Goal: Task Accomplishment & Management: Complete application form

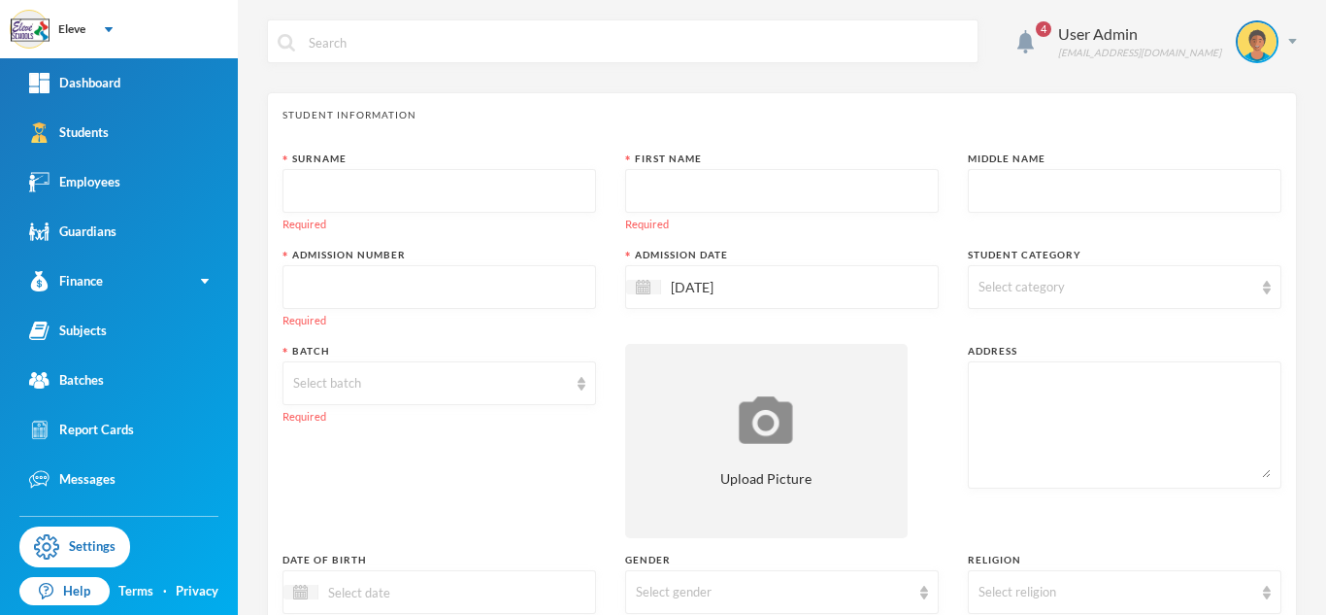
click at [431, 176] on input "text" at bounding box center [439, 192] width 292 height 44
type input "BAKARE"
click at [715, 202] on input "text" at bounding box center [782, 192] width 292 height 44
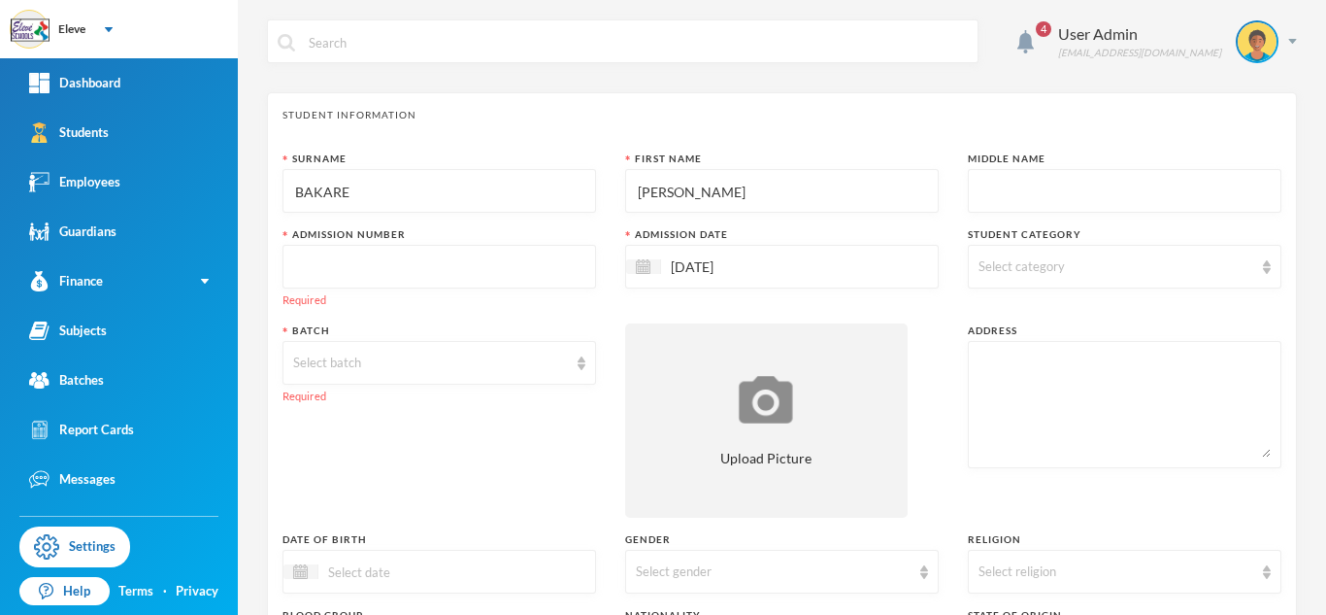
type input "[PERSON_NAME]"
click at [1157, 189] on input "text" at bounding box center [1125, 192] width 292 height 44
type input "AYOKUNMI"
click at [514, 276] on input "text" at bounding box center [439, 268] width 292 height 44
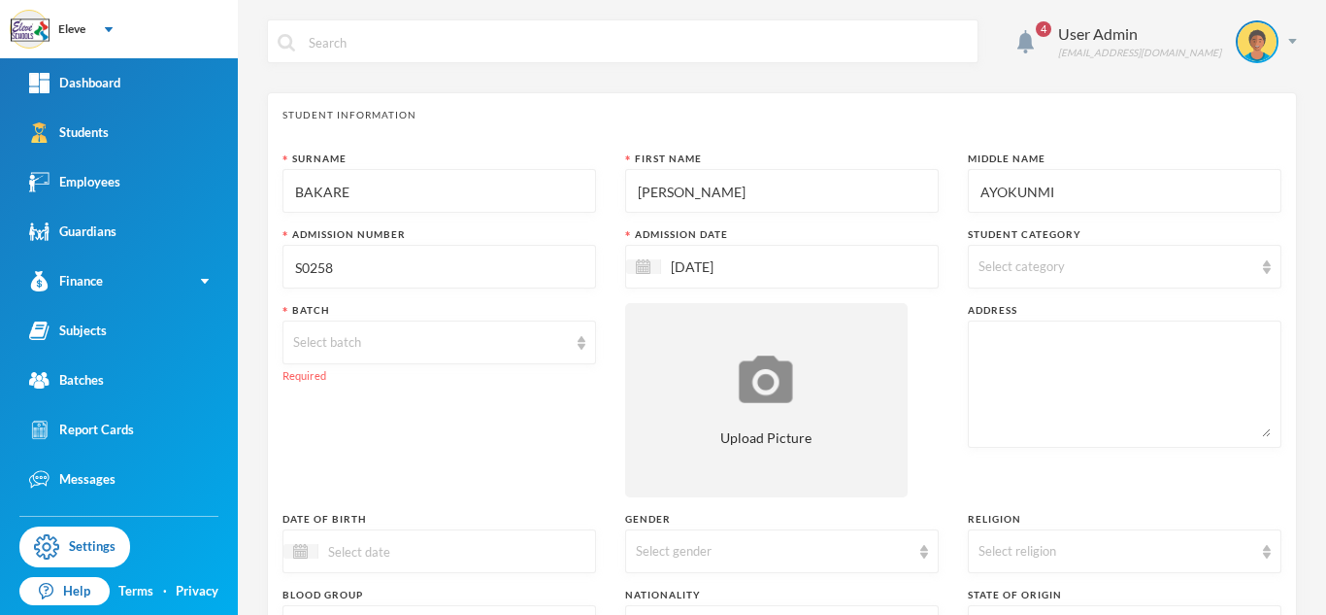
type input "S0258"
click at [681, 267] on input "[DATE]" at bounding box center [742, 266] width 163 height 22
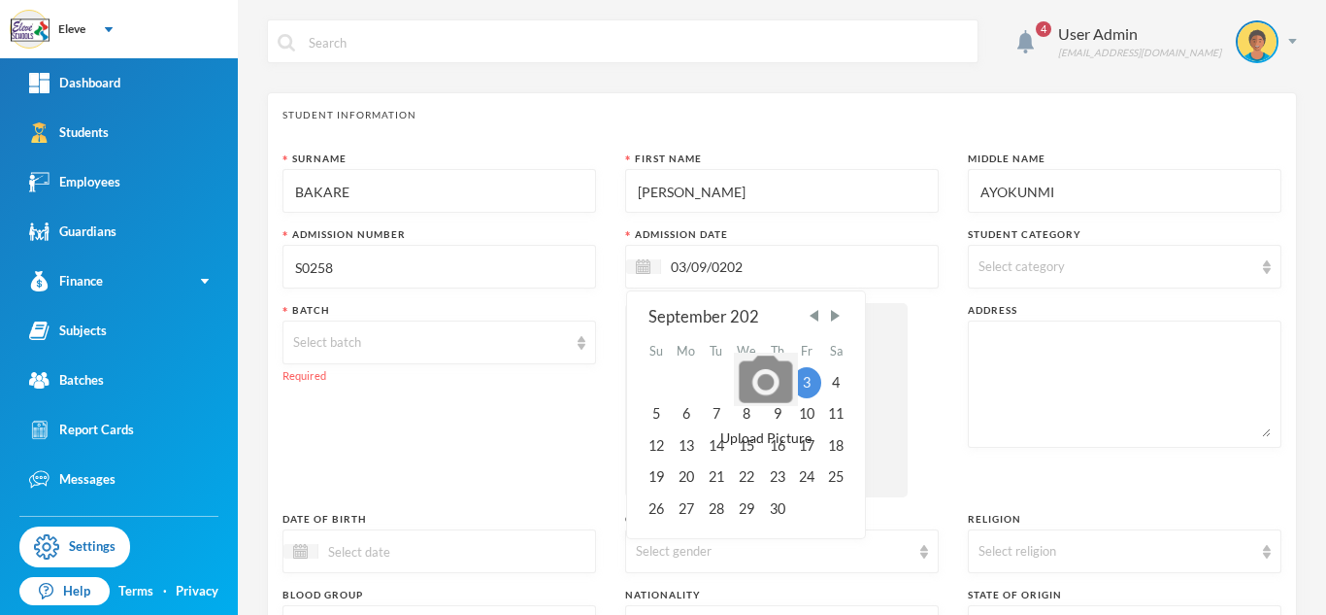
type input "03/09/0202"
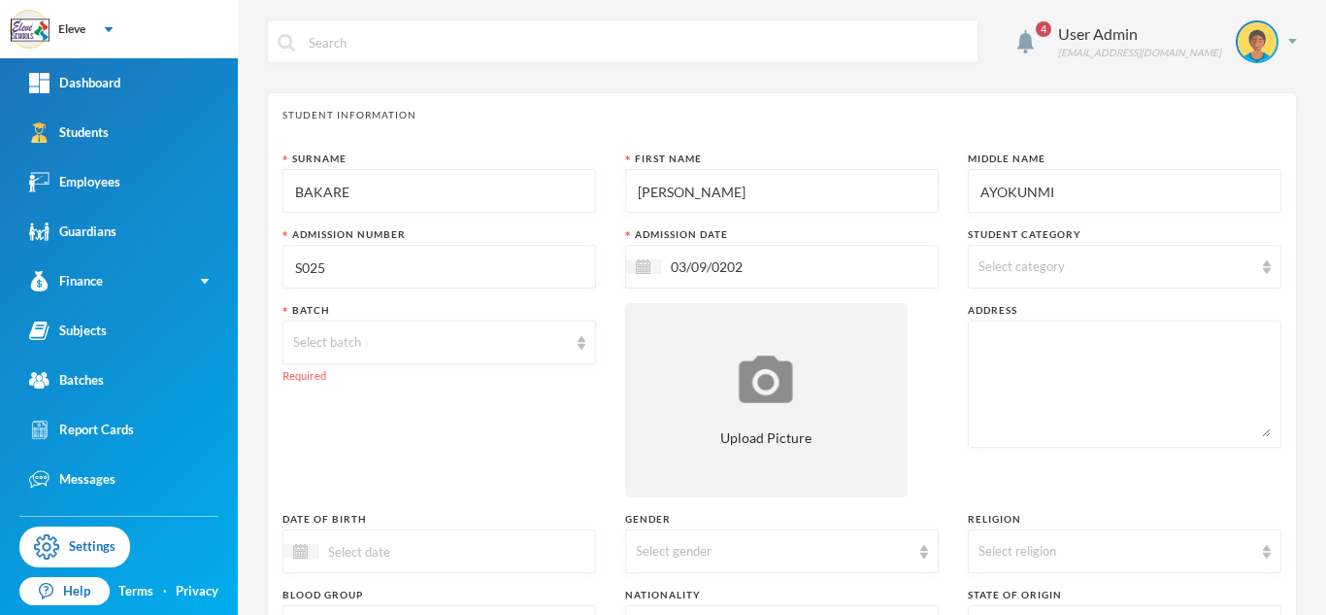
type input "S0258"
click at [673, 265] on input "03/09/0202" at bounding box center [742, 266] width 163 height 22
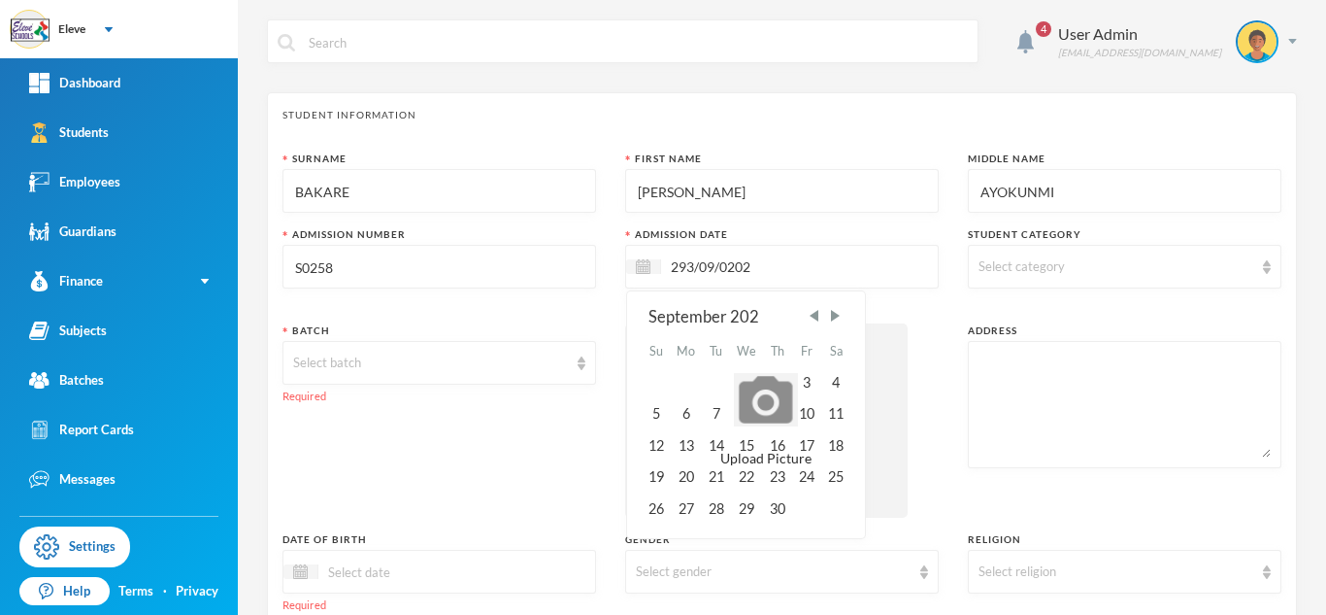
click at [691, 262] on input "293/09/0202" at bounding box center [742, 266] width 163 height 22
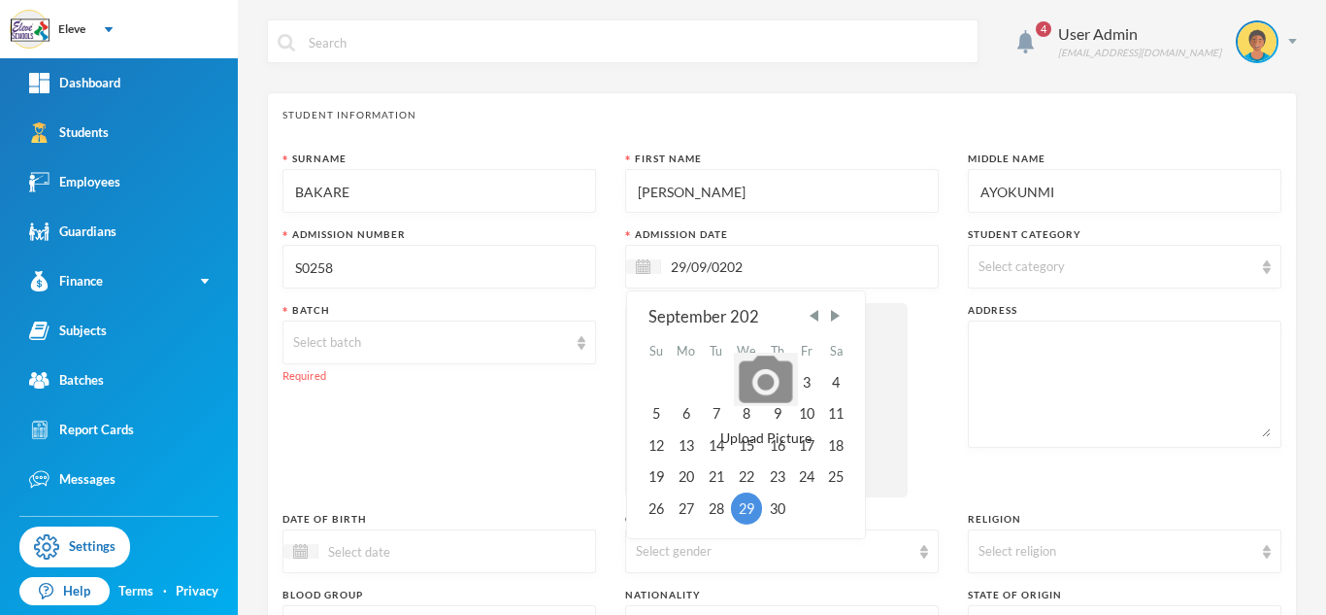
click at [738, 263] on input "29/09/0202" at bounding box center [742, 266] width 163 height 22
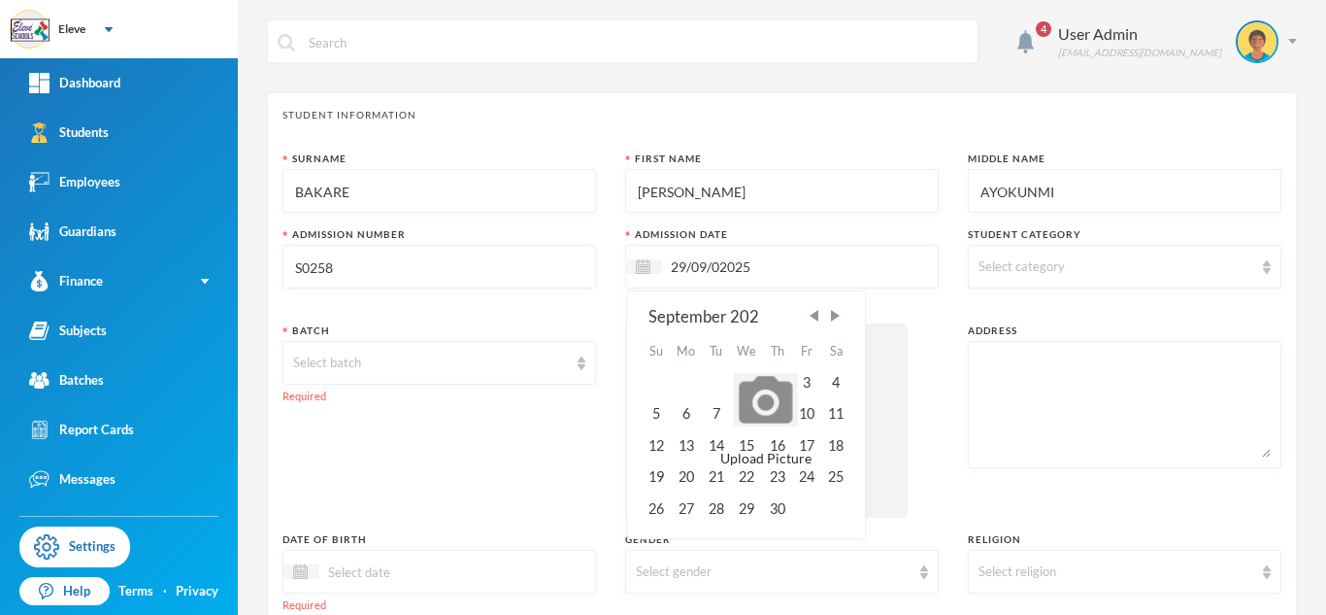
click at [717, 269] on input "29/09/02025" at bounding box center [742, 266] width 163 height 22
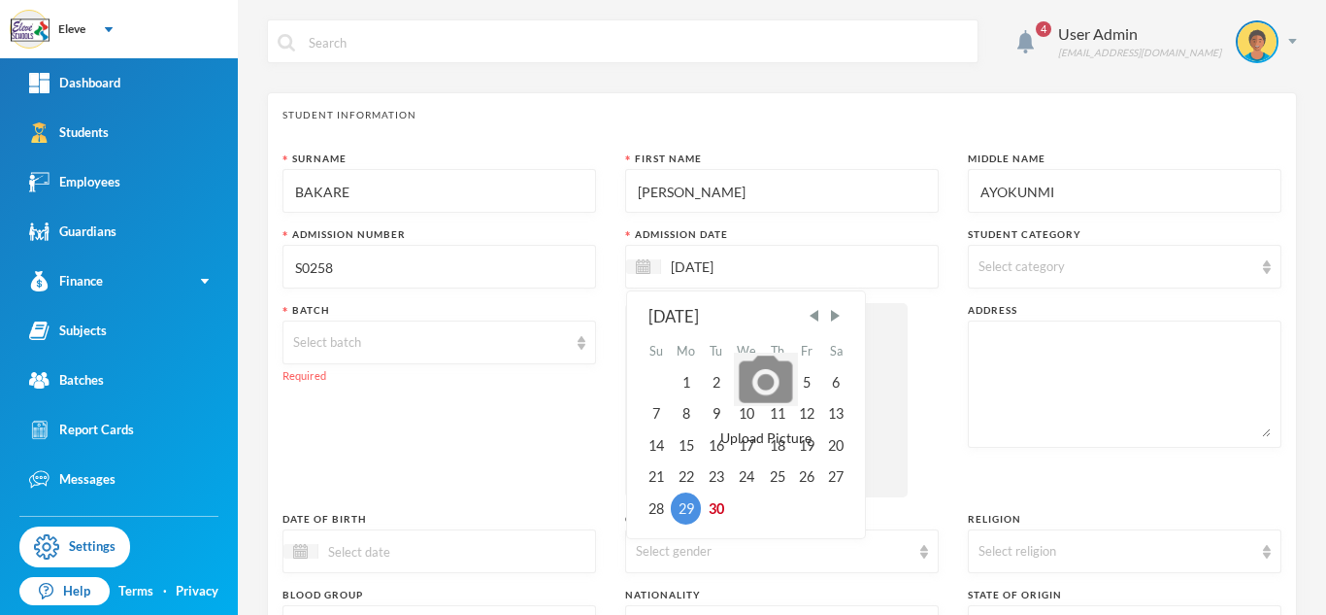
type input "[DATE]"
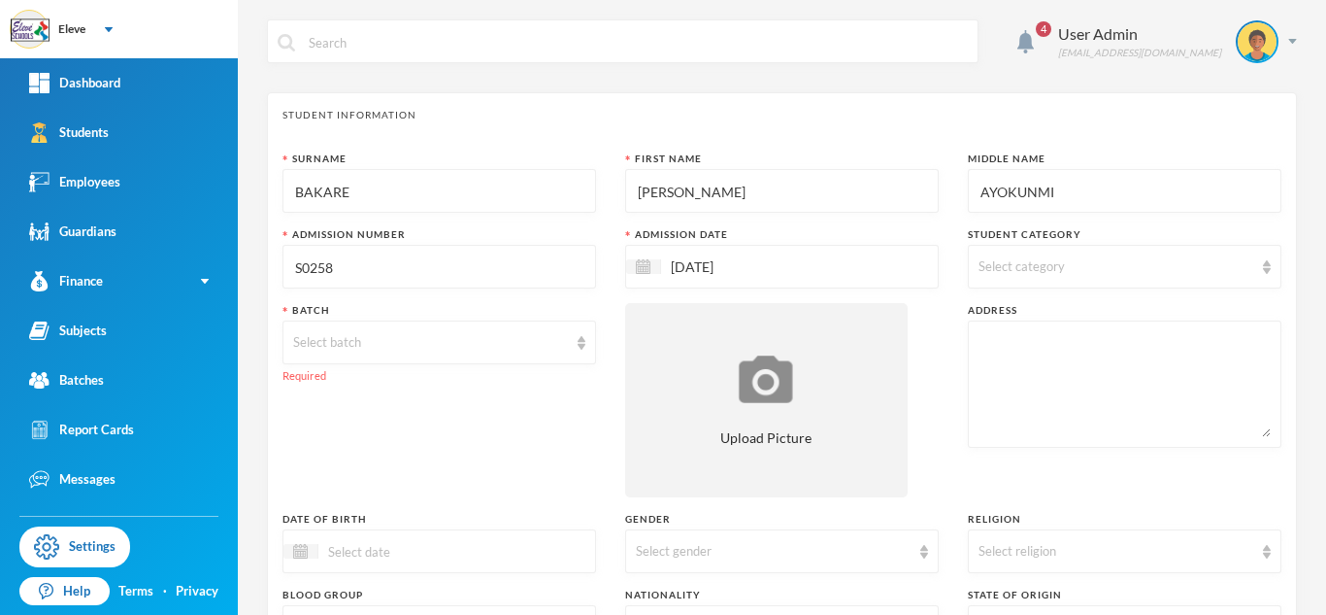
click at [920, 326] on div "Surname [PERSON_NAME] First Name [PERSON_NAME] Middle Name AYOKUNMI Admission N…" at bounding box center [782, 524] width 999 height 747
click at [1141, 279] on div "Select category" at bounding box center [1125, 267] width 314 height 44
click at [1120, 360] on label "Primary School" at bounding box center [1113, 351] width 280 height 31
click at [991, 360] on input "Primary School" at bounding box center [981, 358] width 20 height 20
checkbox input "true"
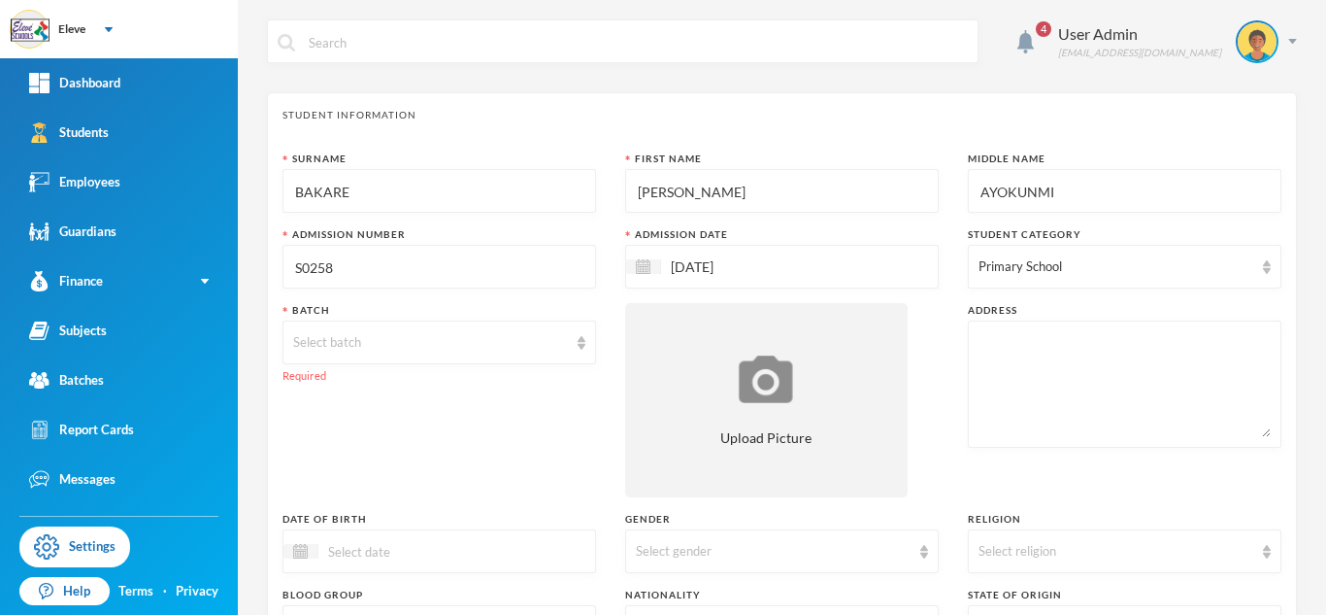
click at [942, 304] on div "Surname [PERSON_NAME] First Name [PERSON_NAME] Middle Name AYOKUNMI Admission N…" at bounding box center [782, 524] width 999 height 747
click at [537, 351] on div "Select batch" at bounding box center [430, 342] width 275 height 19
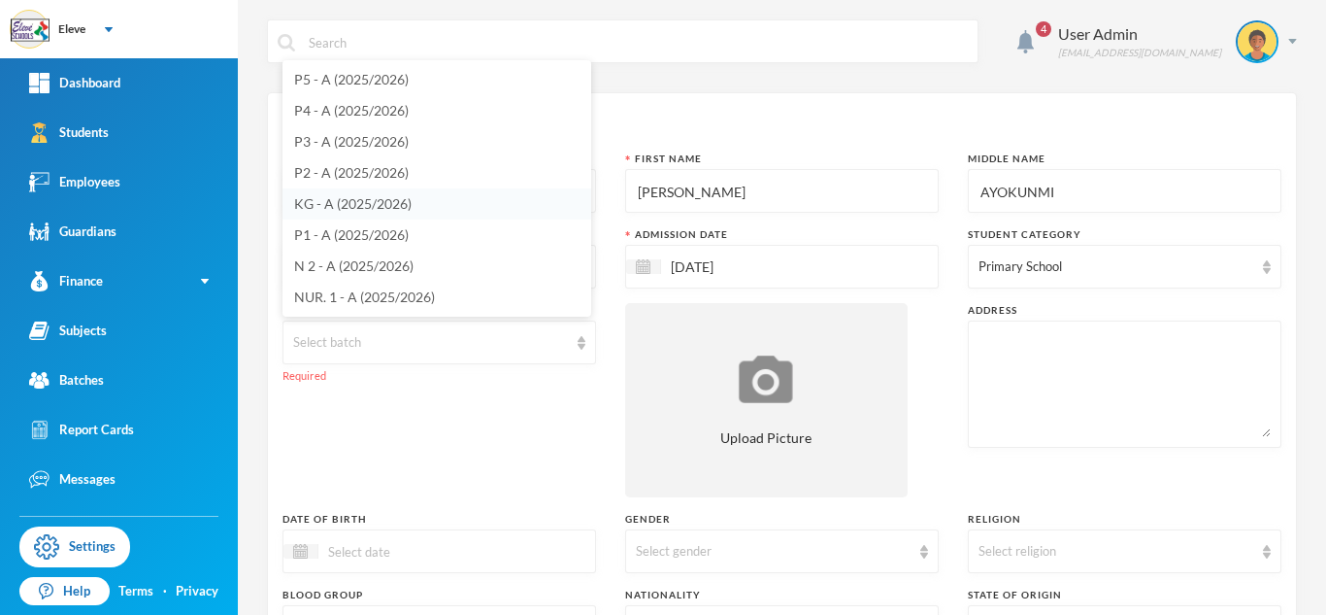
click at [404, 210] on span "KG - A (2025/2026)" at bounding box center [352, 203] width 117 height 17
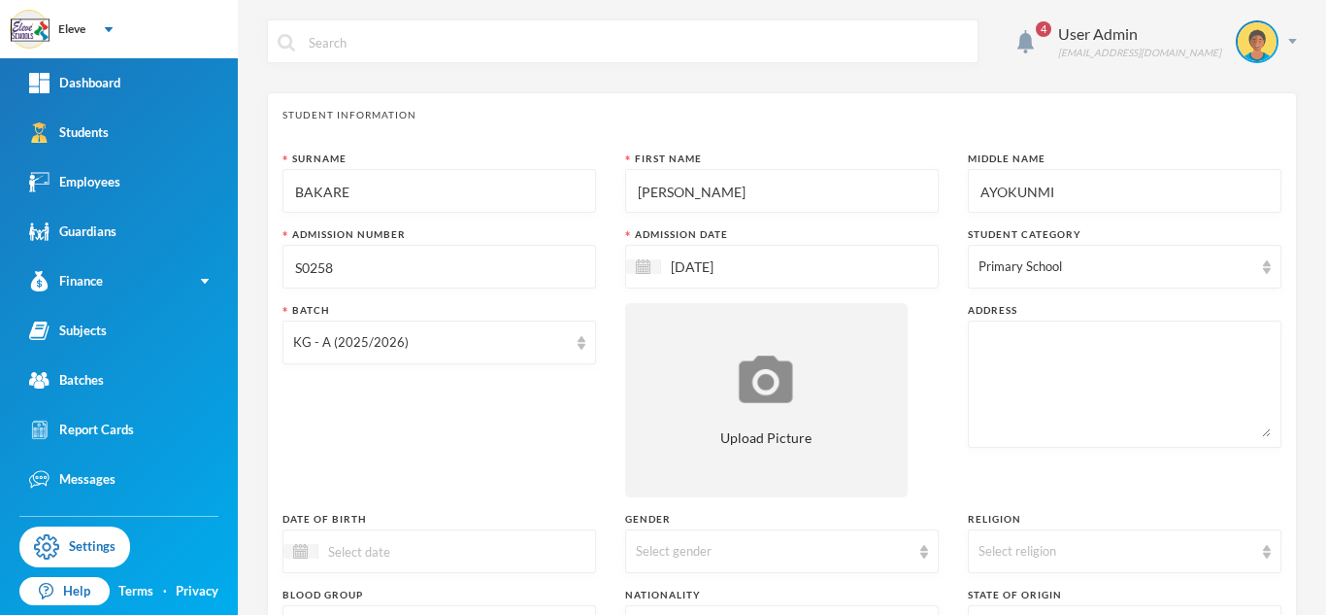
click at [1116, 385] on textarea at bounding box center [1125, 384] width 292 height 106
drag, startPoint x: 969, startPoint y: 347, endPoint x: 1297, endPoint y: 353, distance: 328.3
click at [1297, 353] on div "4 User Admin [EMAIL_ADDRESS][DOMAIN_NAME] Student Information Surname [PERSON_N…" at bounding box center [782, 307] width 1088 height 615
type textarea "LINE 3, [GEOGRAPHIC_DATA], BESIDE BELOVED SCHOOLS"
click at [1082, 469] on div "Address LINE 3, [GEOGRAPHIC_DATA], BESIDE BELOVED SCHOOLS" at bounding box center [1125, 400] width 314 height 194
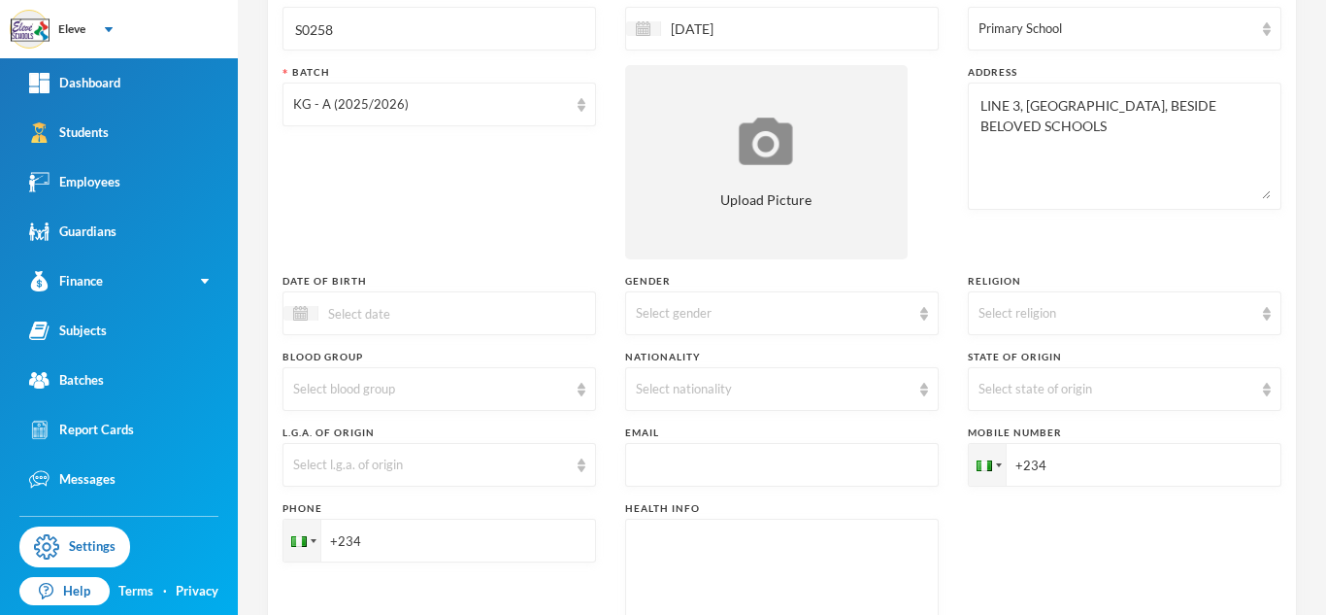
scroll to position [272, 0]
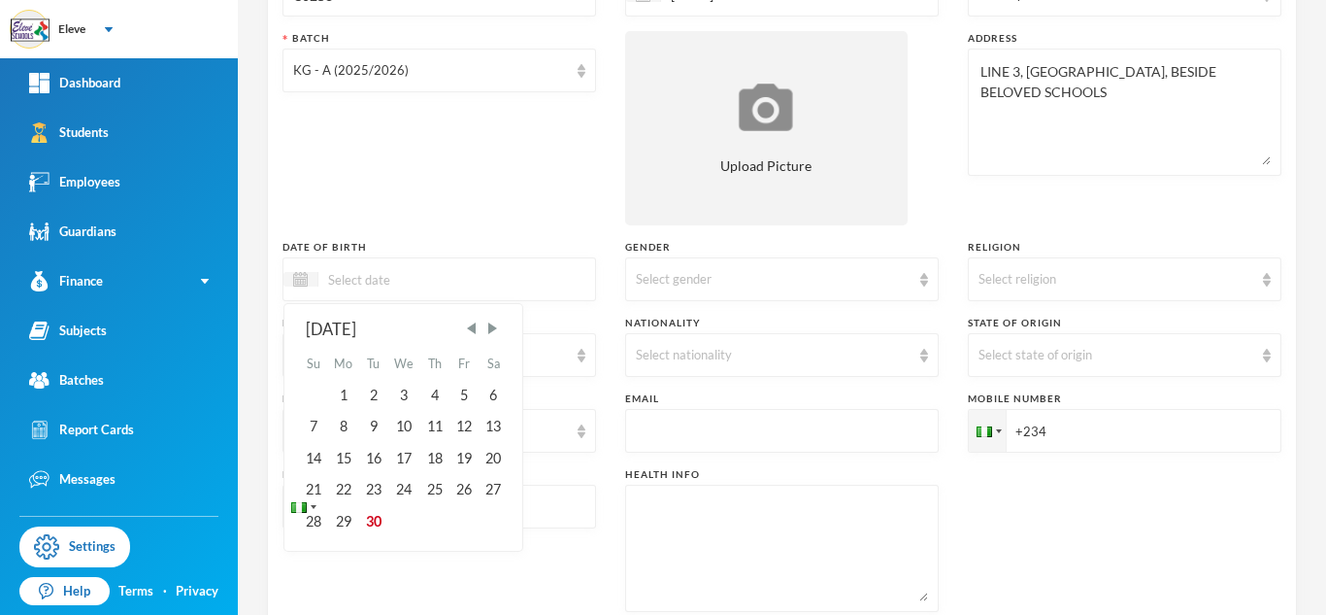
click at [411, 279] on input at bounding box center [399, 279] width 163 height 22
click at [430, 264] on div "03/[DATE] Mo Tu We Th Fr Sa 1 2 3 4 5 6 7 8 9 10 11 12 13 14 15 16 17 18 19 20 …" at bounding box center [440, 279] width 314 height 44
type input "[DATE]"
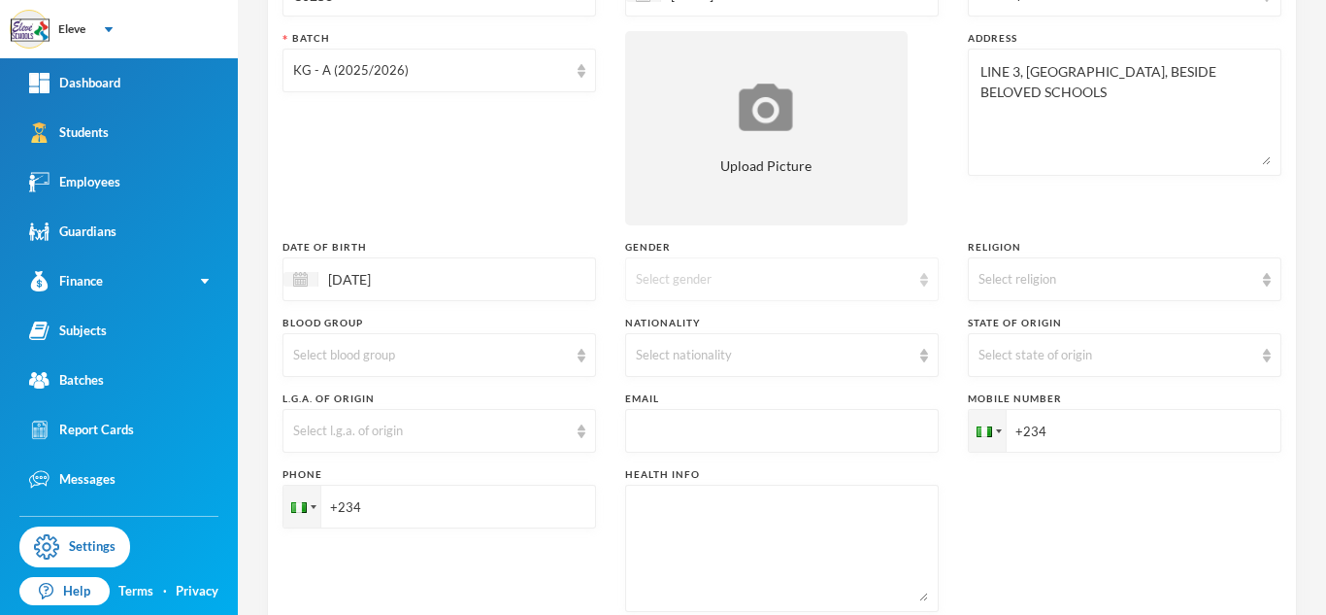
click at [756, 280] on div "Select gender" at bounding box center [773, 279] width 275 height 19
click at [764, 354] on li "[DEMOGRAPHIC_DATA]" at bounding box center [774, 355] width 309 height 31
click at [1140, 271] on div "Select religion" at bounding box center [1116, 279] width 275 height 19
click at [1098, 328] on li "[DEMOGRAPHIC_DATA]" at bounding box center [1112, 324] width 309 height 31
click at [1013, 367] on div "Select state of origin" at bounding box center [1125, 355] width 314 height 44
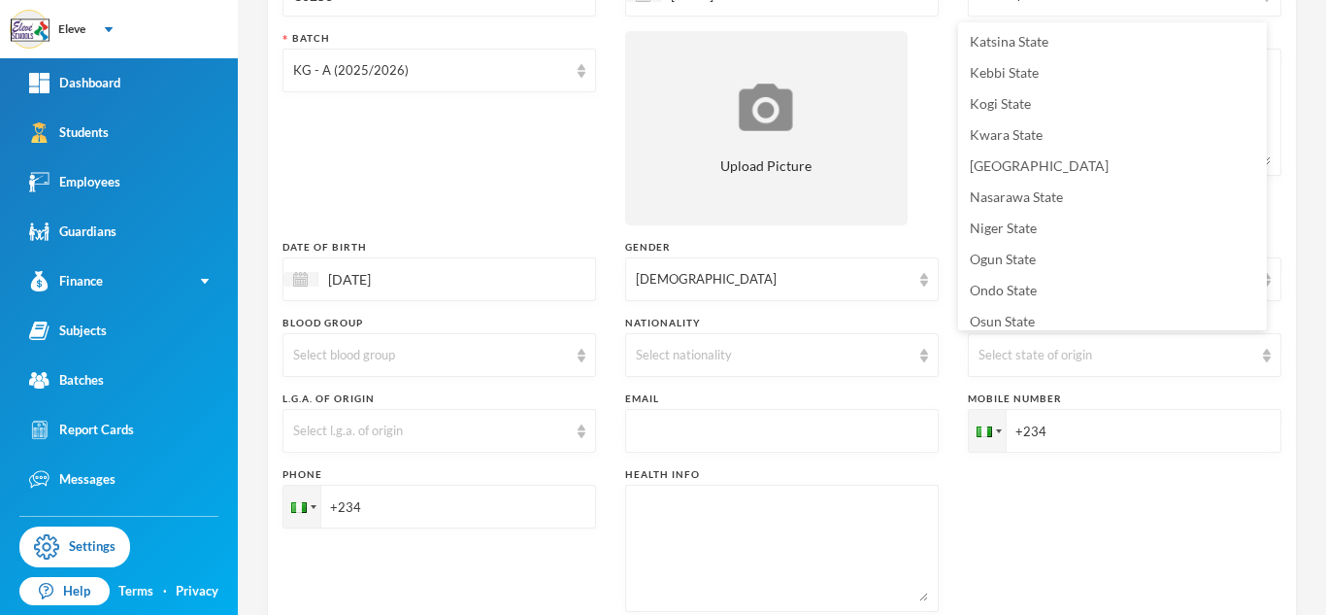
scroll to position [629, 0]
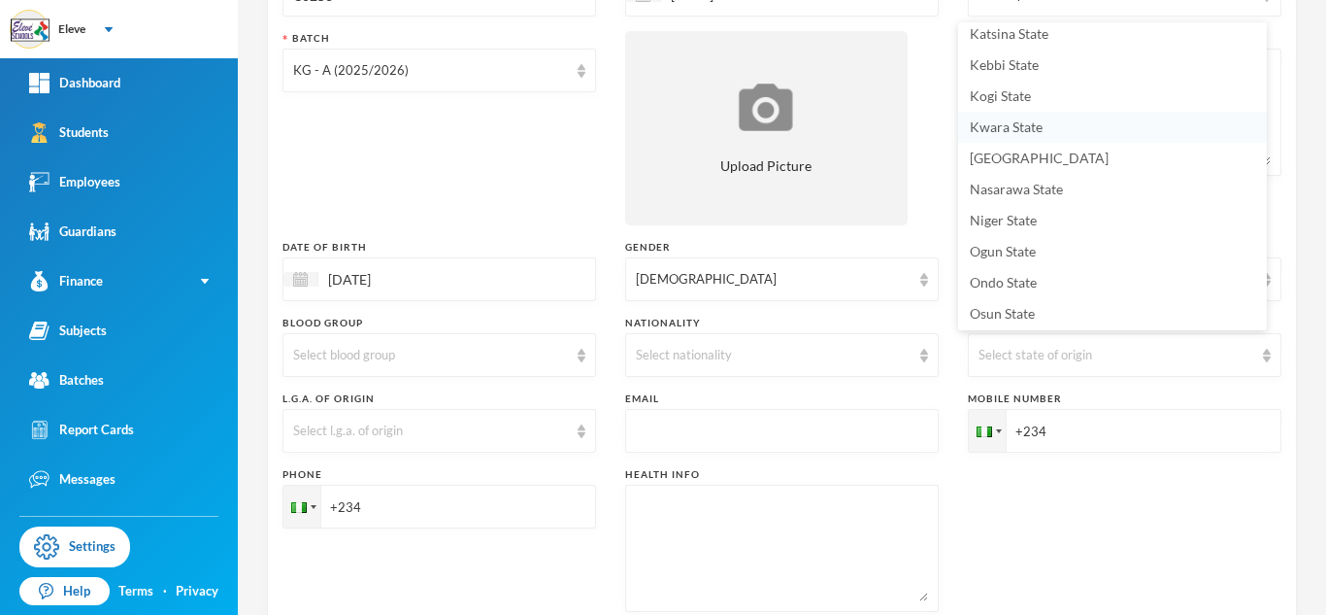
click at [1034, 127] on span "Kwara State" at bounding box center [1006, 126] width 73 height 17
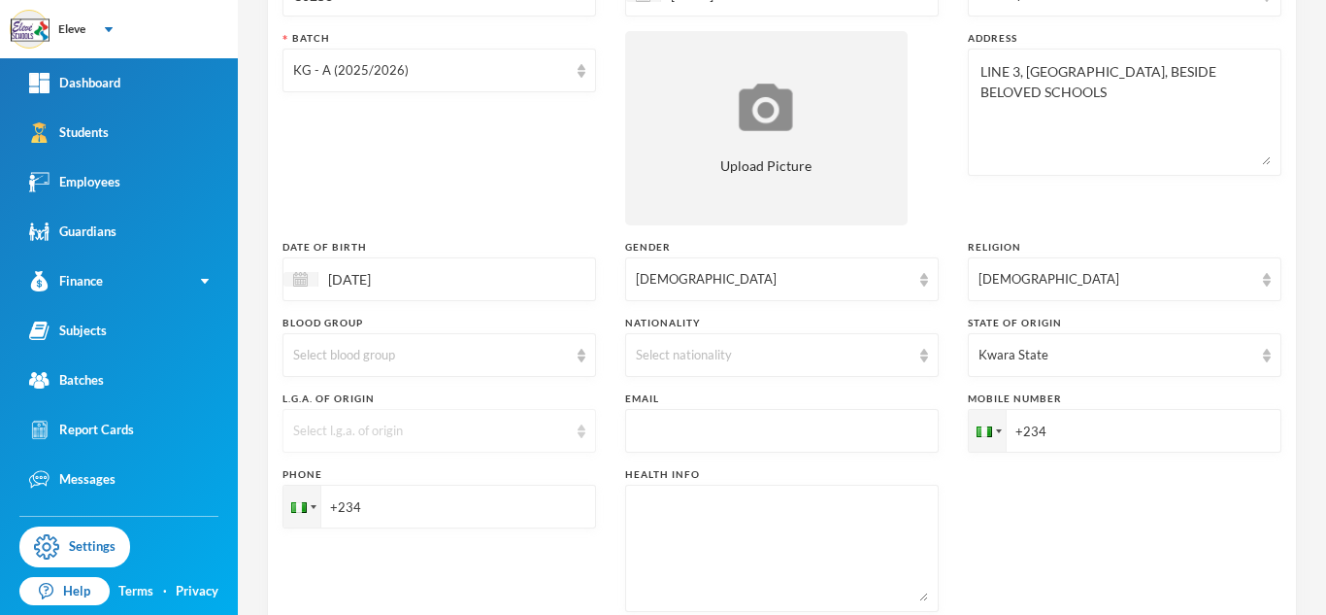
click at [546, 427] on div "Select l.g.a. of origin" at bounding box center [430, 430] width 275 height 19
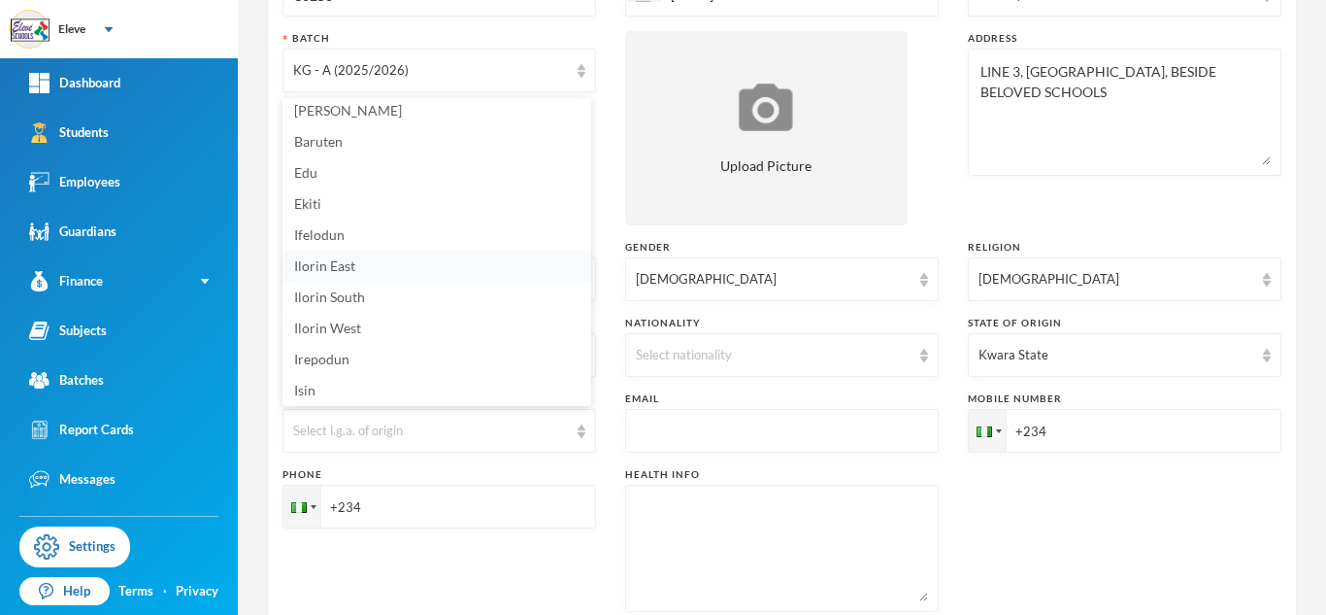
click at [446, 262] on li "Ilorin East" at bounding box center [437, 266] width 309 height 31
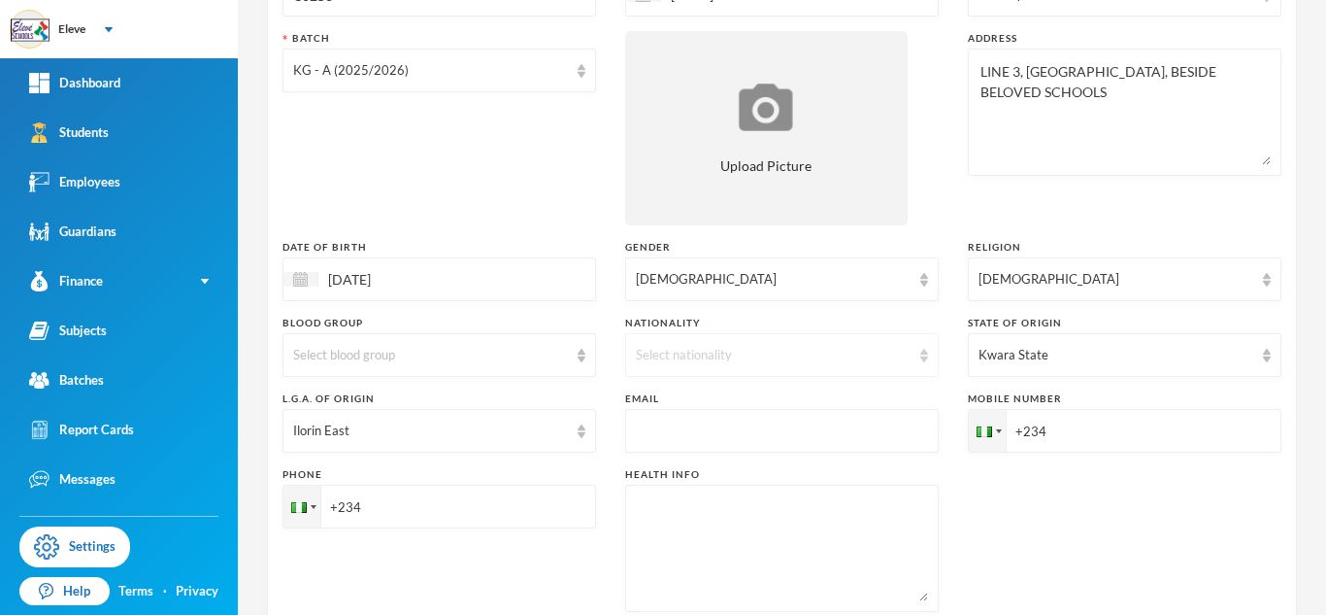
click at [729, 350] on div "Select nationality" at bounding box center [773, 355] width 275 height 19
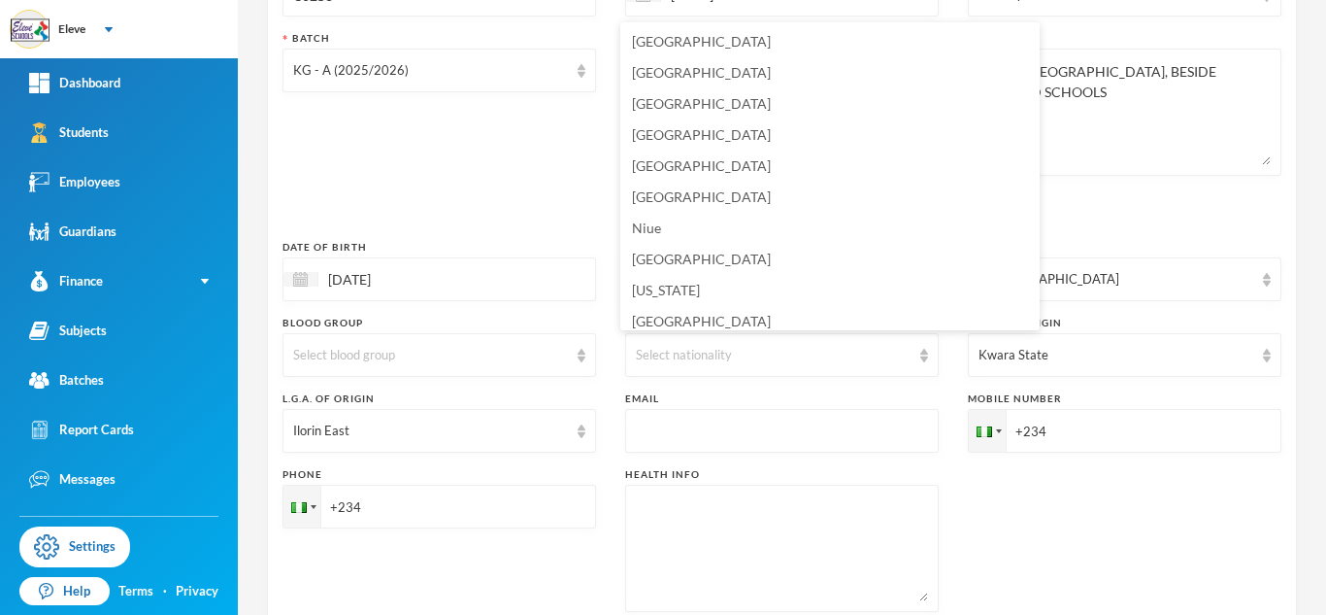
scroll to position [4675, 0]
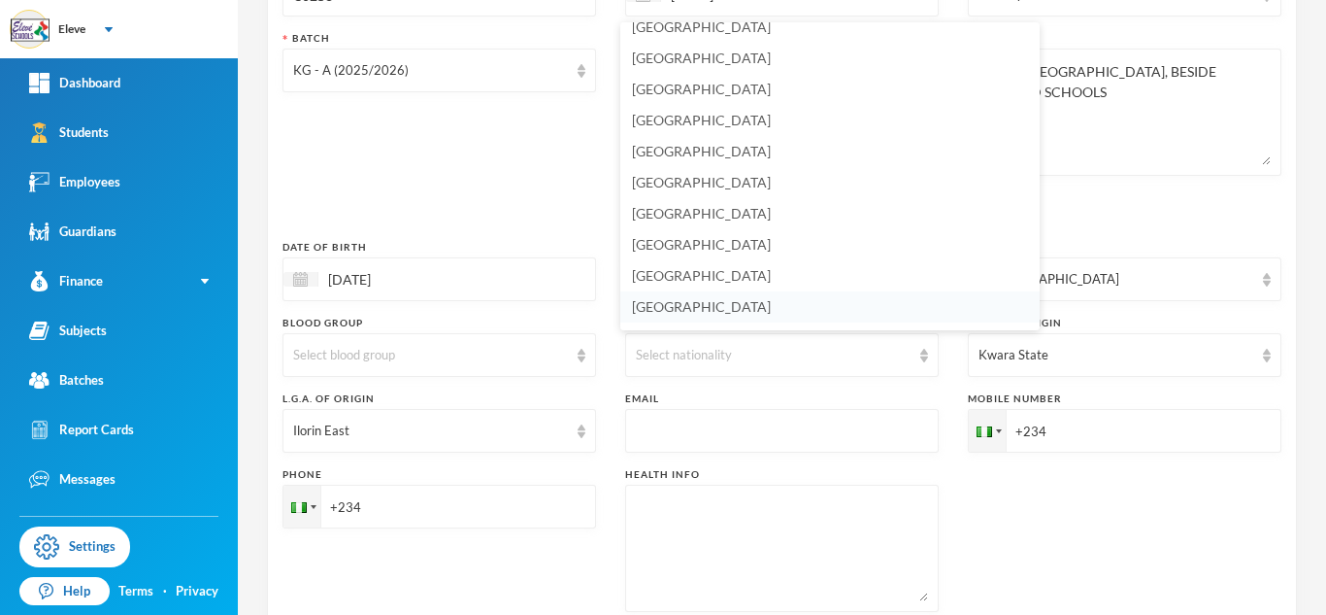
click at [756, 306] on li "[GEOGRAPHIC_DATA]" at bounding box center [829, 306] width 419 height 31
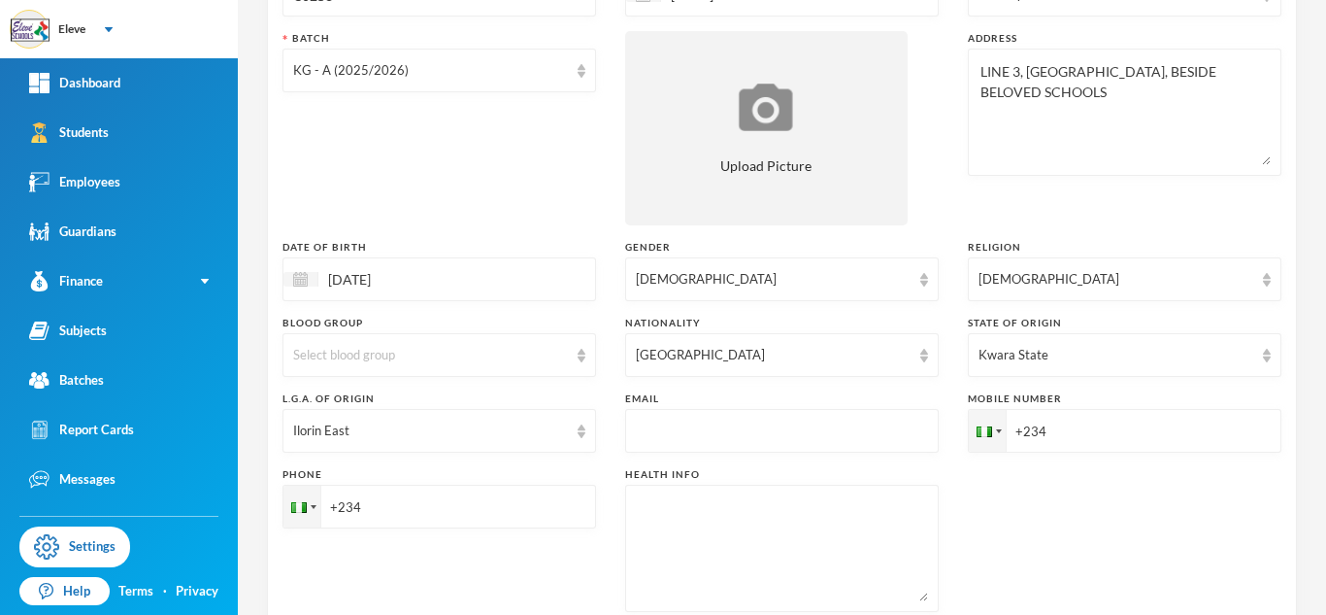
click at [679, 424] on input "text" at bounding box center [782, 432] width 292 height 44
type input "[EMAIL_ADDRESS][DOMAIN_NAME]"
click at [1143, 437] on input "+234" at bounding box center [1125, 431] width 314 height 44
type input "[PHONE_NUMBER]"
click at [556, 499] on input "+234" at bounding box center [440, 507] width 314 height 44
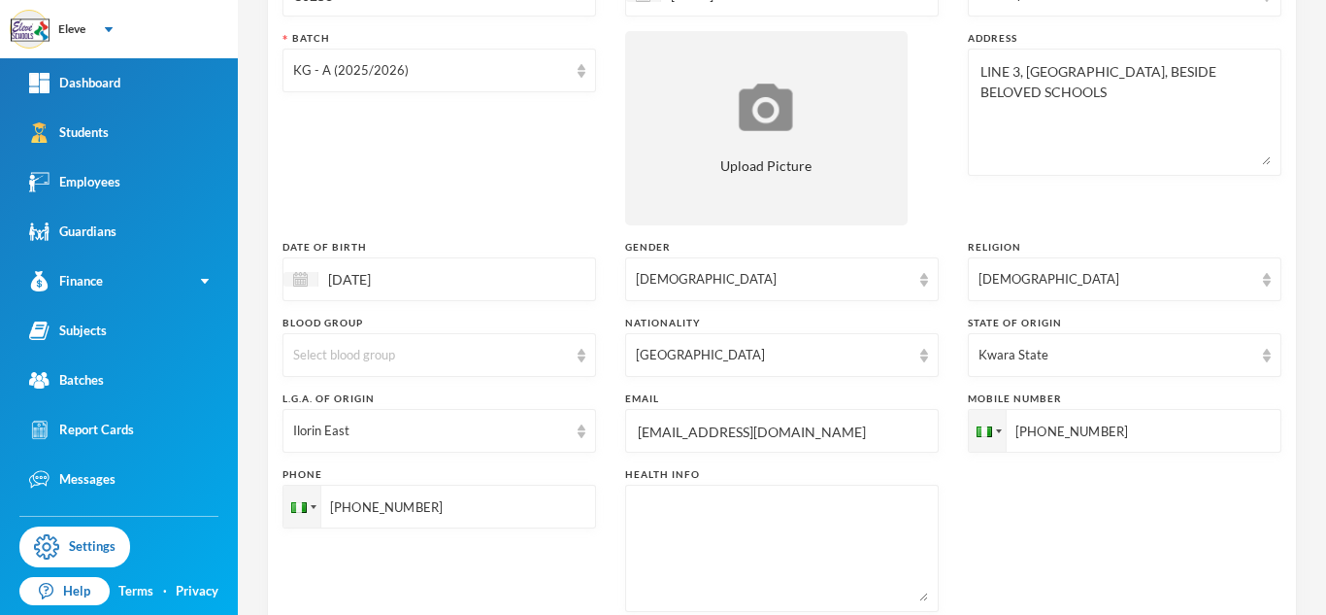
type input "[PHONE_NUMBER]"
click at [528, 561] on div "Phone [PHONE_NUMBER]" at bounding box center [440, 539] width 314 height 145
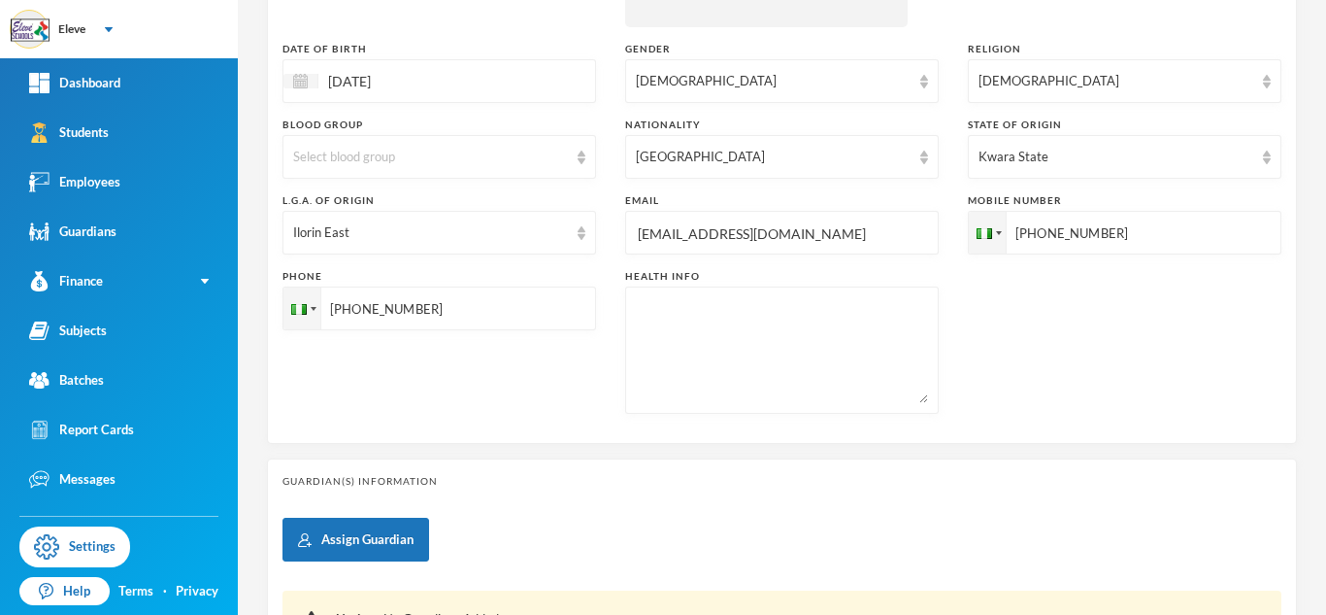
scroll to position [544, 0]
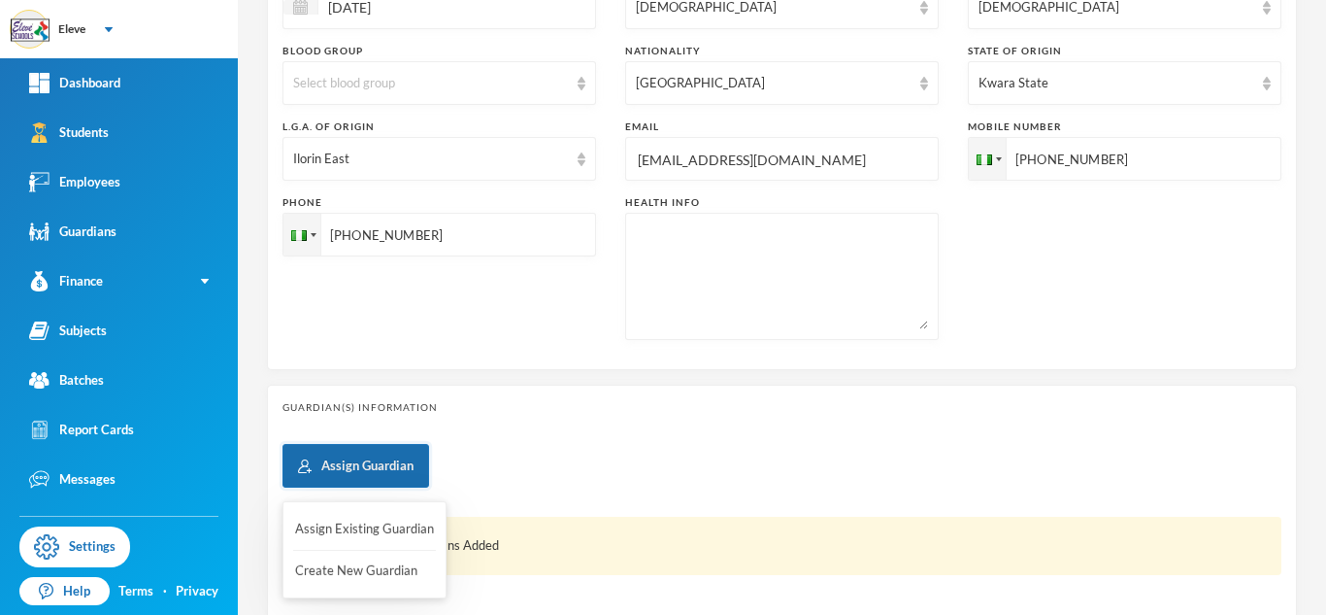
click at [335, 459] on button "Assign Guardian" at bounding box center [356, 466] width 147 height 44
click at [349, 570] on button "Create New Guardian" at bounding box center [364, 570] width 143 height 35
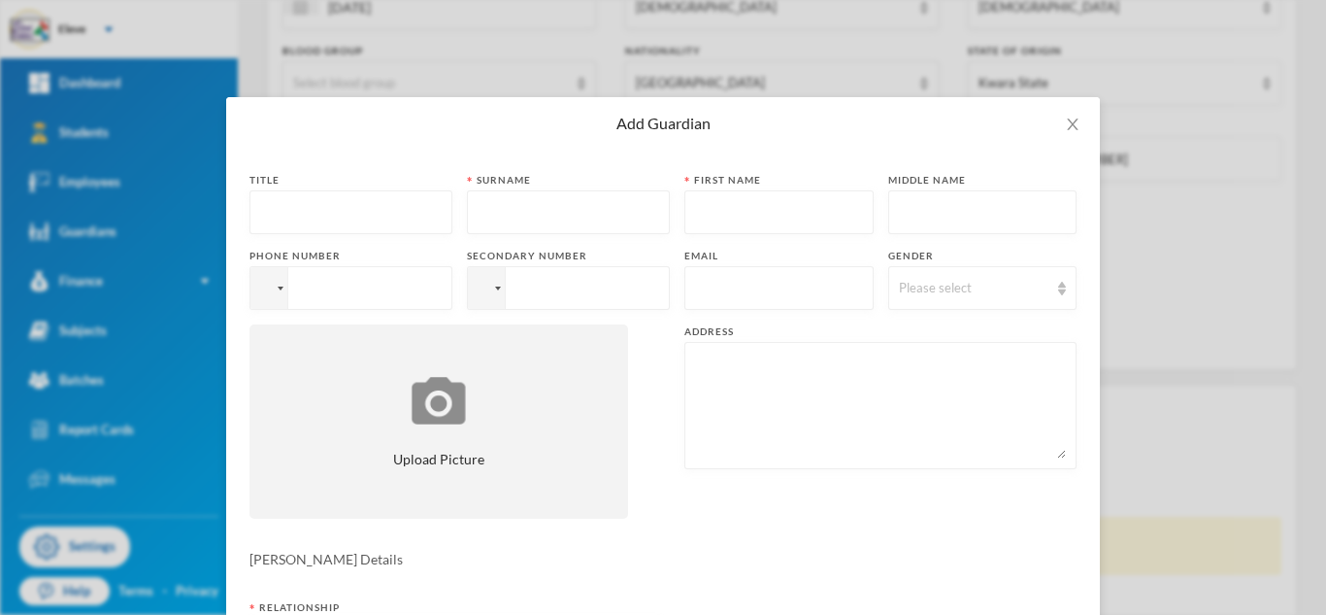
click at [290, 214] on input "text" at bounding box center [351, 213] width 182 height 44
type input "m"
type input "MR"
click at [551, 193] on input "text" at bounding box center [569, 213] width 182 height 44
type input "TEMITOPE"
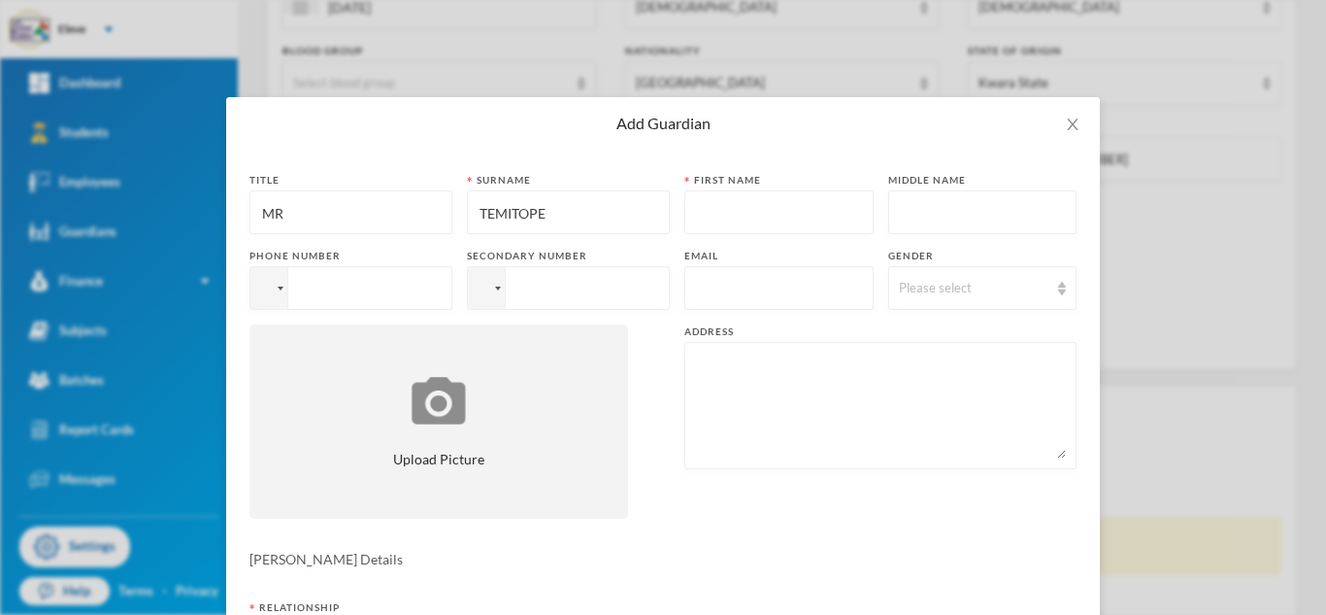
click at [704, 217] on input "text" at bounding box center [779, 213] width 168 height 44
type input "ISMAILA"
click at [899, 215] on input "text" at bounding box center [983, 213] width 168 height 44
drag, startPoint x: 471, startPoint y: 209, endPoint x: 549, endPoint y: 218, distance: 78.3
click at [549, 218] on input "TEMITOPE" at bounding box center [569, 213] width 182 height 44
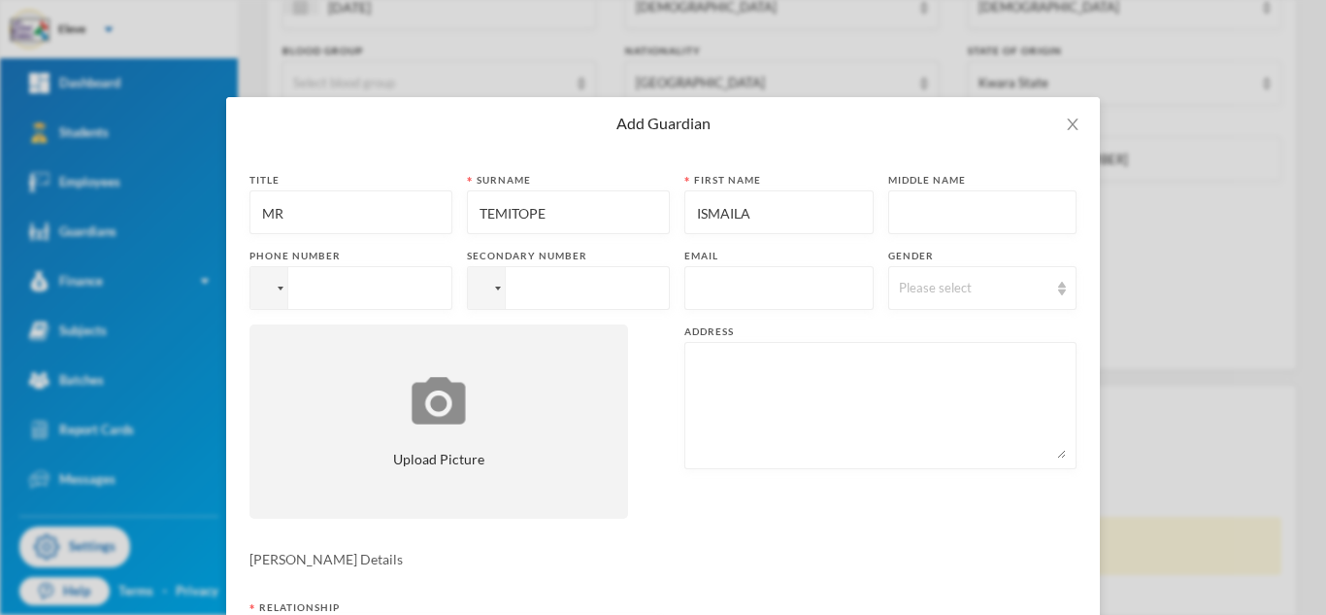
click at [549, 218] on input "TEMITOPE" at bounding box center [569, 213] width 182 height 44
drag, startPoint x: 750, startPoint y: 215, endPoint x: 687, endPoint y: 217, distance: 62.2
click at [695, 217] on input "ISMAILA" at bounding box center [779, 213] width 168 height 44
click at [949, 202] on input "text" at bounding box center [983, 213] width 168 height 44
paste input "ISMAILA"
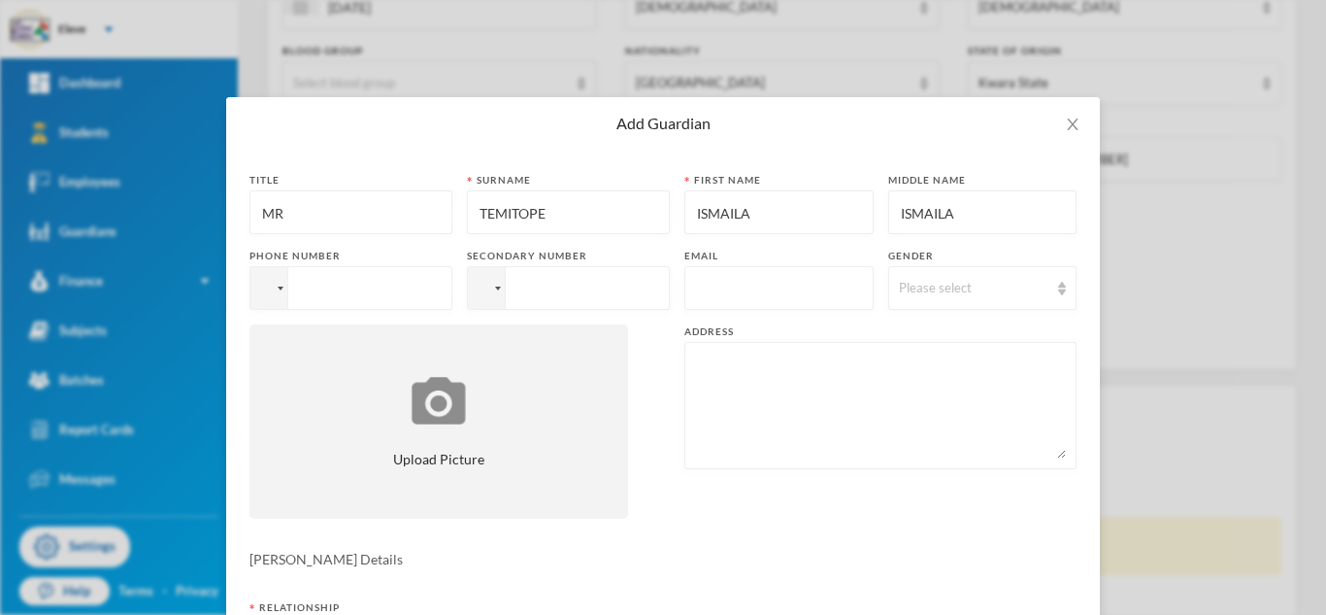
type input "ISMAILA"
drag, startPoint x: 544, startPoint y: 210, endPoint x: 470, endPoint y: 213, distance: 73.9
click at [478, 213] on input "TEMITOPE" at bounding box center [569, 213] width 182 height 44
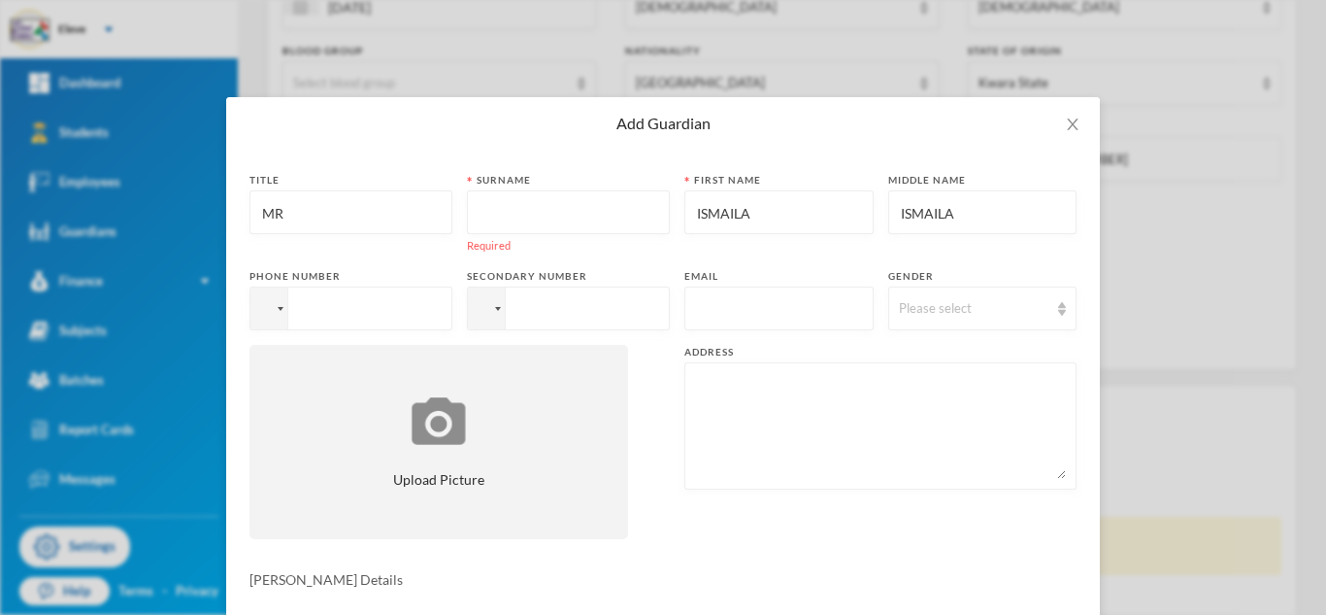
drag, startPoint x: 761, startPoint y: 209, endPoint x: 682, endPoint y: 211, distance: 79.6
click at [685, 211] on div "ISMAILA" at bounding box center [779, 212] width 189 height 44
paste input "TEMITOPE"
type input "TEMITOPE"
click at [630, 217] on input "text" at bounding box center [569, 213] width 182 height 44
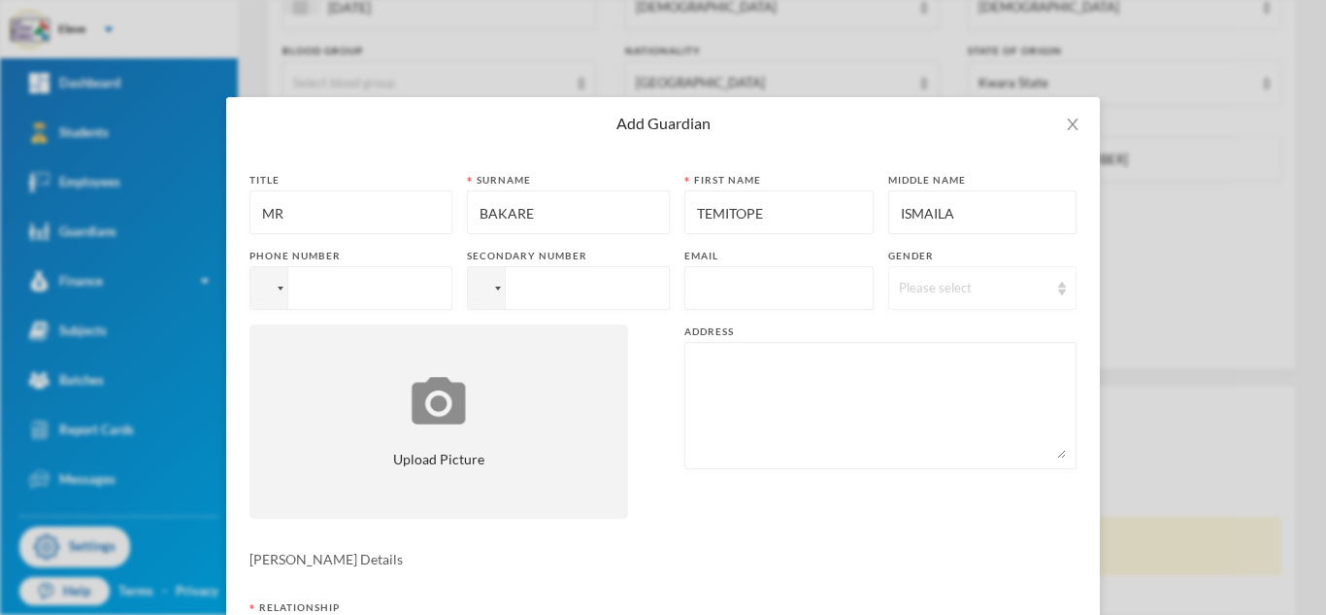
type input "BAKARE"
click at [973, 286] on div "Please select" at bounding box center [974, 288] width 150 height 19
click at [952, 327] on li "[DEMOGRAPHIC_DATA]" at bounding box center [975, 333] width 189 height 31
click at [758, 395] on textarea at bounding box center [880, 405] width 371 height 106
type textarea "LINE 3, [GEOGRAPHIC_DATA], BESIDE BELOVED SCHOOLS"
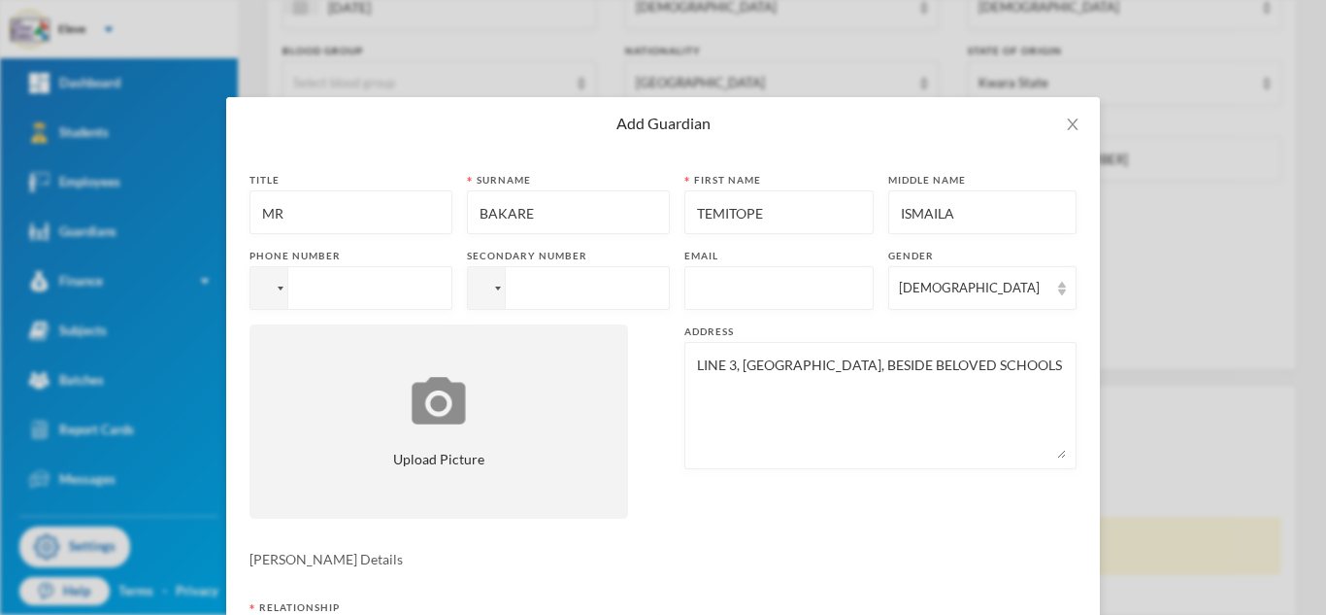
click at [803, 536] on form "Title MR Surname [PERSON_NAME] First name [PERSON_NAME] Middle name [PERSON_NAM…" at bounding box center [663, 524] width 827 height 703
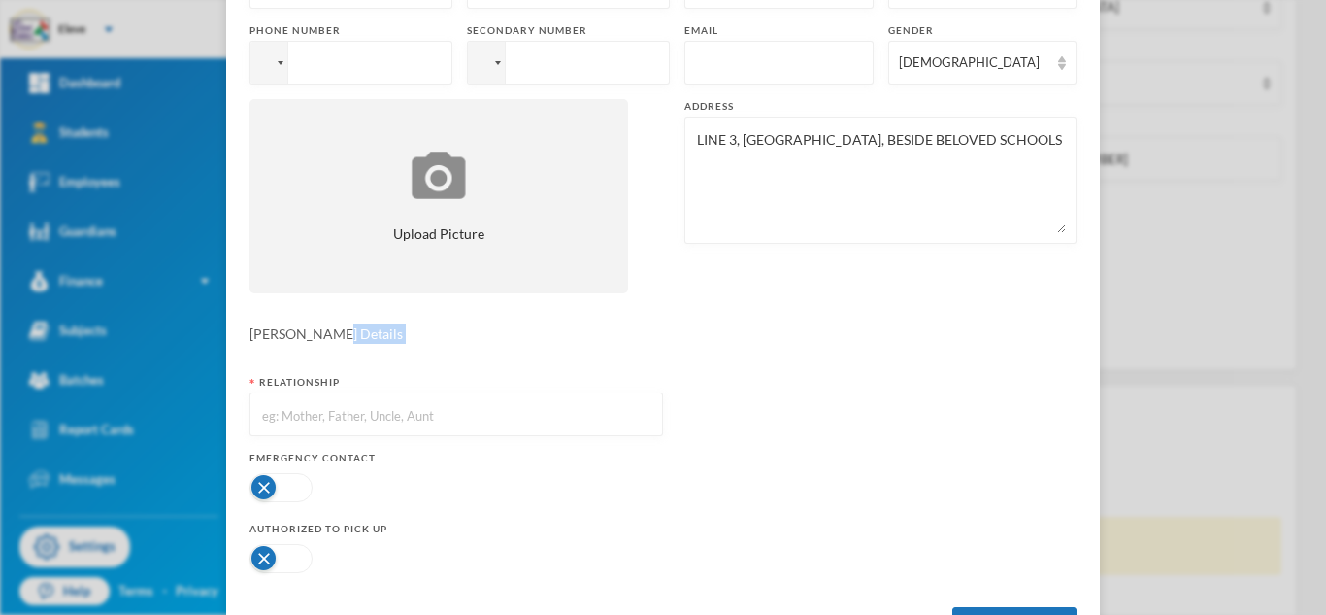
scroll to position [308, 0]
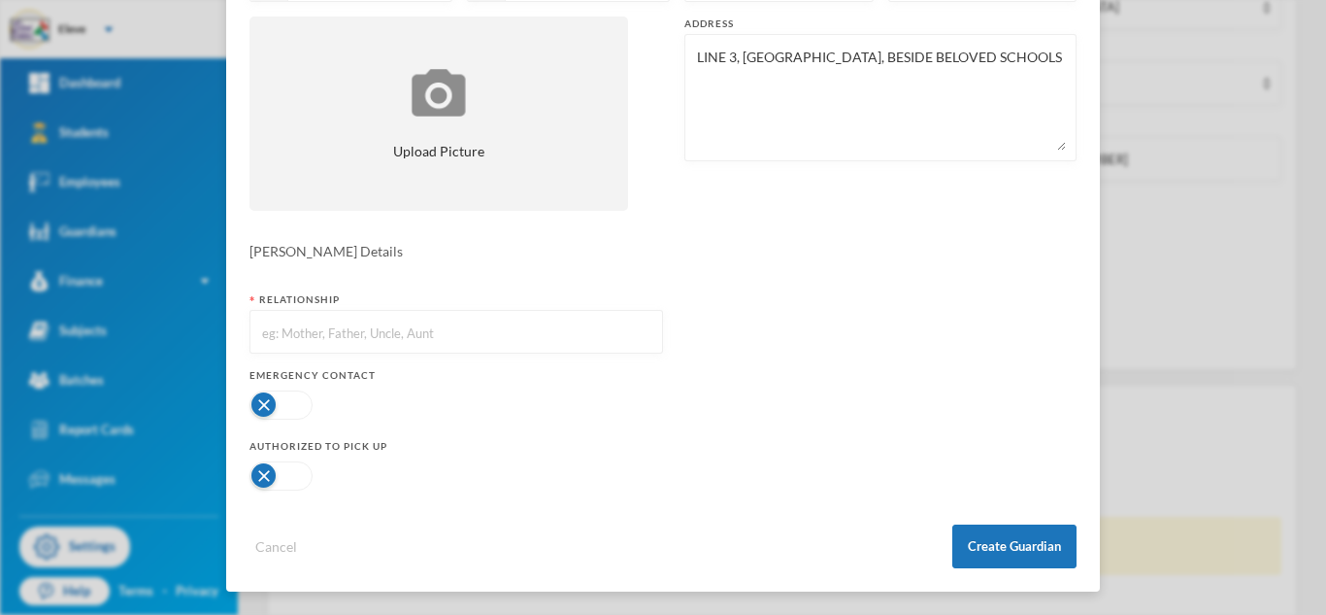
click at [582, 337] on input "text" at bounding box center [456, 333] width 392 height 44
type input "FATHER"
click at [1006, 554] on button "Create Guardian" at bounding box center [1015, 546] width 124 height 44
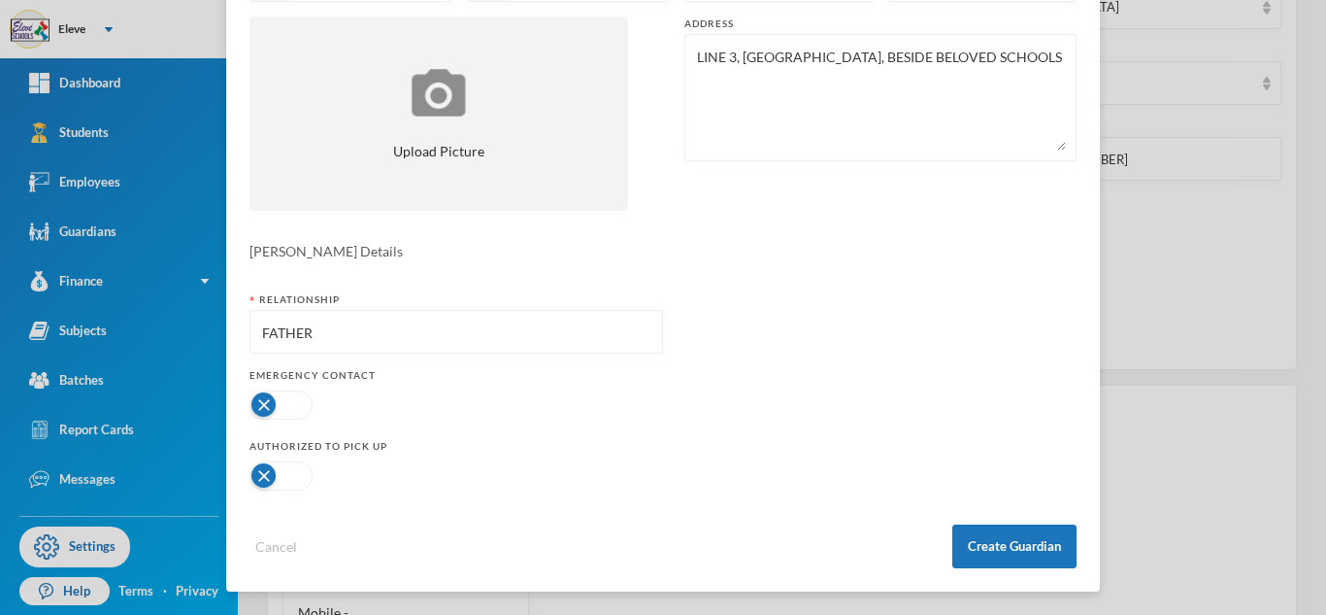
scroll to position [211, 0]
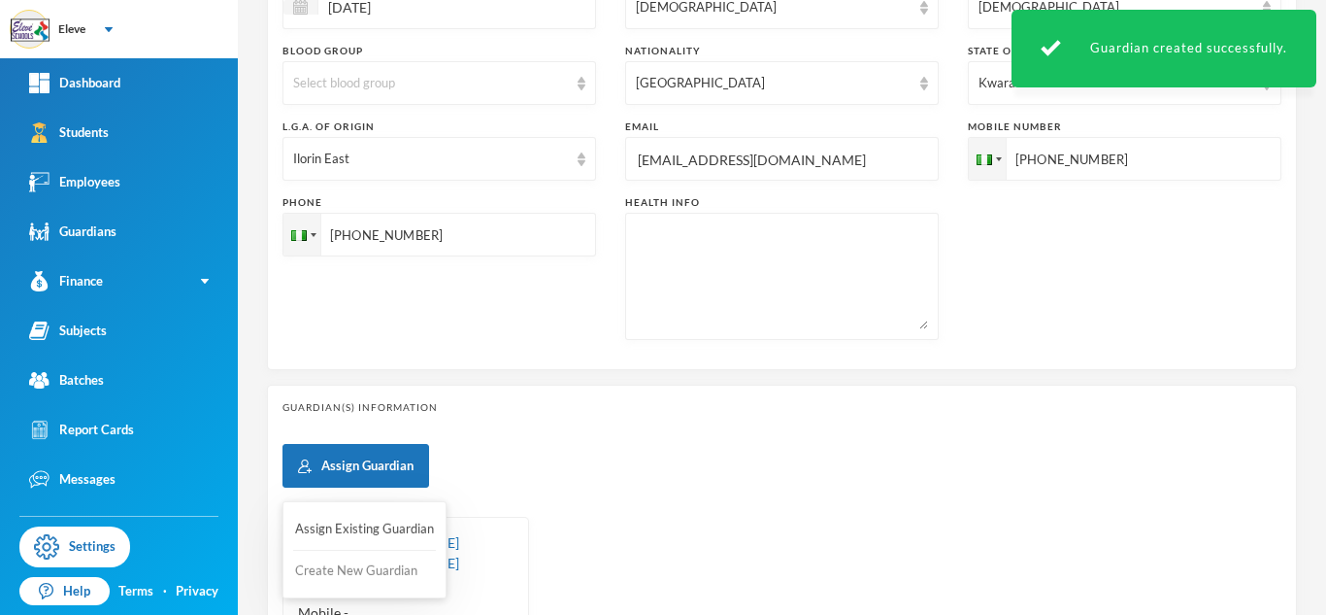
click at [339, 559] on button "Create New Guardian" at bounding box center [364, 570] width 143 height 35
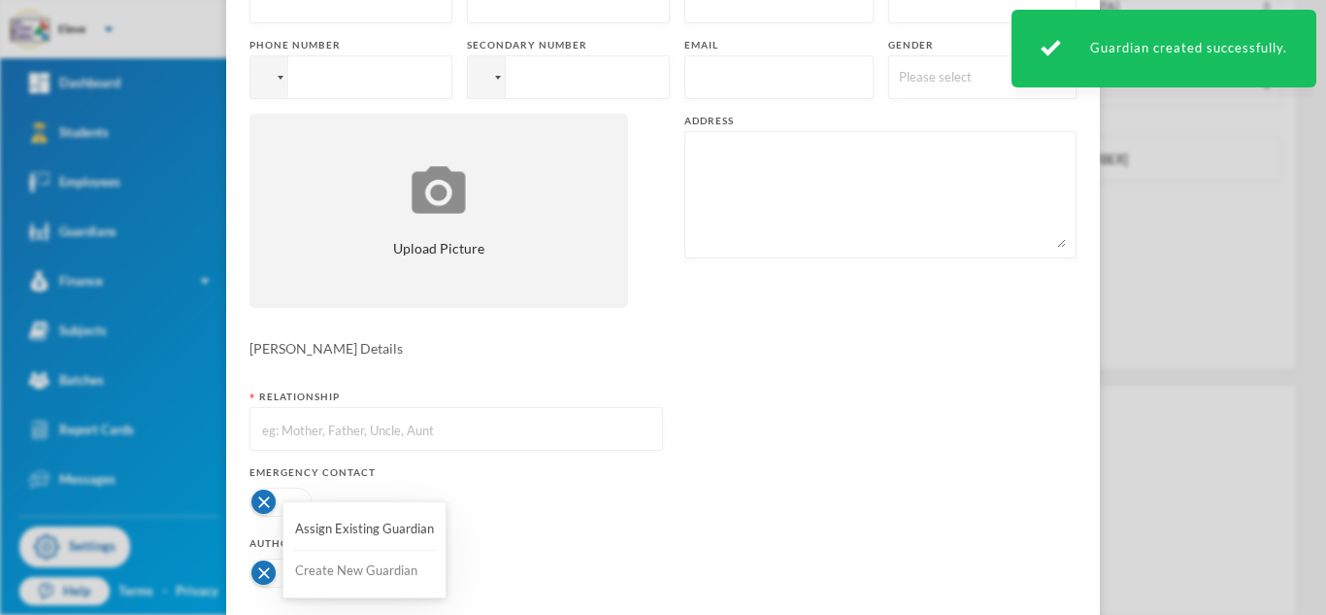
scroll to position [0, 0]
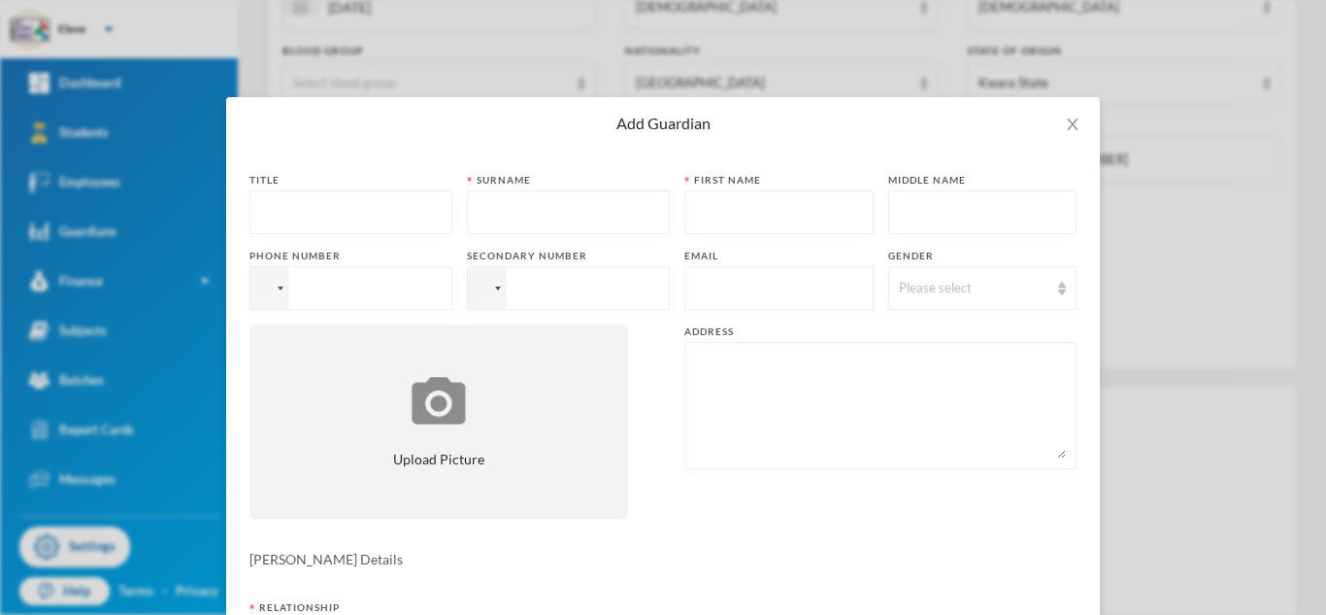
click at [294, 218] on input "text" at bounding box center [351, 213] width 182 height 44
type input "MRS"
click at [482, 218] on input "text" at bounding box center [569, 213] width 182 height 44
type input "BAKARE"
click at [719, 209] on input "text" at bounding box center [779, 213] width 168 height 44
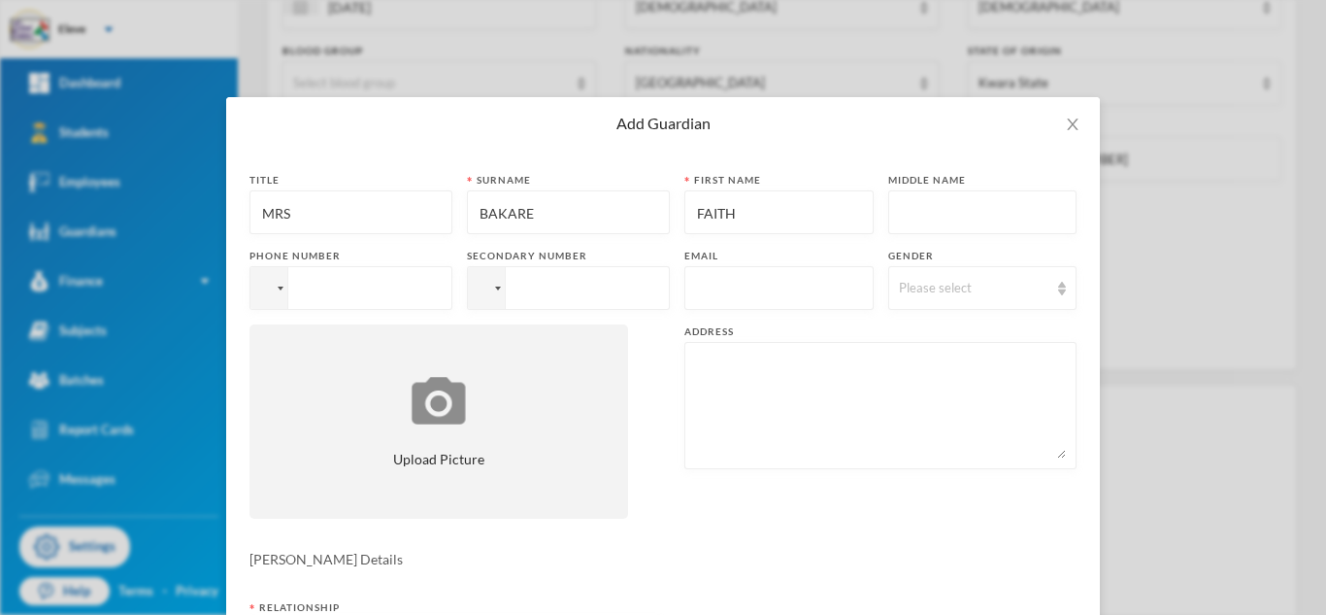
type input "FAITH"
click at [899, 224] on input "text" at bounding box center [983, 213] width 168 height 44
type input "SUCCESS"
click at [811, 363] on textarea at bounding box center [880, 405] width 371 height 106
type textarea "N"
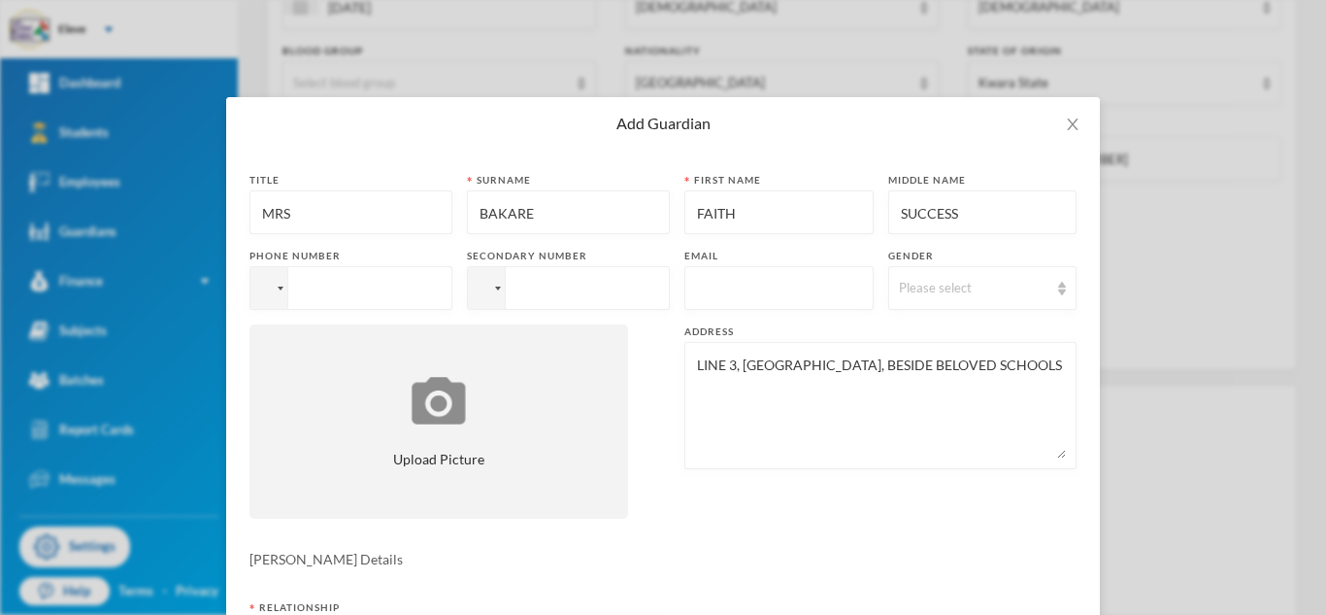
type textarea "LINE 3, [GEOGRAPHIC_DATA], BESIDE BELOVED SCHOOLS"
click at [703, 561] on div "[PERSON_NAME] Details" at bounding box center [663, 559] width 827 height 20
click at [292, 280] on input "tel" at bounding box center [351, 288] width 203 height 44
type input "[PHONE_NUMBER]"
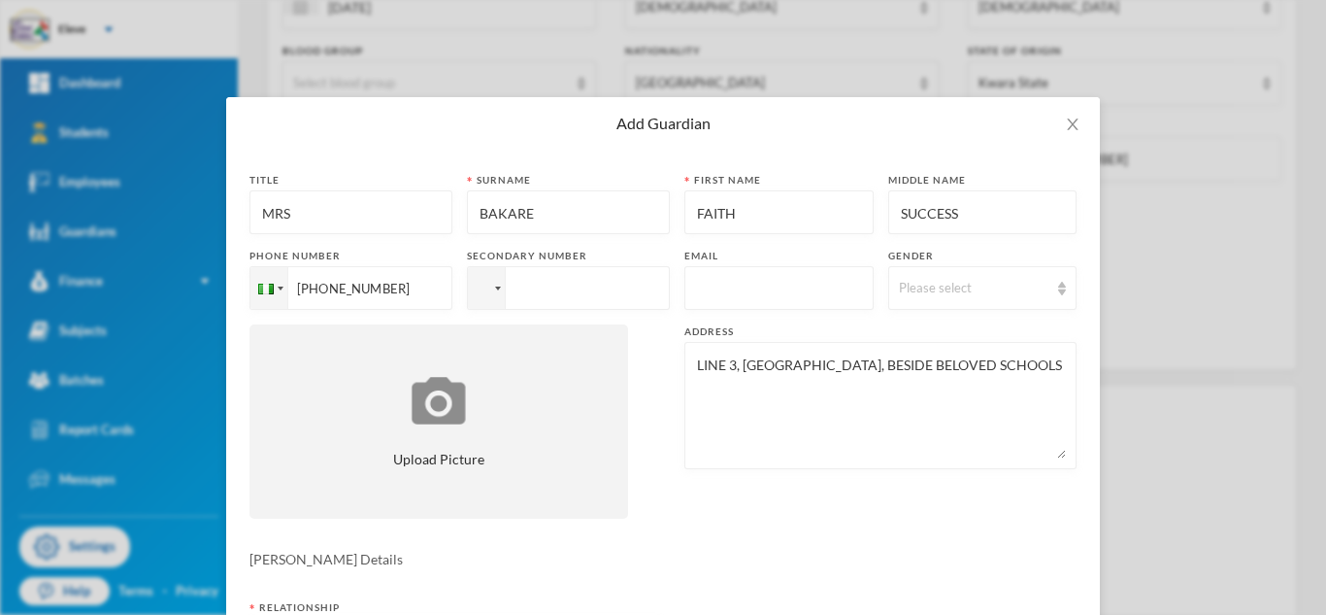
click at [518, 276] on input "tel" at bounding box center [568, 288] width 203 height 44
type input "[PHONE_NUMBER]"
click at [708, 307] on input "text" at bounding box center [779, 289] width 168 height 44
type input "[EMAIL_ADDRESS][DOMAIN_NAME]"
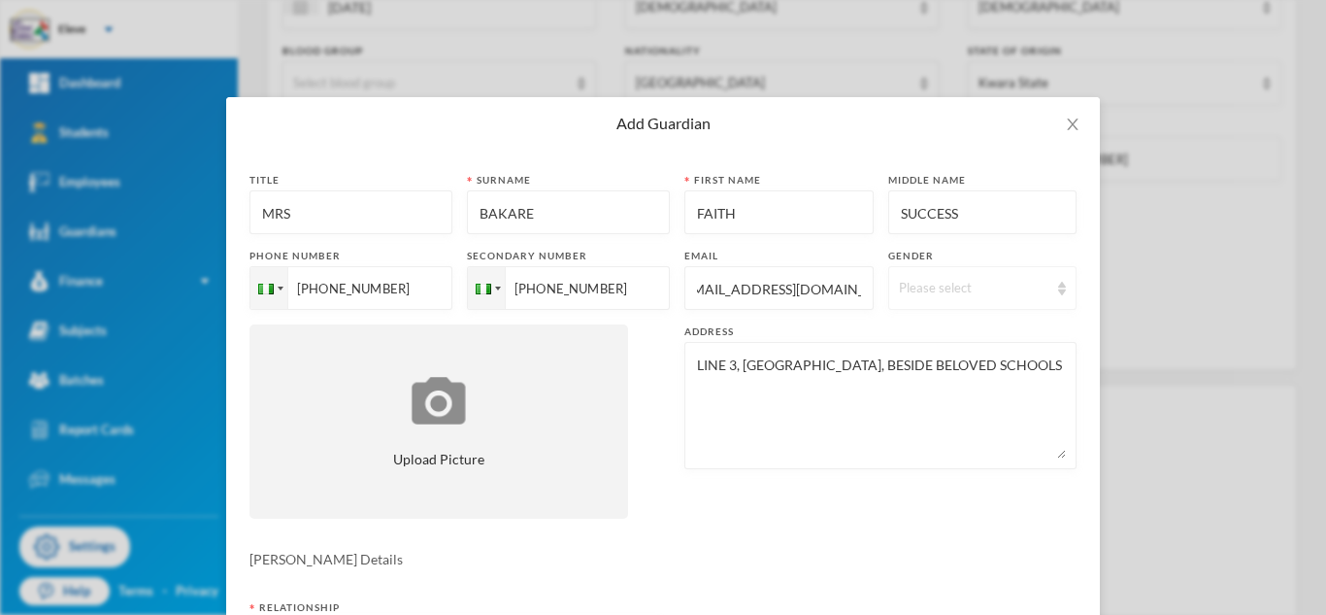
scroll to position [0, 0]
click at [1022, 281] on div "Please select" at bounding box center [974, 288] width 150 height 19
click at [955, 360] on li "[DEMOGRAPHIC_DATA]" at bounding box center [975, 364] width 189 height 31
click at [888, 524] on div "Title MRS Surname [PERSON_NAME] First name FAITH Middle name SUCCESS Phone numb…" at bounding box center [663, 353] width 827 height 360
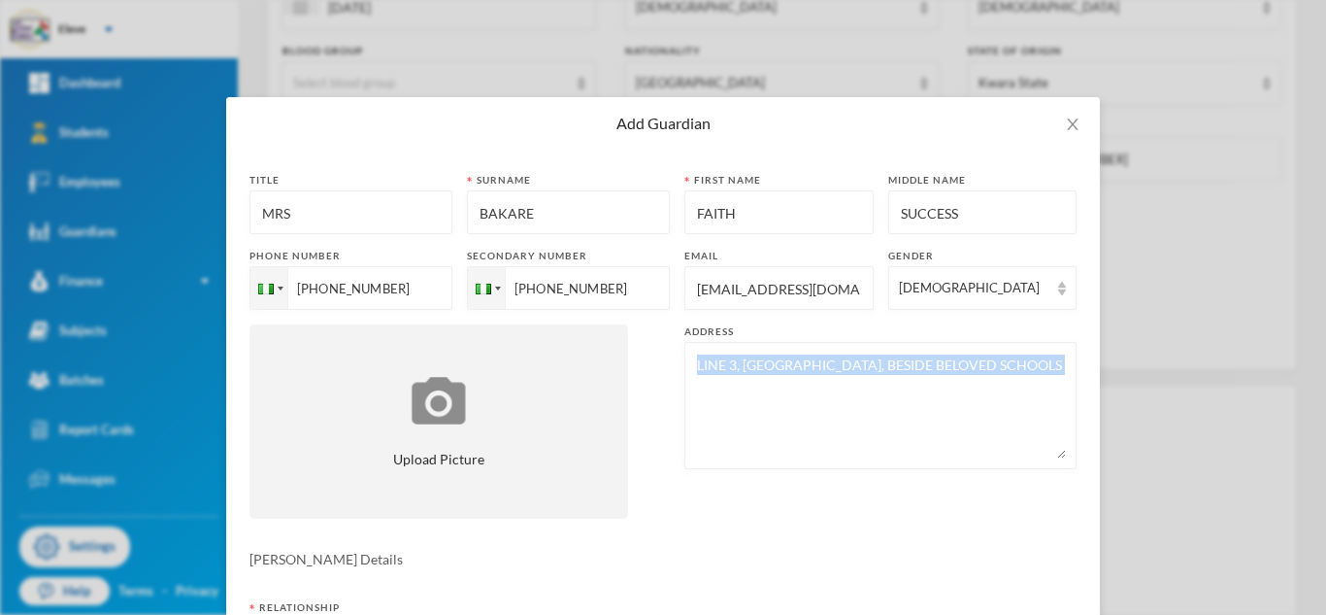
click at [888, 524] on div "Title MRS Surname [PERSON_NAME] First name FAITH Middle name SUCCESS Phone numb…" at bounding box center [663, 353] width 827 height 360
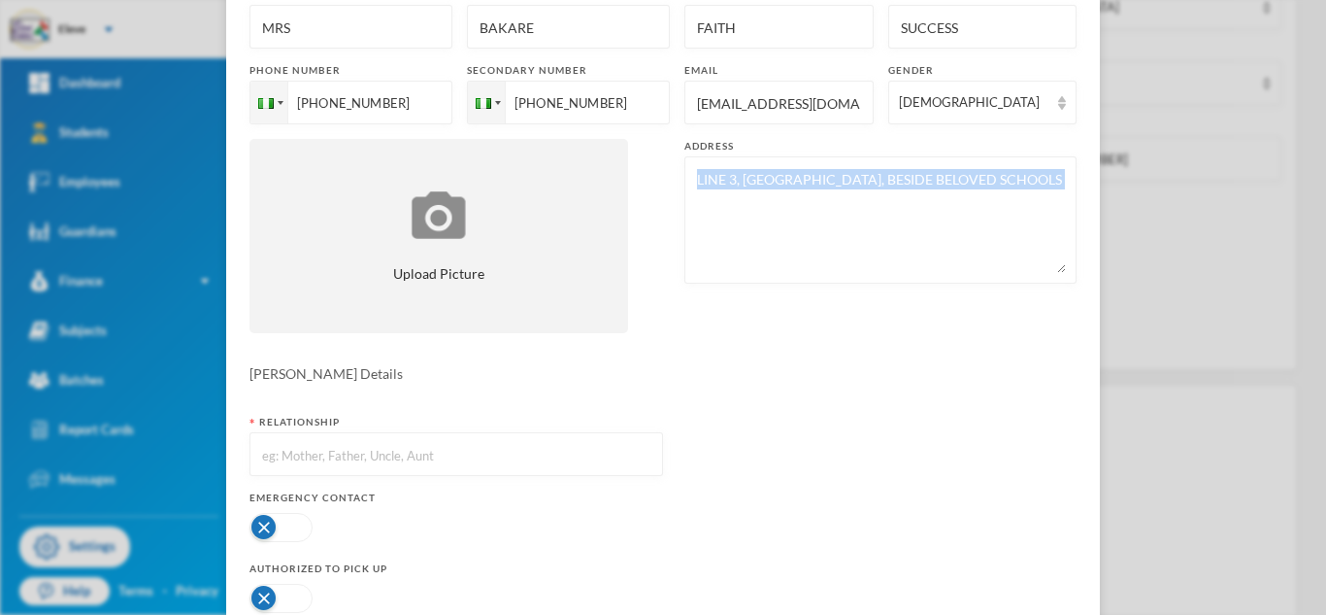
scroll to position [308, 0]
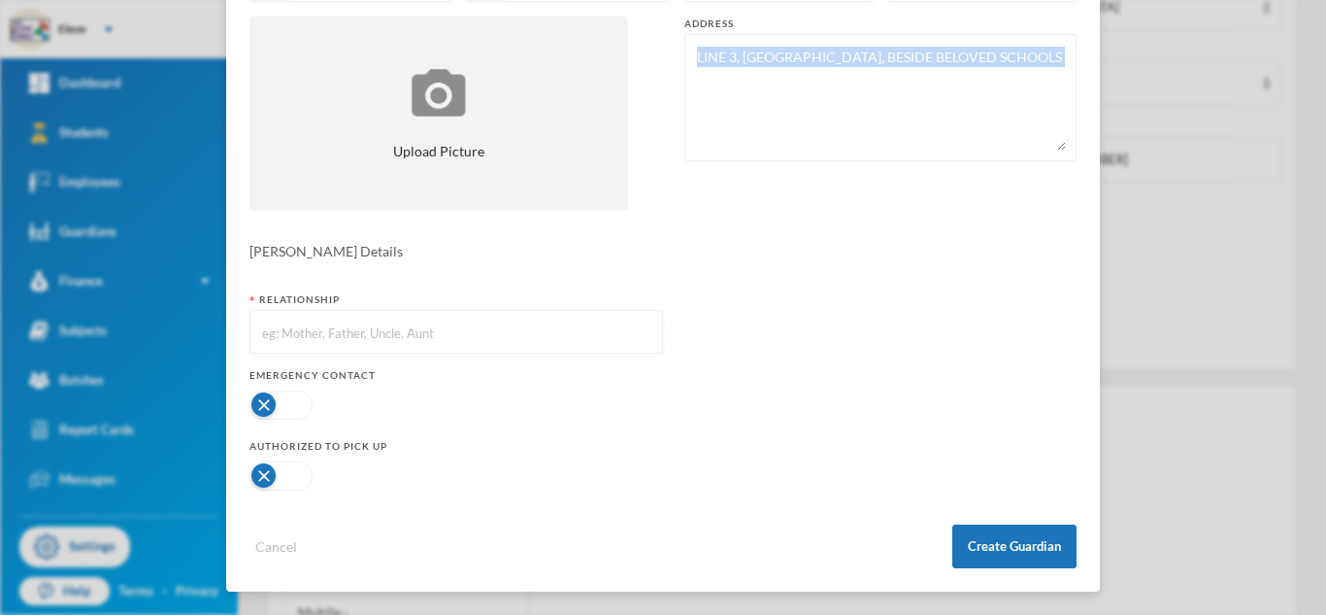
copy div "LINE 3, [GEOGRAPHIC_DATA], BESIDE BELOVED SCHOOLS"
click at [404, 320] on input "text" at bounding box center [456, 333] width 392 height 44
type input "MOTHER"
click at [280, 403] on button "button" at bounding box center [281, 404] width 63 height 29
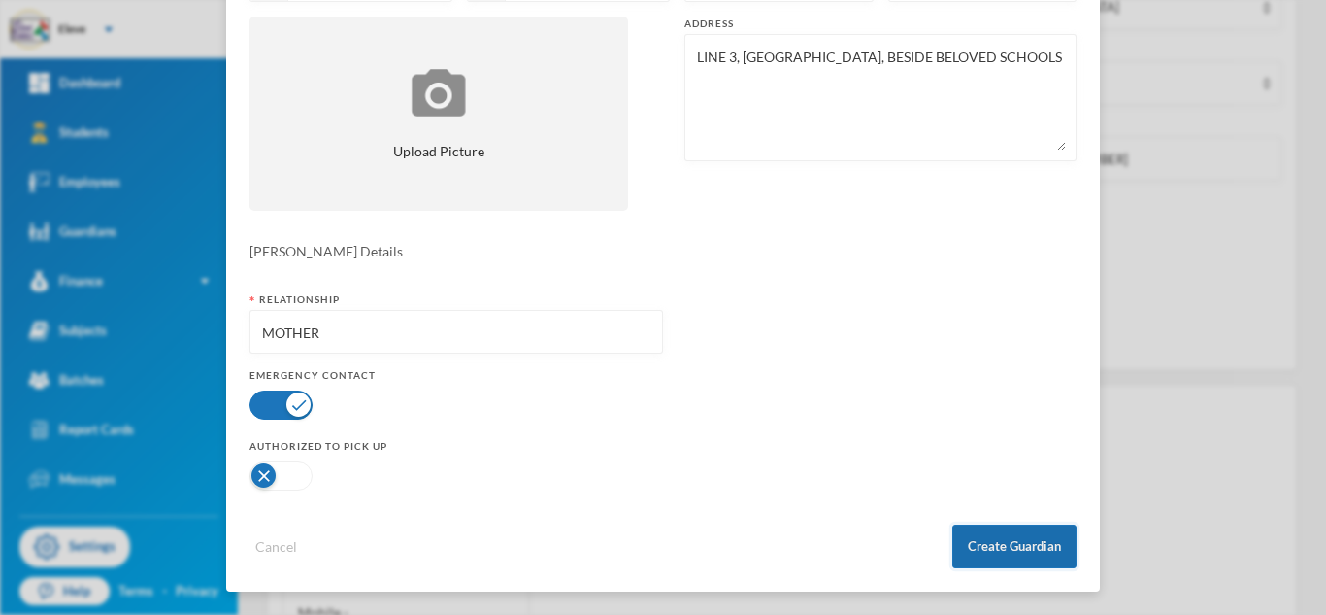
click at [1053, 553] on button "Create Guardian" at bounding box center [1015, 546] width 124 height 44
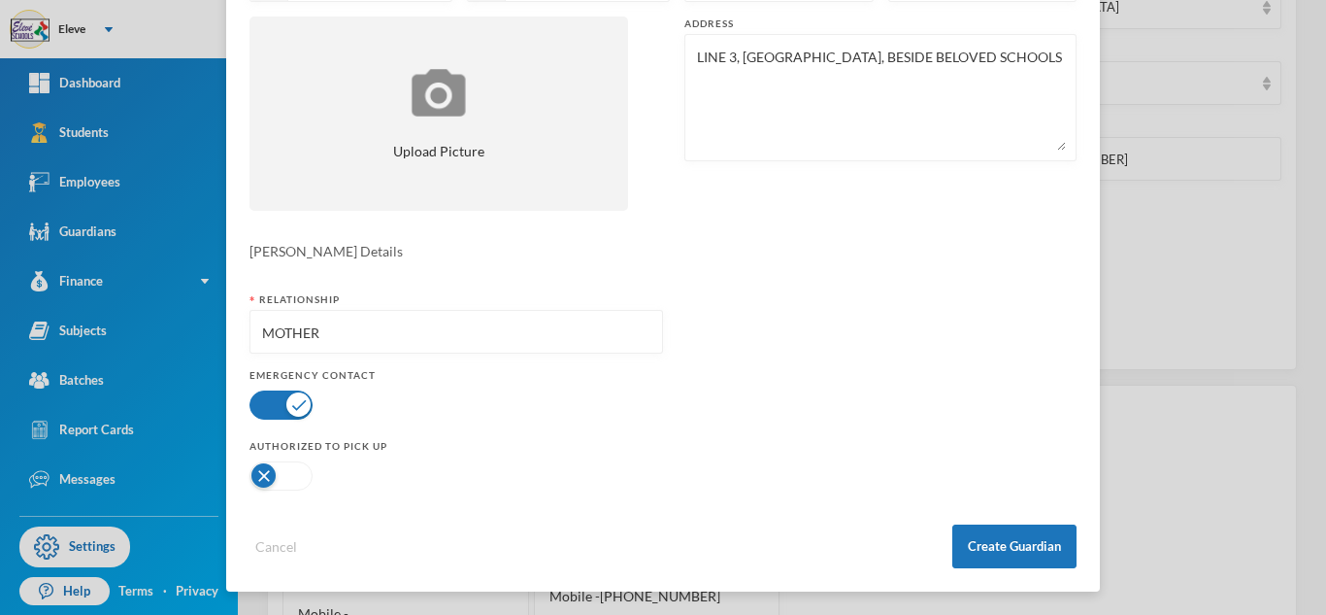
scroll to position [211, 0]
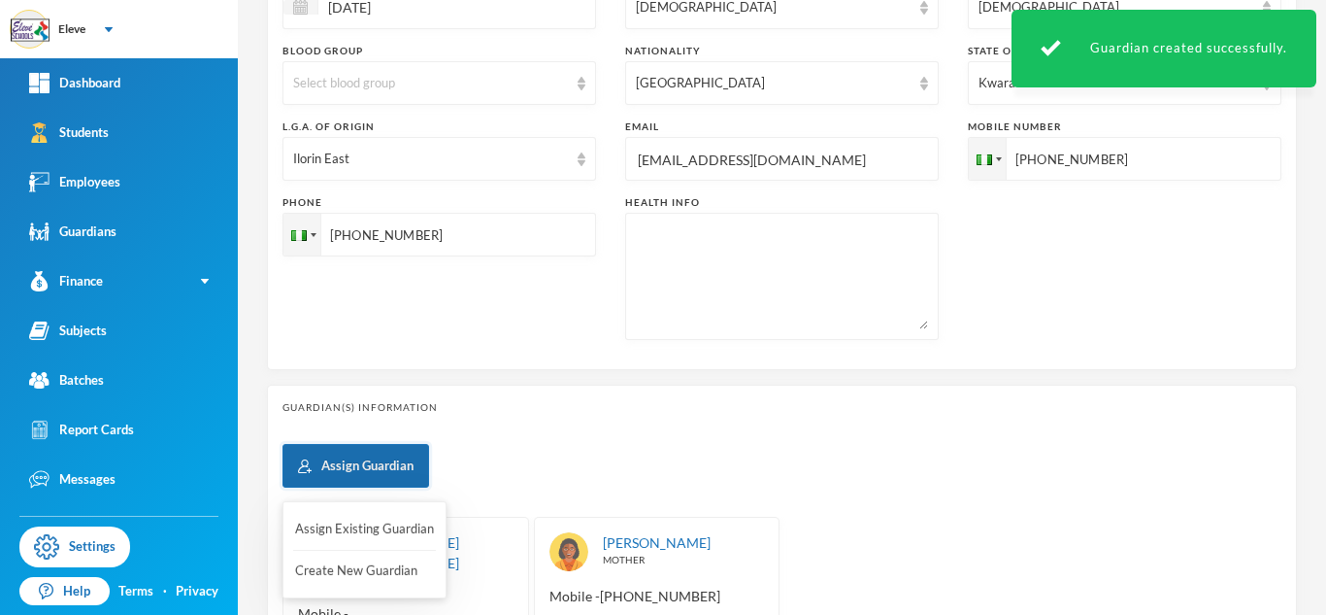
click at [388, 459] on button "Assign Guardian" at bounding box center [356, 466] width 147 height 44
click at [385, 576] on button "Create New Guardian" at bounding box center [364, 570] width 143 height 35
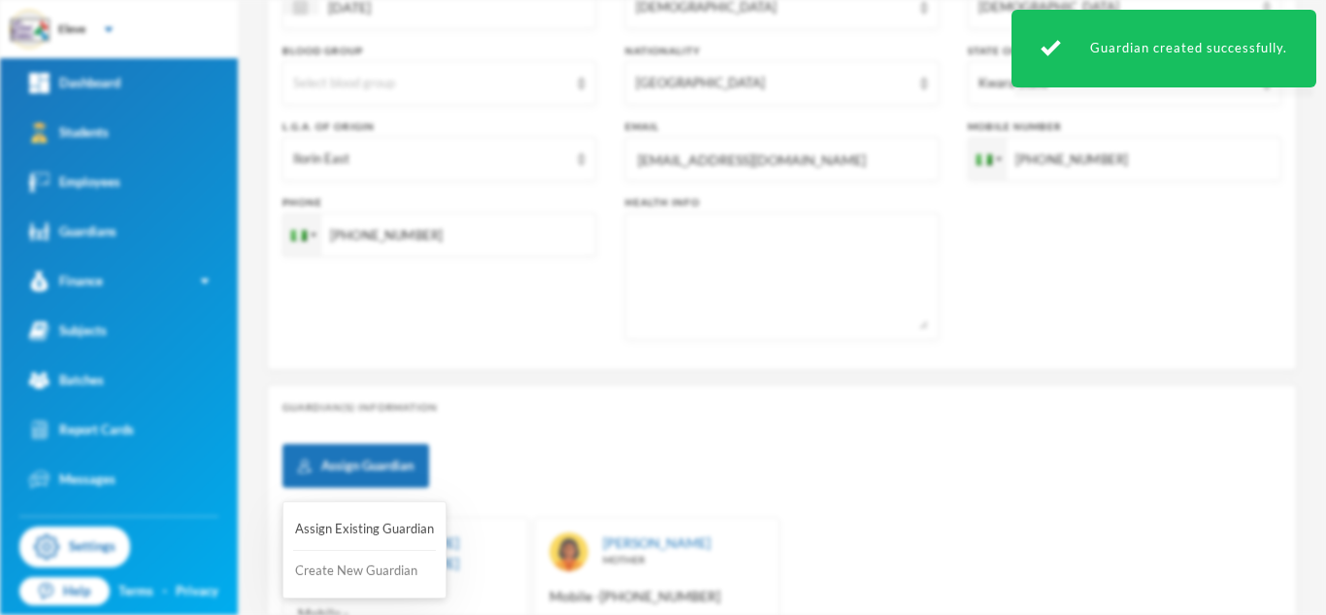
scroll to position [0, 0]
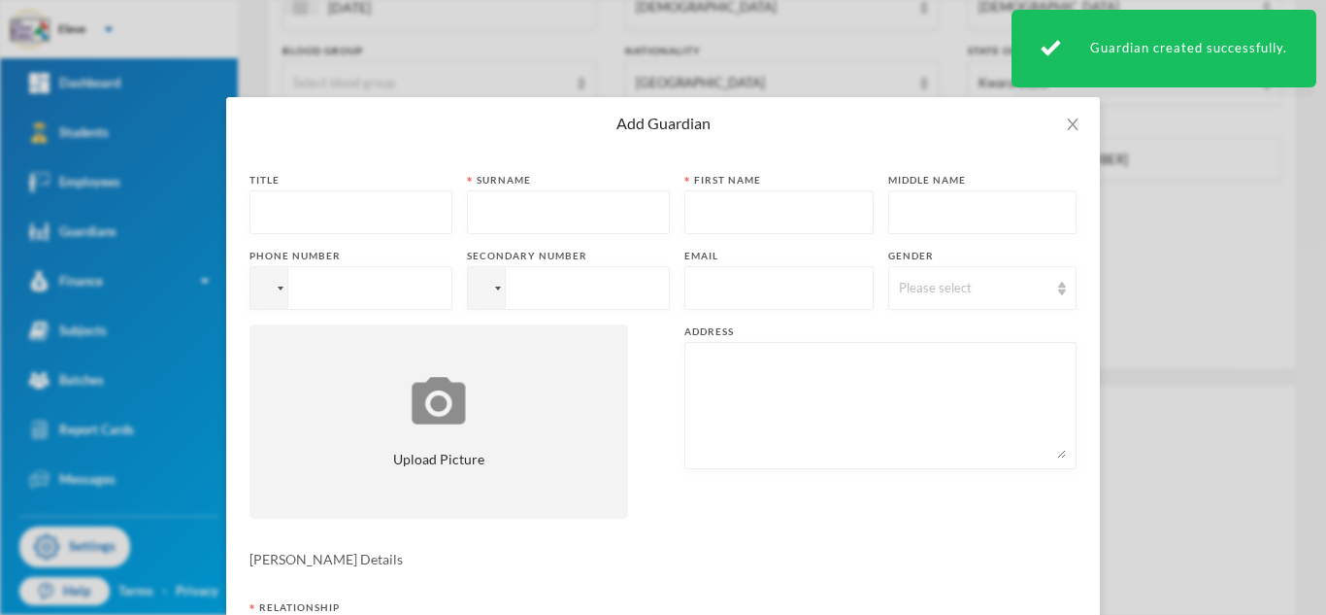
click at [287, 221] on input "text" at bounding box center [351, 213] width 182 height 44
type input "MRS"
click at [575, 209] on input "text" at bounding box center [569, 213] width 182 height 44
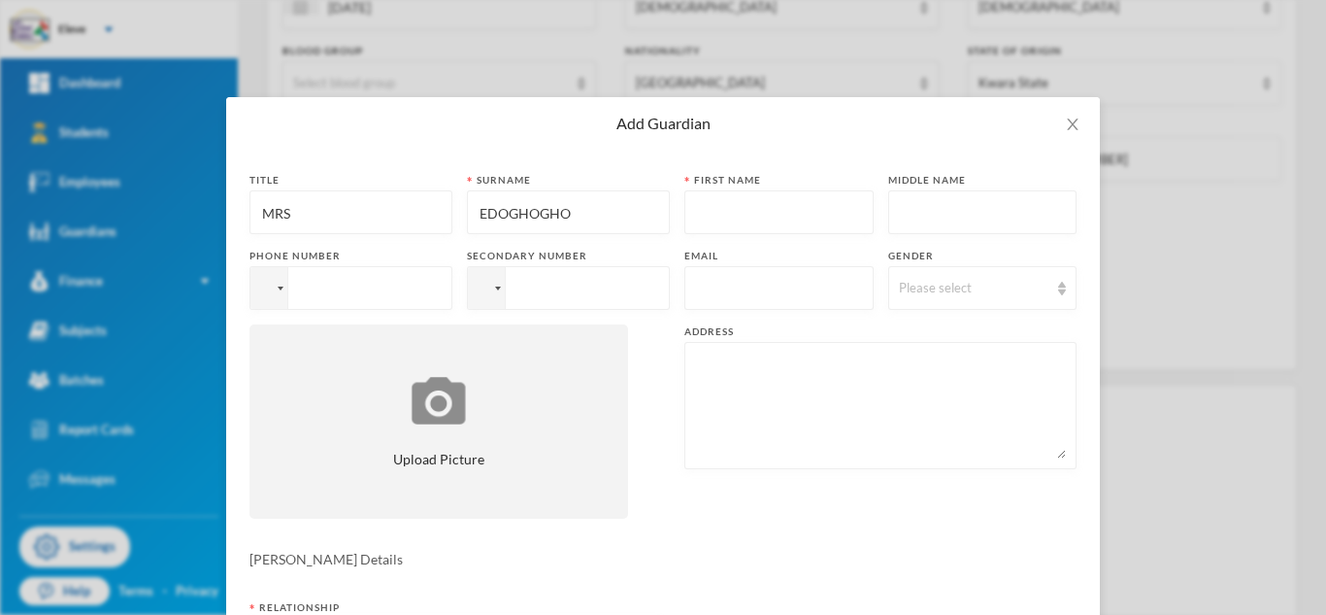
type input "EDOGHOGHO"
click at [777, 204] on input "text" at bounding box center [779, 213] width 168 height 44
type input "[GEOGRAPHIC_DATA]"
click at [946, 221] on input "text" at bounding box center [983, 213] width 168 height 44
type input "EGHE"
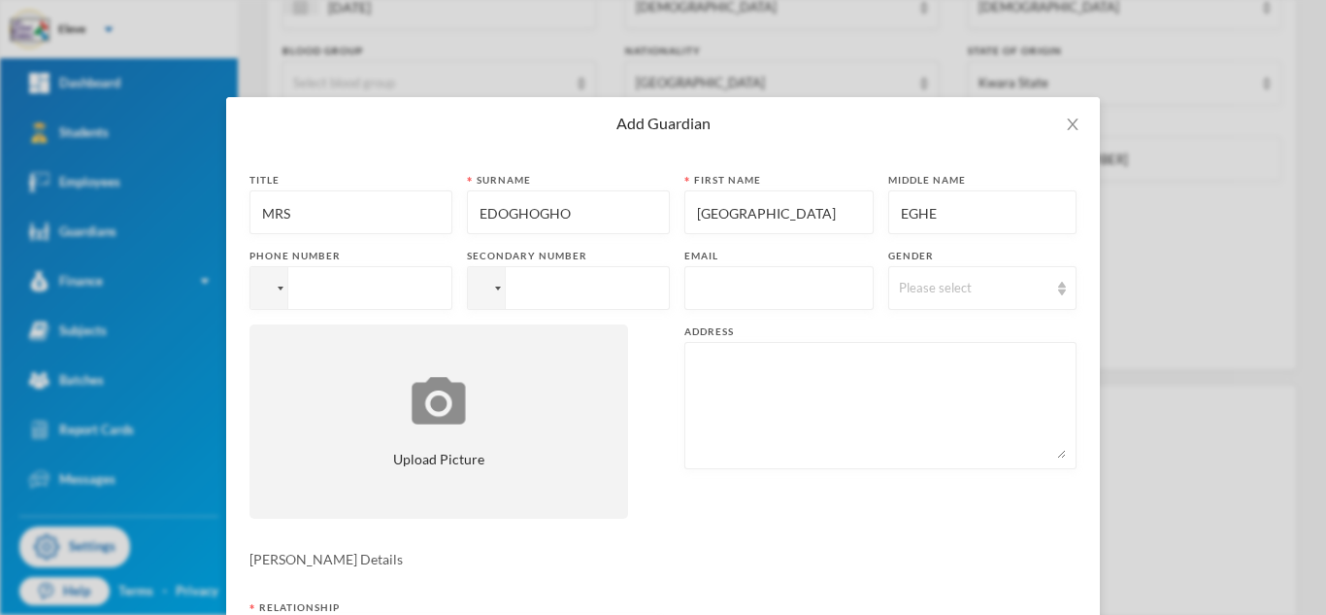
click at [366, 288] on input "tel" at bounding box center [351, 288] width 203 height 44
type input "[PHONE_NUMBER]"
click at [929, 282] on div "Please select" at bounding box center [974, 288] width 150 height 19
click at [928, 360] on span "[DEMOGRAPHIC_DATA]" at bounding box center [968, 363] width 152 height 17
click at [766, 387] on textarea at bounding box center [880, 405] width 371 height 106
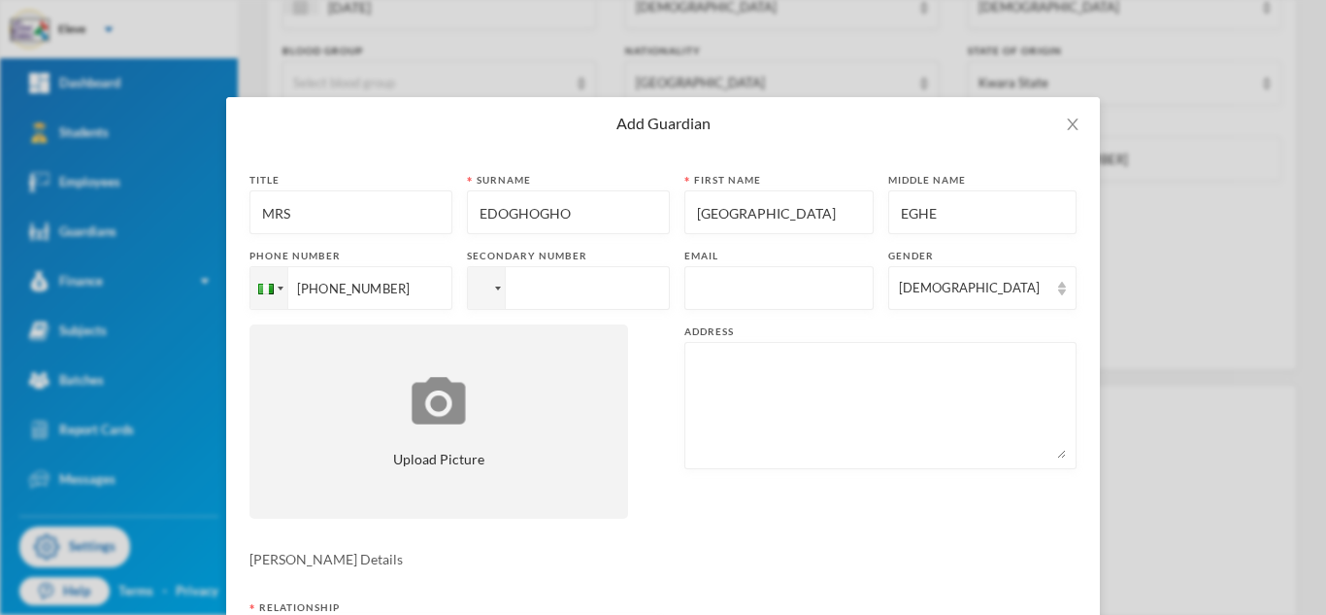
paste textarea "LINE 3, [GEOGRAPHIC_DATA], BESIDE BELOVED SCHOOLS"
click at [731, 365] on textarea "LINE 3, [GEOGRAPHIC_DATA], BESIDE BELOVED SCHOOLS" at bounding box center [880, 405] width 371 height 106
click at [695, 387] on textarea "LINE 3, [GEOGRAPHIC_DATA], BESIDE BELOVED SCHOOLS" at bounding box center [880, 405] width 371 height 106
type textarea "LINE 3, [GEOGRAPHIC_DATA], BESIDE BELOVED SCHOOLS"
click at [672, 556] on div "[PERSON_NAME] Details" at bounding box center [663, 559] width 827 height 20
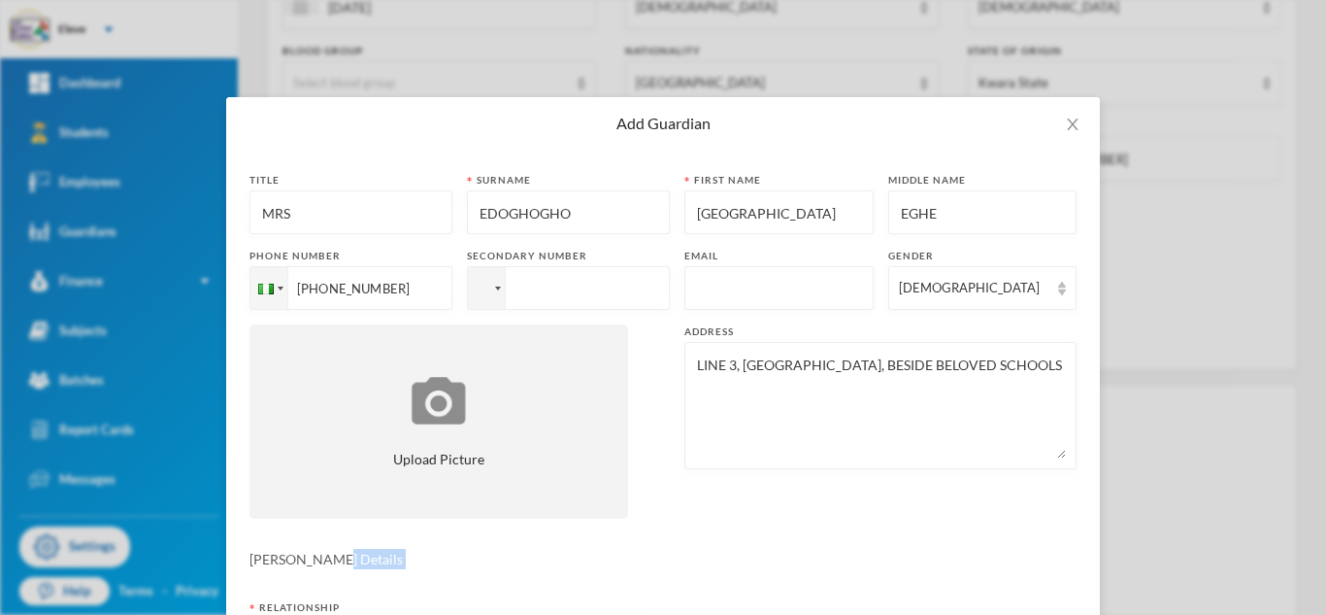
click at [672, 556] on div "[PERSON_NAME] Details" at bounding box center [663, 559] width 827 height 20
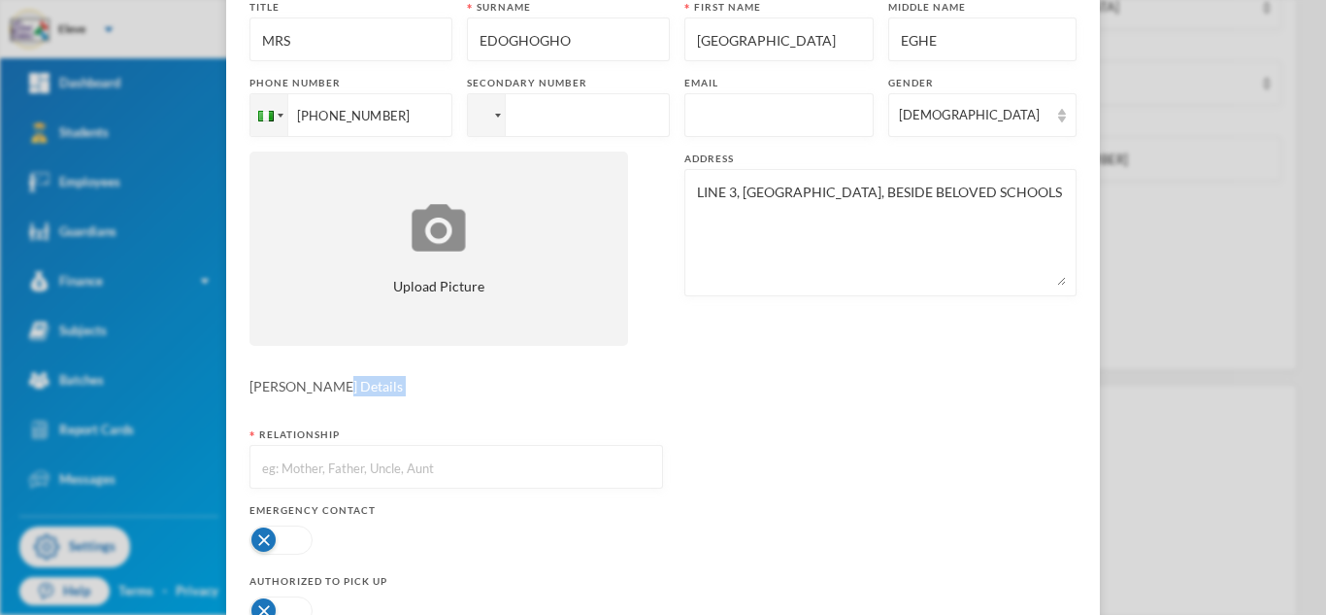
scroll to position [233, 0]
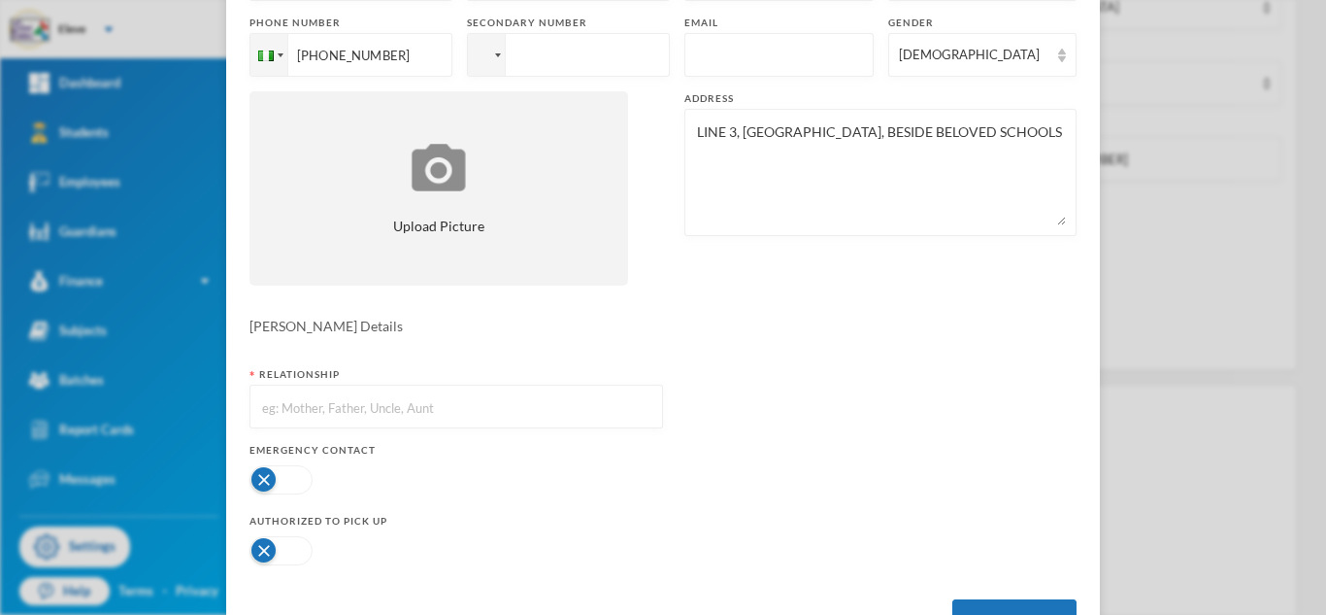
click at [439, 404] on input "text" at bounding box center [456, 407] width 392 height 44
type input "GRANDMOTHER"
click at [280, 472] on button "button" at bounding box center [281, 479] width 63 height 29
click at [287, 551] on button "button" at bounding box center [281, 550] width 63 height 29
click at [978, 602] on button "Create Guardian" at bounding box center [1015, 621] width 124 height 44
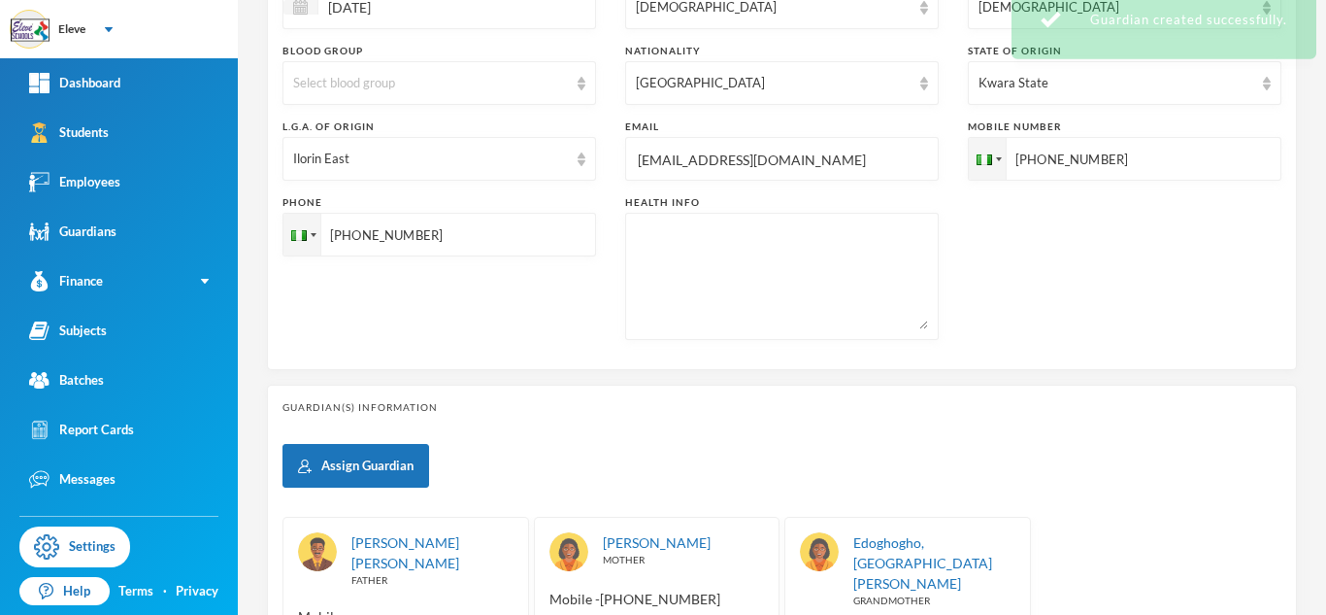
scroll to position [0, 0]
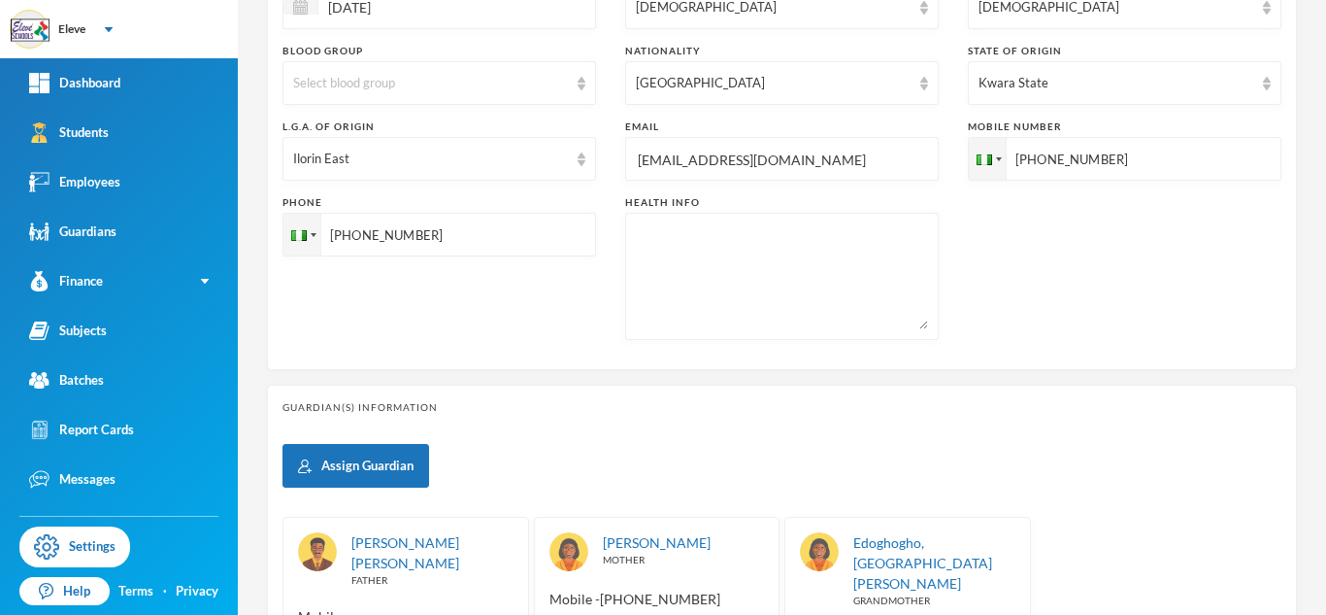
click at [828, 445] on div "Assign Guardian [PERSON_NAME] [PERSON_NAME] FATHER Mobile - Email - Emergency C…" at bounding box center [782, 621] width 999 height 354
click at [1182, 465] on div "Assign Guardian [PERSON_NAME] [PERSON_NAME] FATHER Mobile - Email - Emergency C…" at bounding box center [782, 621] width 999 height 354
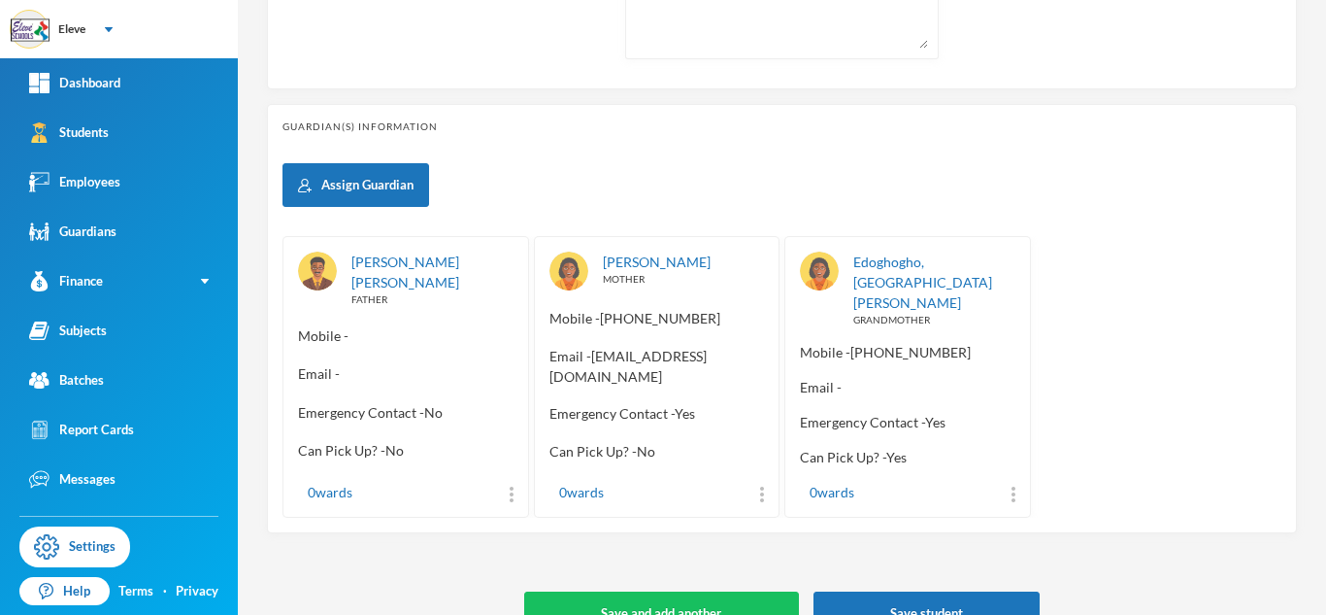
scroll to position [848, 0]
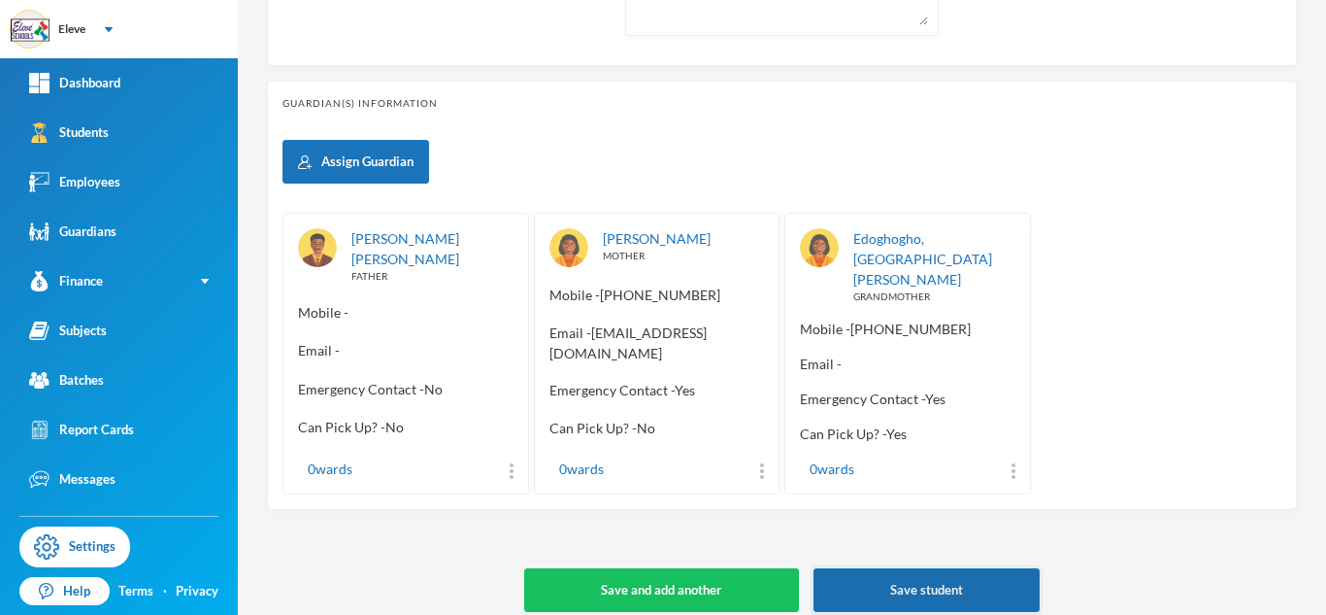
click at [850, 568] on button "Save student" at bounding box center [927, 590] width 226 height 44
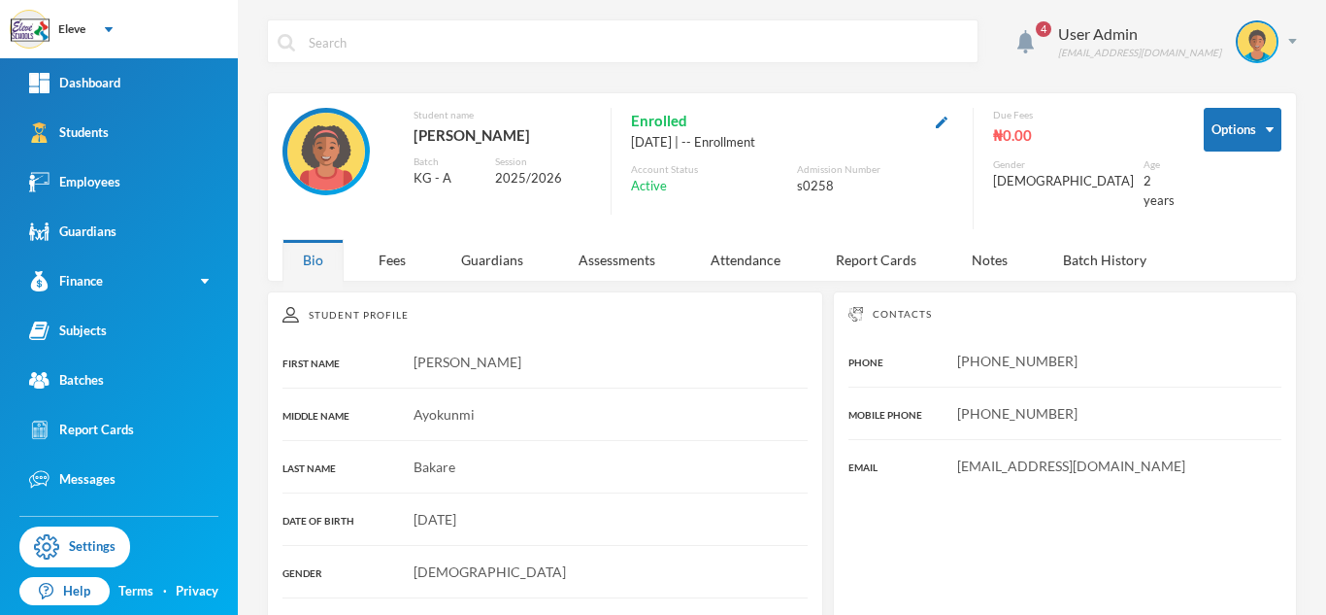
click at [823, 190] on div "s0258" at bounding box center [875, 186] width 156 height 19
click at [807, 184] on div "s0258" at bounding box center [875, 186] width 156 height 19
click at [948, 119] on img "button" at bounding box center [942, 123] width 12 height 12
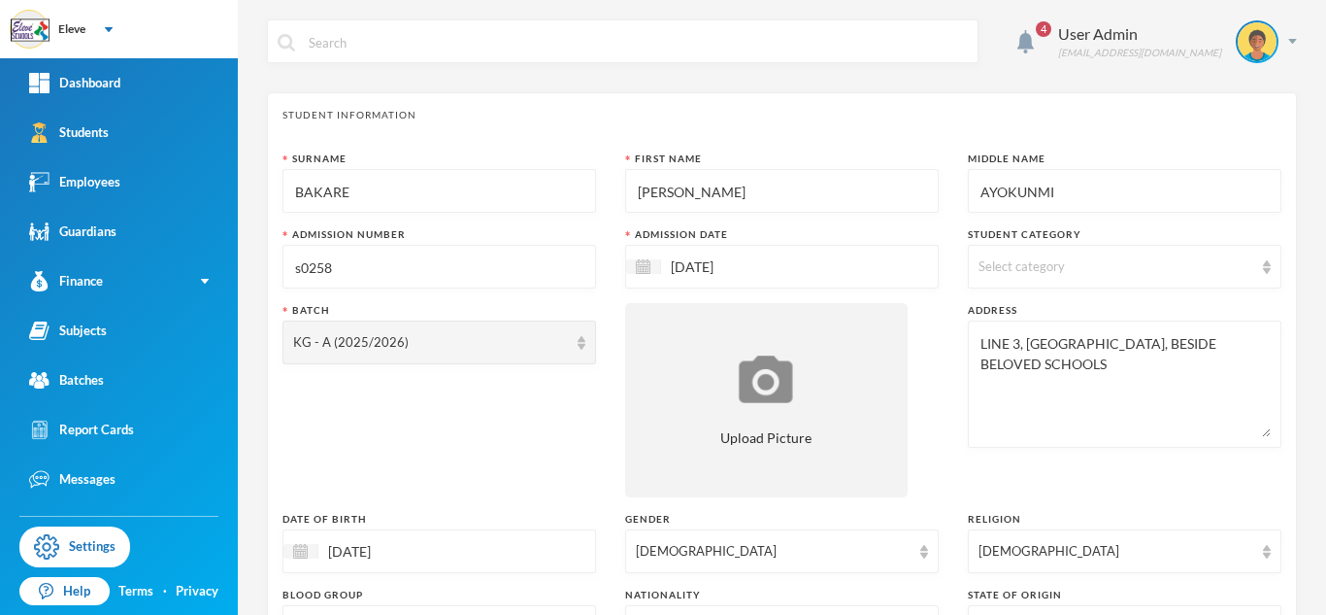
click at [302, 274] on input "s0258" at bounding box center [439, 268] width 292 height 44
type input "S0258"
click at [939, 408] on div "Surname [PERSON_NAME] First Name [PERSON_NAME] Middle Name AYOKUNMI Admission N…" at bounding box center [782, 524] width 999 height 747
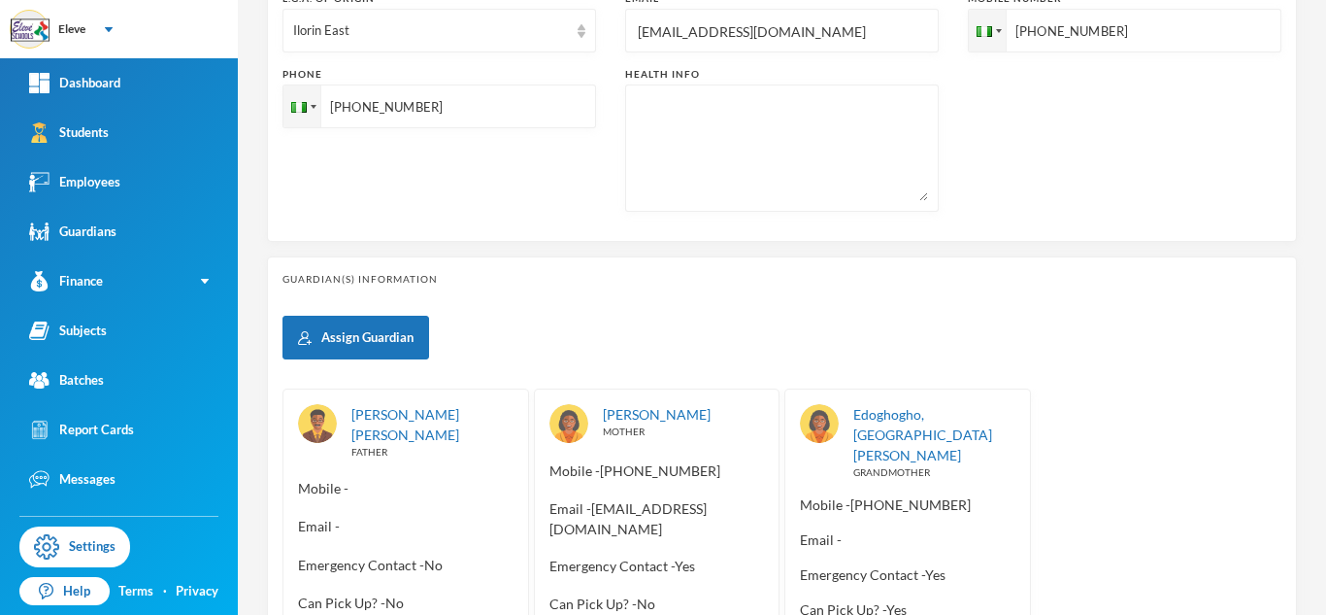
scroll to position [854, 0]
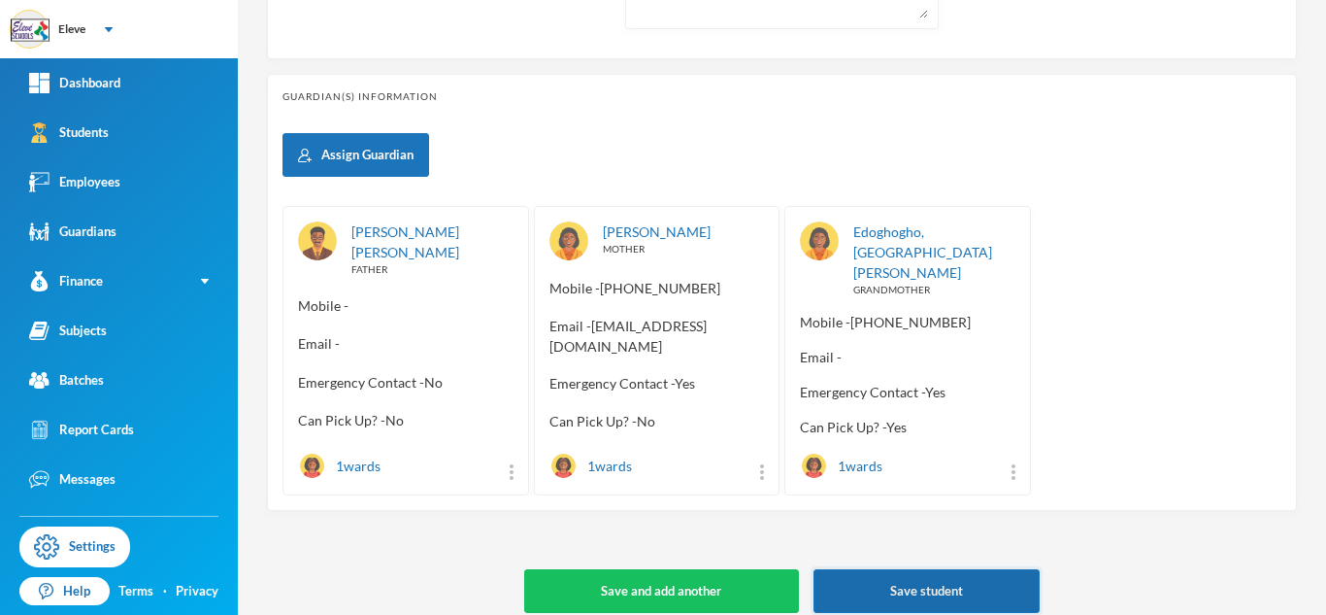
click at [908, 569] on button "Save student" at bounding box center [927, 591] width 226 height 44
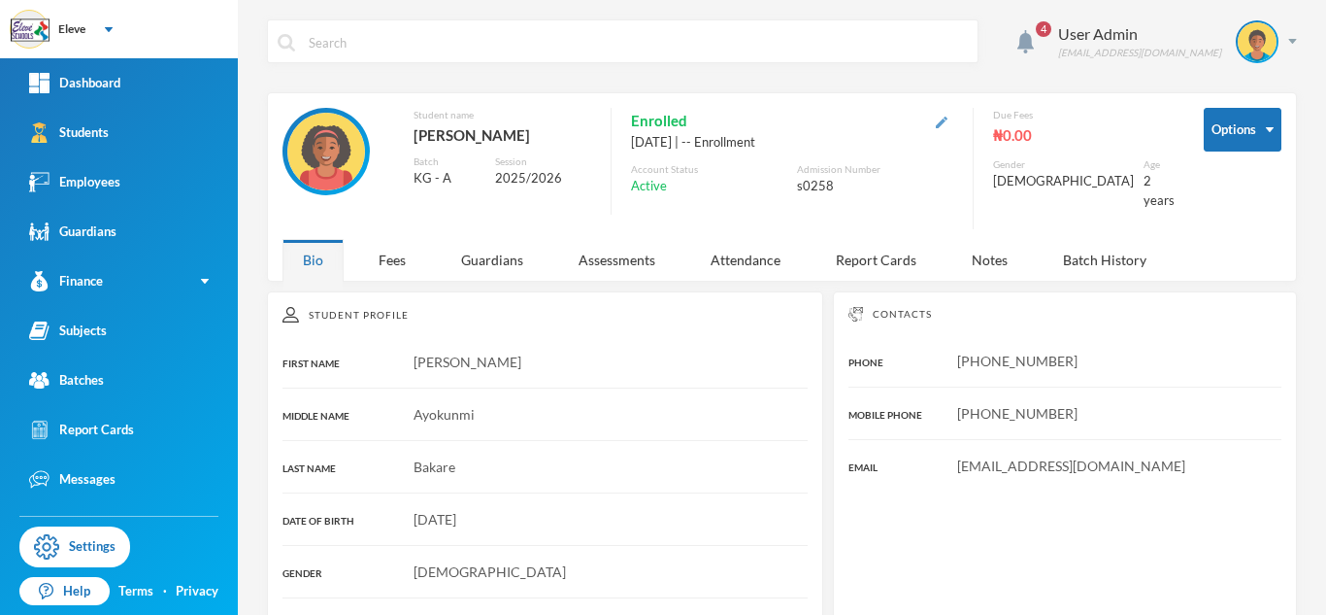
click at [948, 117] on img "button" at bounding box center [942, 123] width 12 height 12
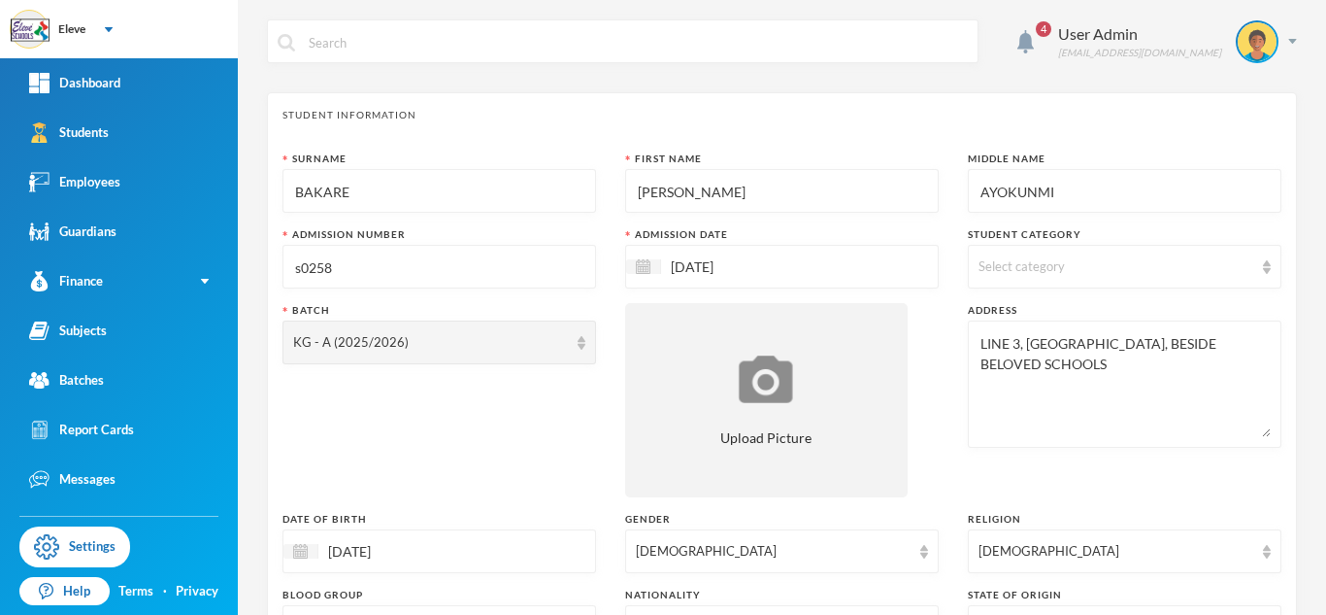
drag, startPoint x: 329, startPoint y: 268, endPoint x: 272, endPoint y: 268, distance: 57.3
click at [272, 268] on div "Student Information Surname [PERSON_NAME] First Name [PERSON_NAME] Middle Name …" at bounding box center [782, 502] width 1030 height 821
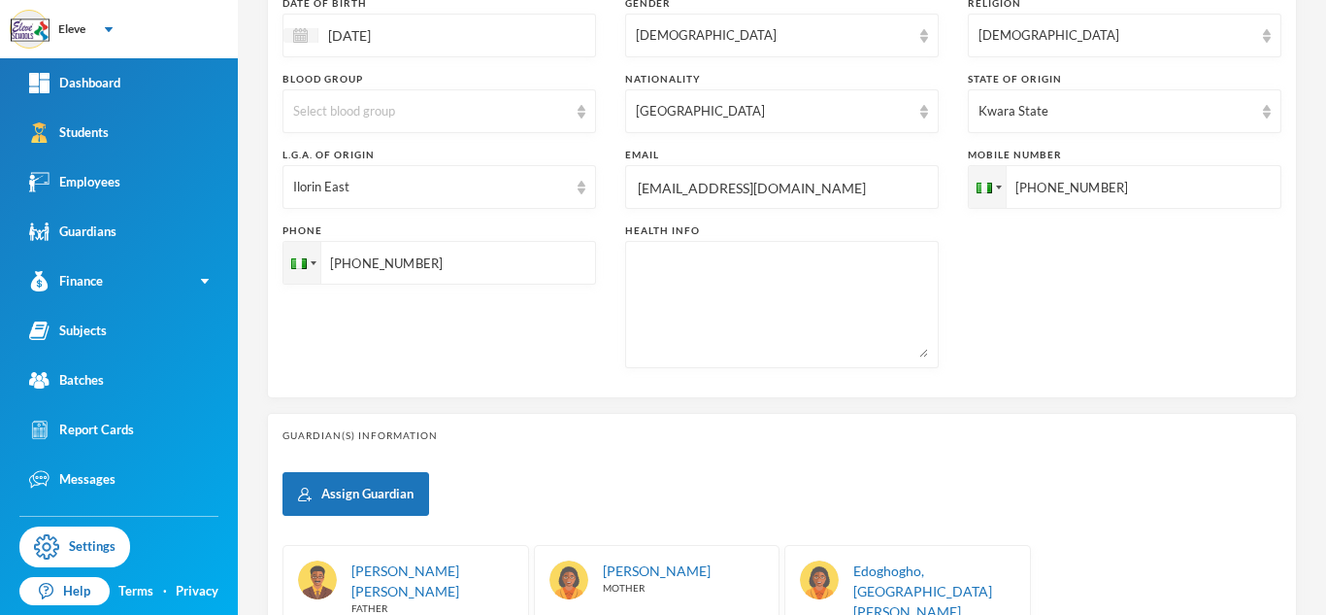
scroll to position [855, 0]
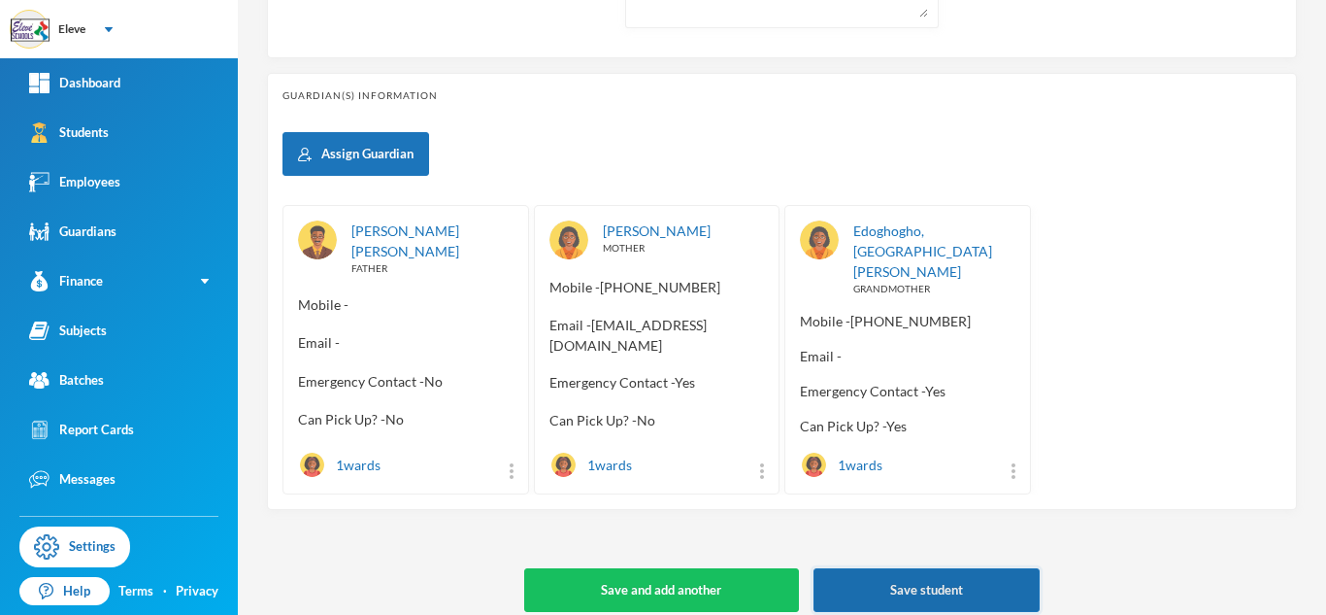
type input "S0258"
click at [938, 577] on button "Save student" at bounding box center [927, 590] width 226 height 44
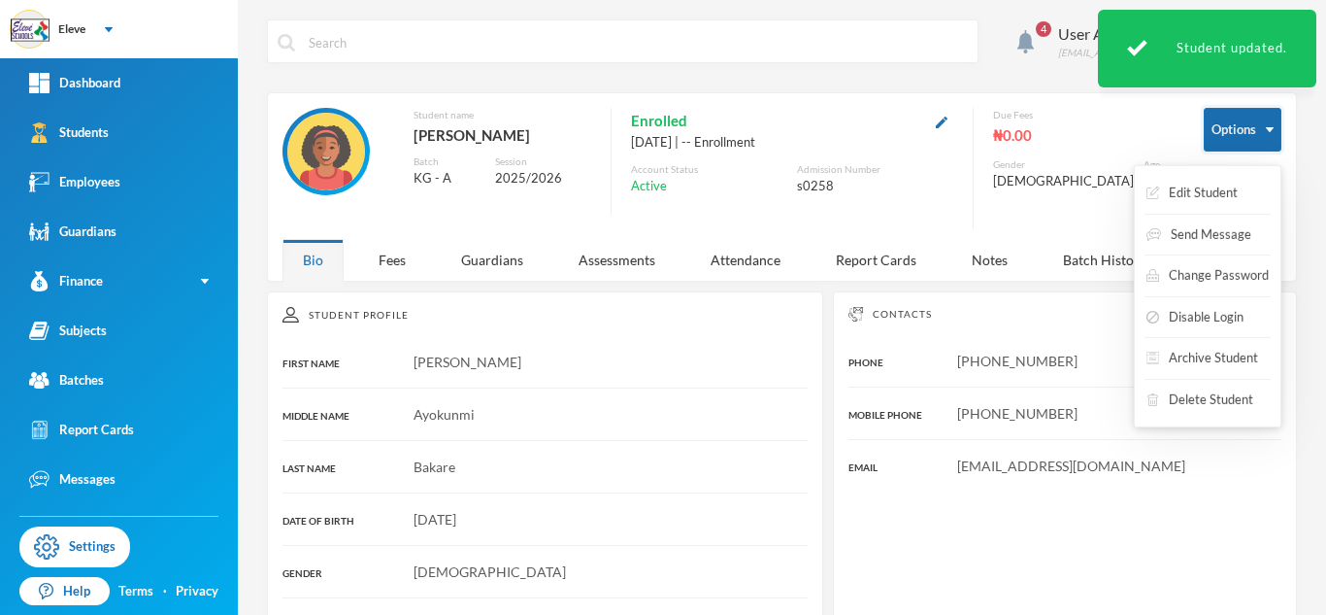
click at [1221, 126] on button "Options" at bounding box center [1243, 130] width 78 height 44
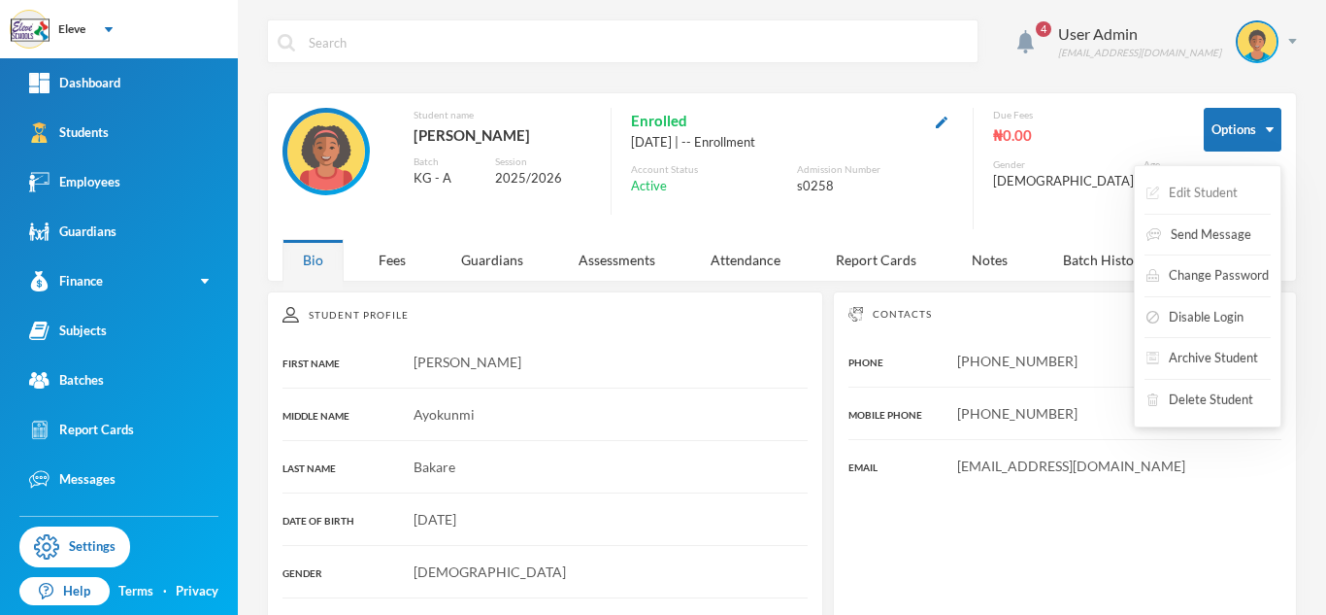
click at [1203, 195] on button "Edit Student" at bounding box center [1192, 193] width 95 height 35
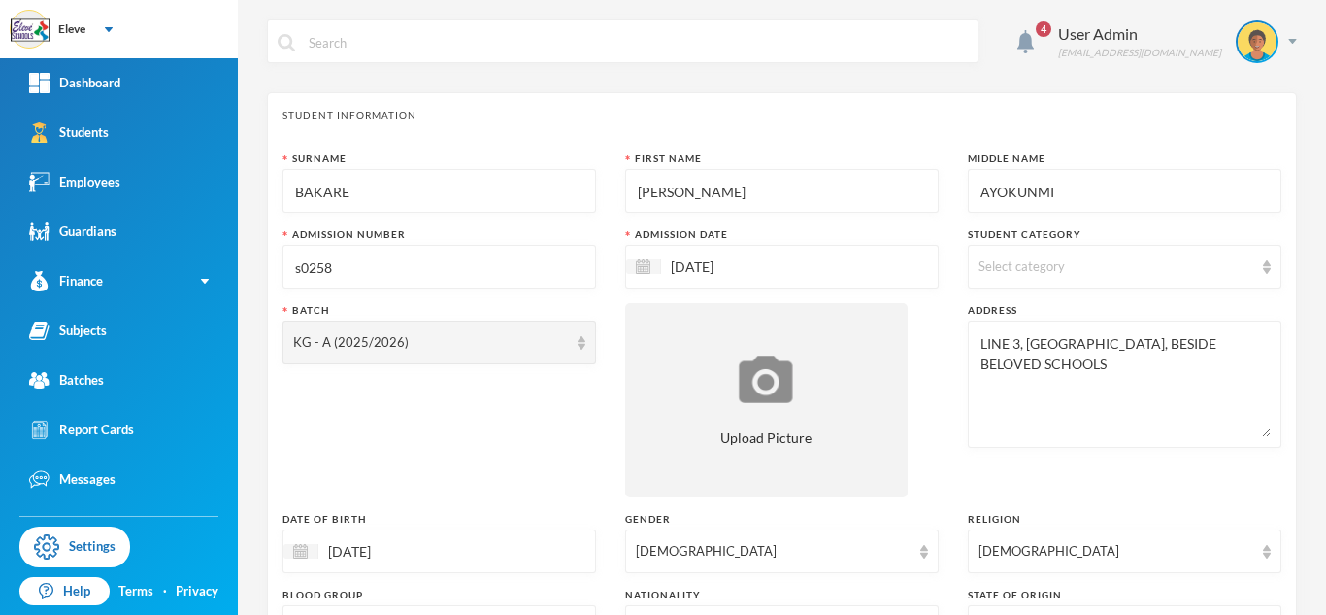
drag, startPoint x: 293, startPoint y: 272, endPoint x: 351, endPoint y: 275, distance: 58.3
click at [351, 275] on input "s0258" at bounding box center [439, 268] width 292 height 44
type input "S0258"
click at [408, 394] on div "Batch KG - A (2025/2026)" at bounding box center [440, 400] width 314 height 194
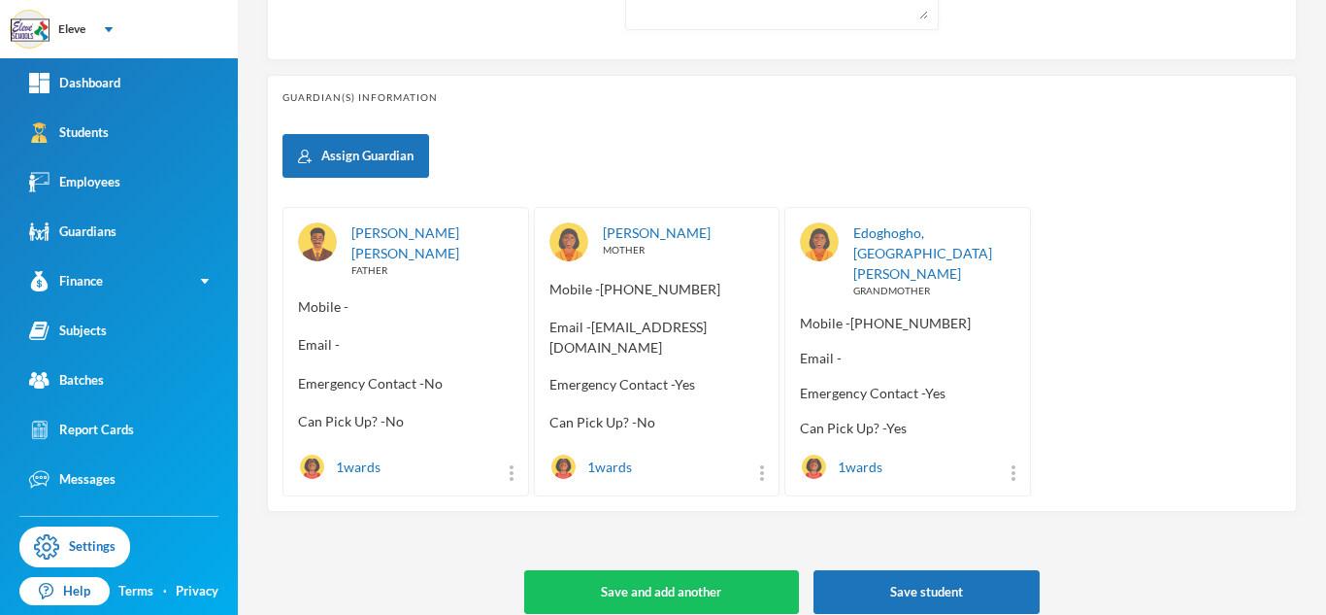
scroll to position [855, 0]
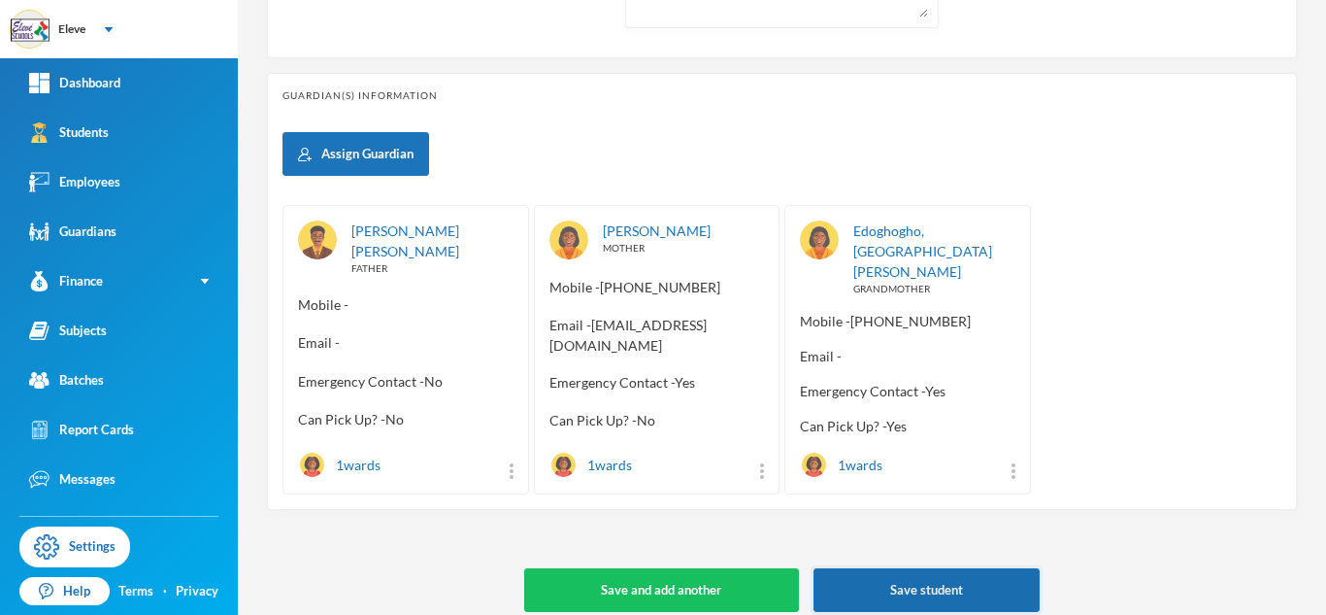
click at [890, 571] on button "Save student" at bounding box center [927, 590] width 226 height 44
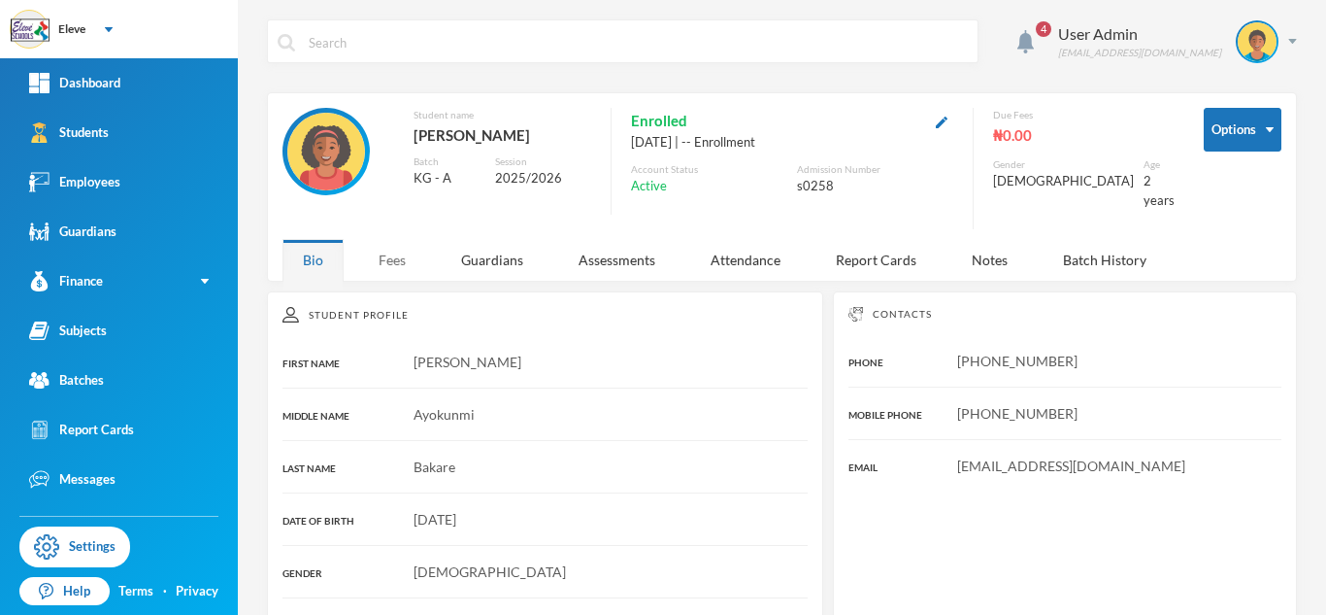
click at [401, 256] on div "Fees" at bounding box center [392, 260] width 68 height 42
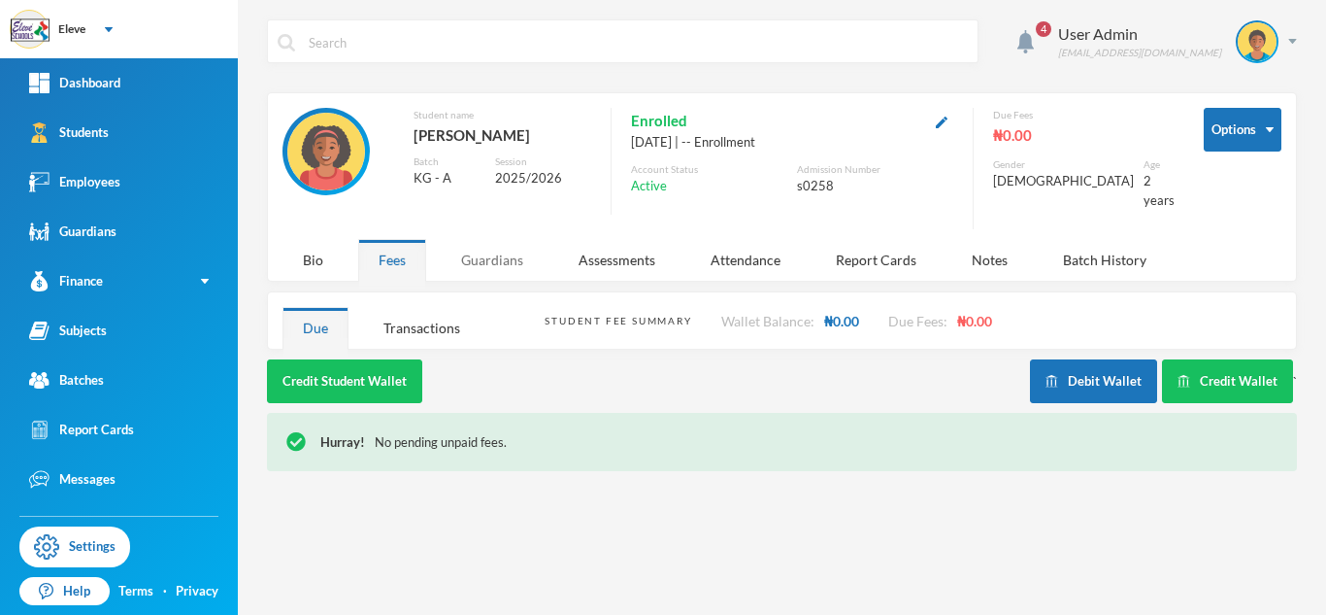
click at [486, 245] on div "Guardians" at bounding box center [492, 260] width 103 height 42
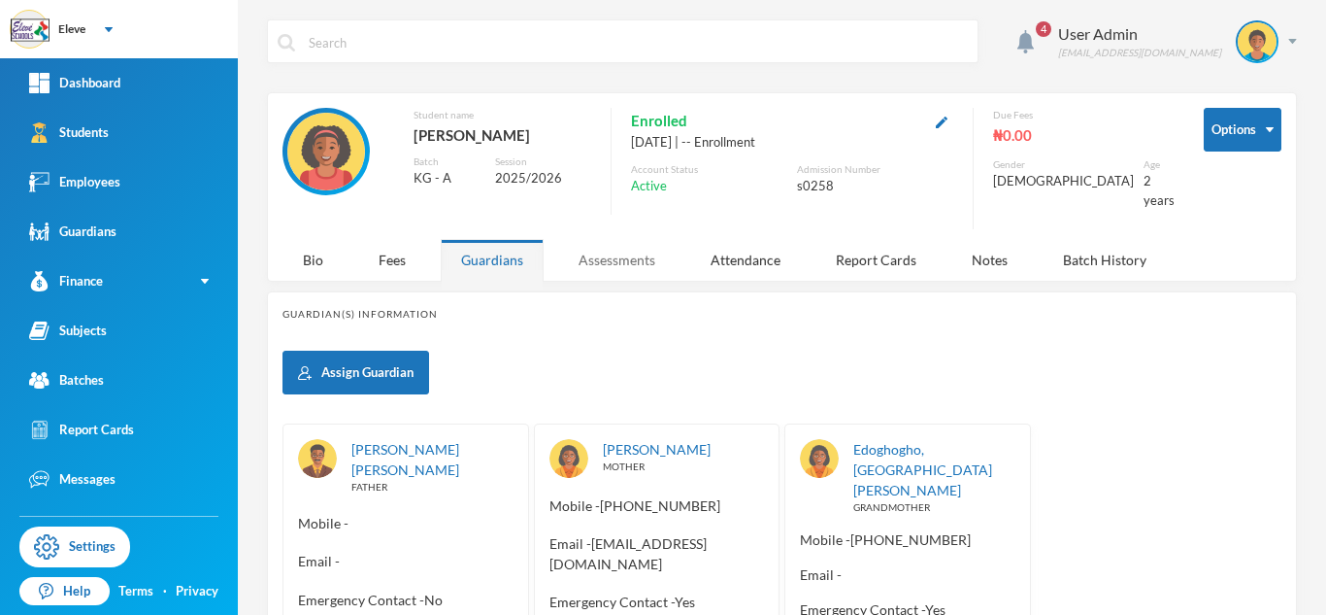
click at [648, 259] on div "Assessments" at bounding box center [616, 260] width 117 height 42
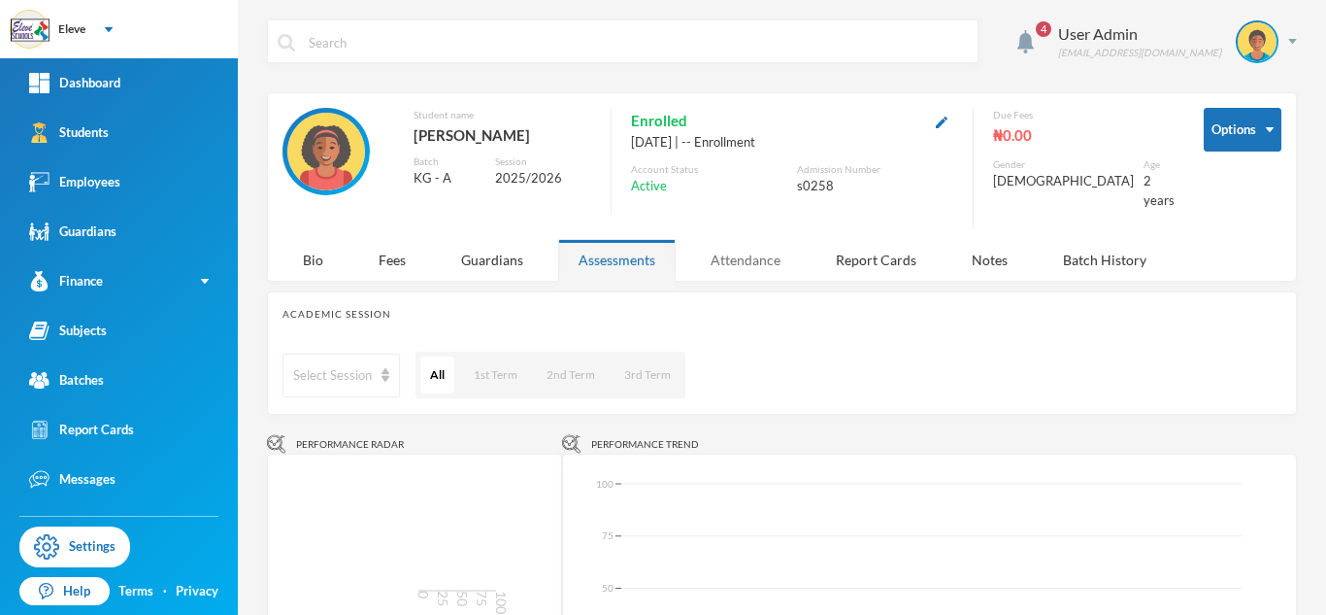
click at [748, 247] on div "Attendance" at bounding box center [745, 260] width 111 height 42
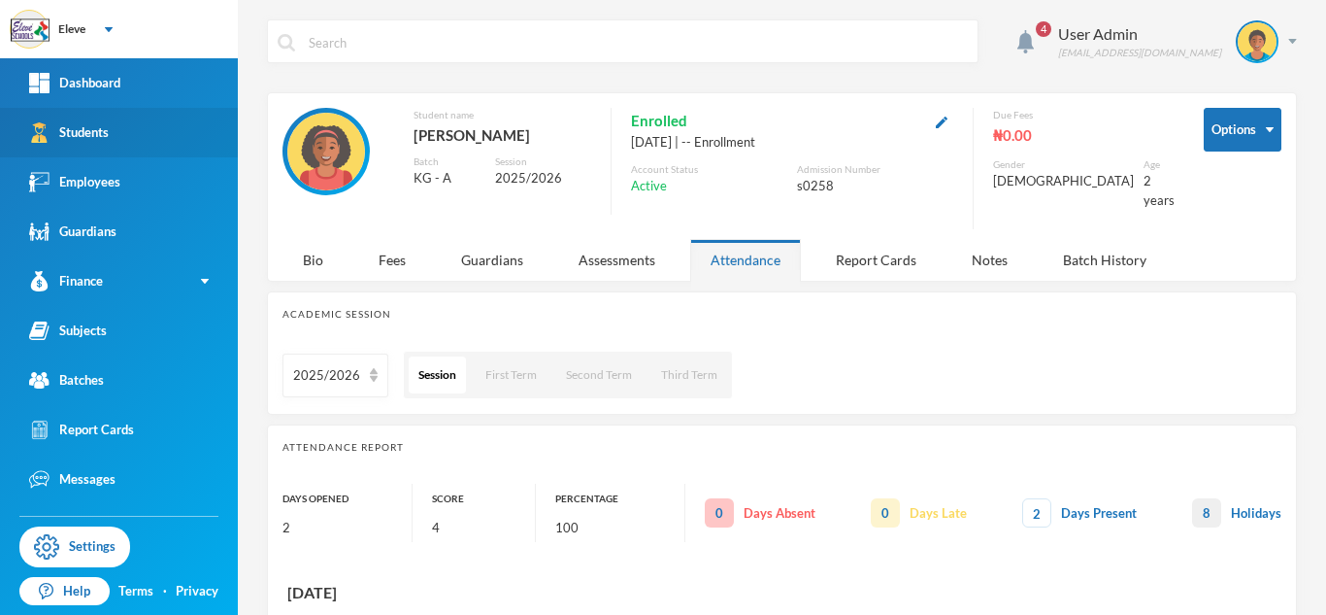
click at [148, 148] on link "Students" at bounding box center [119, 133] width 238 height 50
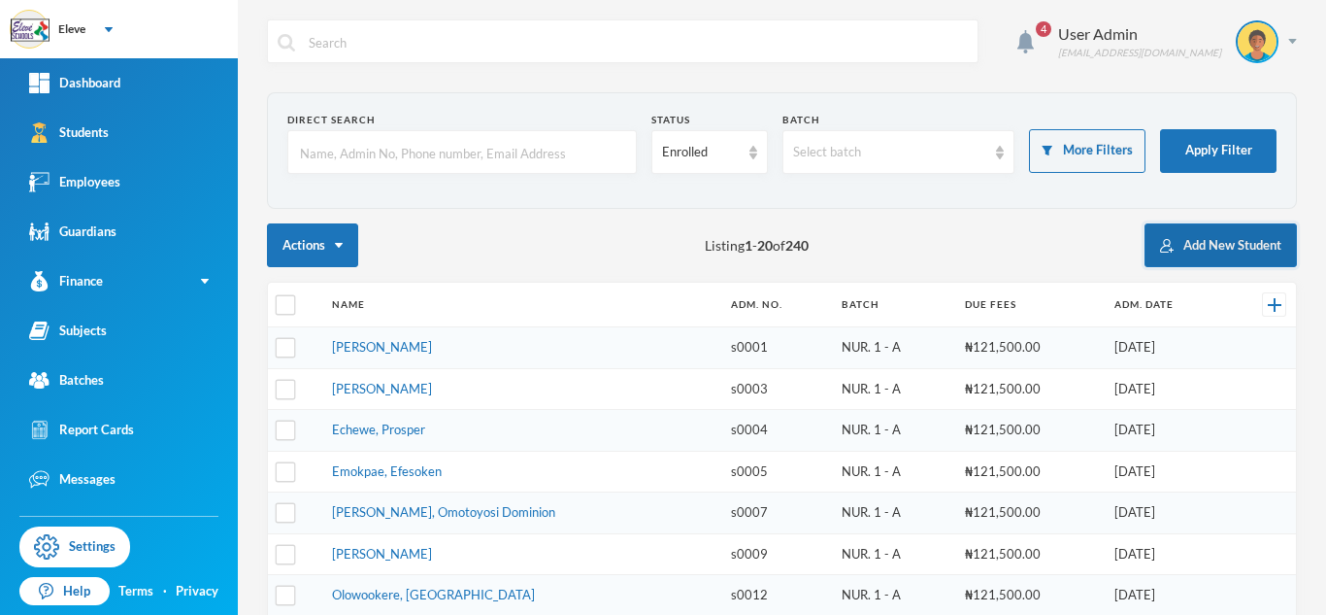
click at [1189, 250] on button "Add New Student" at bounding box center [1221, 245] width 152 height 44
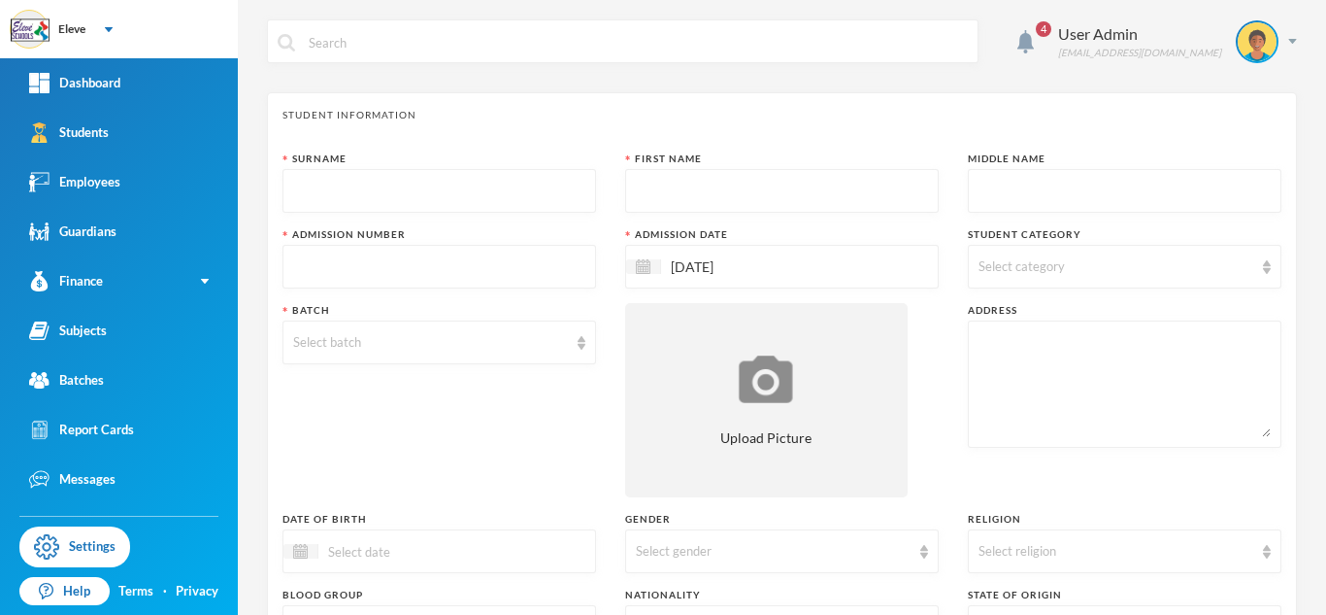
click at [568, 199] on input "text" at bounding box center [439, 192] width 292 height 44
type input "AKANDE"
click at [766, 193] on input "text" at bounding box center [782, 192] width 292 height 44
type input "[PERSON_NAME]"
click at [1013, 182] on input "text" at bounding box center [1125, 192] width 292 height 44
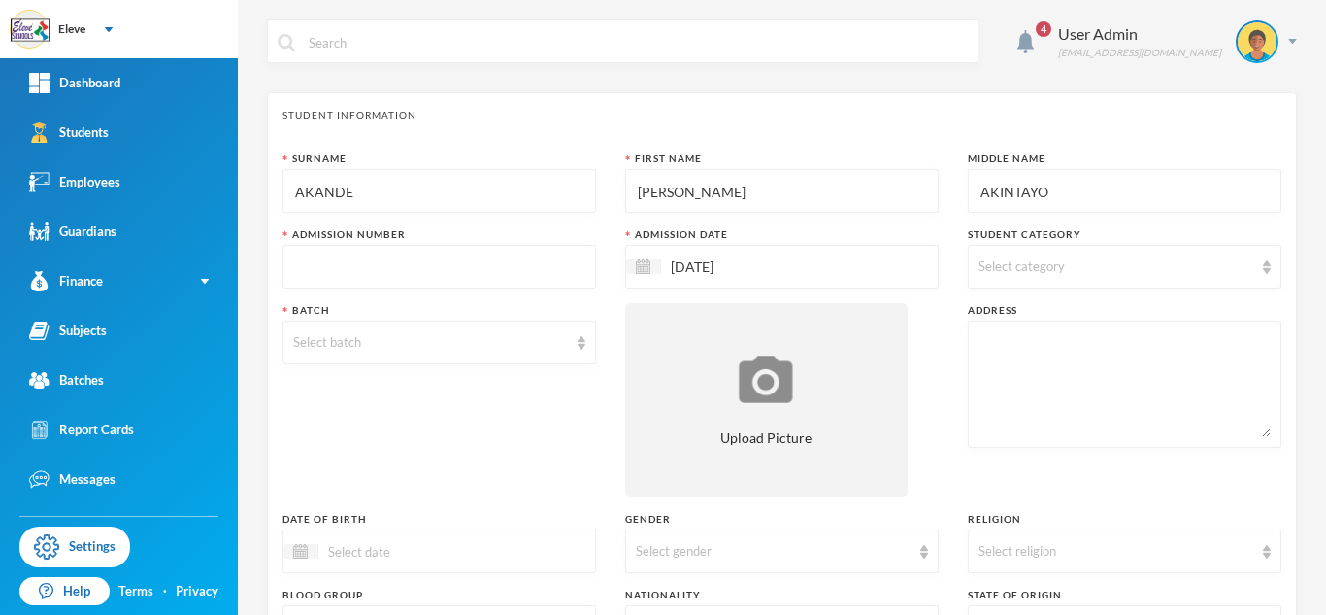
type input "AKINTAYO"
click at [1080, 272] on div "Select category" at bounding box center [1116, 266] width 275 height 19
click at [1111, 347] on label "Primary School" at bounding box center [1113, 351] width 280 height 31
click at [991, 348] on input "Primary School" at bounding box center [981, 358] width 20 height 20
checkbox input "true"
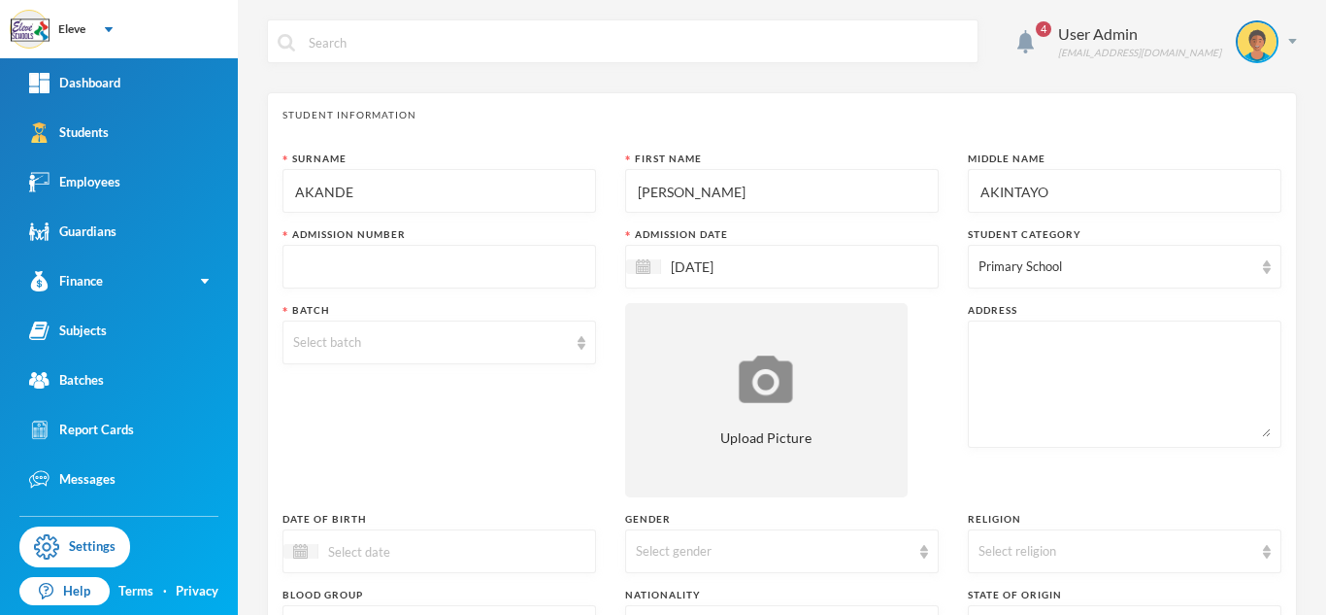
click at [920, 325] on div "Surname [PERSON_NAME] First Name [PERSON_NAME] Middle Name AKINTAYO Admission N…" at bounding box center [782, 524] width 999 height 747
click at [491, 262] on input "text" at bounding box center [439, 268] width 292 height 44
type input "S0259"
click at [472, 346] on div "Select batch" at bounding box center [430, 342] width 275 height 19
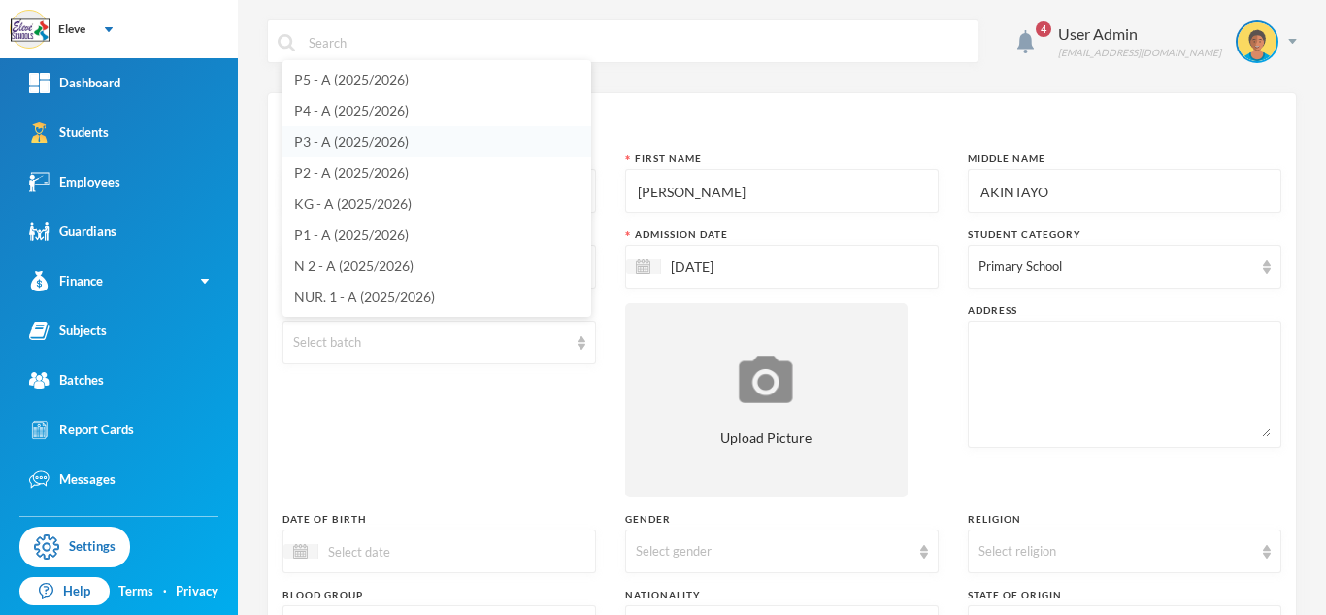
click at [335, 136] on span "P3 - A (2025/2026)" at bounding box center [351, 141] width 115 height 17
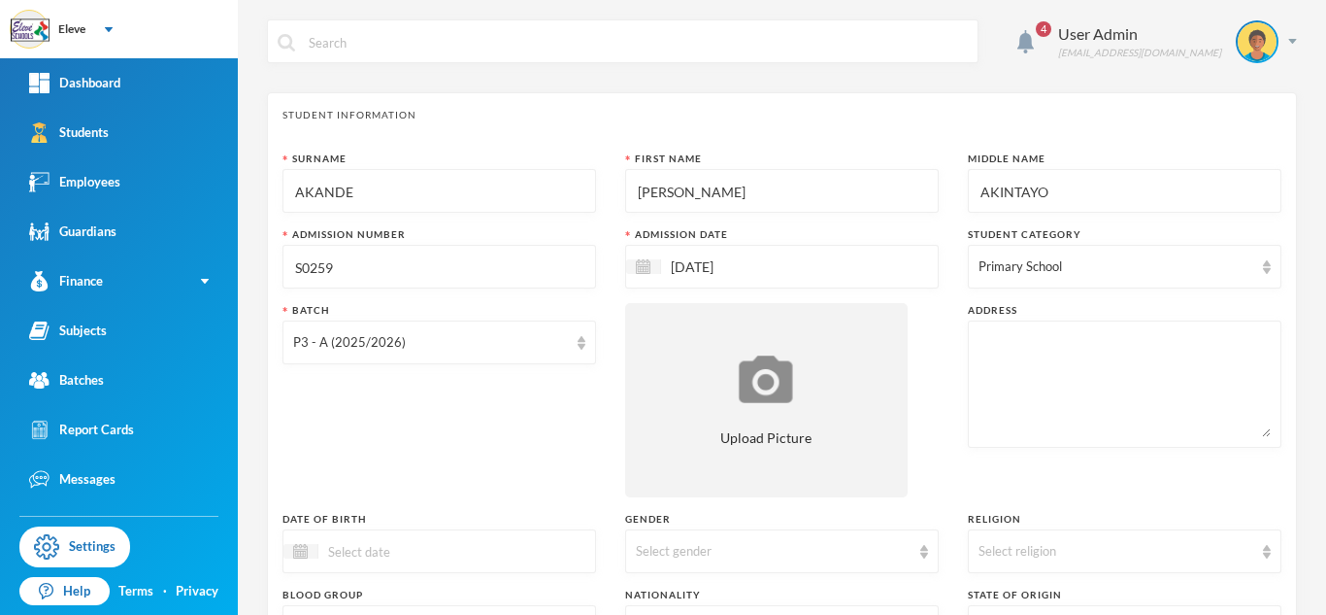
click at [1033, 351] on textarea at bounding box center [1125, 384] width 292 height 106
drag, startPoint x: 971, startPoint y: 340, endPoint x: 1238, endPoint y: 358, distance: 267.7
click at [1238, 358] on textarea "ORI OKE [PERSON_NAME], [GEOGRAPHIC_DATA], [GEOGRAPHIC_DATA]" at bounding box center [1125, 384] width 292 height 106
type textarea "ORI OKE [PERSON_NAME], [GEOGRAPHIC_DATA], [GEOGRAPHIC_DATA]"
click at [1060, 480] on div "Address [GEOGRAPHIC_DATA][PERSON_NAME], [GEOGRAPHIC_DATA], [GEOGRAPHIC_DATA]" at bounding box center [1125, 400] width 314 height 194
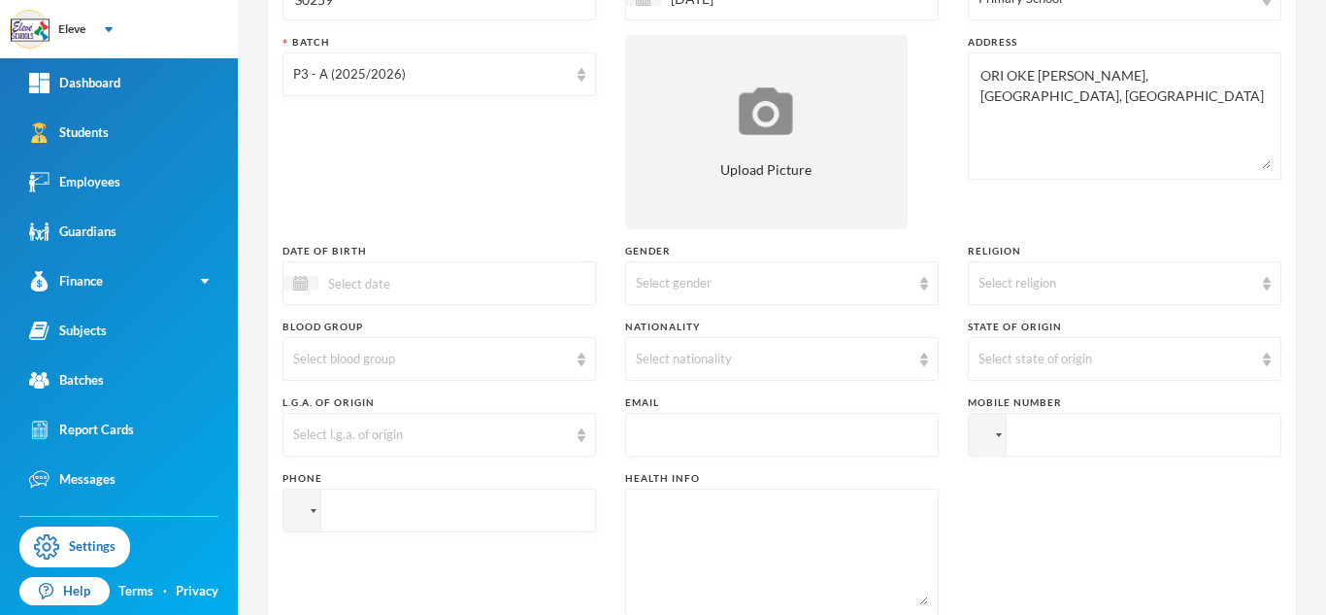
scroll to position [272, 0]
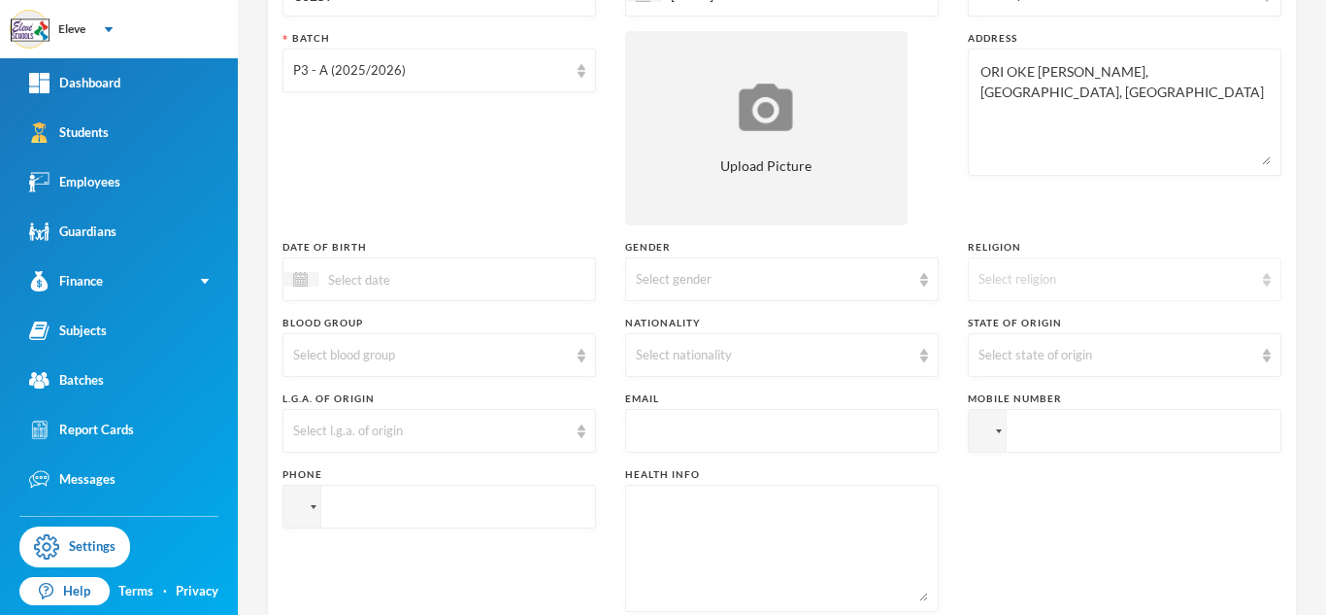
click at [1023, 284] on div "Select religion" at bounding box center [1116, 279] width 275 height 19
click at [995, 329] on span "[DEMOGRAPHIC_DATA]" at bounding box center [1046, 324] width 152 height 17
click at [1045, 346] on div "Select state of origin" at bounding box center [1116, 355] width 275 height 19
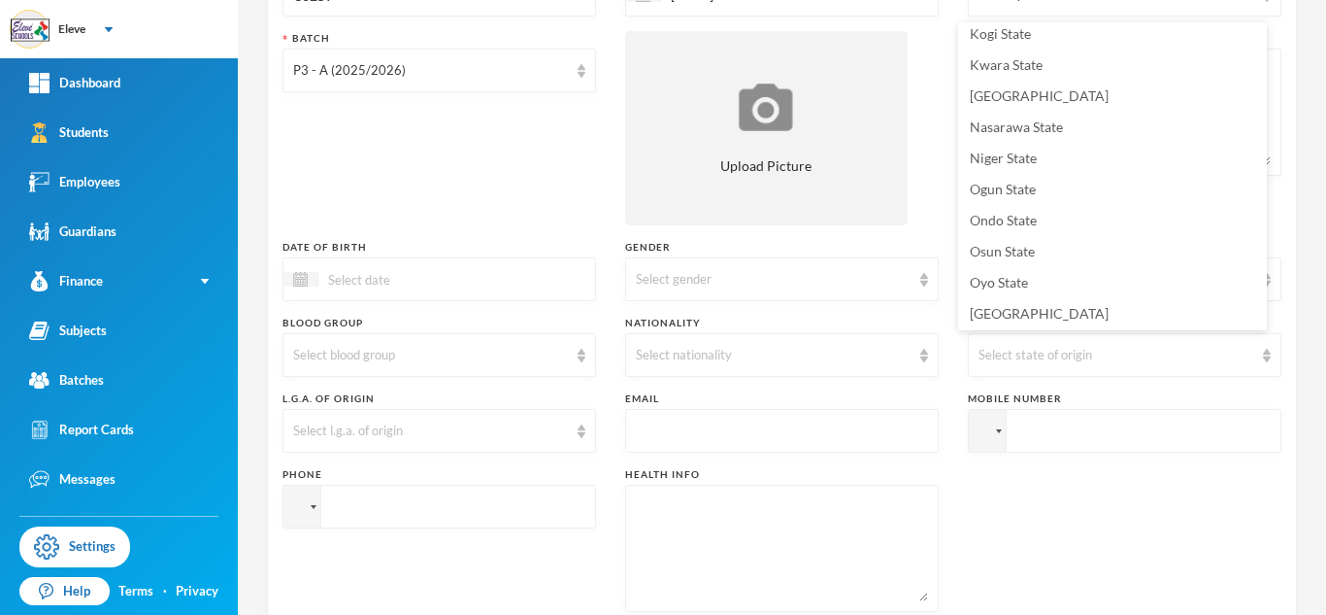
scroll to position [695, 0]
click at [1049, 245] on li "Osun State" at bounding box center [1112, 247] width 309 height 31
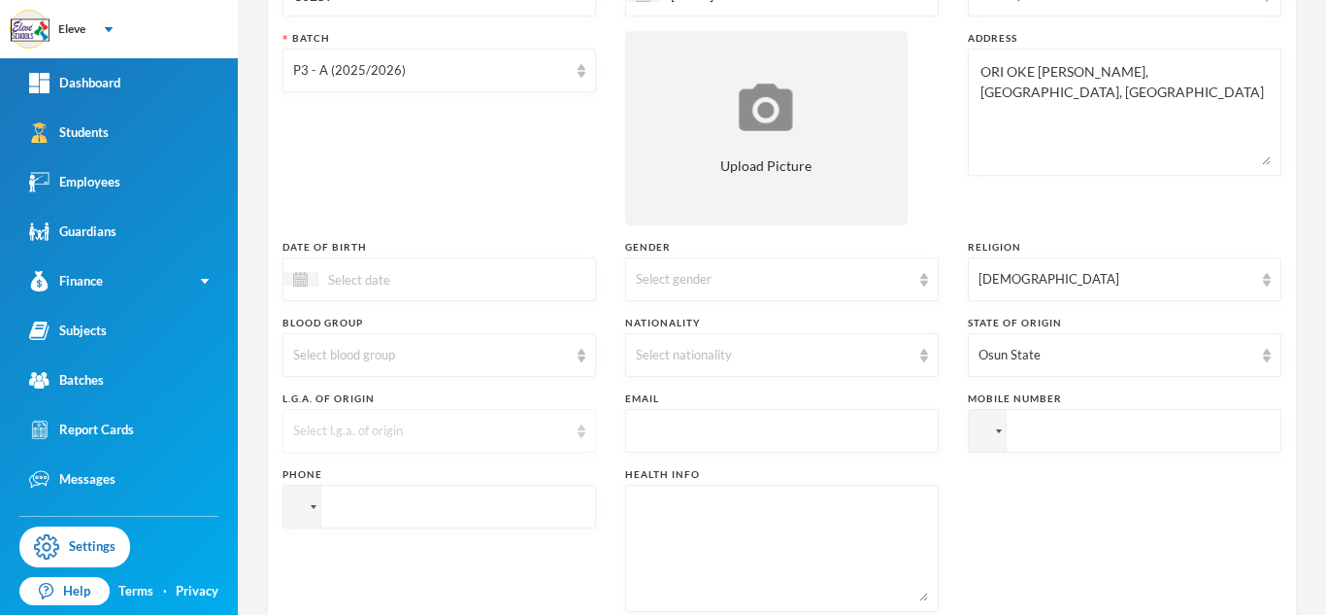
click at [527, 440] on div "Select l.g.a. of origin" at bounding box center [430, 430] width 275 height 19
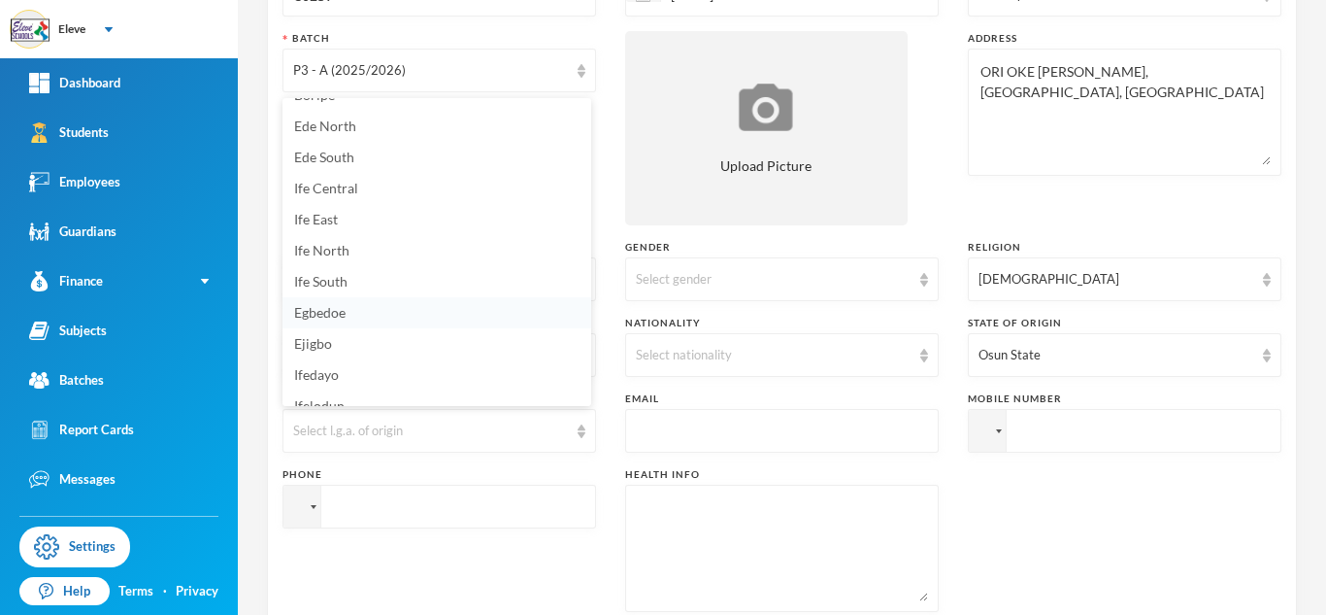
click at [457, 304] on li "Egbedoe" at bounding box center [437, 312] width 309 height 31
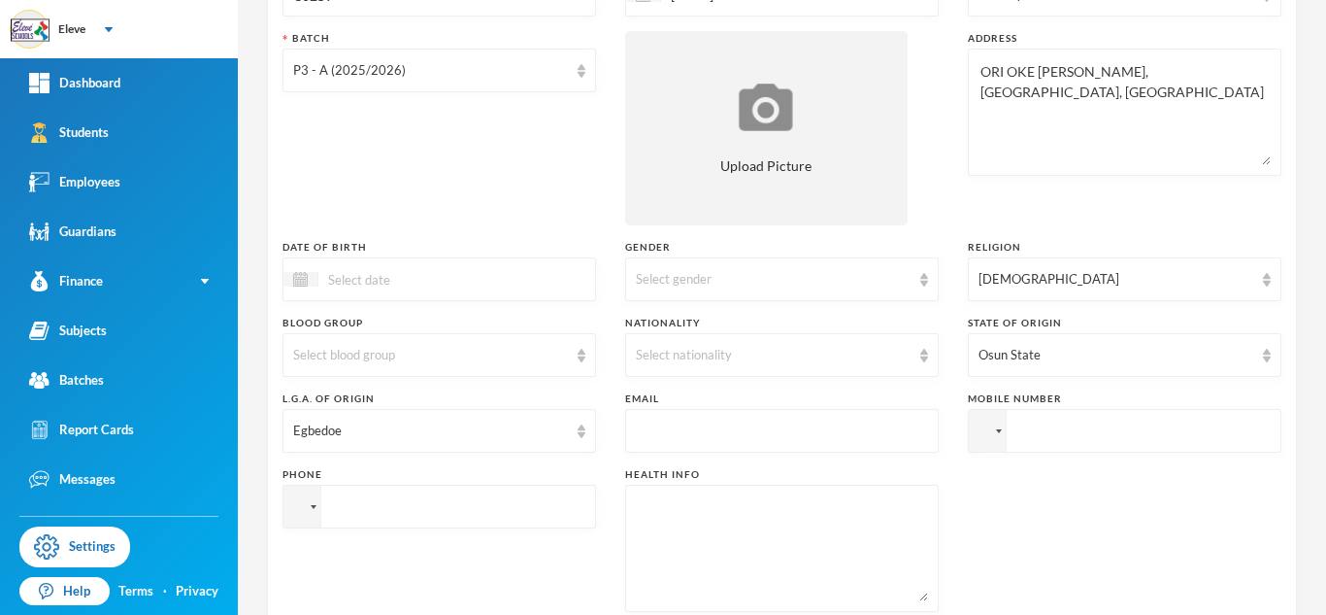
click at [466, 285] on input at bounding box center [399, 279] width 163 height 22
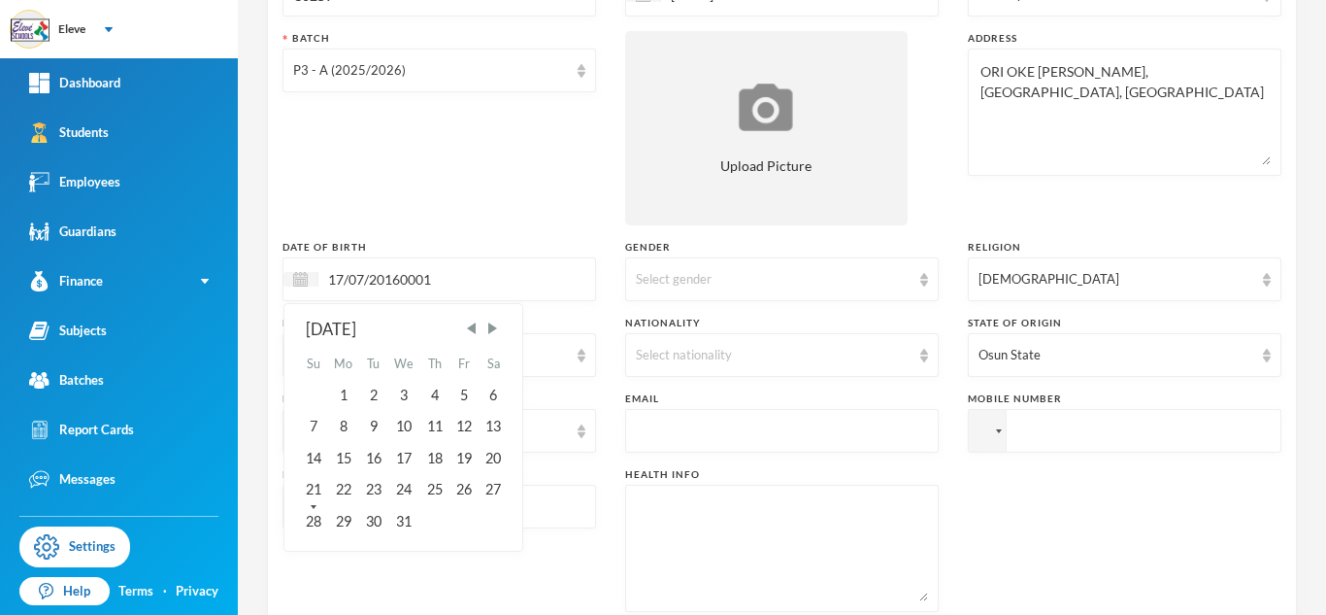
click at [466, 279] on input "17/07/20160001" at bounding box center [399, 279] width 163 height 22
type input "[DATE]"
click at [481, 220] on div "Batch P3 - A (2025/2026)" at bounding box center [440, 128] width 314 height 194
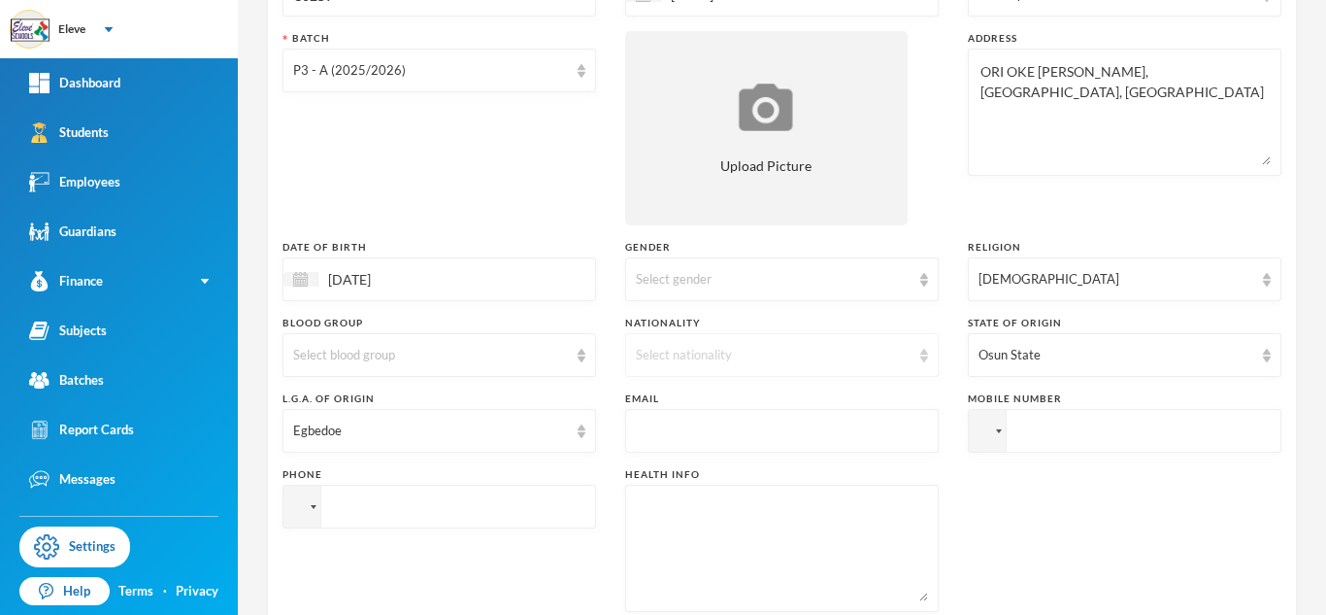
click at [645, 365] on div "Select nationality" at bounding box center [782, 355] width 314 height 44
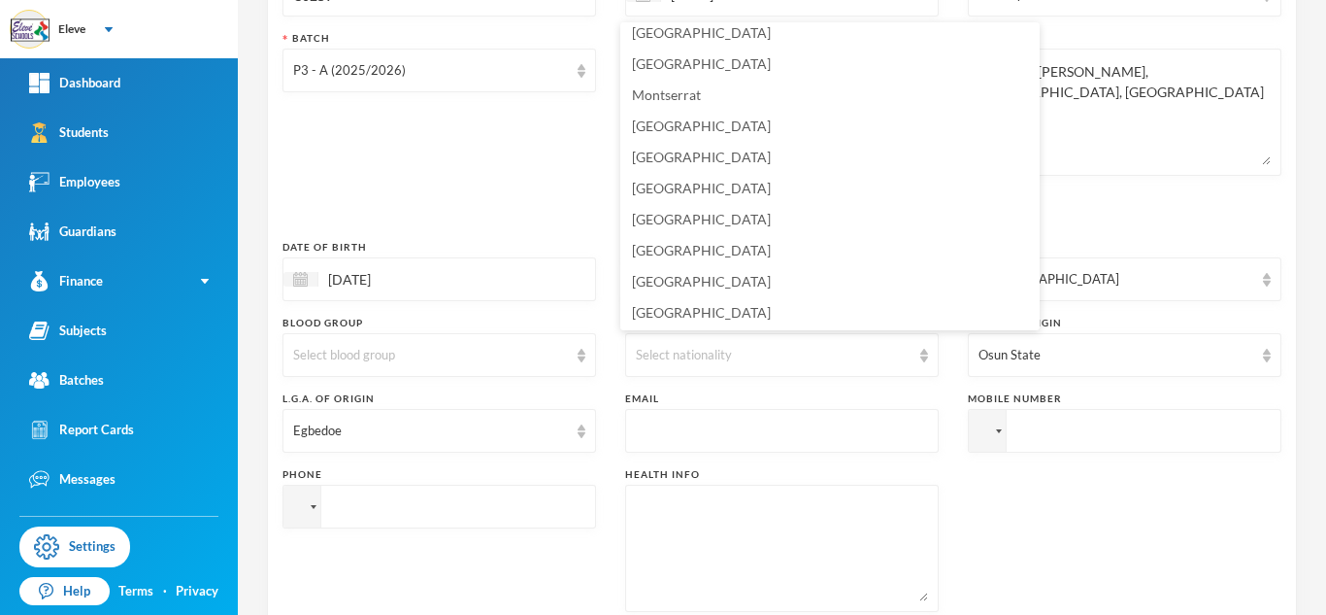
scroll to position [4752, 0]
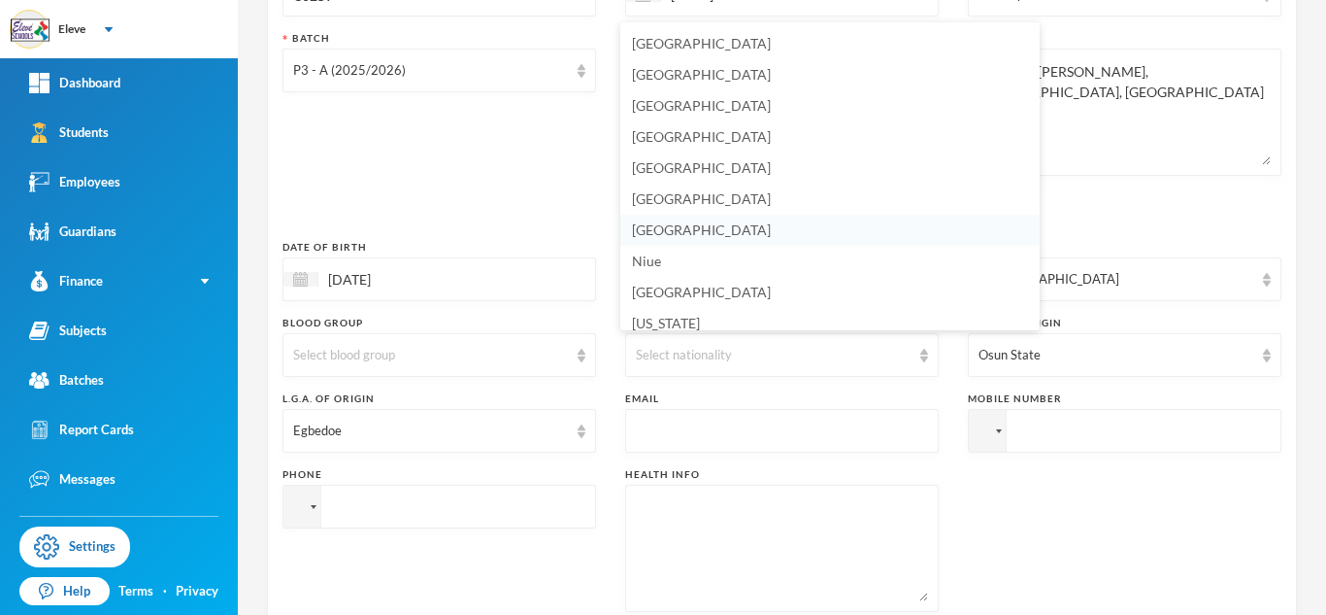
click at [679, 231] on li "[GEOGRAPHIC_DATA]" at bounding box center [829, 230] width 419 height 31
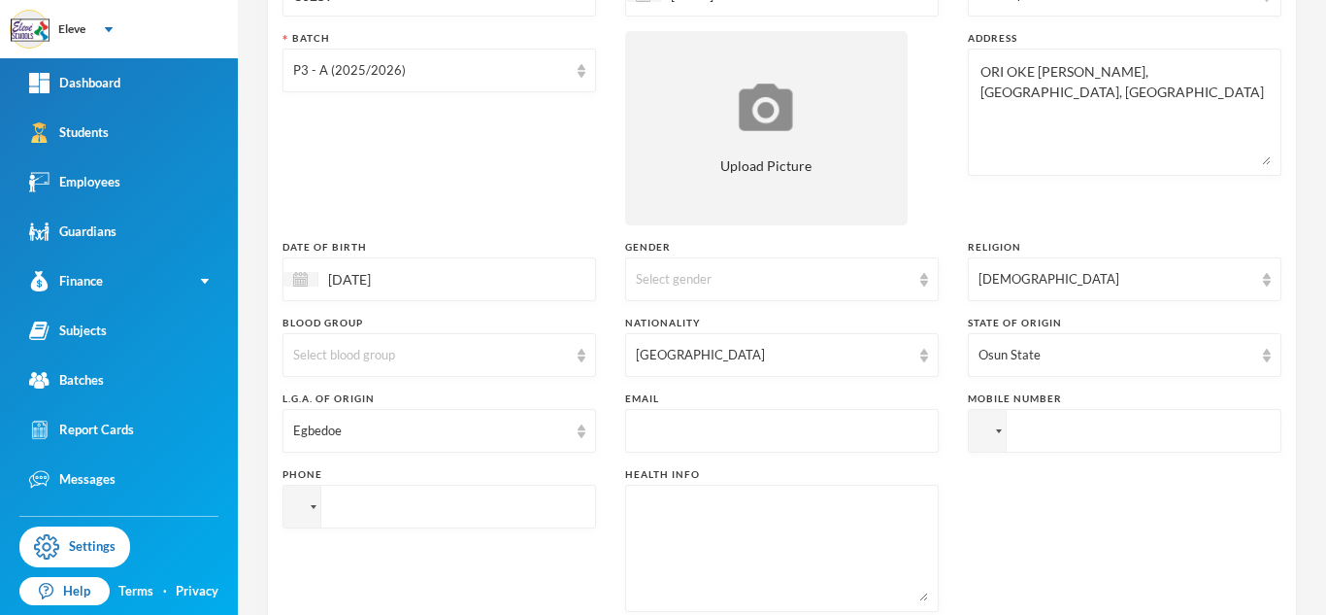
click at [1033, 446] on input "tel" at bounding box center [1125, 431] width 314 height 44
type input "[PHONE_NUMBER]"
click at [1116, 568] on div "Surname [PERSON_NAME] First Name [PERSON_NAME] Middle Name AKINTAYO Admission N…" at bounding box center [782, 253] width 999 height 747
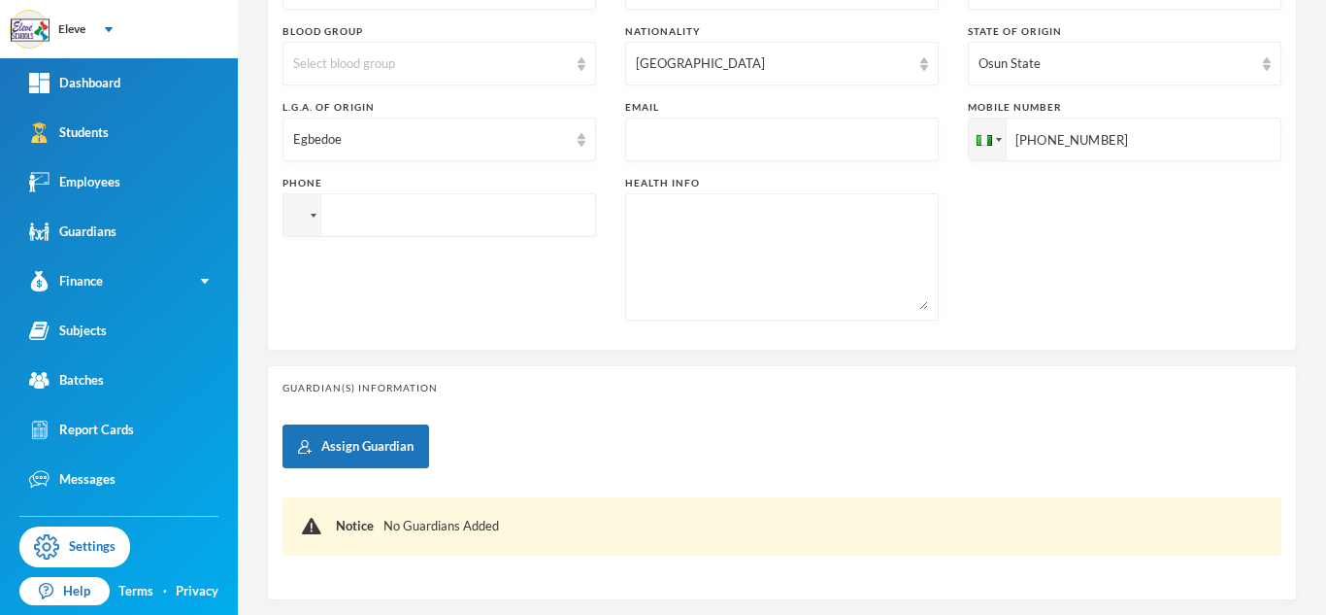
scroll to position [670, 0]
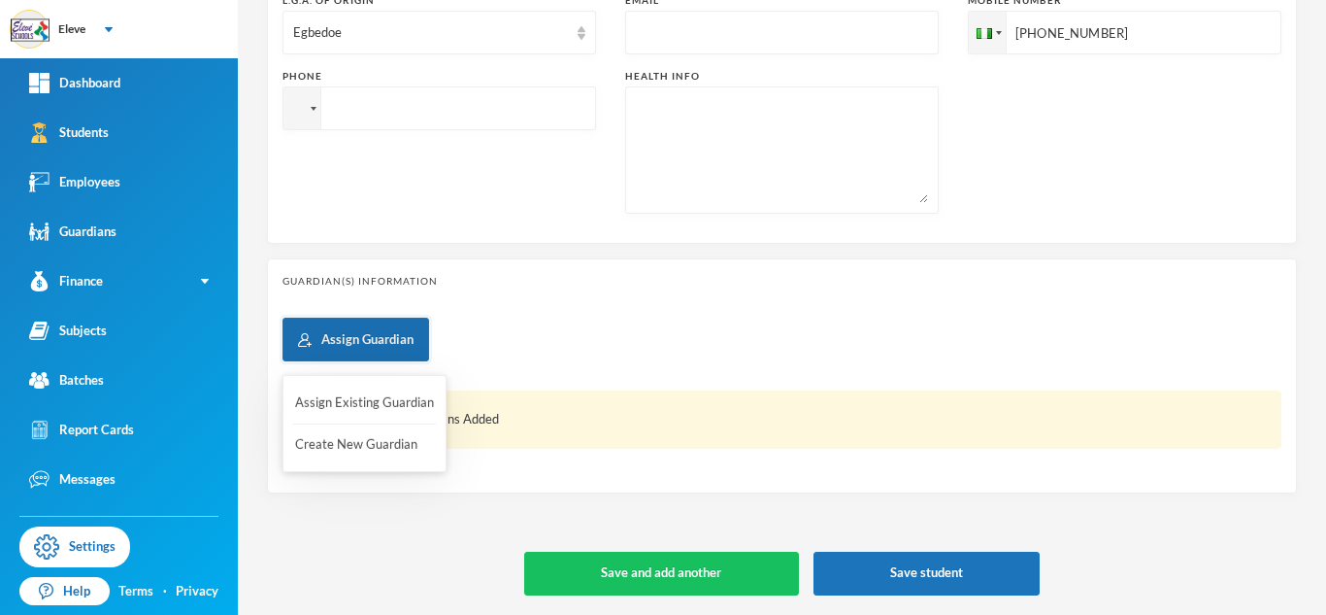
click at [409, 341] on button "Assign Guardian" at bounding box center [356, 340] width 147 height 44
click at [409, 436] on button "Create New Guardian" at bounding box center [364, 444] width 143 height 35
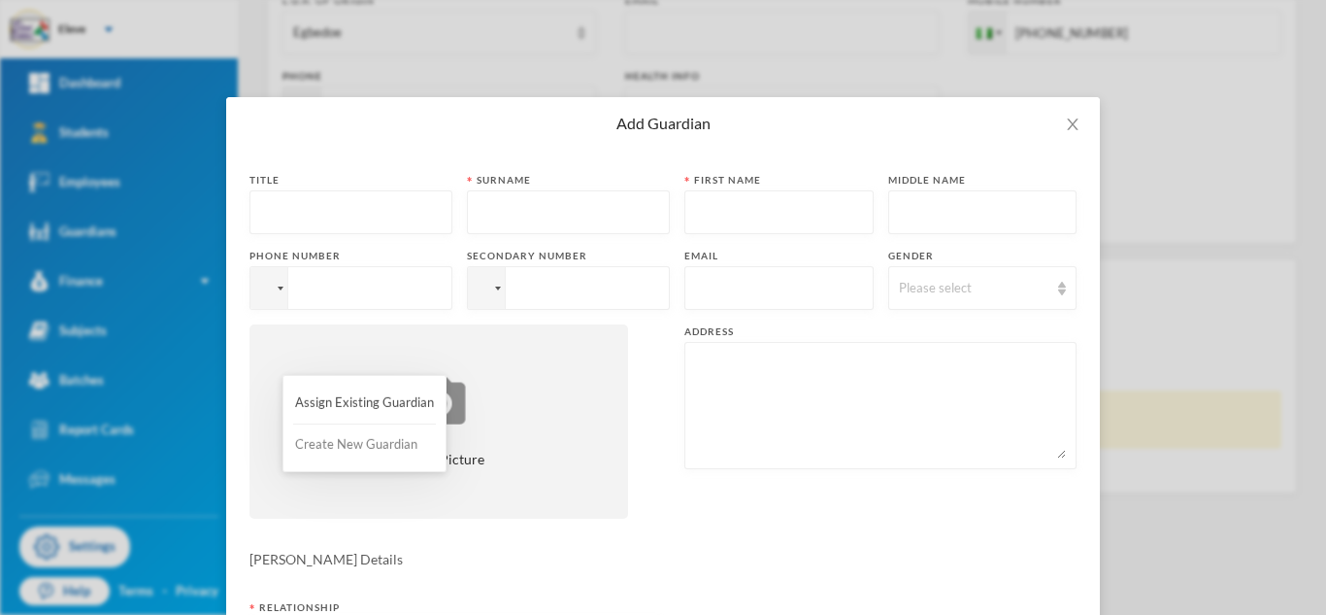
scroll to position [0, 0]
click at [326, 210] on input "text" at bounding box center [351, 213] width 182 height 44
type input "MR"
click at [577, 195] on input "text" at bounding box center [569, 213] width 182 height 44
click at [576, 209] on input "text" at bounding box center [569, 213] width 182 height 44
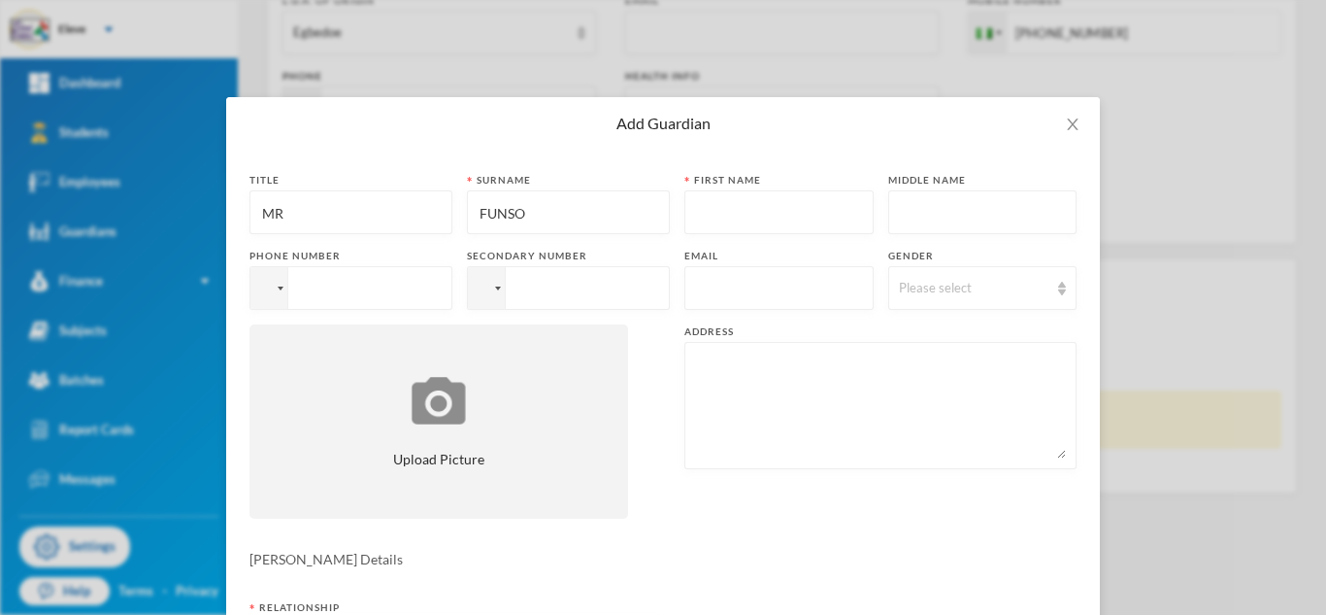
click at [737, 229] on input "text" at bounding box center [779, 213] width 168 height 44
drag, startPoint x: 518, startPoint y: 214, endPoint x: 457, endPoint y: 212, distance: 61.2
click at [457, 212] on div "Title MR Surname [PERSON_NAME] First name Middle name Phone number Secondary nu…" at bounding box center [663, 353] width 827 height 360
type input "AKANDE"
click at [761, 206] on input "text" at bounding box center [779, 213] width 168 height 44
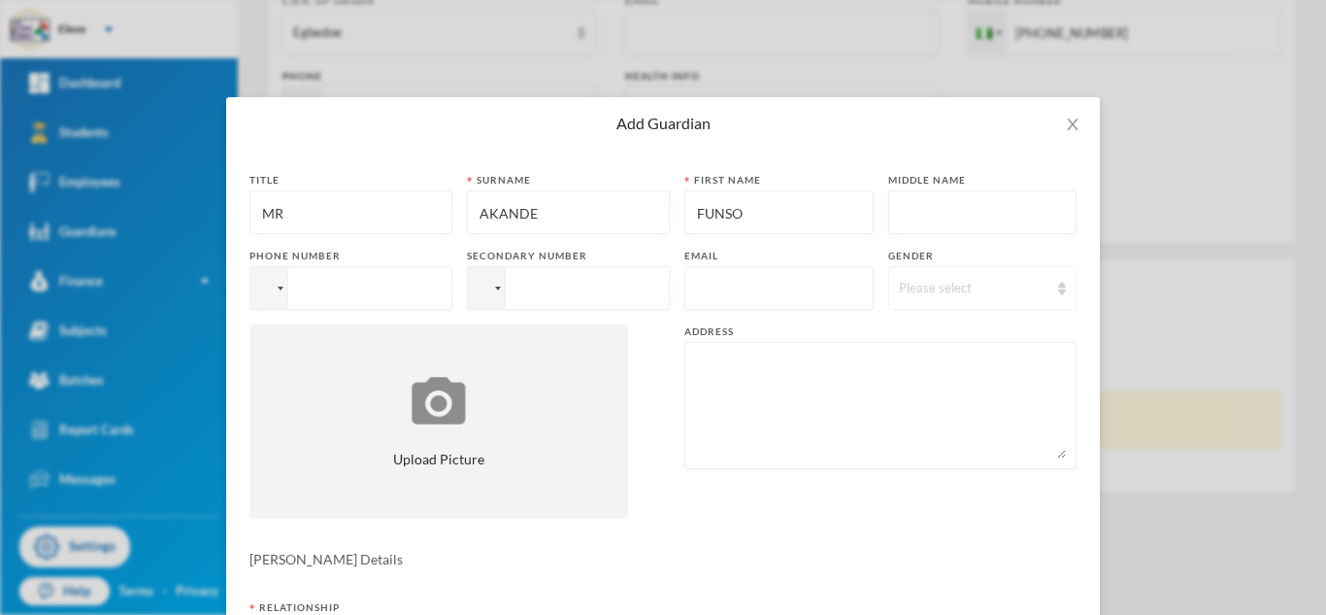
type input "FUNSO"
click at [922, 295] on div "Please select" at bounding box center [974, 288] width 150 height 19
click at [909, 325] on span "[DEMOGRAPHIC_DATA]" at bounding box center [968, 332] width 152 height 17
click at [840, 374] on textarea at bounding box center [880, 405] width 371 height 106
paste textarea "ORI OKE [PERSON_NAME], [GEOGRAPHIC_DATA], [GEOGRAPHIC_DATA]"
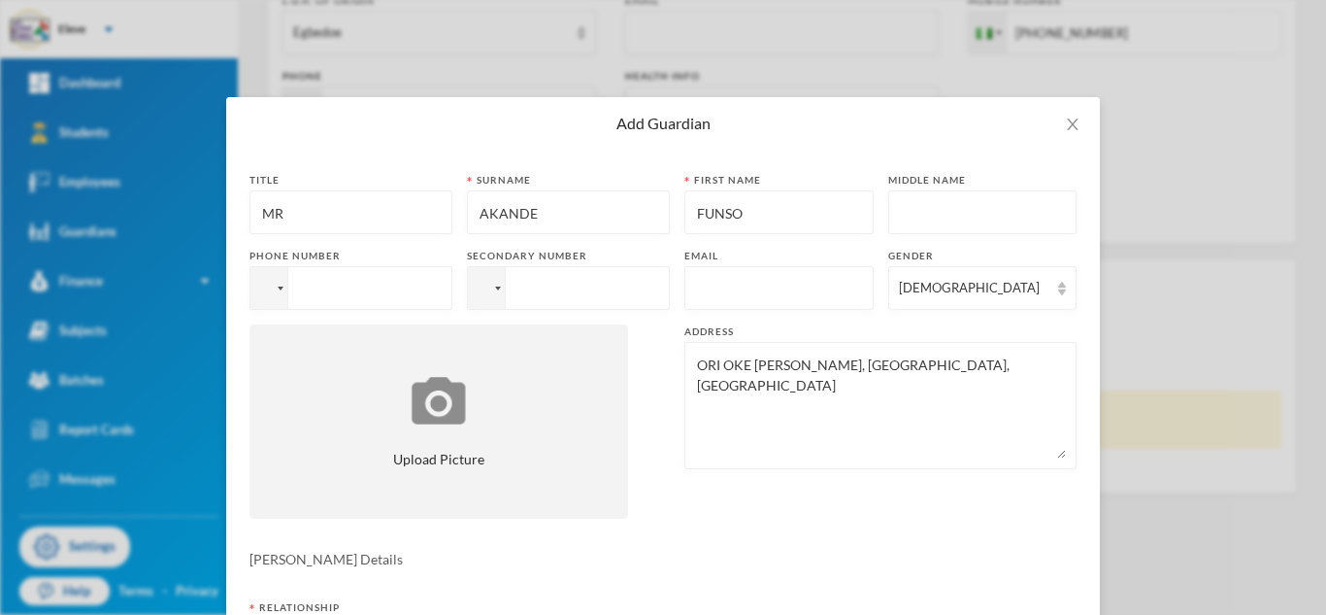
type textarea "ORI OKE [PERSON_NAME], [GEOGRAPHIC_DATA], [GEOGRAPHIC_DATA]"
click at [802, 491] on div "Title MR Surname [PERSON_NAME] First name [PERSON_NAME] Middle name Phone numbe…" at bounding box center [663, 353] width 827 height 360
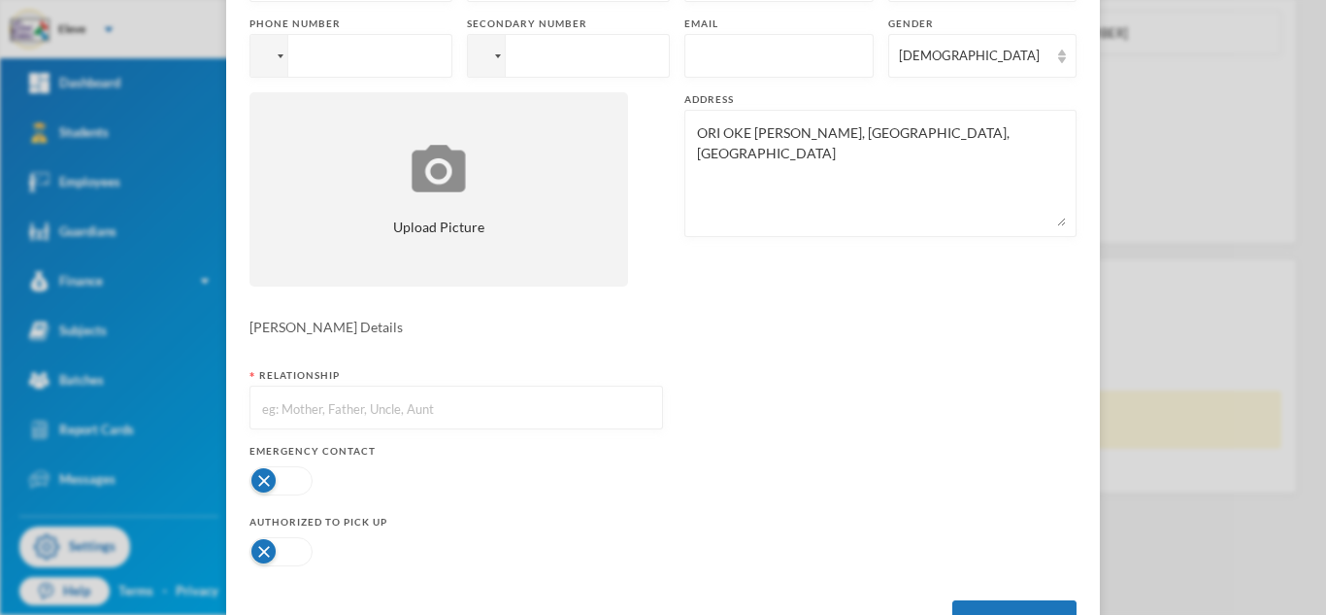
scroll to position [233, 0]
click at [575, 407] on input "text" at bounding box center [456, 407] width 392 height 44
type input "FATHER"
click at [1020, 607] on button "Create Guardian" at bounding box center [1015, 621] width 124 height 44
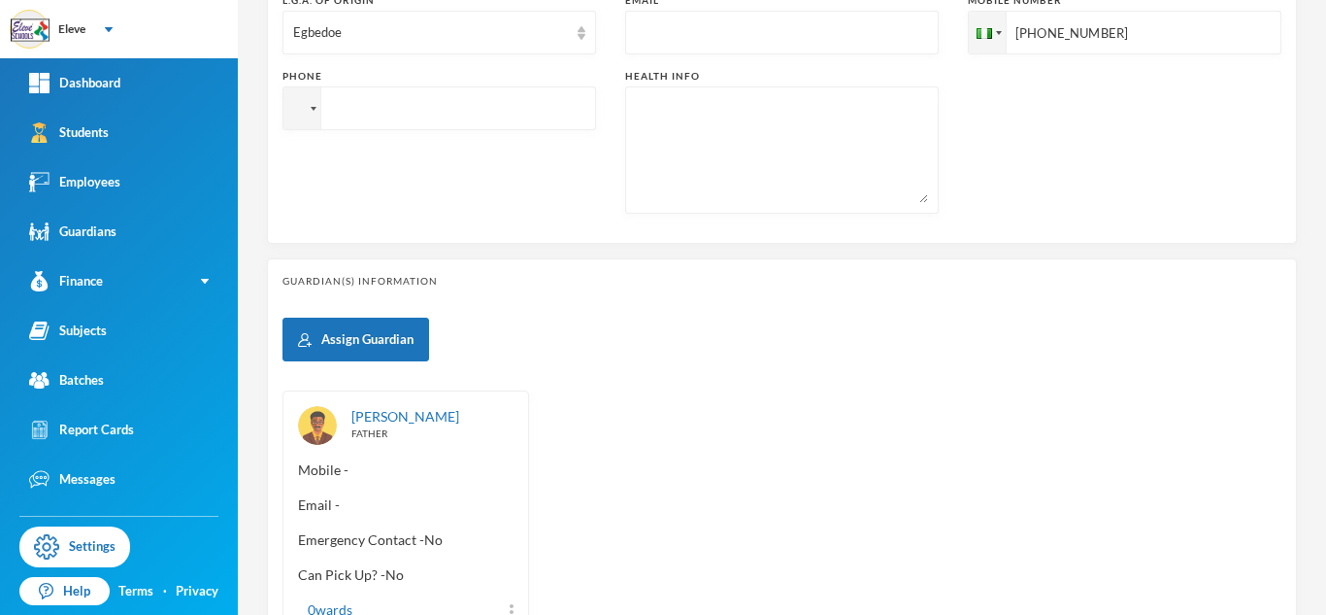
scroll to position [0, 0]
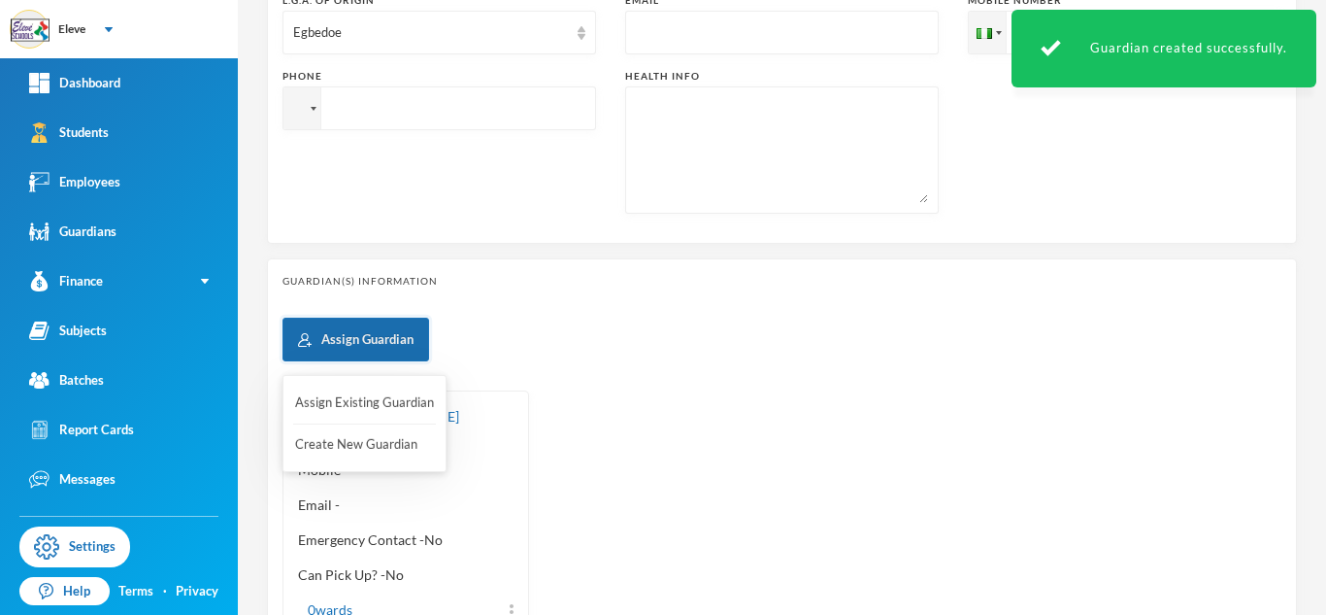
click at [379, 344] on button "Assign Guardian" at bounding box center [356, 340] width 147 height 44
click at [374, 432] on button "Create New Guardian" at bounding box center [364, 444] width 143 height 35
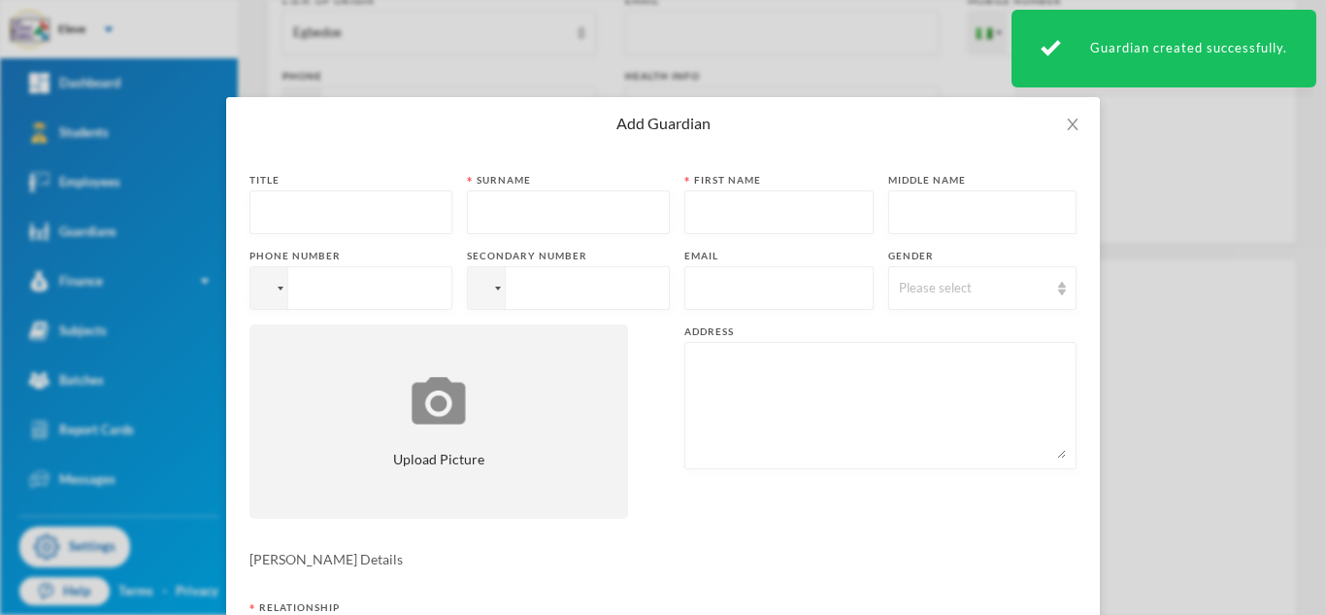
click at [323, 208] on input "text" at bounding box center [351, 213] width 182 height 44
type input "MRS"
click at [501, 214] on input "text" at bounding box center [569, 213] width 182 height 44
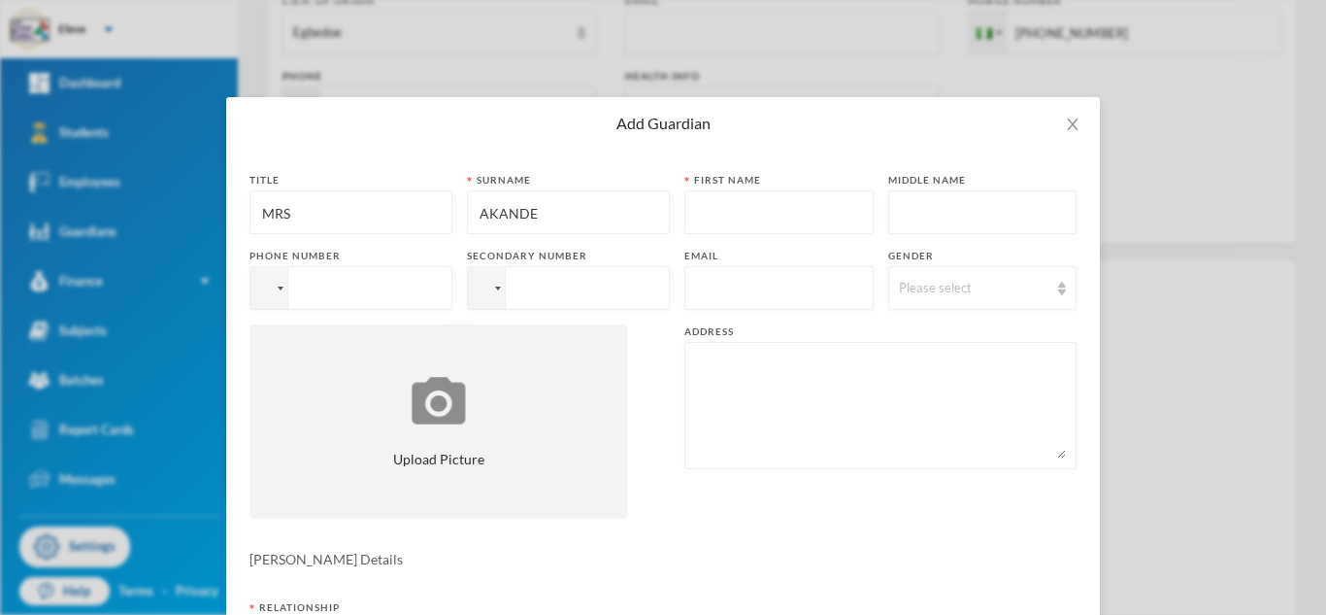
type input "AKANDE"
click at [810, 204] on input "text" at bounding box center [779, 213] width 168 height 44
type input "ADEJOKE"
click at [990, 280] on div "Please select" at bounding box center [974, 288] width 150 height 19
click at [928, 369] on span "[DEMOGRAPHIC_DATA]" at bounding box center [968, 363] width 152 height 17
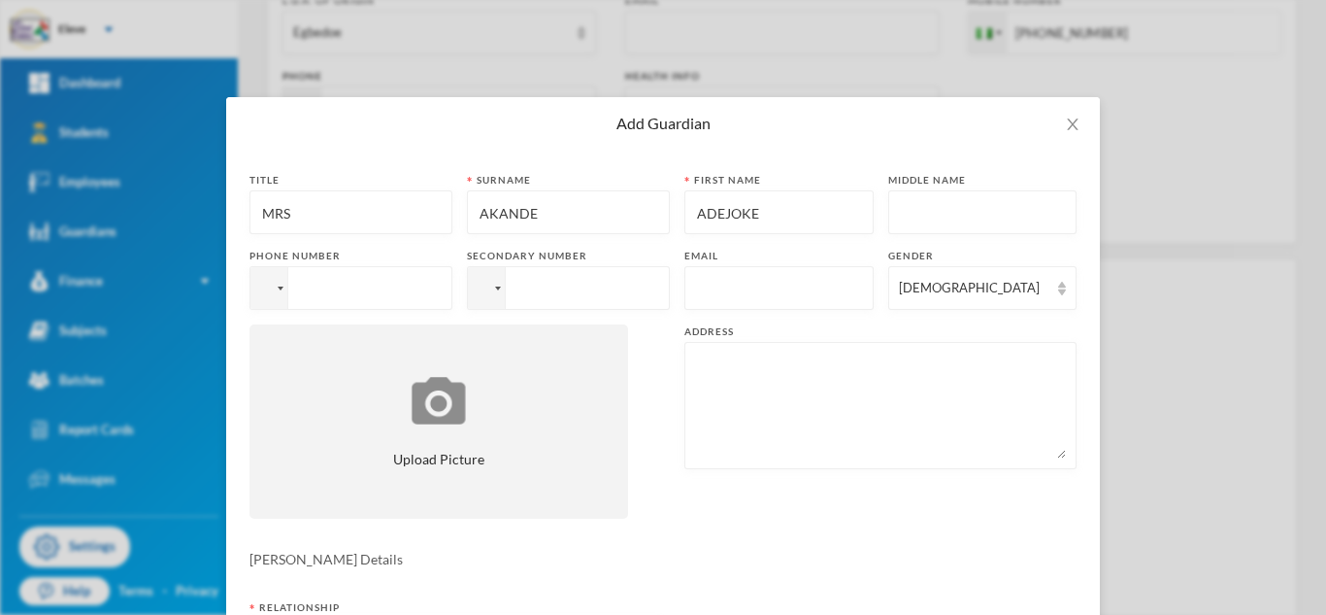
click at [770, 405] on textarea at bounding box center [880, 405] width 371 height 106
click at [763, 392] on textarea at bounding box center [880, 405] width 371 height 106
paste textarea "ORI OKE [PERSON_NAME], [GEOGRAPHIC_DATA], [GEOGRAPHIC_DATA]"
type textarea "ORI OKE [PERSON_NAME], [GEOGRAPHIC_DATA], [GEOGRAPHIC_DATA]"
click at [762, 534] on form "Title MRS [PERSON_NAME] [PERSON_NAME] First name [PERSON_NAME] Middle name Phon…" at bounding box center [663, 524] width 827 height 703
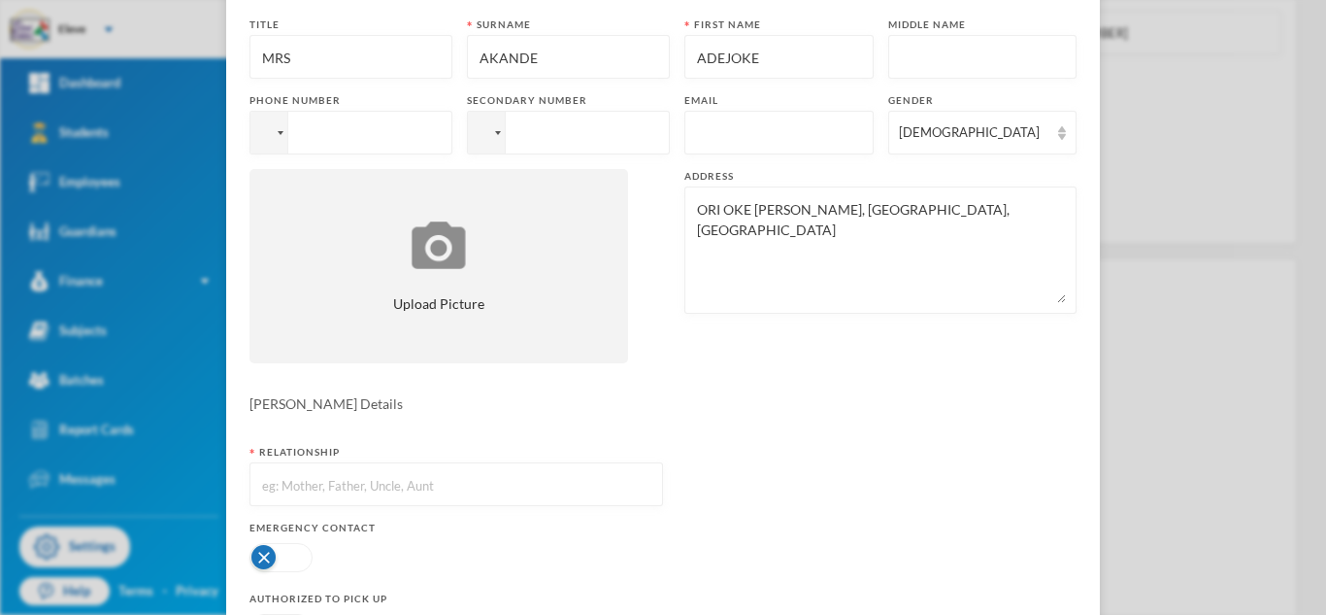
scroll to position [194, 0]
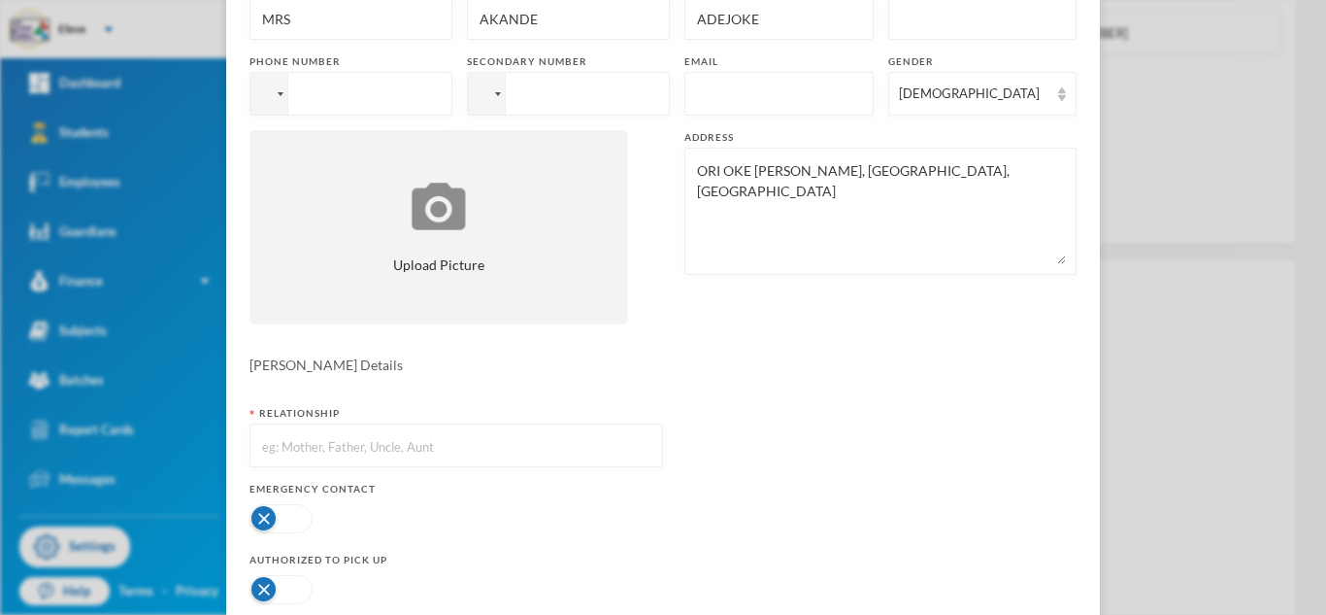
click at [558, 451] on input "text" at bounding box center [456, 446] width 392 height 44
type input "MOTHER"
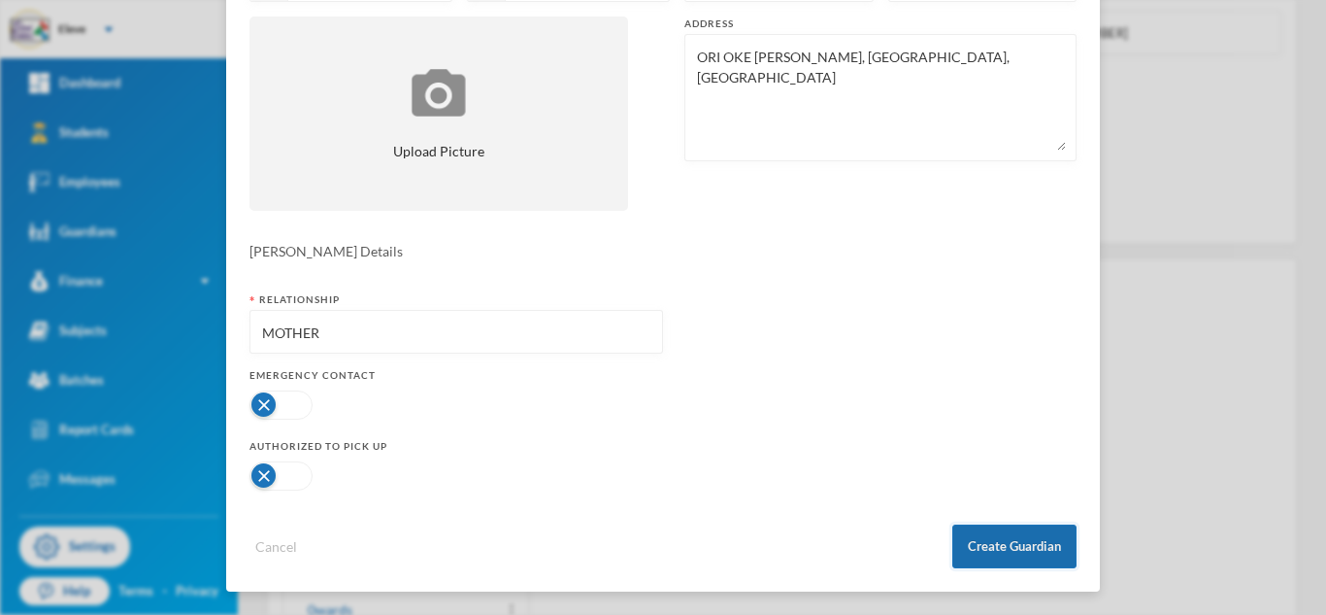
click at [999, 545] on button "Create Guardian" at bounding box center [1015, 546] width 124 height 44
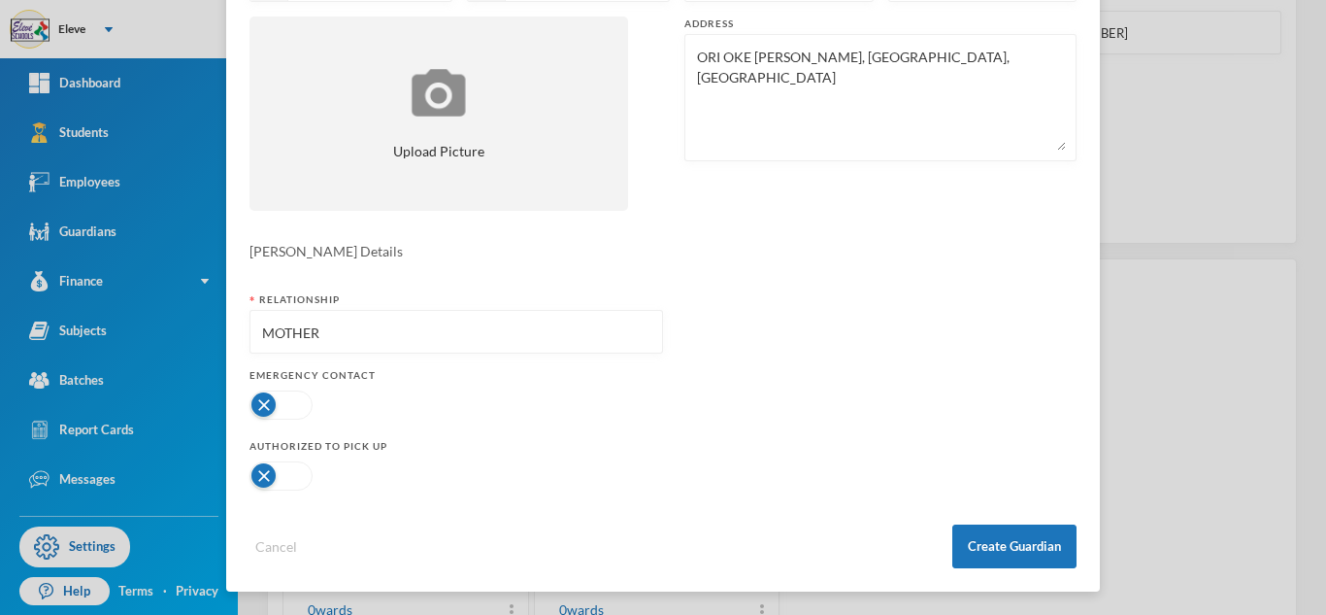
scroll to position [211, 0]
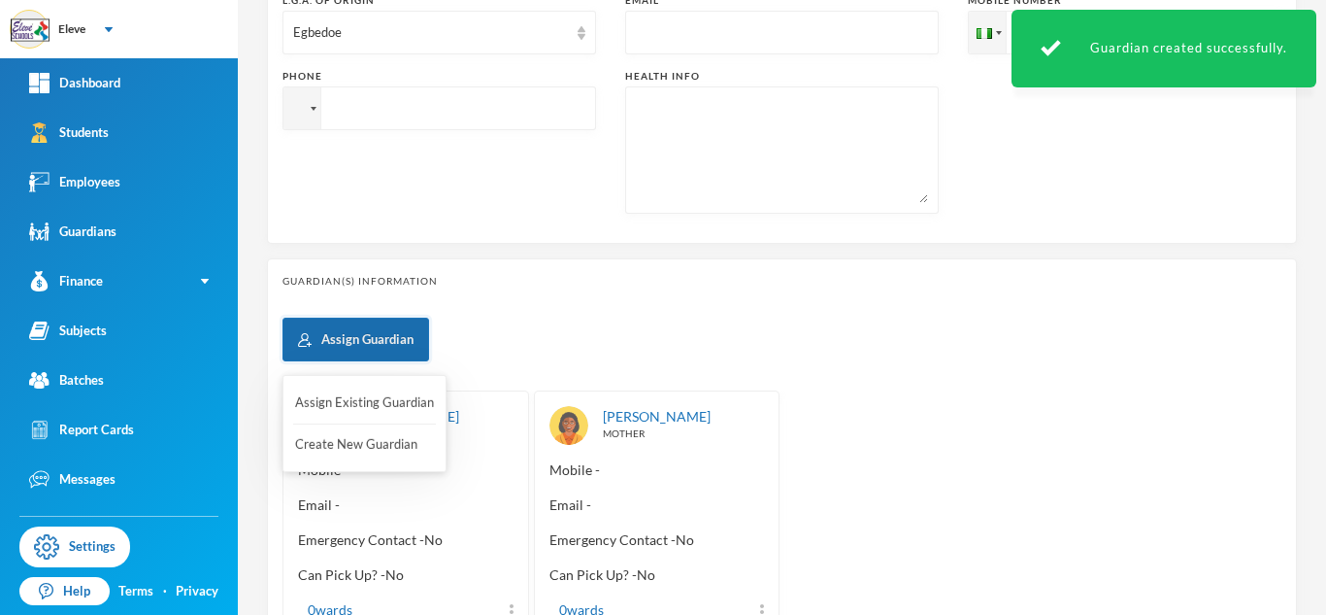
click at [390, 347] on button "Assign Guardian" at bounding box center [356, 340] width 147 height 44
click at [375, 451] on button "Create New Guardian" at bounding box center [364, 444] width 143 height 35
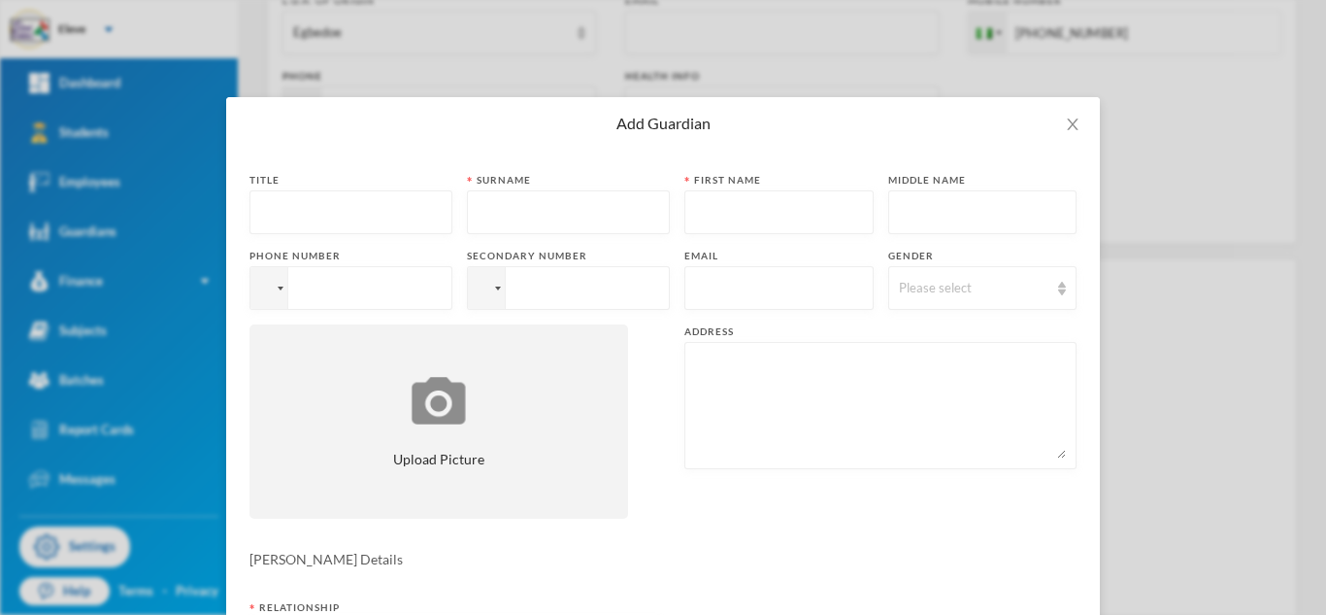
click at [290, 204] on input "text" at bounding box center [351, 213] width 182 height 44
type input "MR"
click at [593, 205] on input "text" at bounding box center [569, 213] width 182 height 44
type input "OGUNLESI"
click at [764, 217] on input "text" at bounding box center [779, 213] width 168 height 44
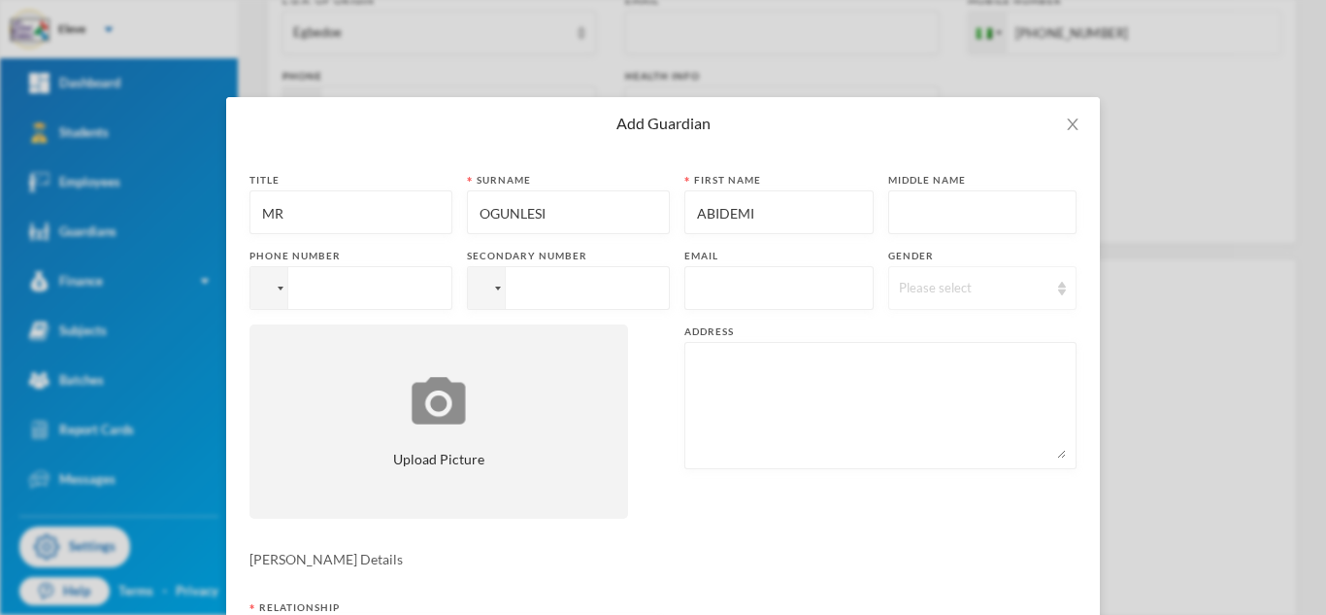
type input "ABIDEMI"
click at [917, 282] on div "Please select" at bounding box center [974, 288] width 150 height 19
click at [917, 325] on span "[DEMOGRAPHIC_DATA]" at bounding box center [968, 332] width 152 height 17
click at [627, 535] on form "Title MR [PERSON_NAME] OGUNLESI First name [PERSON_NAME] Middle name Phone numb…" at bounding box center [663, 524] width 827 height 703
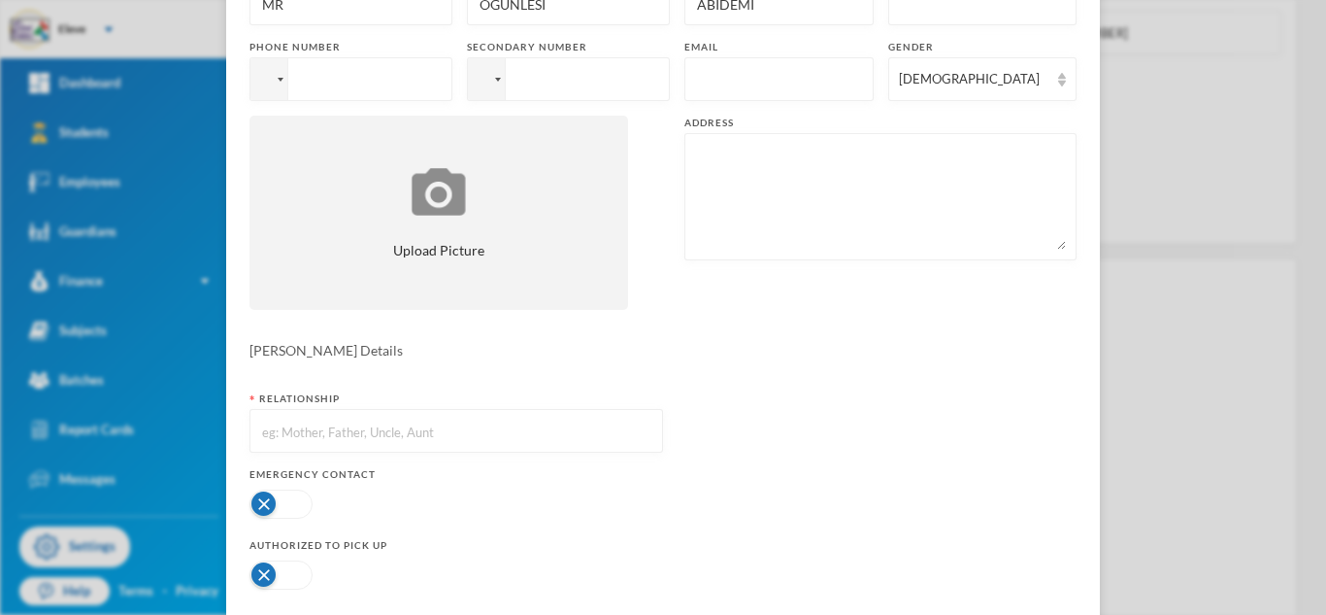
scroll to position [308, 0]
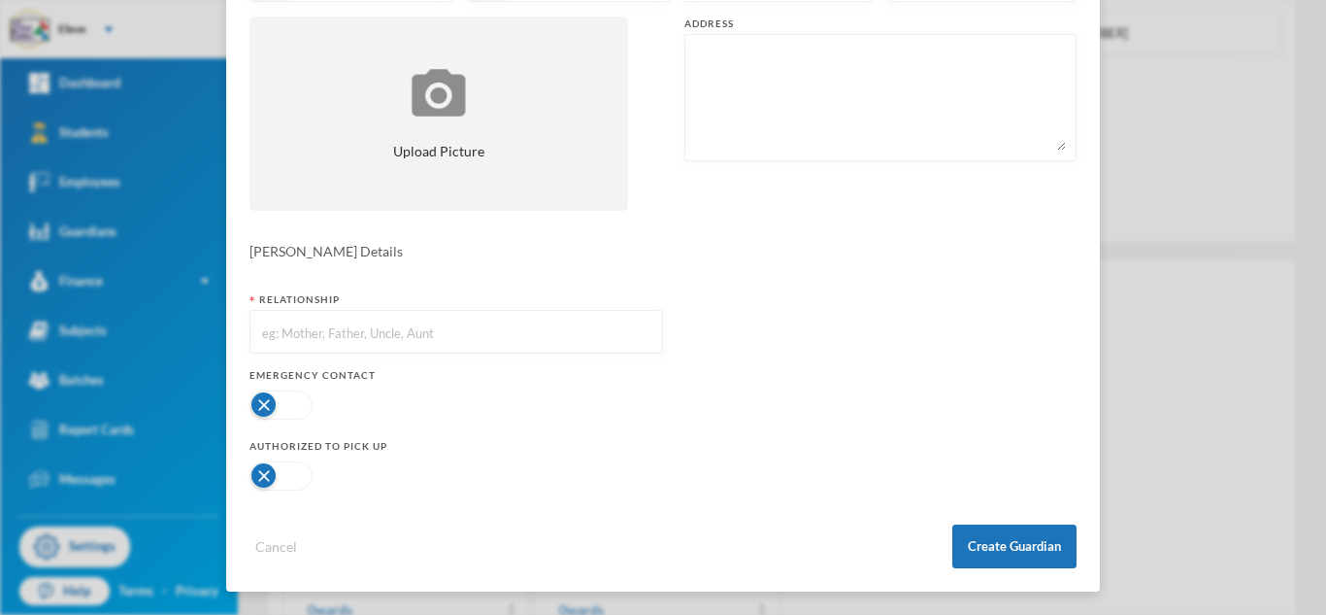
click at [581, 340] on input "text" at bounding box center [456, 333] width 392 height 44
click at [281, 334] on input "[PERSON_NAME]" at bounding box center [456, 333] width 392 height 44
type input "GUARDIAN"
click at [1024, 551] on button "Create Guardian" at bounding box center [1015, 546] width 124 height 44
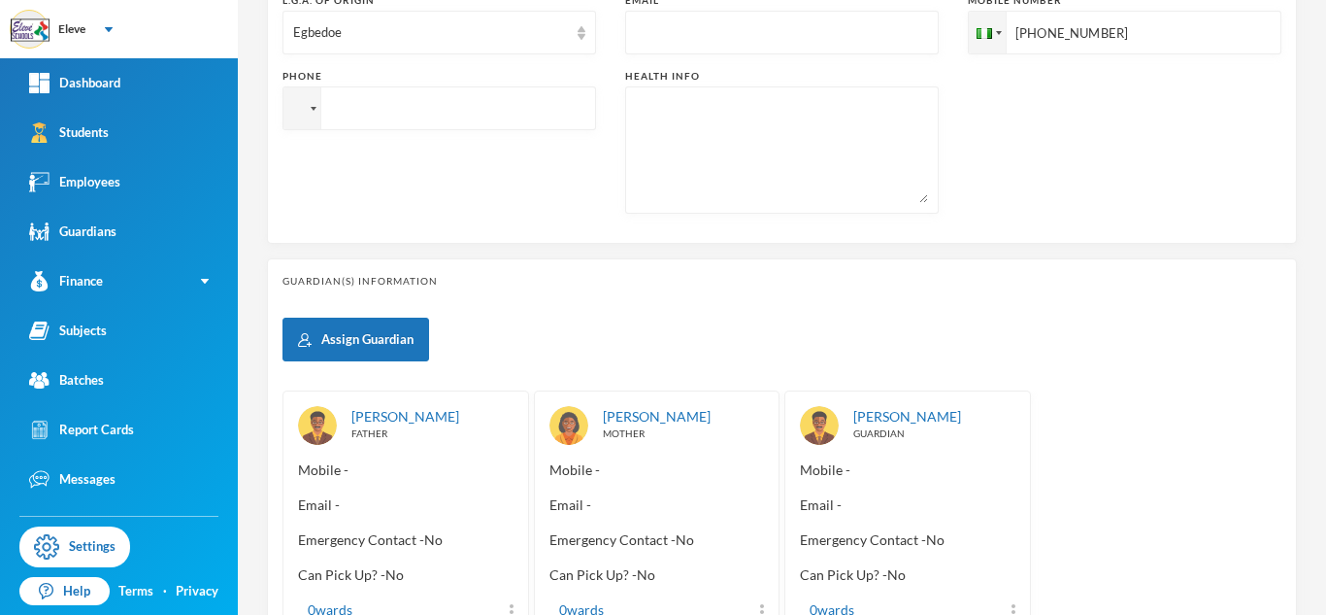
scroll to position [0, 0]
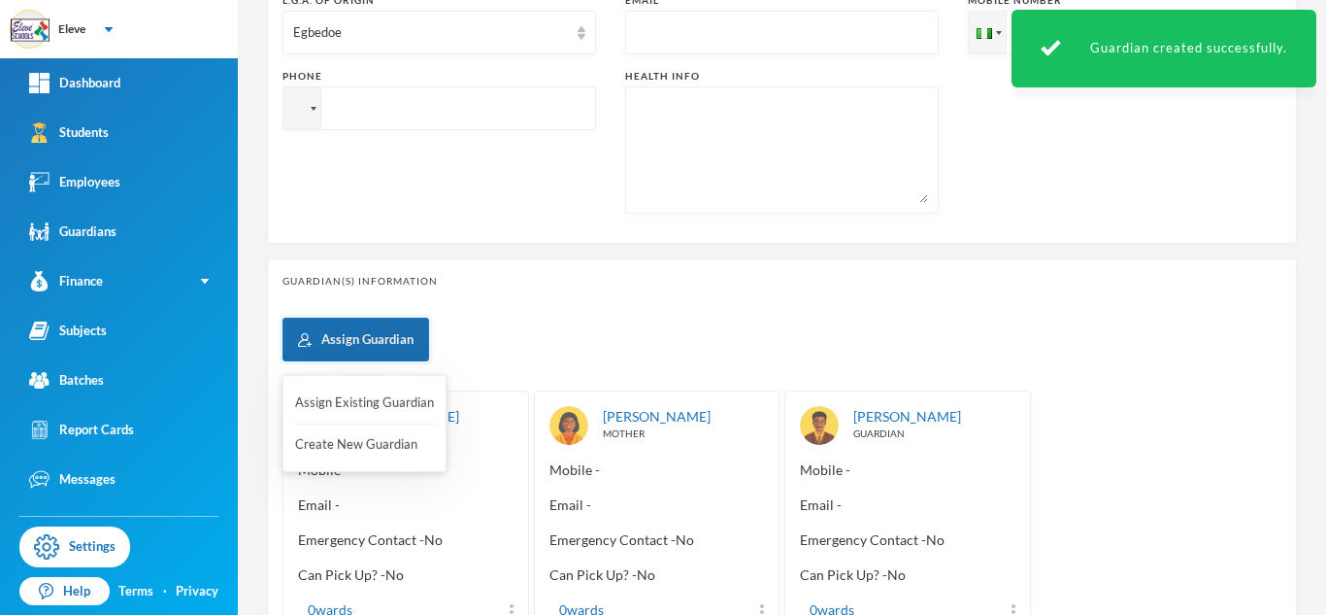
click at [380, 355] on button "Assign Guardian" at bounding box center [356, 340] width 147 height 44
click at [358, 439] on button "Create New Guardian" at bounding box center [364, 444] width 143 height 35
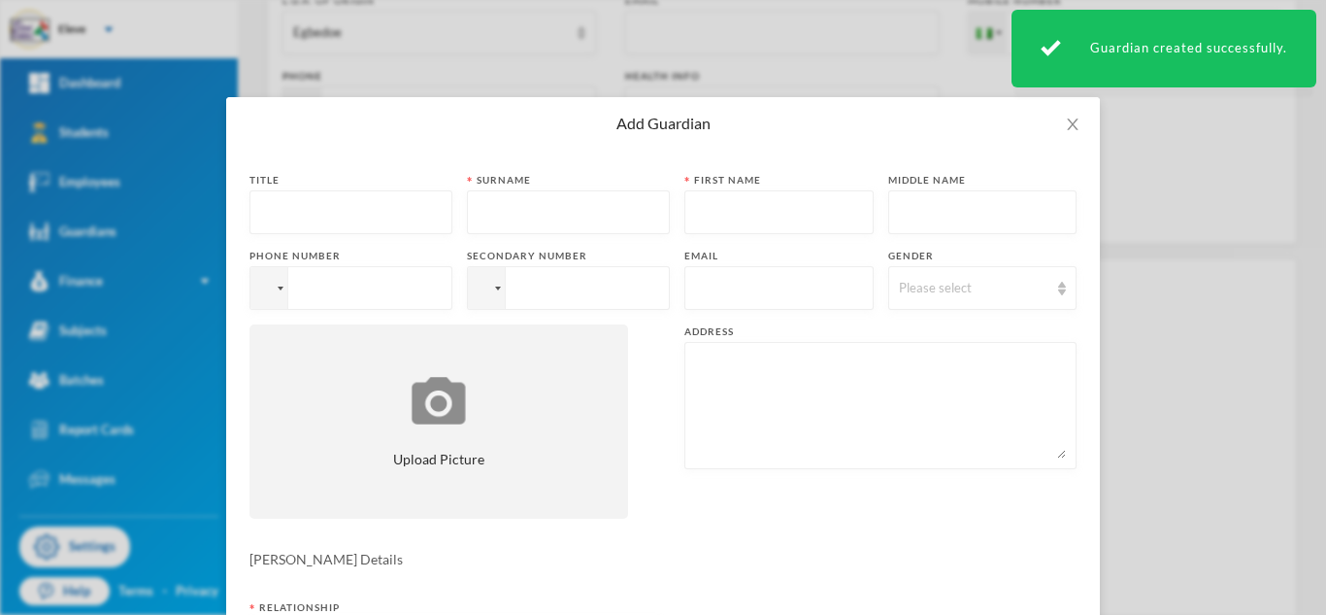
click at [377, 218] on input "text" at bounding box center [351, 213] width 182 height 44
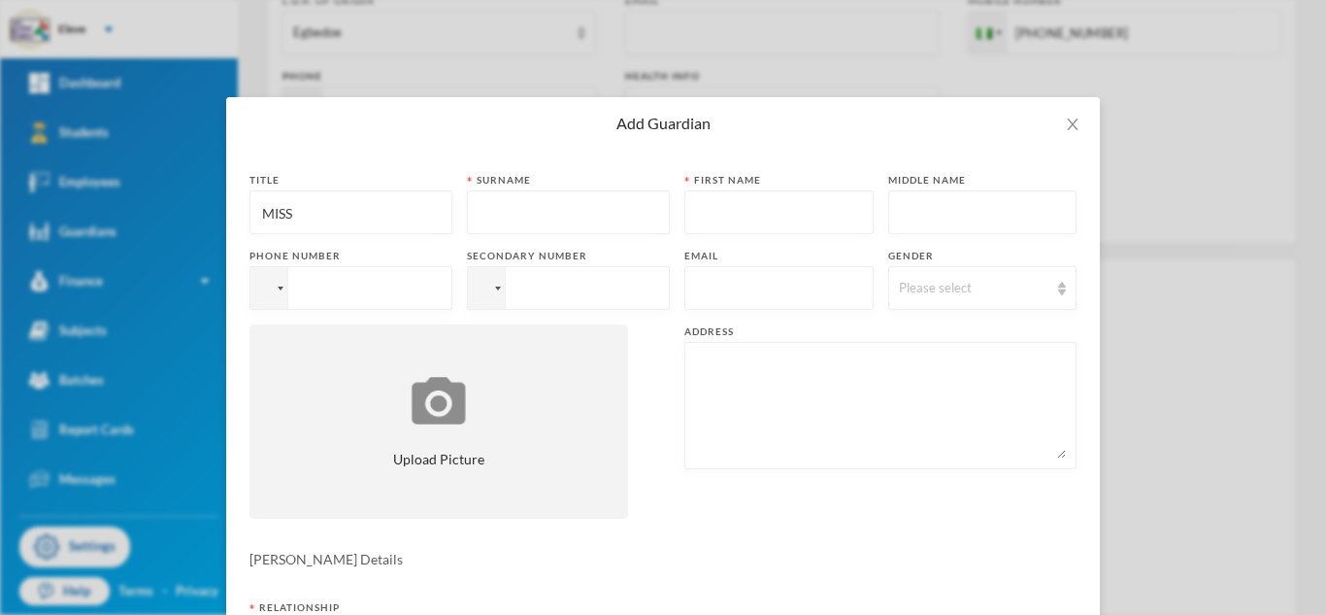
type input "MISS"
click at [695, 208] on input "text" at bounding box center [779, 213] width 168 height 44
type input "[PERSON_NAME]"
click at [532, 219] on input "text" at bounding box center [569, 213] width 182 height 44
click at [311, 287] on input "tel" at bounding box center [351, 288] width 203 height 44
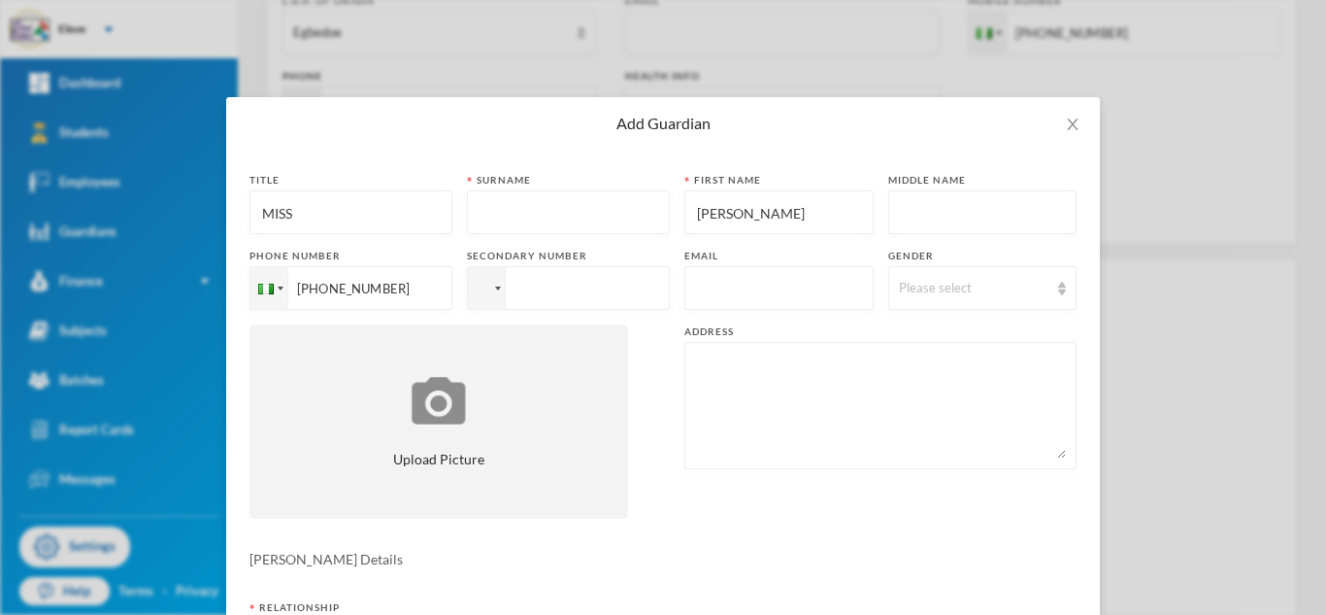
type input "[PHONE_NUMBER]"
click at [761, 378] on textarea at bounding box center [880, 405] width 371 height 106
paste textarea "ORI OKE [PERSON_NAME], [GEOGRAPHIC_DATA], [GEOGRAPHIC_DATA]"
type textarea "ORI OKE [PERSON_NAME], [GEOGRAPHIC_DATA], [GEOGRAPHIC_DATA]"
click at [956, 279] on div "Please select" at bounding box center [974, 288] width 150 height 19
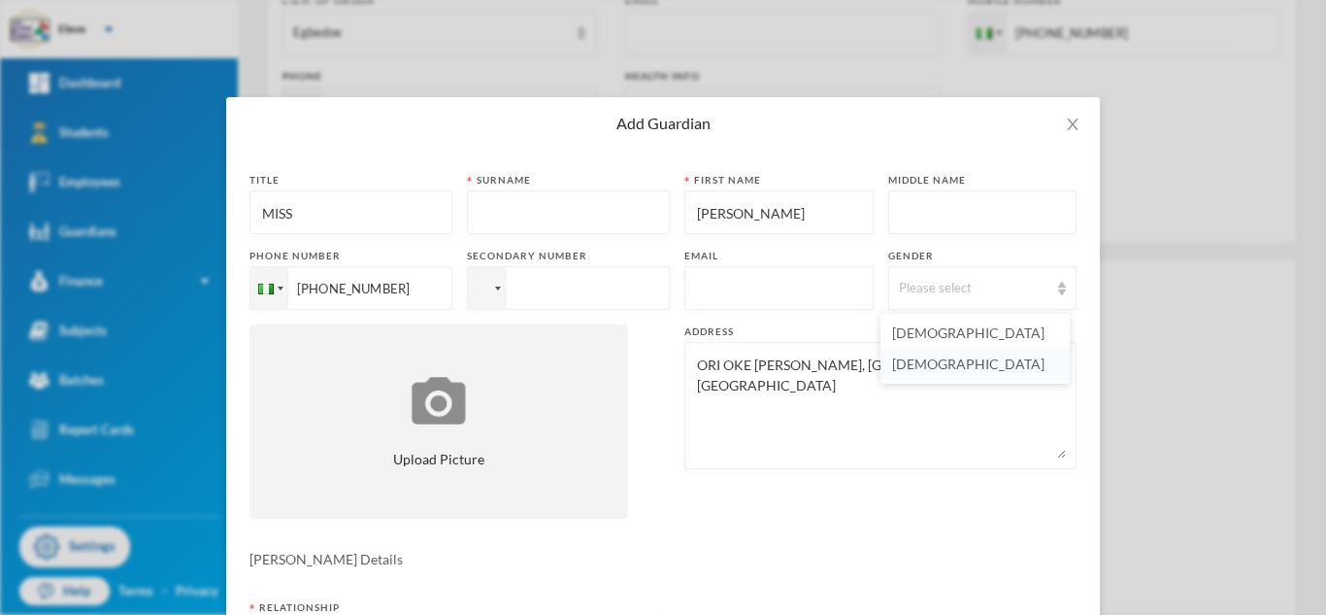
click at [909, 359] on span "[DEMOGRAPHIC_DATA]" at bounding box center [968, 363] width 152 height 17
click at [628, 209] on input "text" at bounding box center [569, 213] width 182 height 44
type input "O"
click at [612, 522] on div "Title MISS Surname O First name [PERSON_NAME] Middle name Phone number [PHONE_N…" at bounding box center [663, 353] width 827 height 360
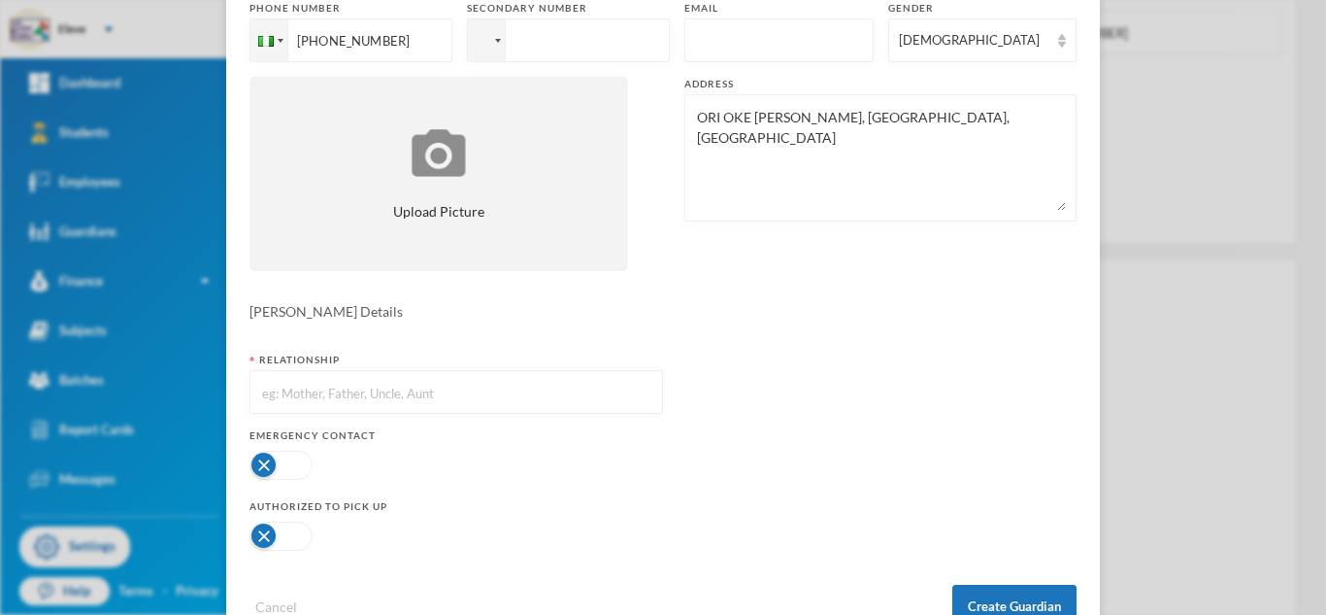
scroll to position [272, 0]
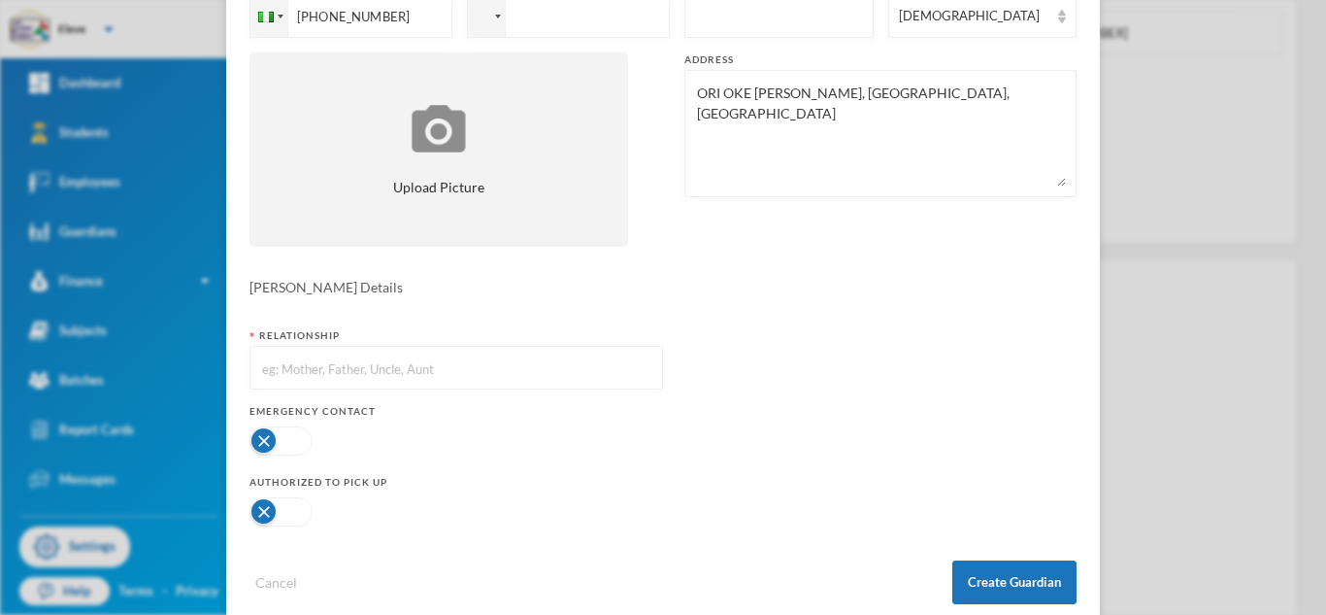
click at [503, 366] on input "text" at bounding box center [456, 369] width 392 height 44
type input "GUARDIAN"
click at [289, 436] on button "button" at bounding box center [281, 440] width 63 height 29
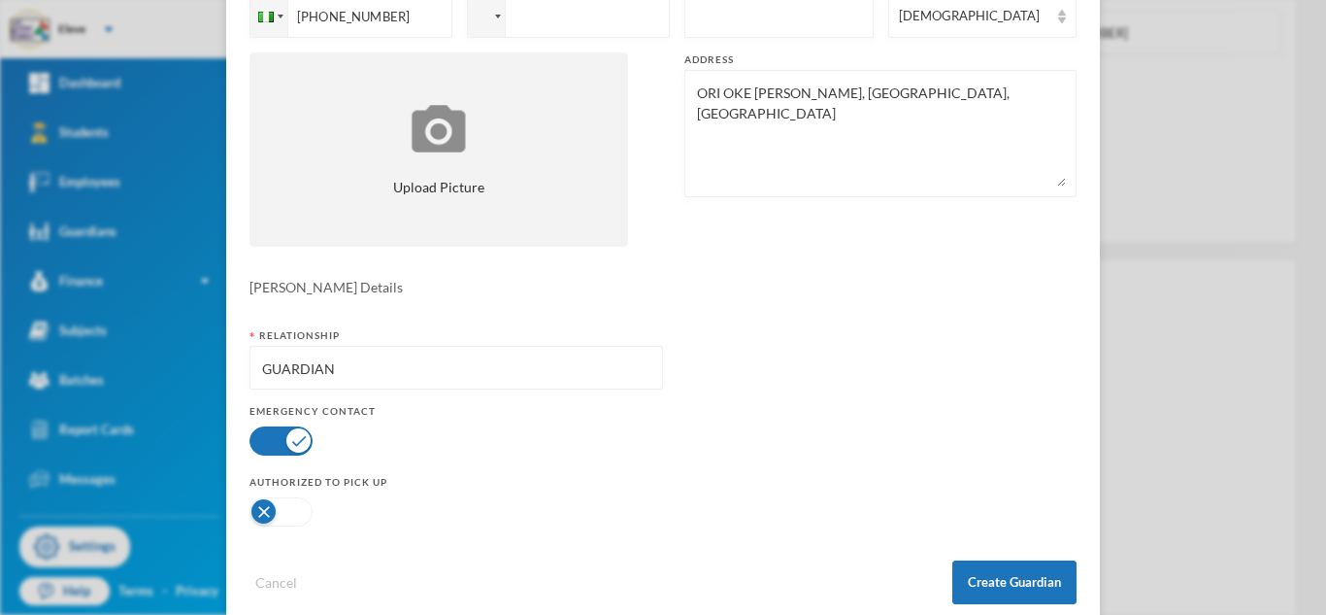
click at [264, 515] on button "button" at bounding box center [281, 511] width 63 height 29
click at [966, 578] on button "Create Guardian" at bounding box center [1015, 582] width 124 height 44
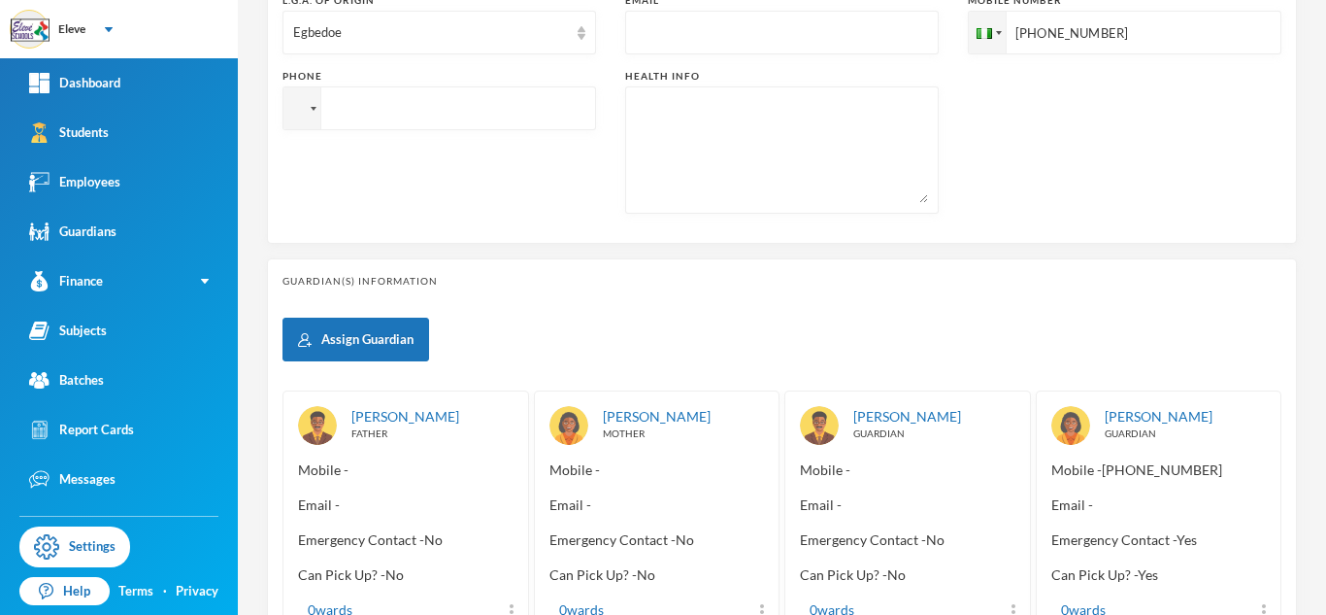
scroll to position [211, 0]
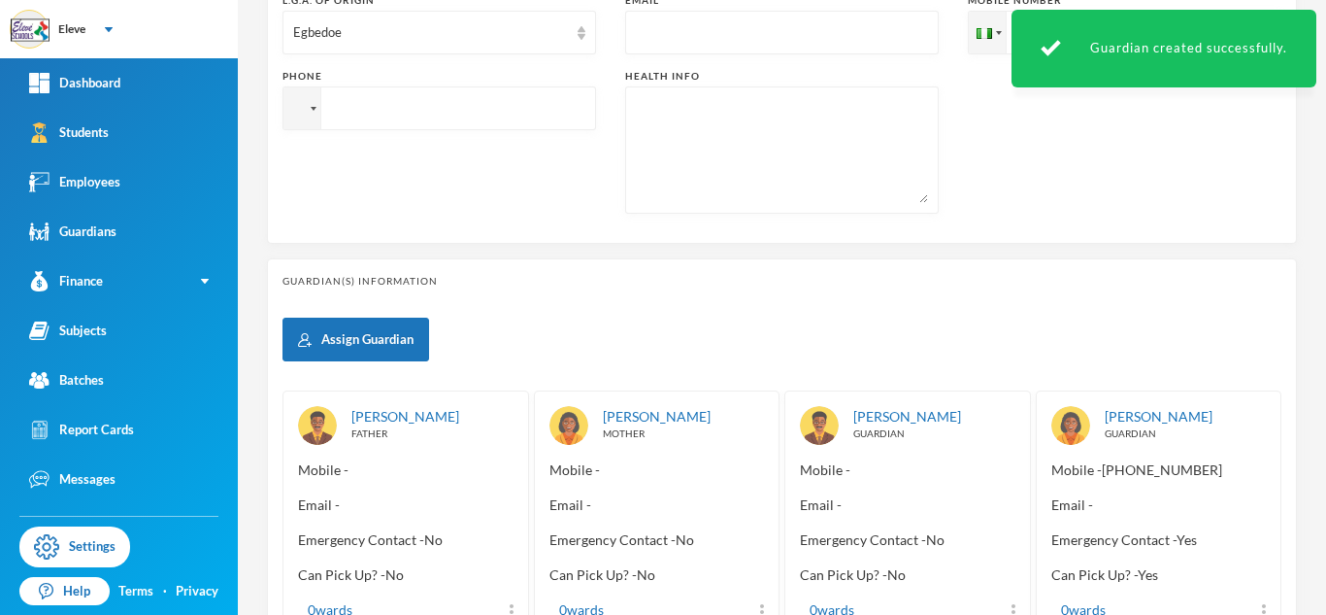
click at [868, 330] on div "Assign Guardian [PERSON_NAME] FATHER Mobile - Email - Emergency Contact - No Ca…" at bounding box center [782, 477] width 999 height 318
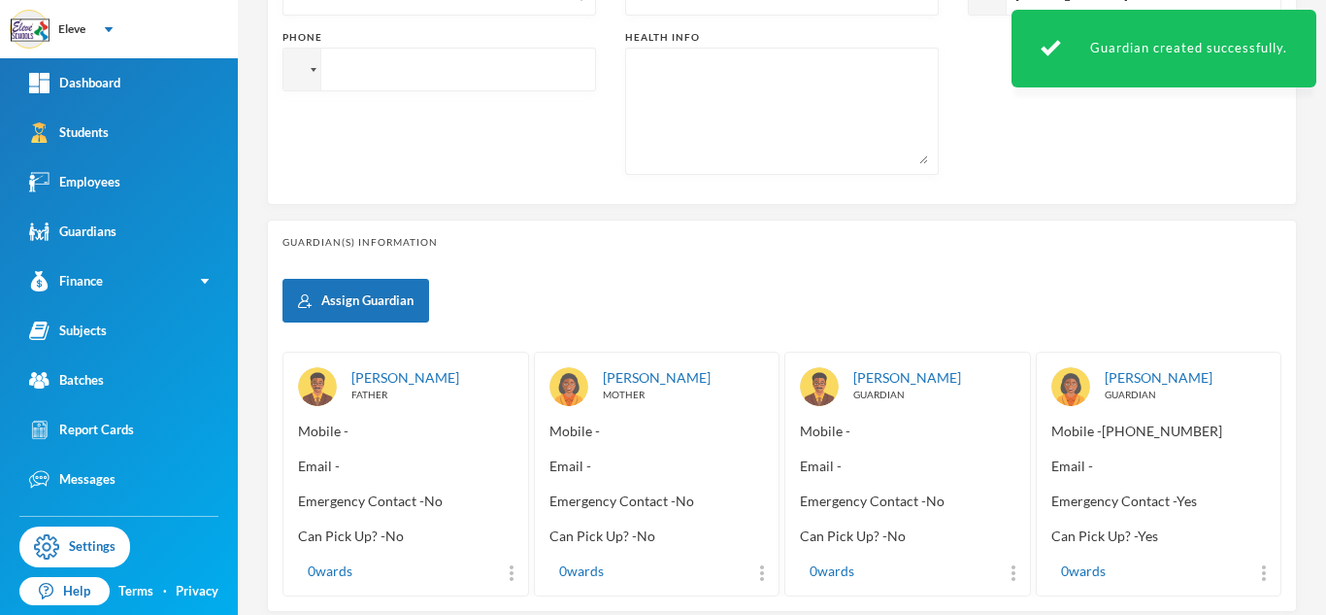
scroll to position [827, 0]
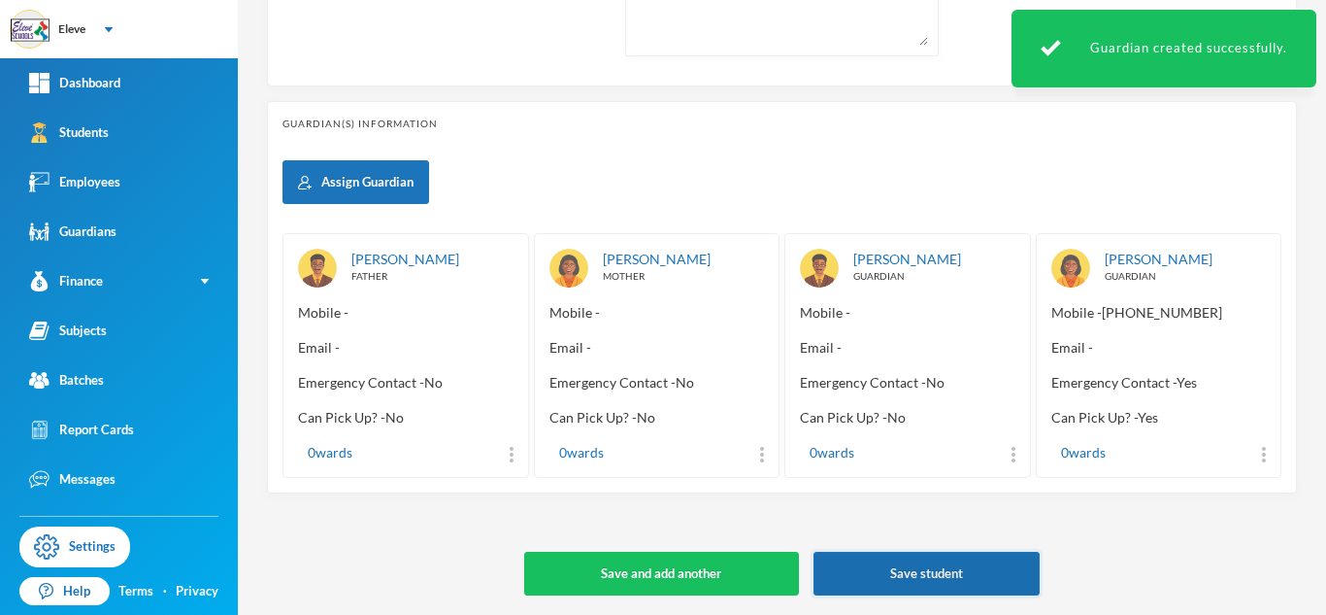
click at [847, 570] on button "Save student" at bounding box center [927, 574] width 226 height 44
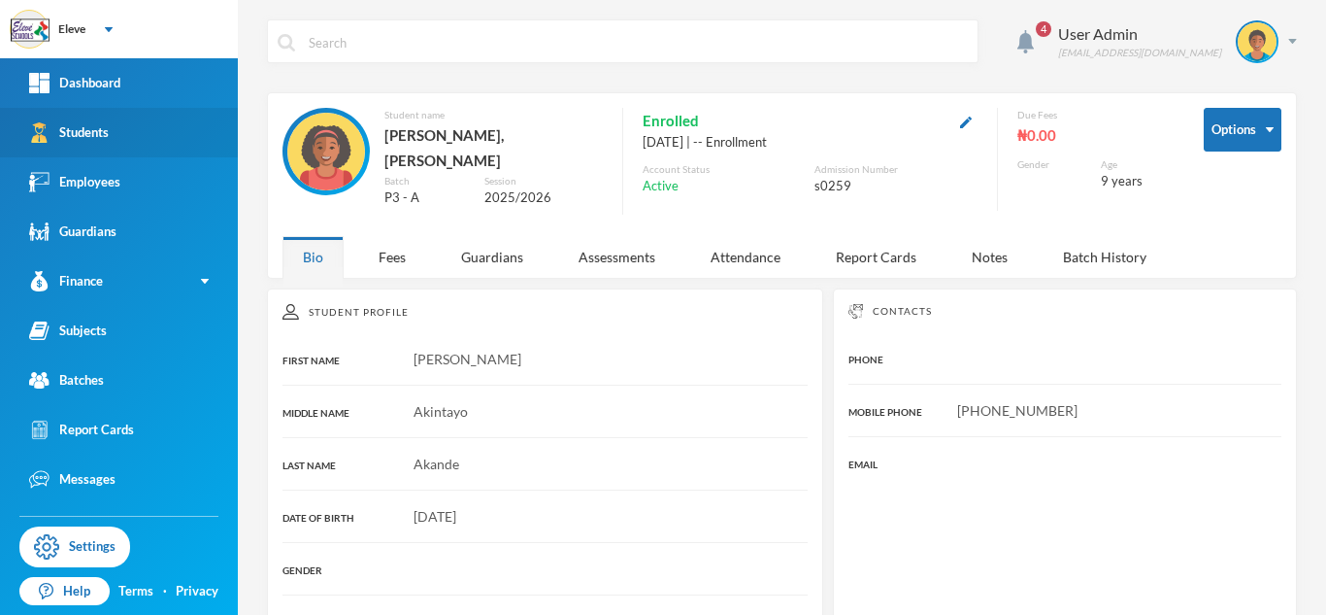
click at [87, 126] on div "Students" at bounding box center [69, 132] width 80 height 20
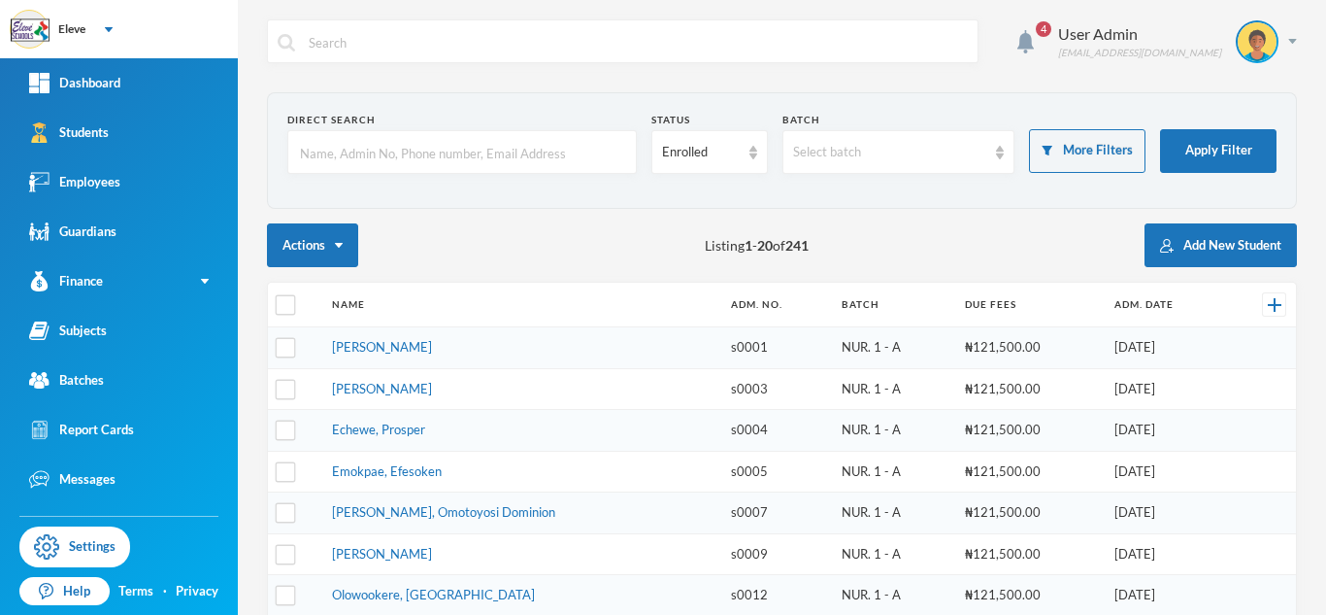
scroll to position [38, 0]
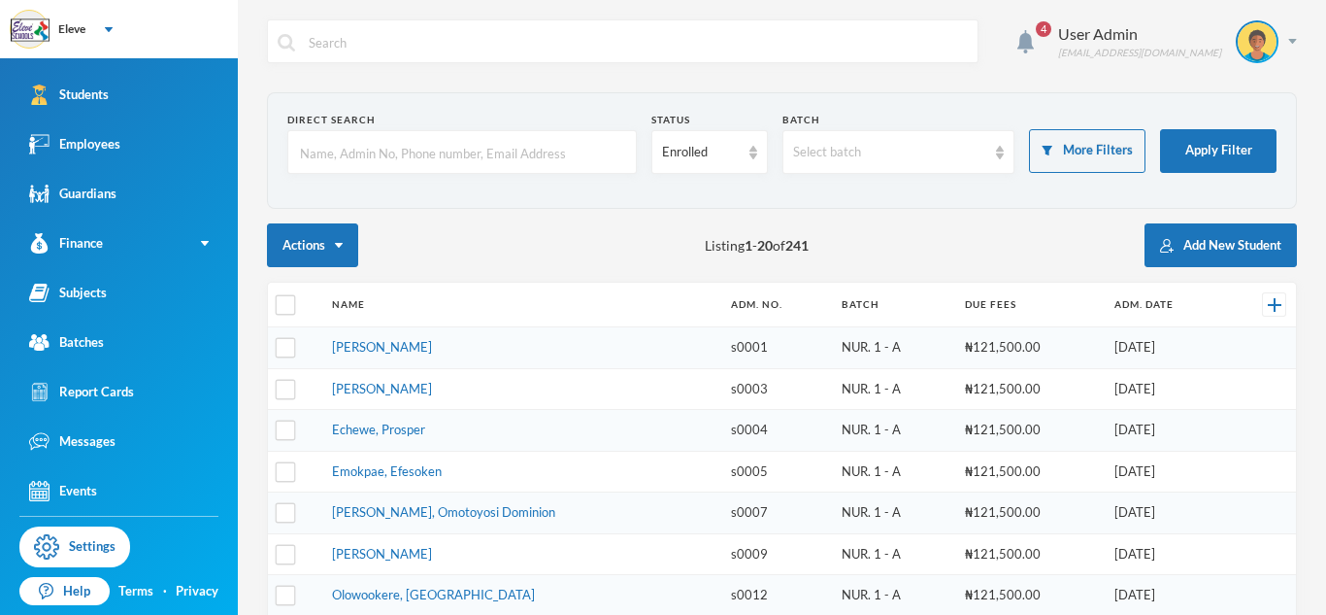
click at [971, 254] on div "Actions Listing 1 - 20 of 241 Add New Student" at bounding box center [782, 245] width 1030 height 44
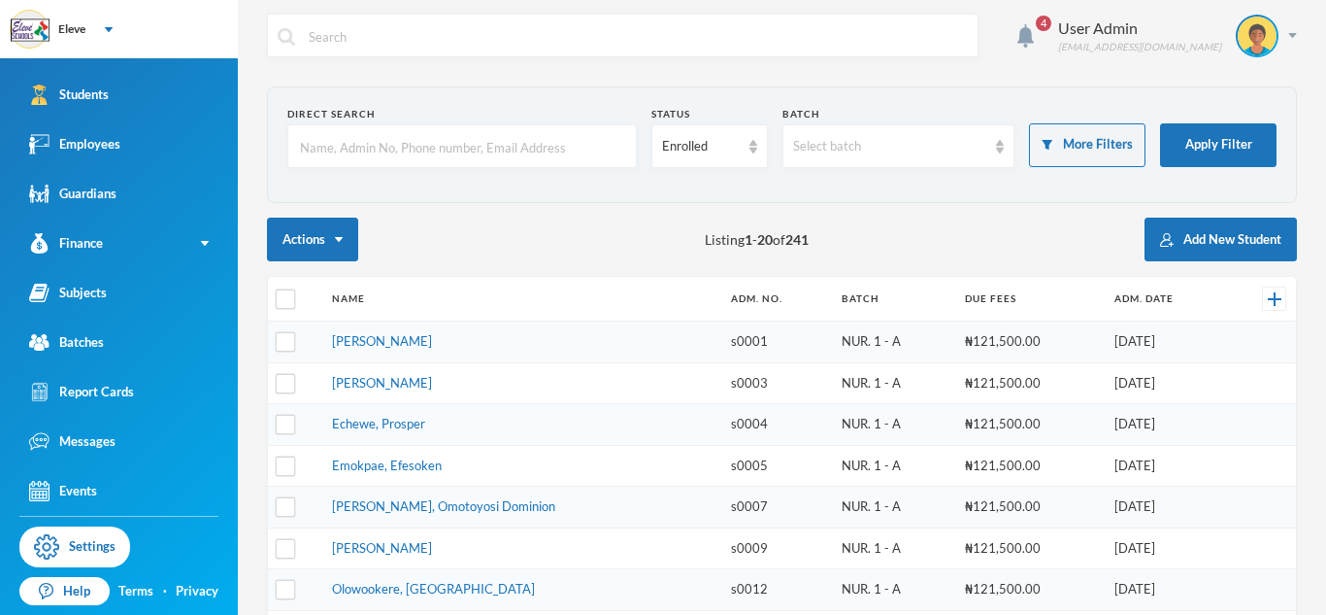
scroll to position [0, 0]
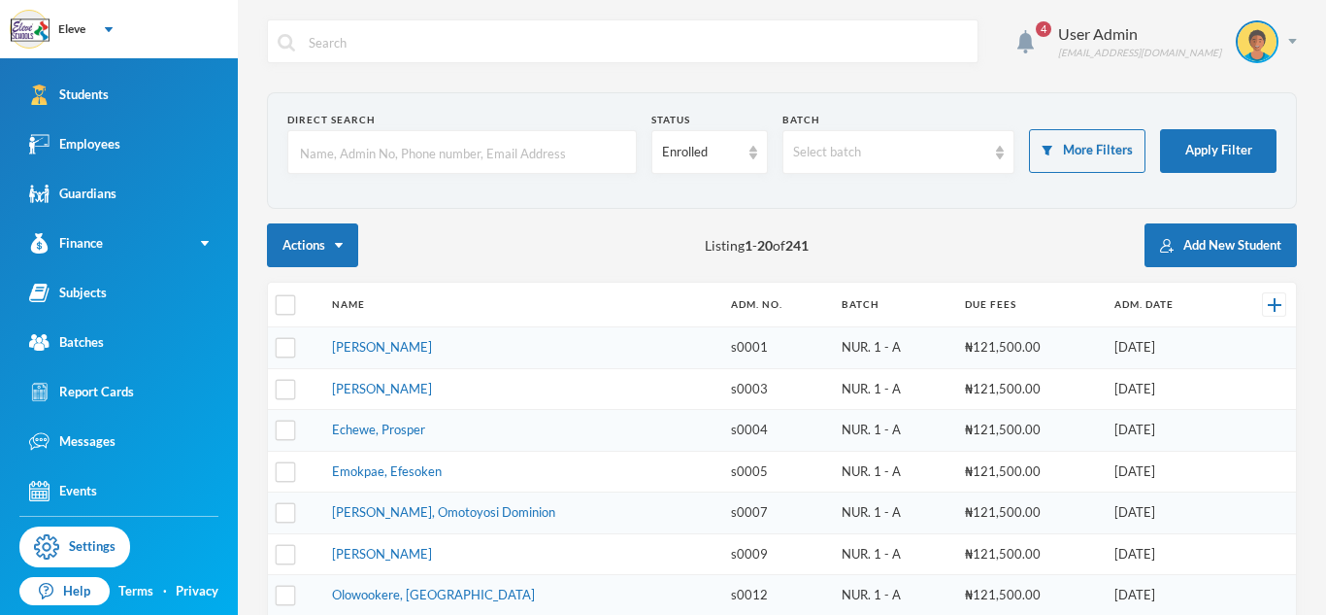
click at [530, 130] on div at bounding box center [462, 152] width 350 height 44
click at [529, 160] on input "text" at bounding box center [462, 153] width 328 height 44
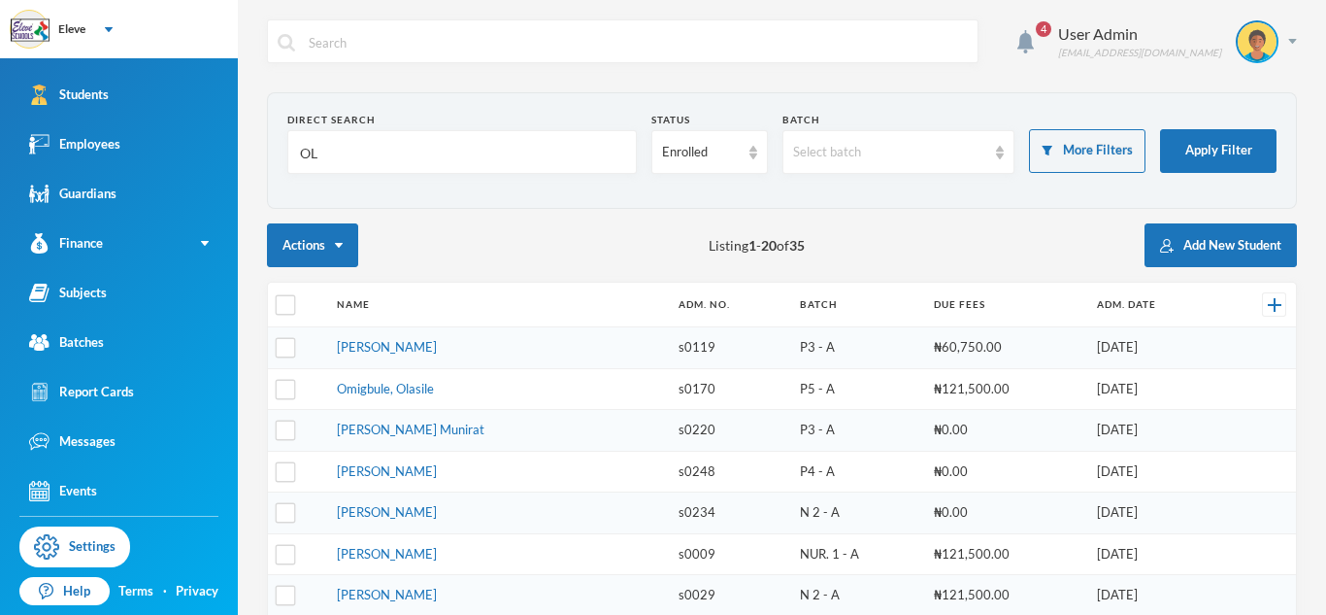
type input "O"
click at [555, 243] on div "Actions Listing 1 - 20 of 35 Add New Student" at bounding box center [782, 245] width 1030 height 44
click at [726, 158] on div "Enrolled" at bounding box center [701, 152] width 78 height 19
click at [505, 263] on div "Actions Listing 1 - 20 of 35 Add New Student" at bounding box center [782, 245] width 1030 height 44
click at [525, 157] on input "Olatunji" at bounding box center [462, 153] width 328 height 44
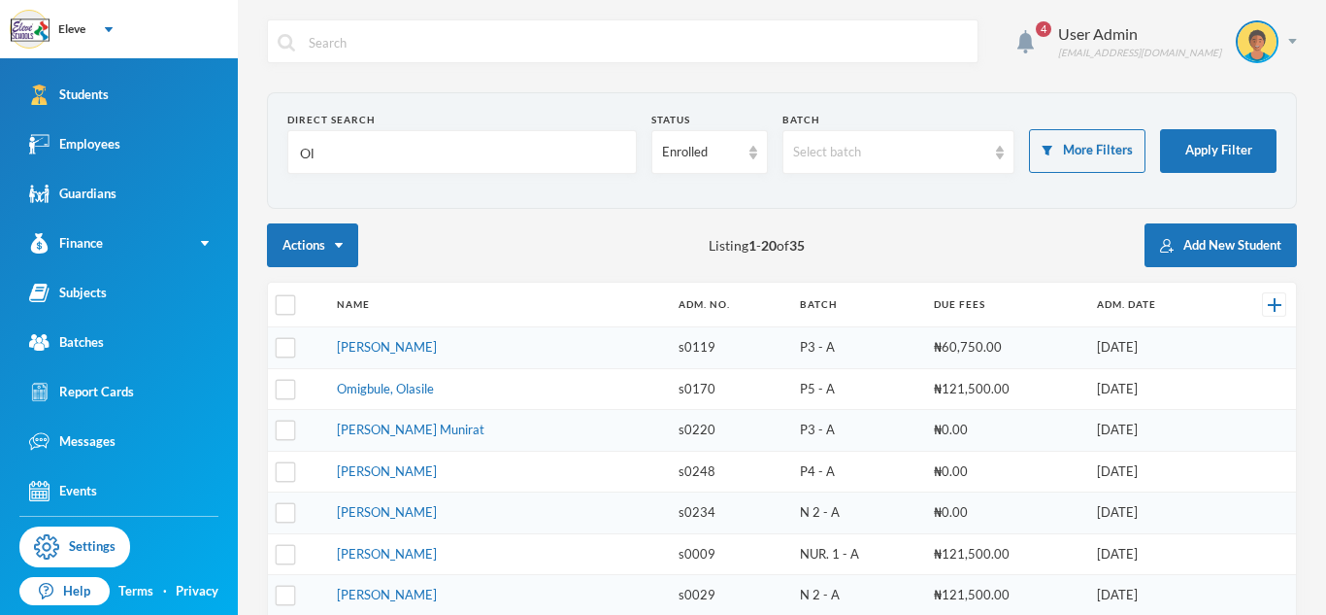
type input "O"
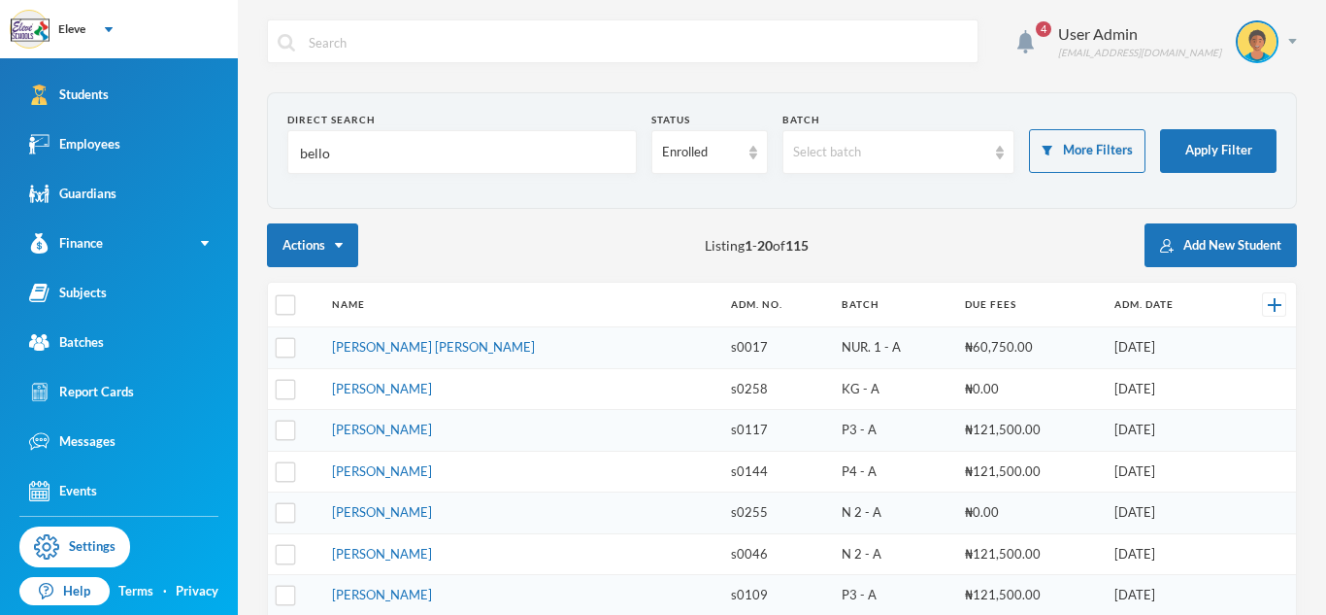
click at [540, 234] on div "Actions Listing 1 - 20 of 115 Add New Student" at bounding box center [782, 245] width 1030 height 44
click at [435, 150] on input "bello" at bounding box center [462, 153] width 328 height 44
type input "b"
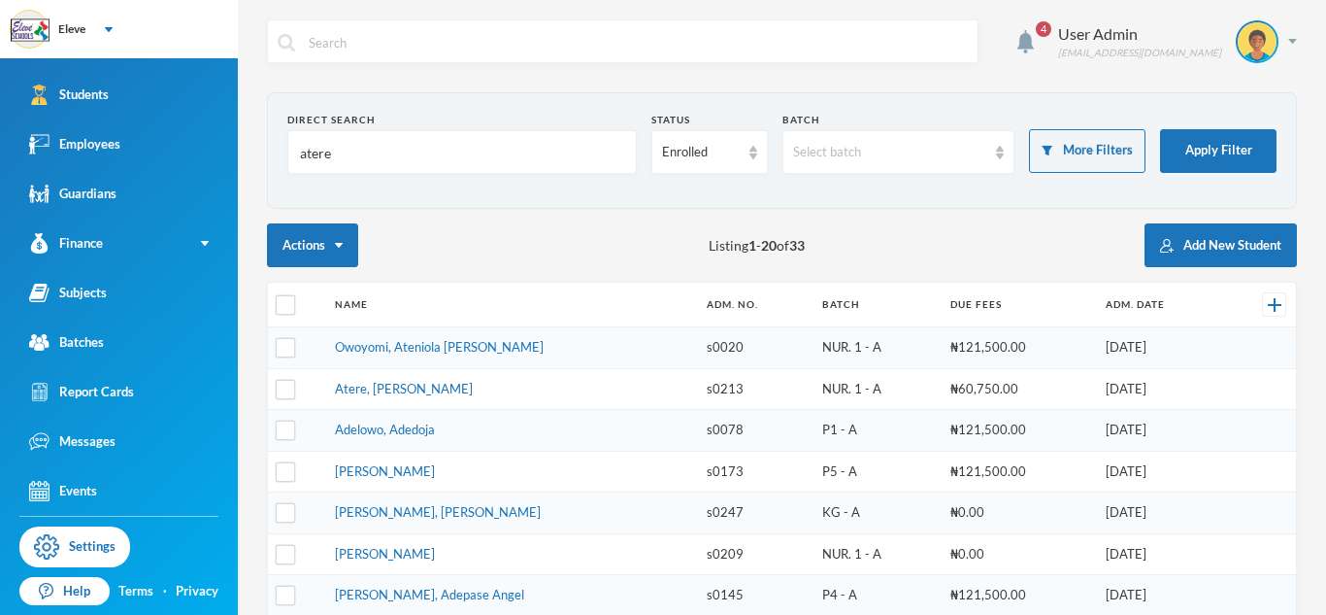
click at [522, 250] on div "Actions Listing 1 - 20 of 33 Add New Student" at bounding box center [782, 245] width 1030 height 44
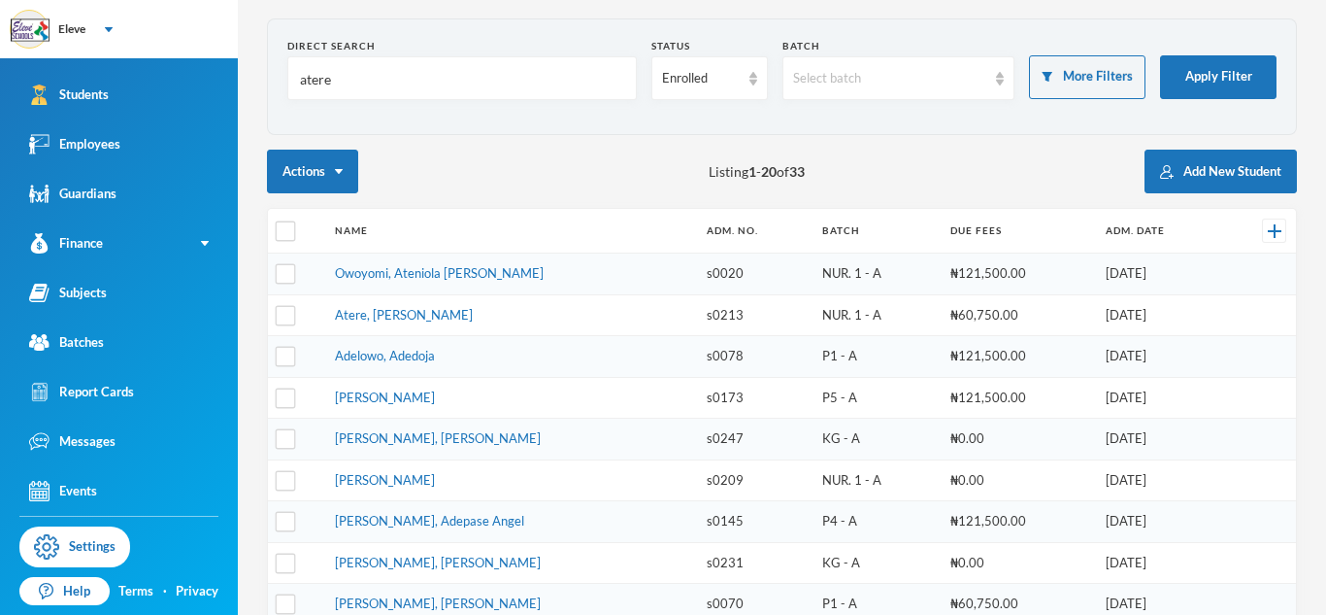
scroll to position [78, 0]
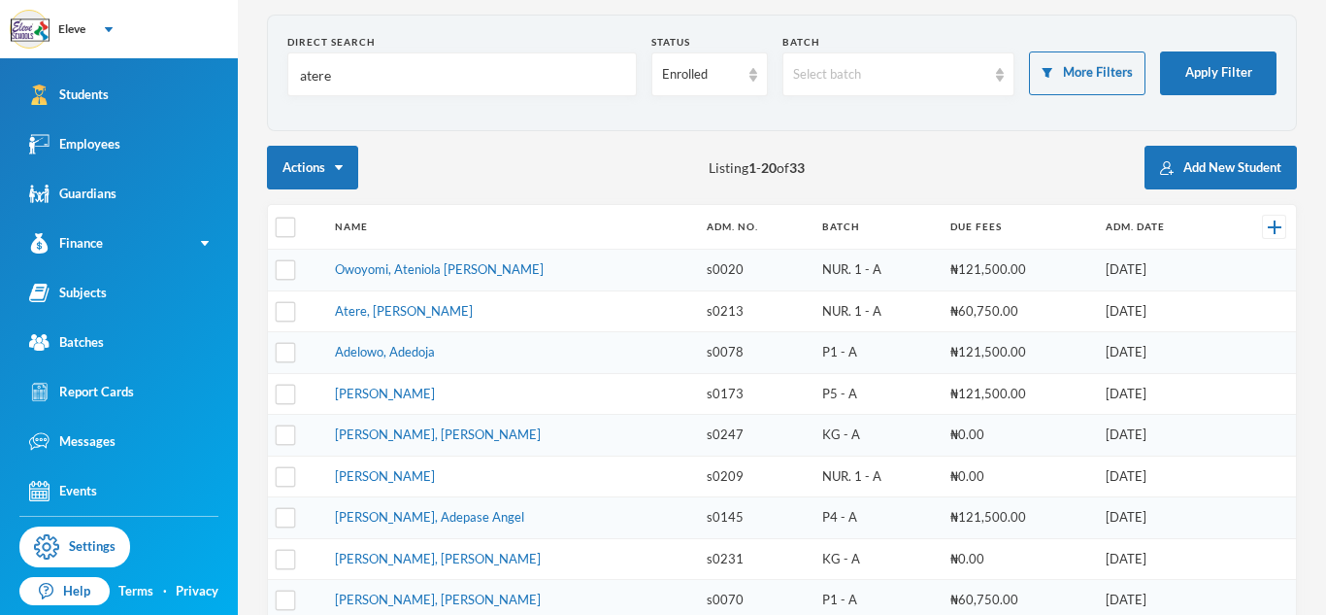
click at [419, 72] on input "atere" at bounding box center [462, 75] width 328 height 44
type input "a"
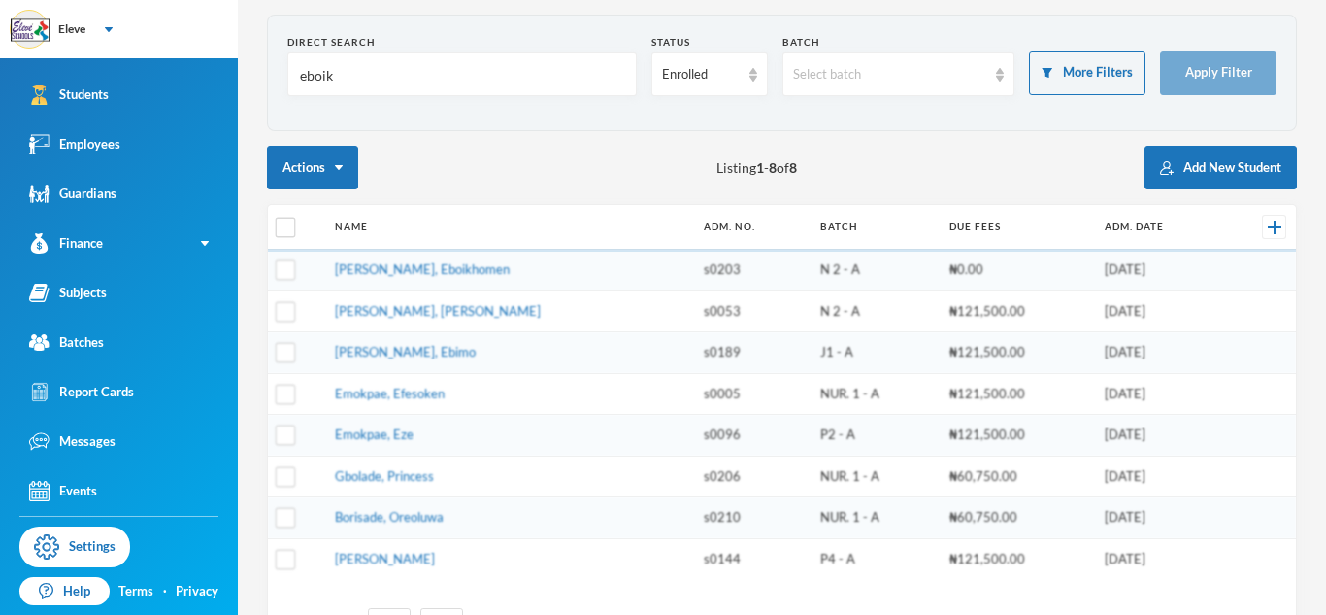
scroll to position [0, 0]
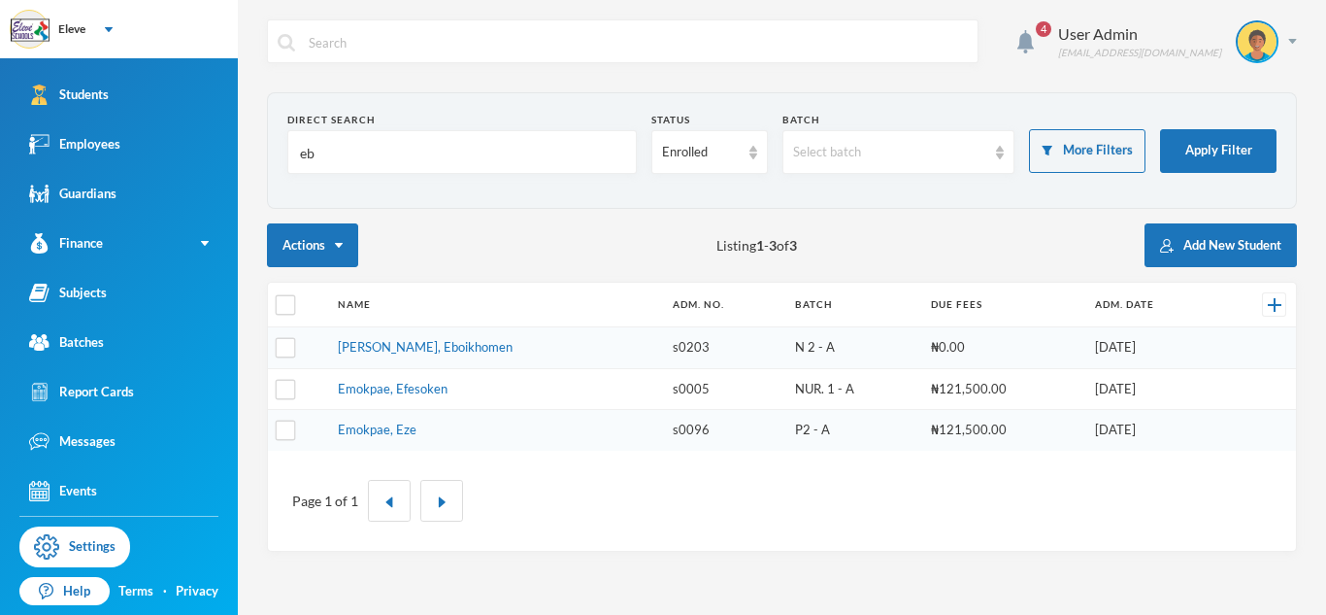
type input "e"
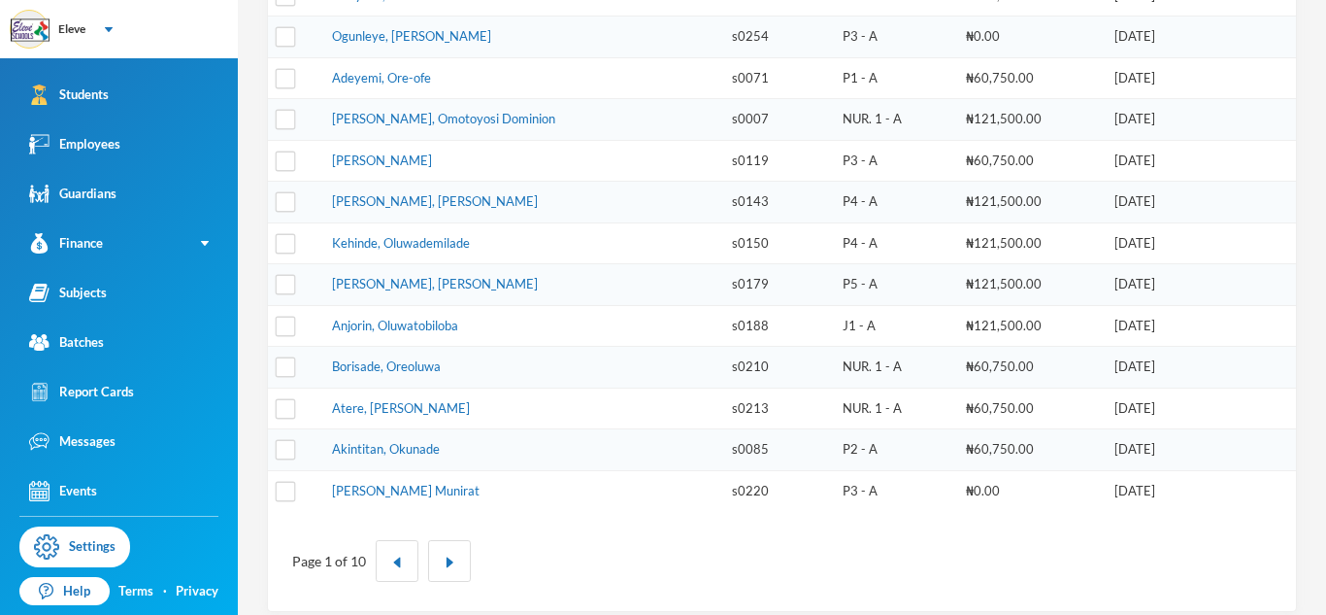
scroll to position [657, 0]
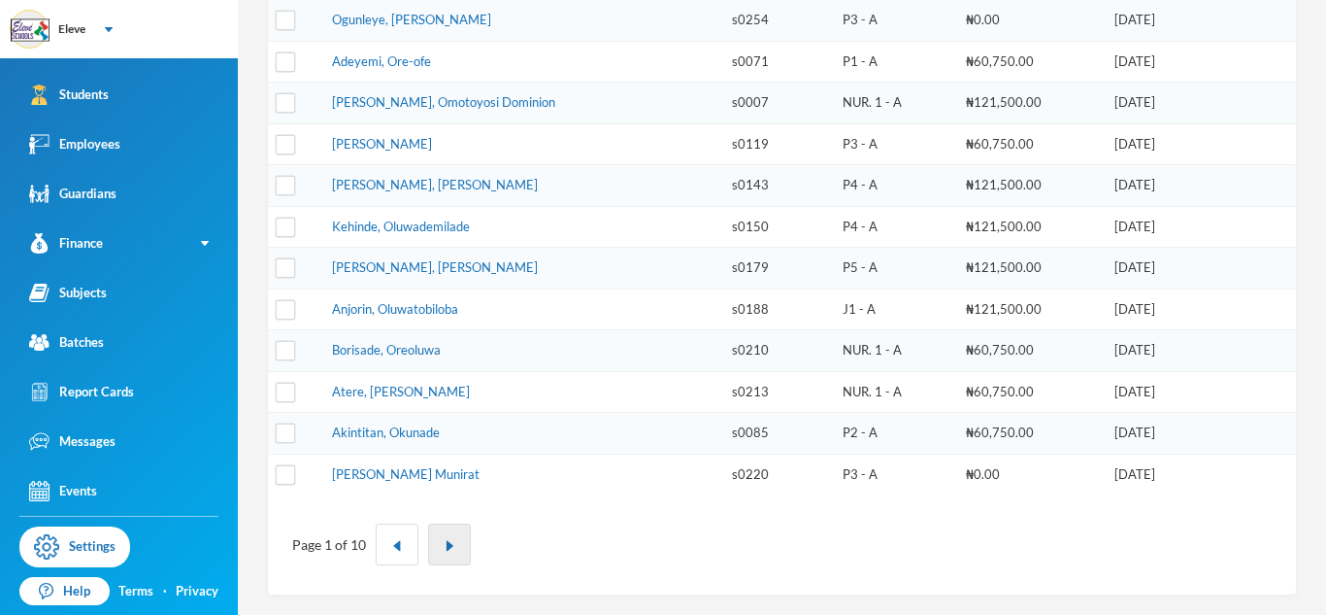
click at [446, 535] on button "button" at bounding box center [449, 544] width 43 height 42
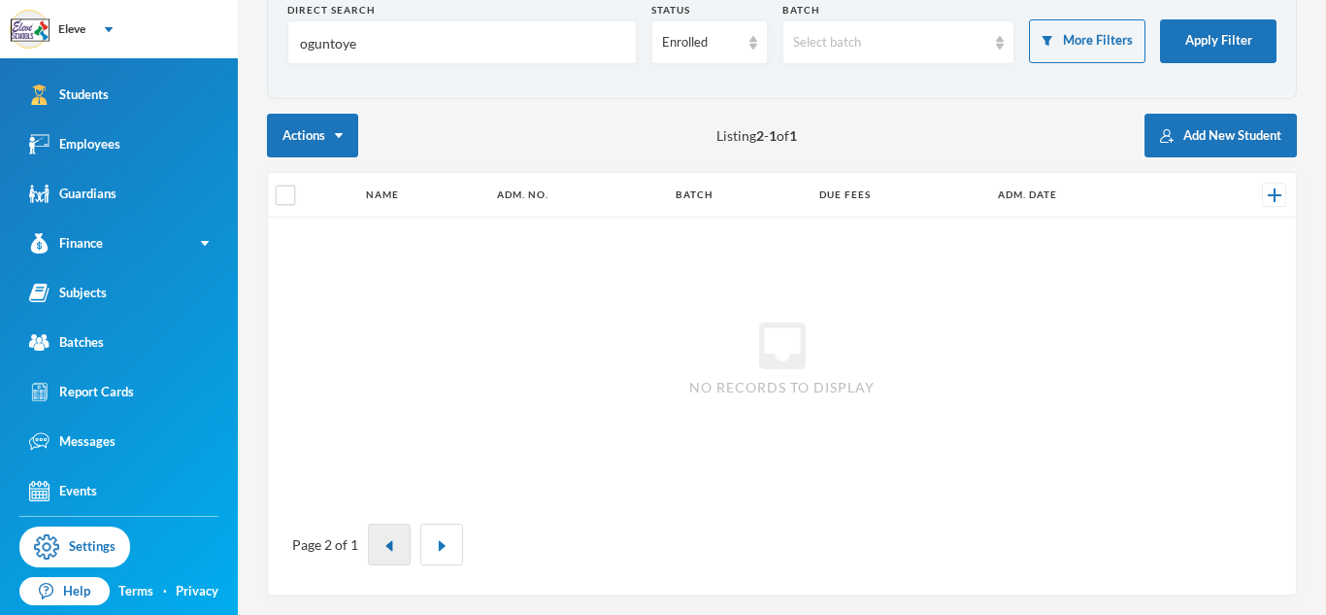
click at [384, 540] on img "button" at bounding box center [390, 546] width 12 height 12
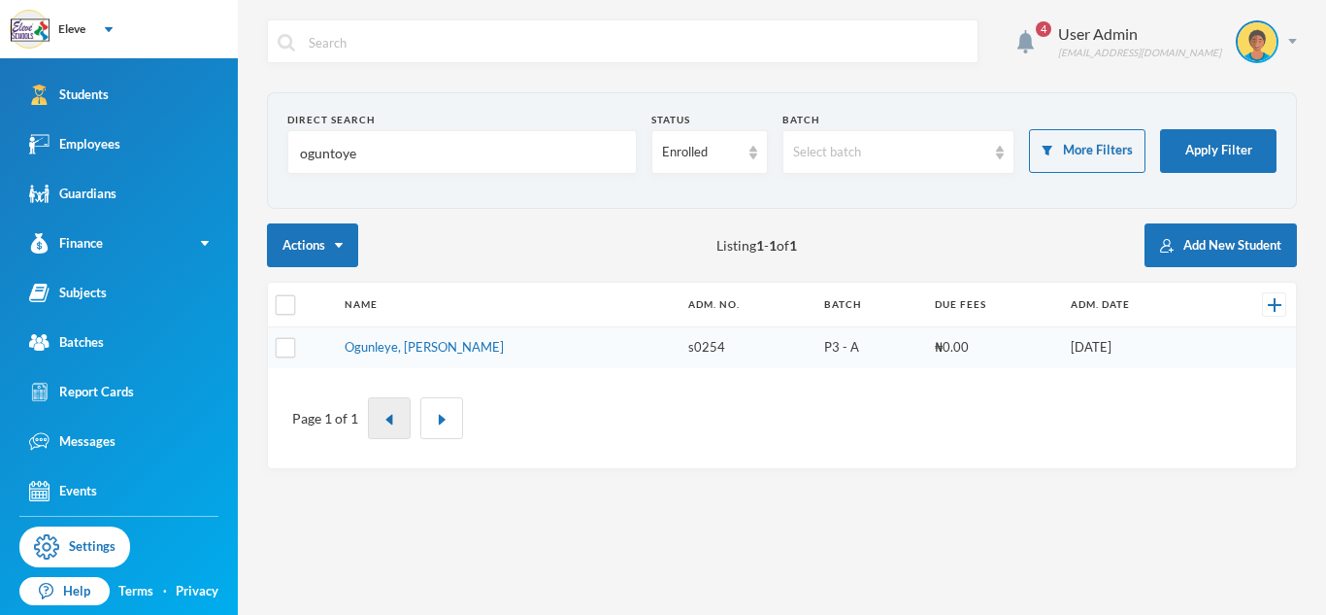
scroll to position [0, 0]
click at [468, 155] on input "oguntoye" at bounding box center [462, 153] width 328 height 44
type input "o"
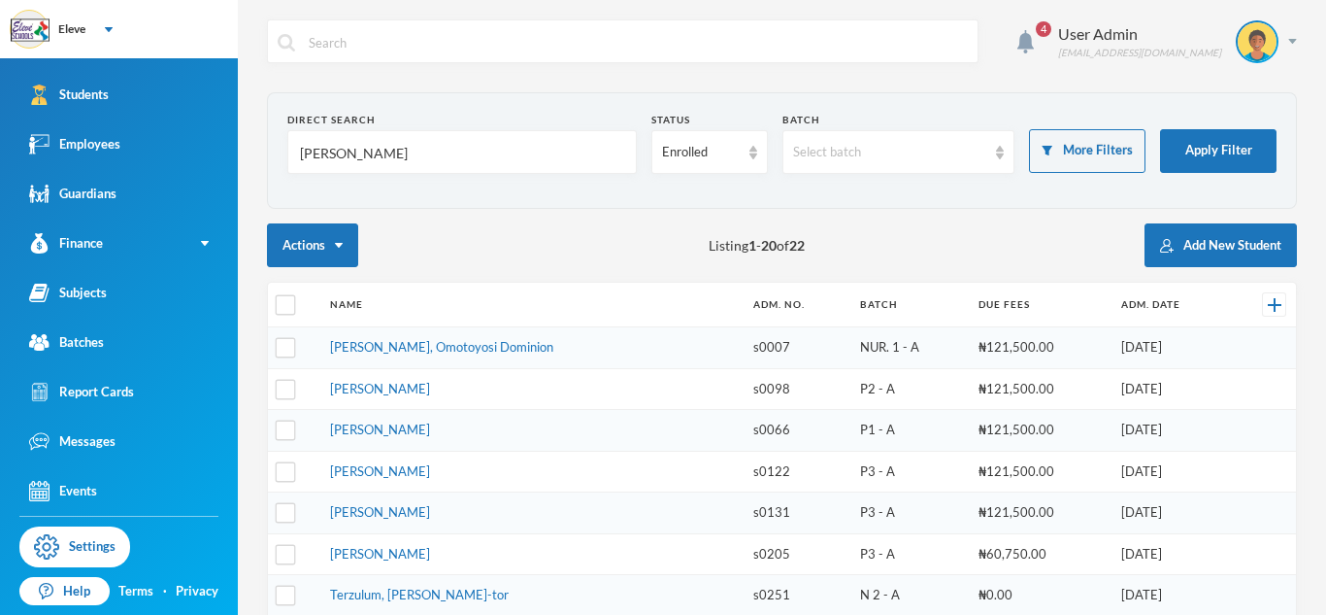
type input "[PERSON_NAME]"
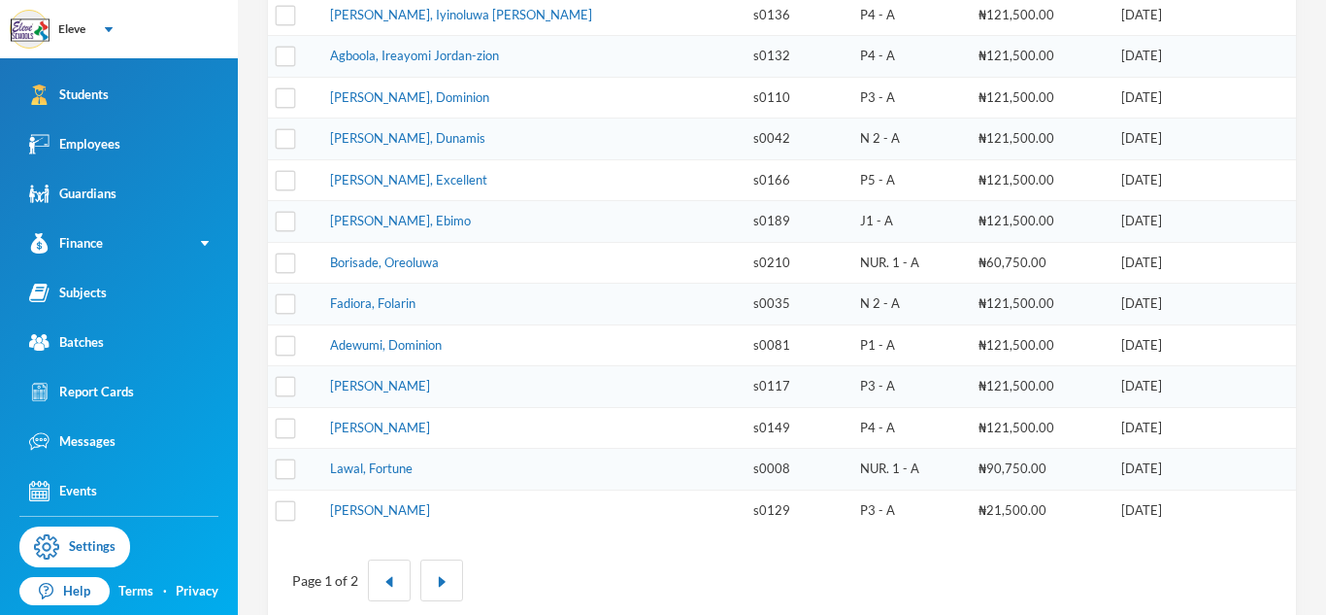
scroll to position [657, 0]
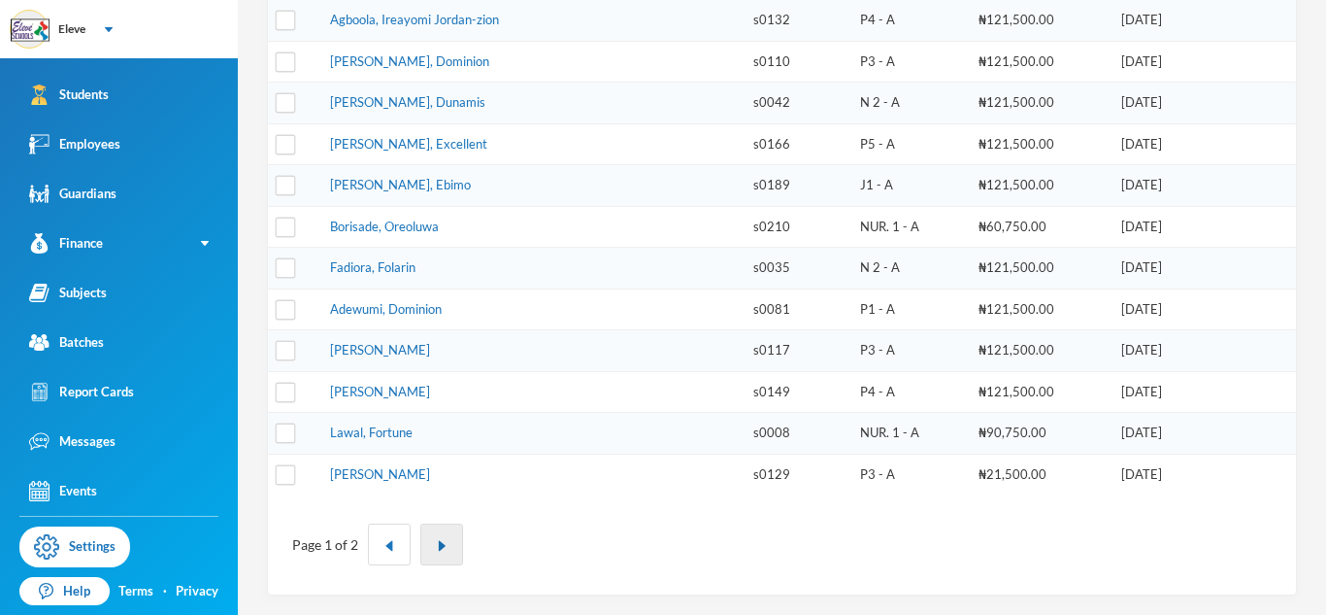
click at [450, 531] on button "button" at bounding box center [441, 544] width 43 height 42
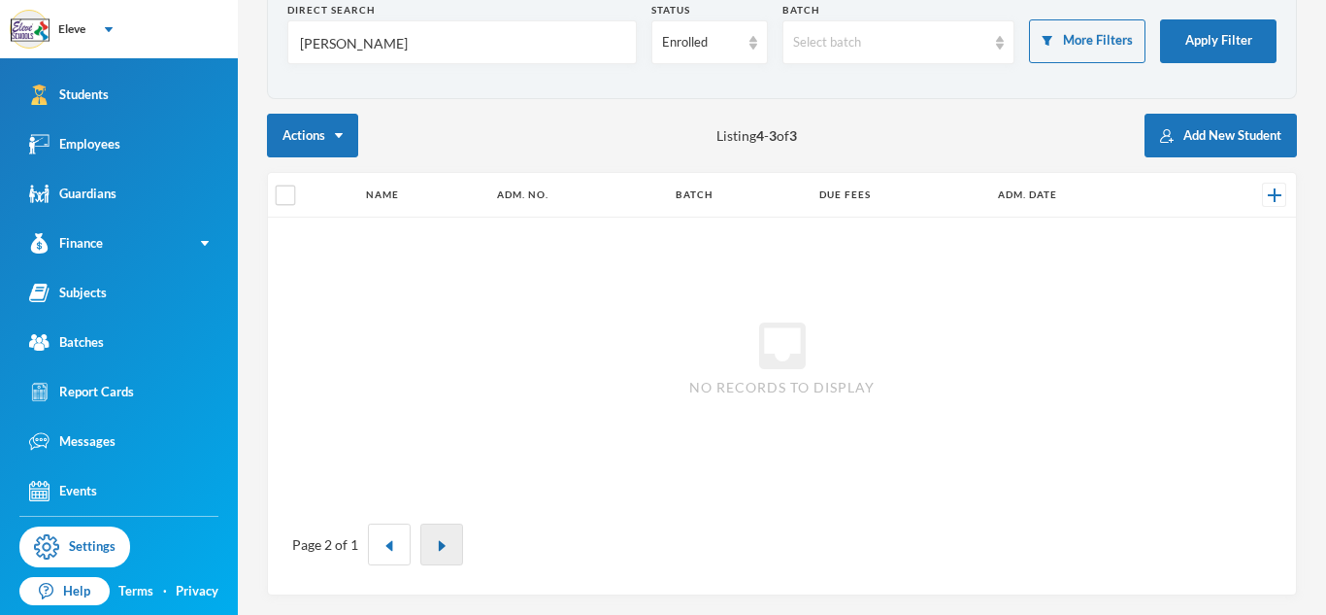
scroll to position [110, 0]
click at [399, 537] on button "button" at bounding box center [389, 544] width 43 height 42
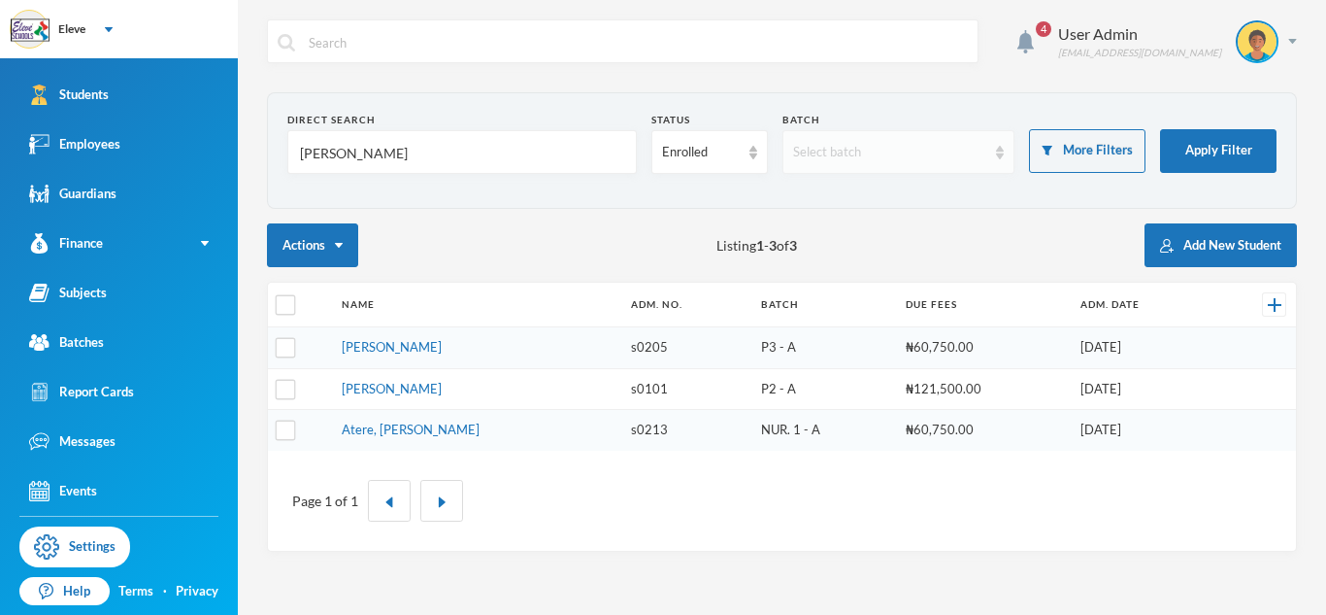
click at [839, 148] on div "Select batch" at bounding box center [890, 152] width 194 height 19
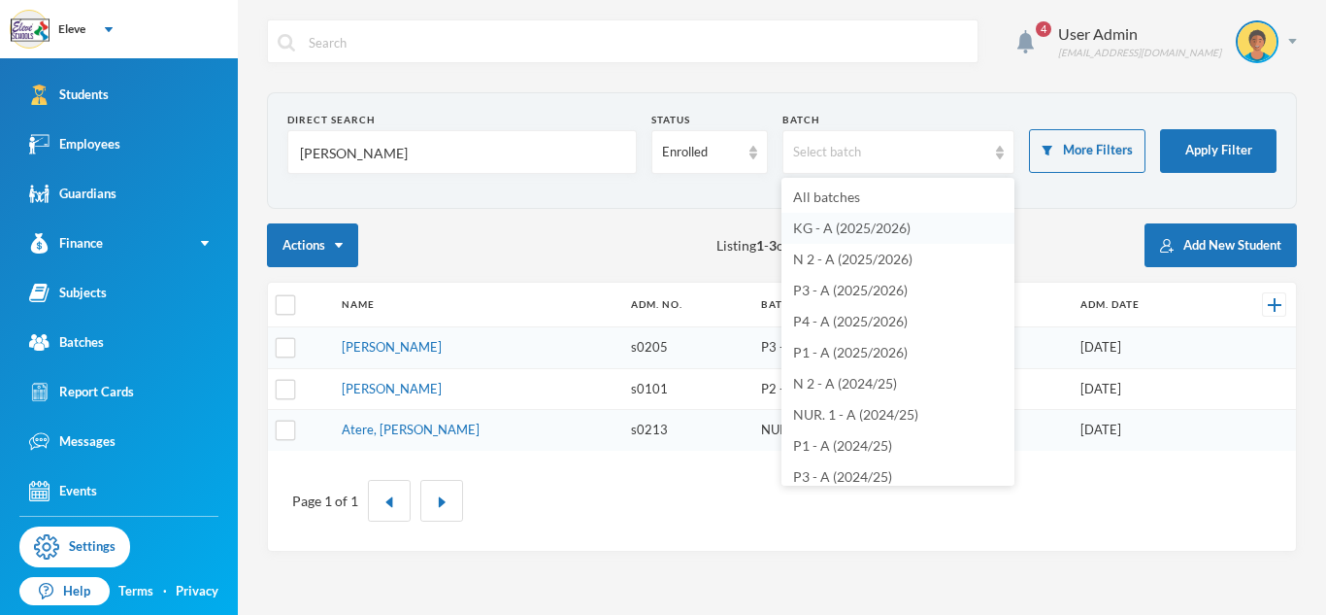
click at [870, 219] on span "KG - A (2025/2026)" at bounding box center [851, 227] width 117 height 17
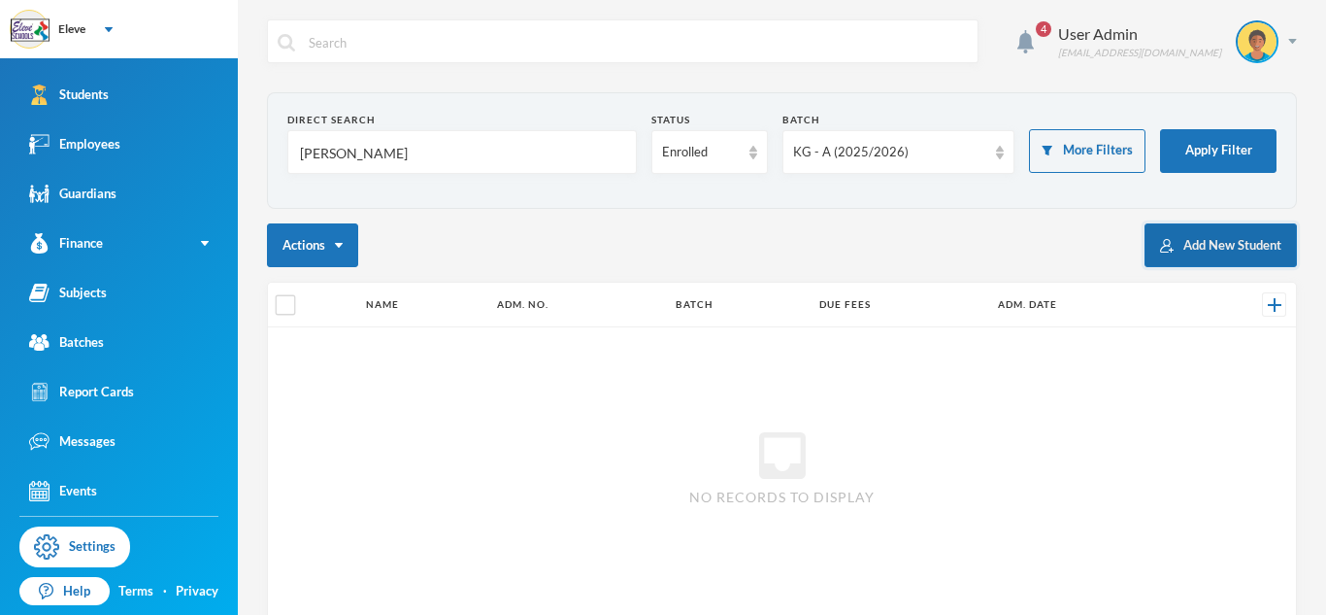
click at [1210, 240] on button "Add New Student" at bounding box center [1221, 245] width 152 height 44
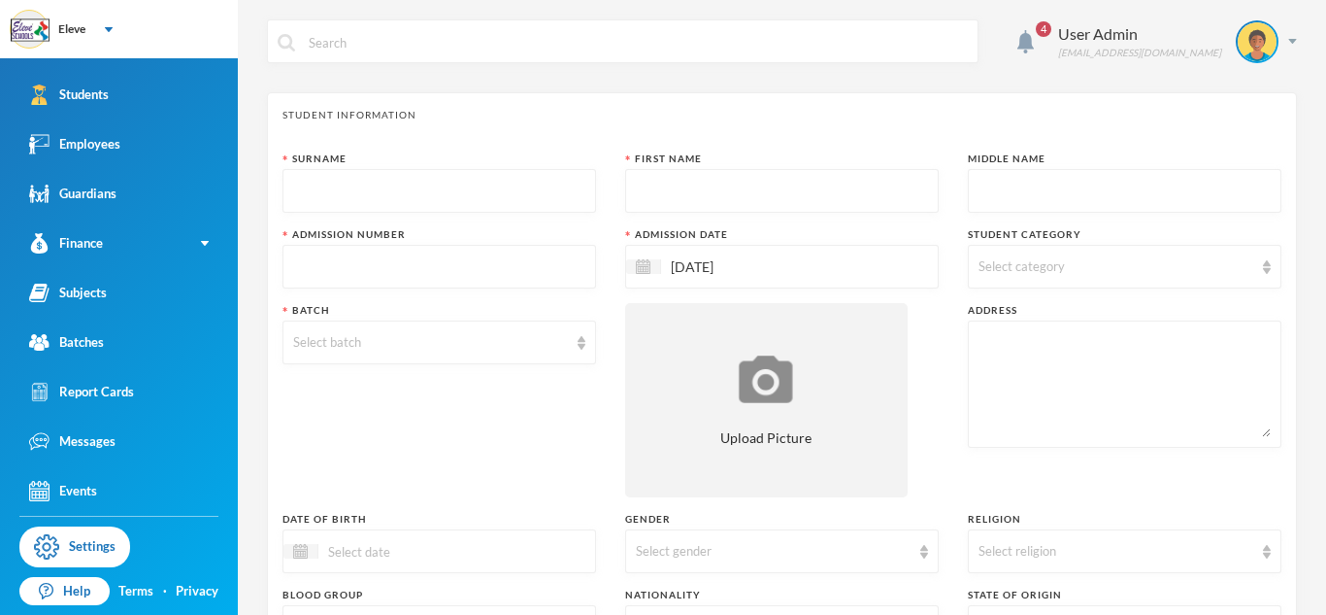
click at [418, 199] on input "text" at bounding box center [439, 192] width 292 height 44
type input "OGUNTOYE"
click at [711, 191] on input "text" at bounding box center [782, 192] width 292 height 44
type input "[PERSON_NAME]"
click at [422, 270] on input "text" at bounding box center [439, 268] width 292 height 44
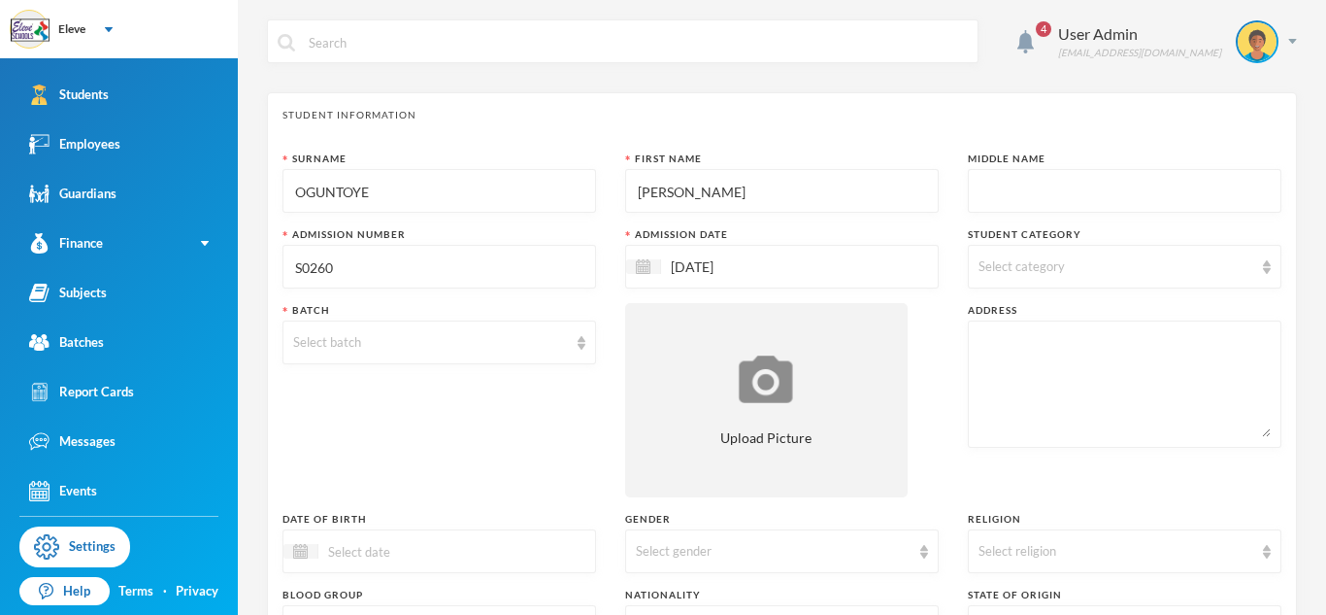
type input "S0260"
click at [679, 265] on input "[DATE]" at bounding box center [742, 266] width 163 height 22
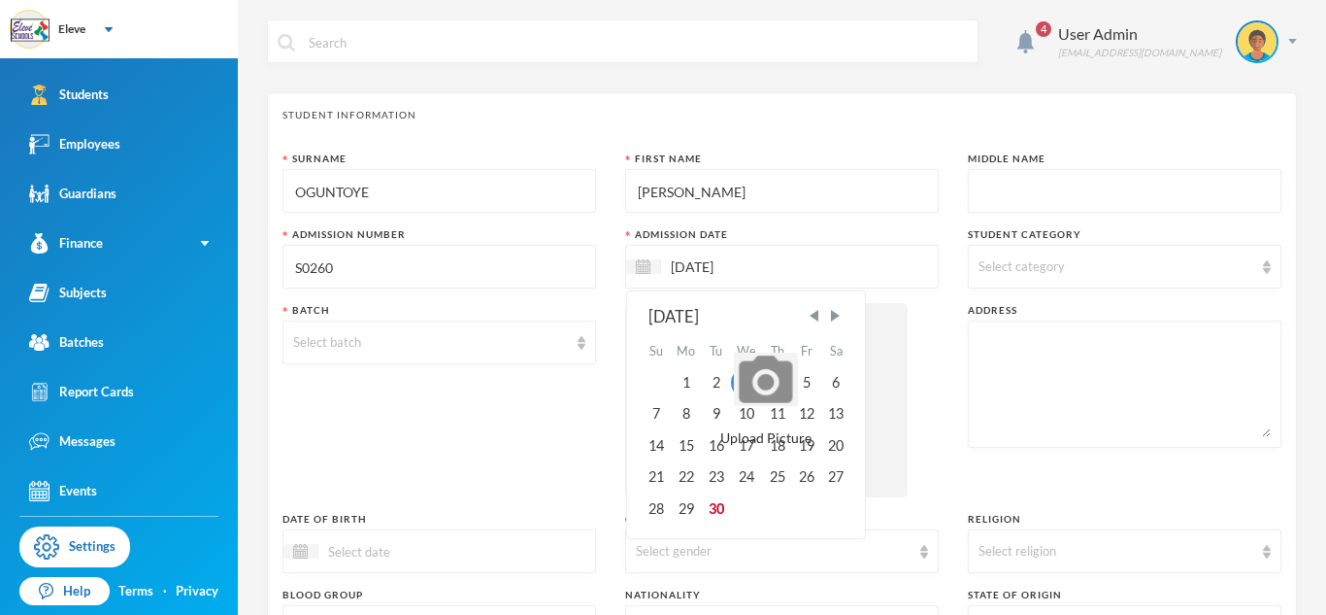
click at [675, 269] on input "[DATE]" at bounding box center [742, 266] width 163 height 22
click at [699, 265] on input "[DATE]" at bounding box center [742, 266] width 163 height 22
type input "[DATE]"
click at [563, 415] on div "Batch Select batch" at bounding box center [440, 400] width 314 height 194
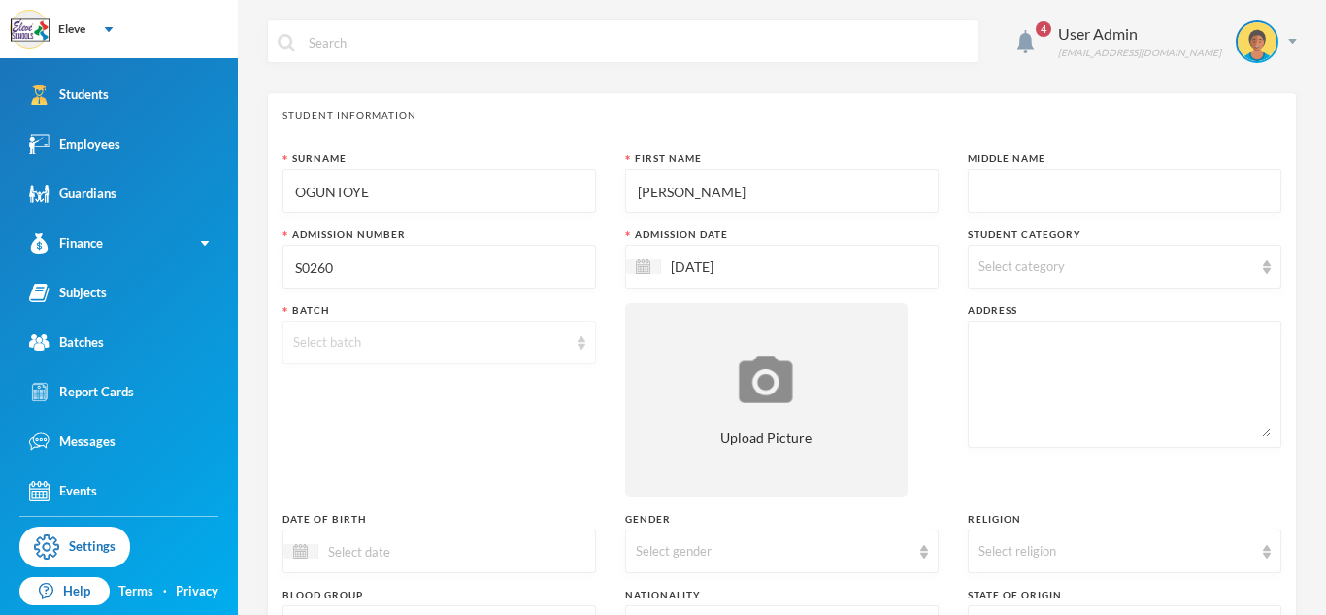
click at [499, 356] on div "Select batch" at bounding box center [440, 342] width 314 height 44
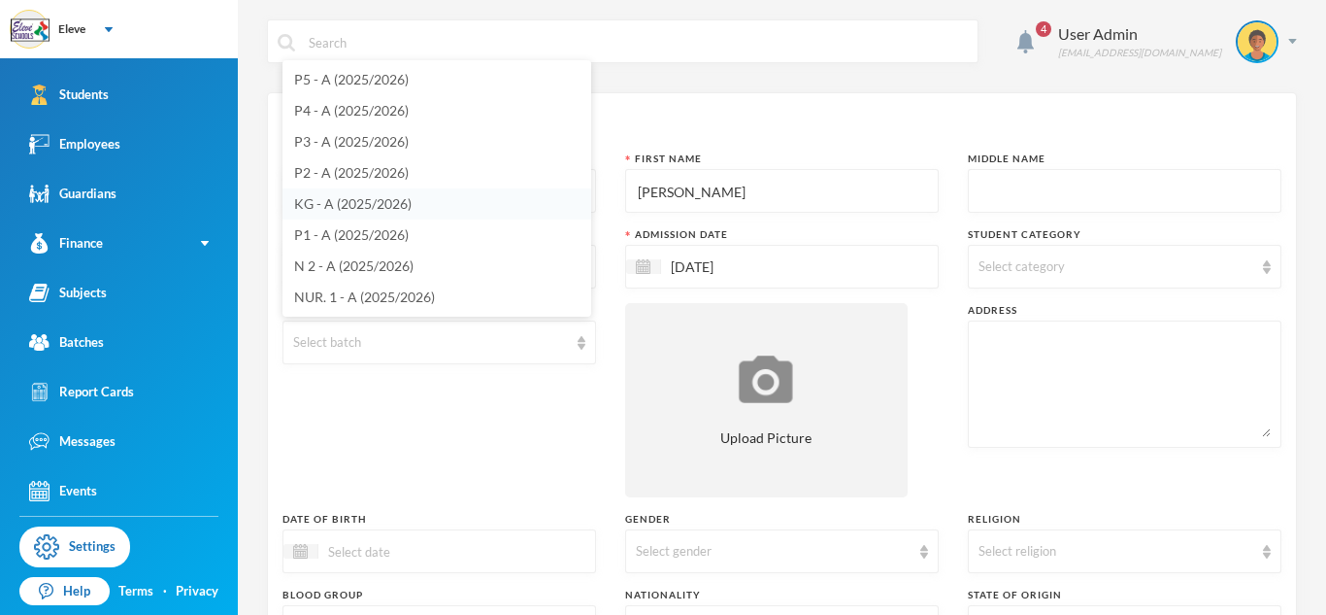
click at [368, 209] on span "KG - A (2025/2026)" at bounding box center [352, 203] width 117 height 17
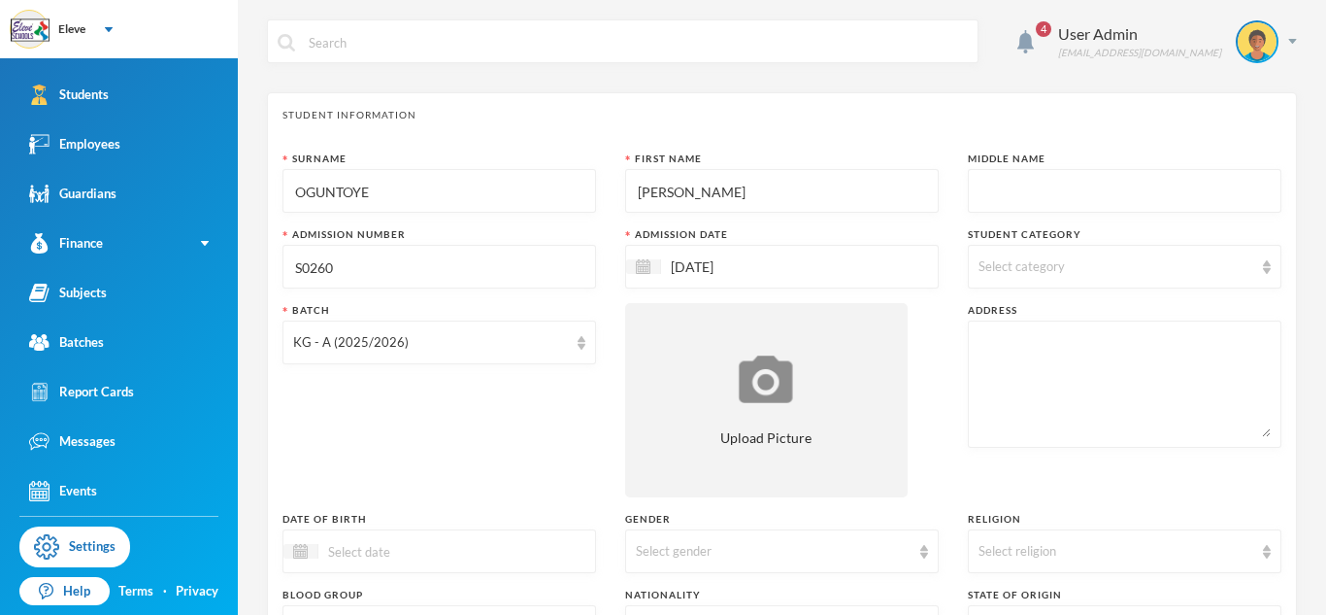
click at [1033, 263] on span "Select category" at bounding box center [1022, 266] width 86 height 16
click at [1048, 360] on span "Primary School" at bounding box center [1042, 357] width 109 height 17
click at [991, 360] on input "Primary School" at bounding box center [981, 358] width 20 height 20
click at [1048, 360] on span "Primary School" at bounding box center [1042, 357] width 109 height 17
click at [991, 360] on input "Primary School" at bounding box center [981, 358] width 20 height 20
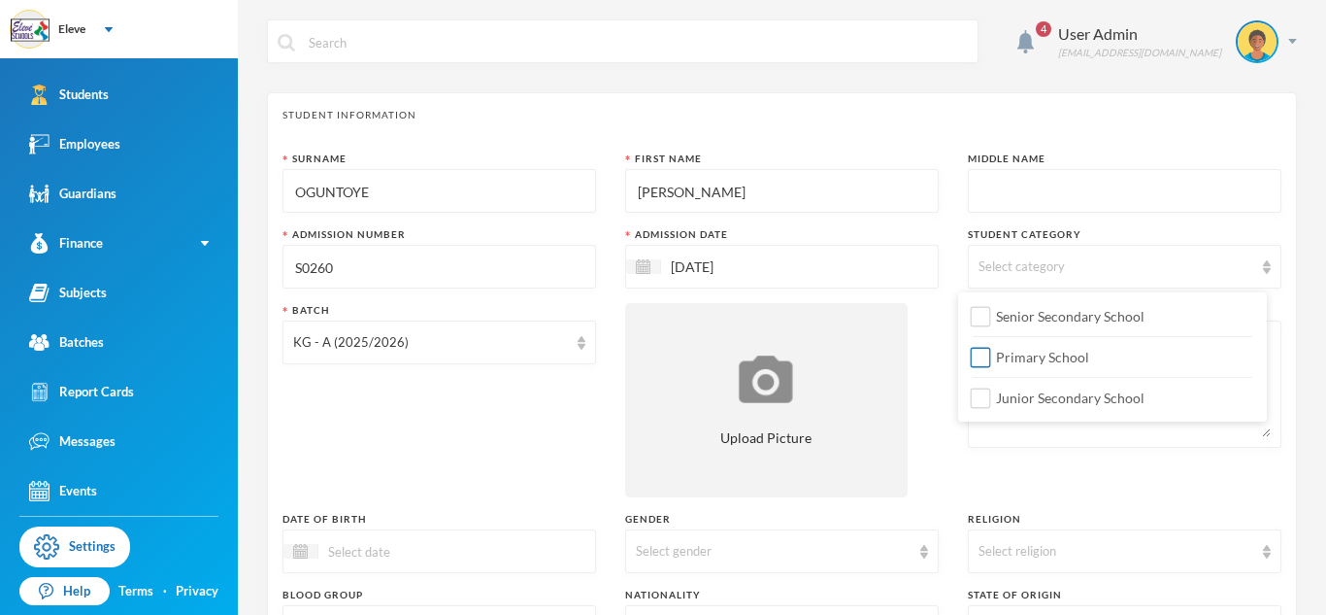
click at [1048, 360] on span "Primary School" at bounding box center [1042, 357] width 109 height 17
click at [991, 360] on input "Primary School" at bounding box center [981, 358] width 20 height 20
checkbox input "true"
click at [910, 334] on div "Surname [PERSON_NAME] First Name [PERSON_NAME] Middle Name Admission Number S02…" at bounding box center [782, 524] width 999 height 747
click at [1051, 343] on textarea at bounding box center [1125, 384] width 292 height 106
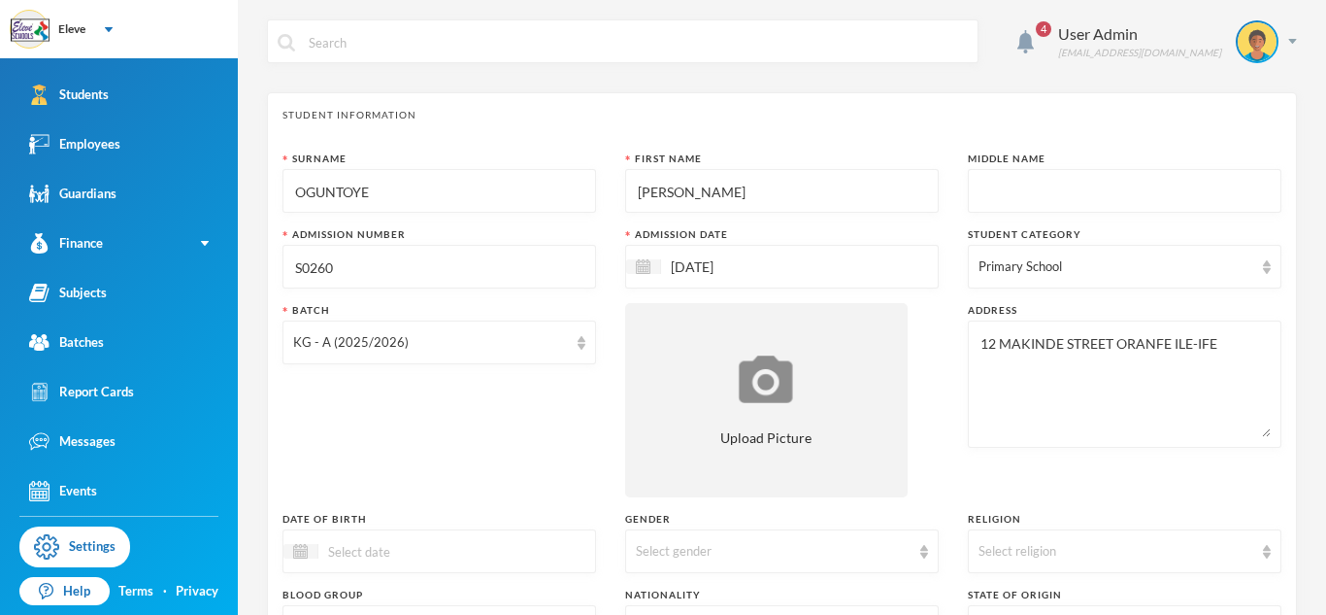
type textarea "12 MAKINDE STREET ORANFE ILE-IFE"
click at [544, 392] on div "Batch KG - A (2025/2026)" at bounding box center [440, 400] width 314 height 194
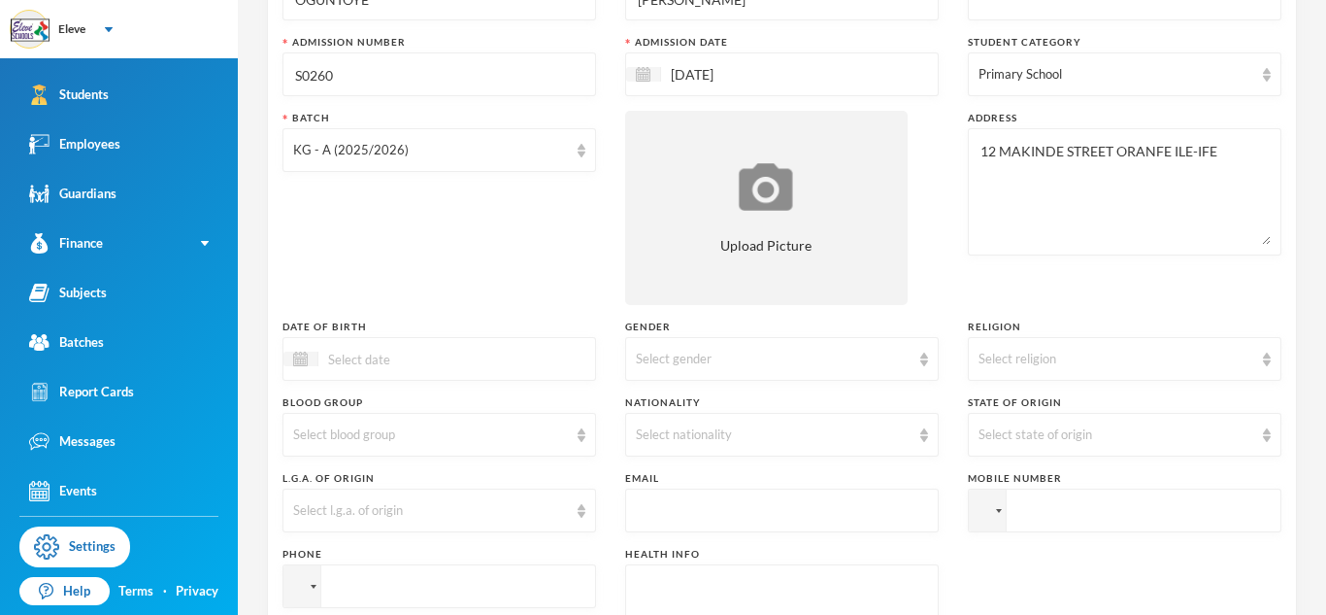
scroll to position [194, 0]
click at [1017, 360] on div "Select religion" at bounding box center [1116, 357] width 275 height 19
click at [1059, 400] on li "[DEMOGRAPHIC_DATA]" at bounding box center [1112, 401] width 309 height 31
click at [736, 436] on div "Select nationality" at bounding box center [773, 432] width 275 height 19
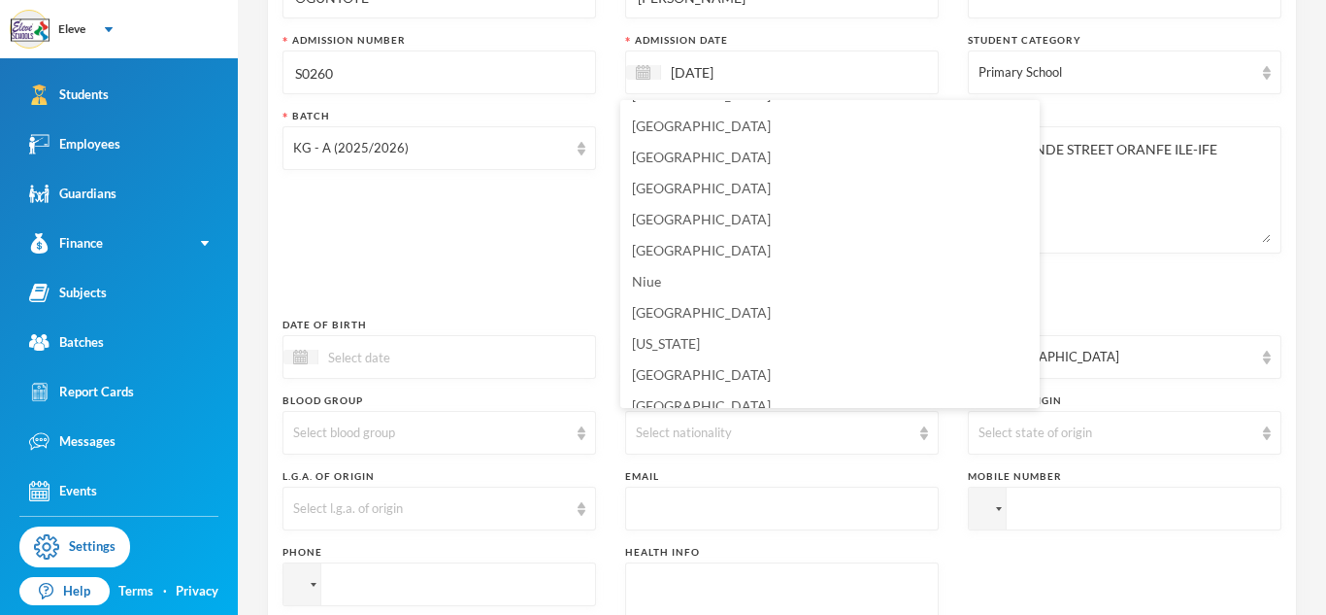
scroll to position [4843, 0]
click at [653, 217] on span "[GEOGRAPHIC_DATA]" at bounding box center [701, 216] width 139 height 17
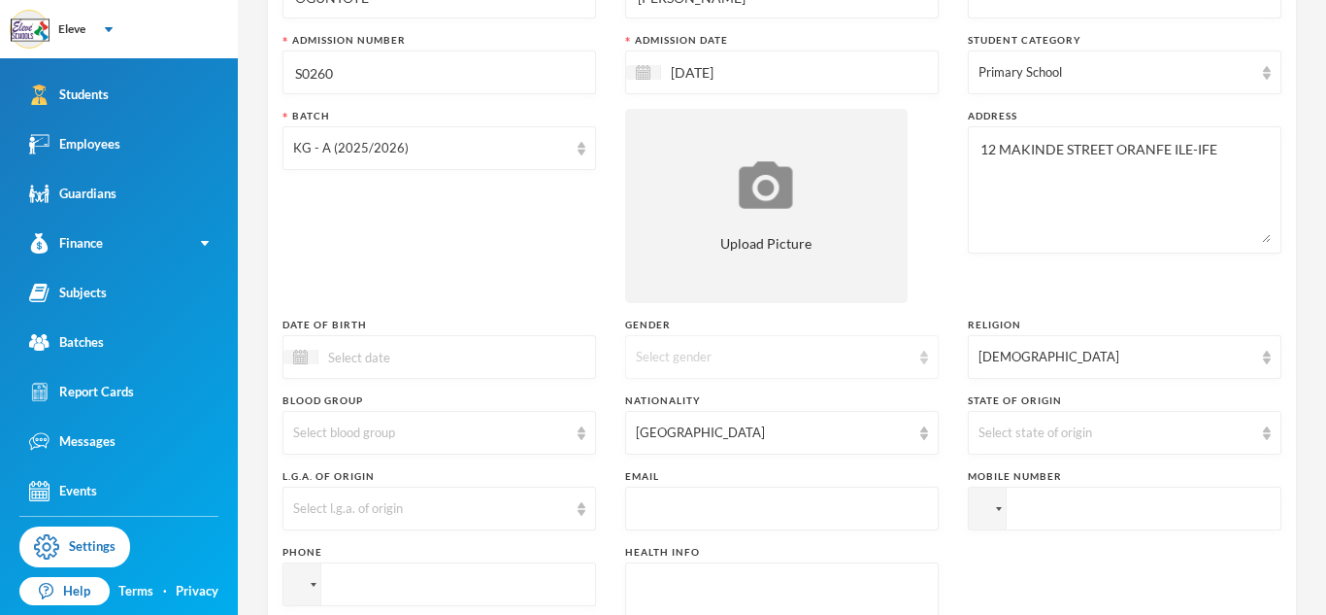
click at [655, 369] on div "Select gender" at bounding box center [782, 357] width 314 height 44
click at [775, 445] on li "[DEMOGRAPHIC_DATA]" at bounding box center [774, 433] width 309 height 31
click at [337, 339] on div at bounding box center [440, 357] width 314 height 44
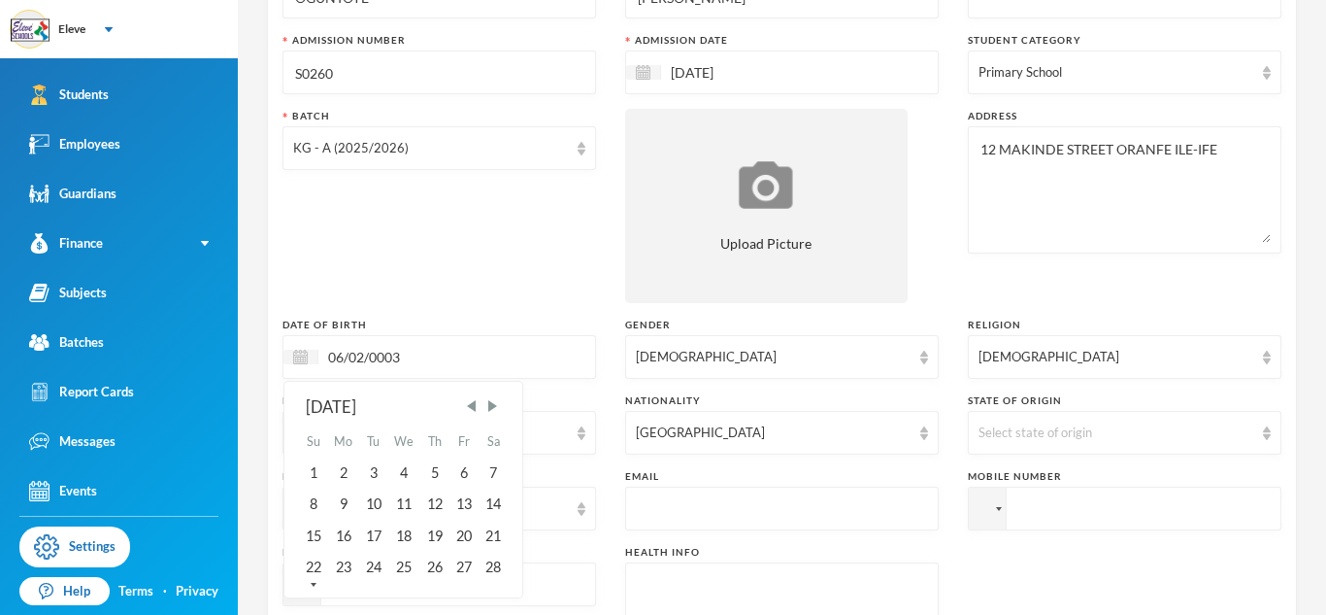
click at [372, 361] on input "06/02/0003" at bounding box center [399, 357] width 163 height 22
click at [437, 358] on input "06/02/20230003" at bounding box center [399, 357] width 163 height 22
type input "[DATE]"
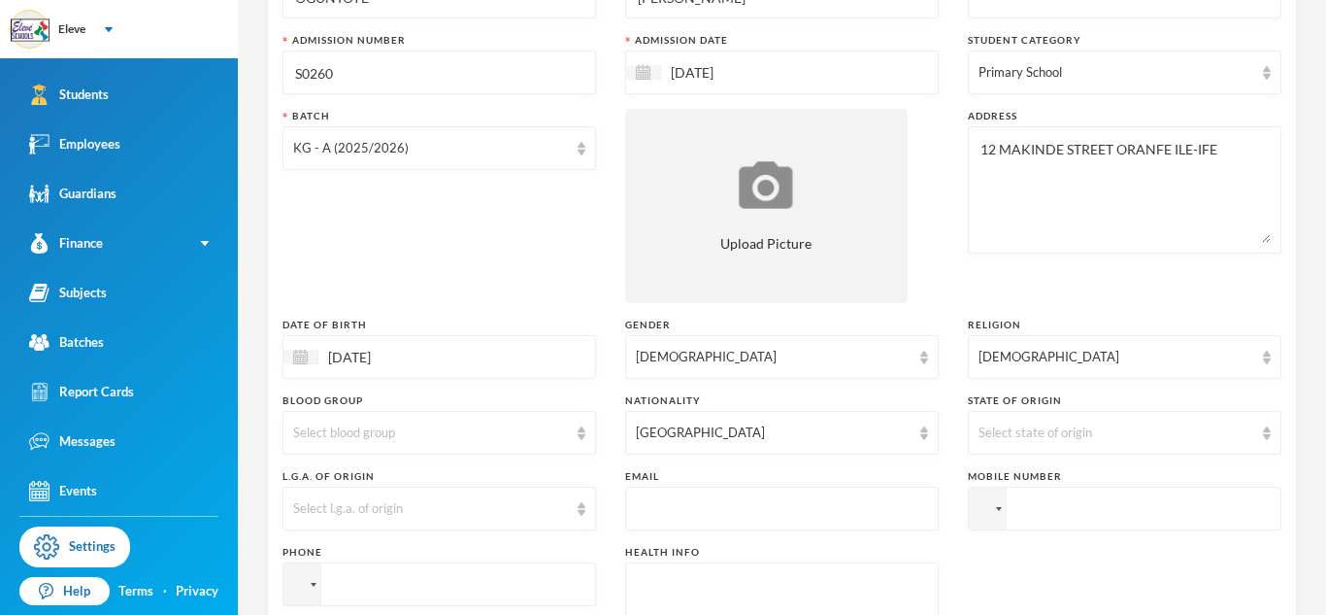
click at [666, 501] on input "text" at bounding box center [782, 509] width 292 height 44
click at [1105, 417] on div "Select state of origin" at bounding box center [1125, 433] width 314 height 44
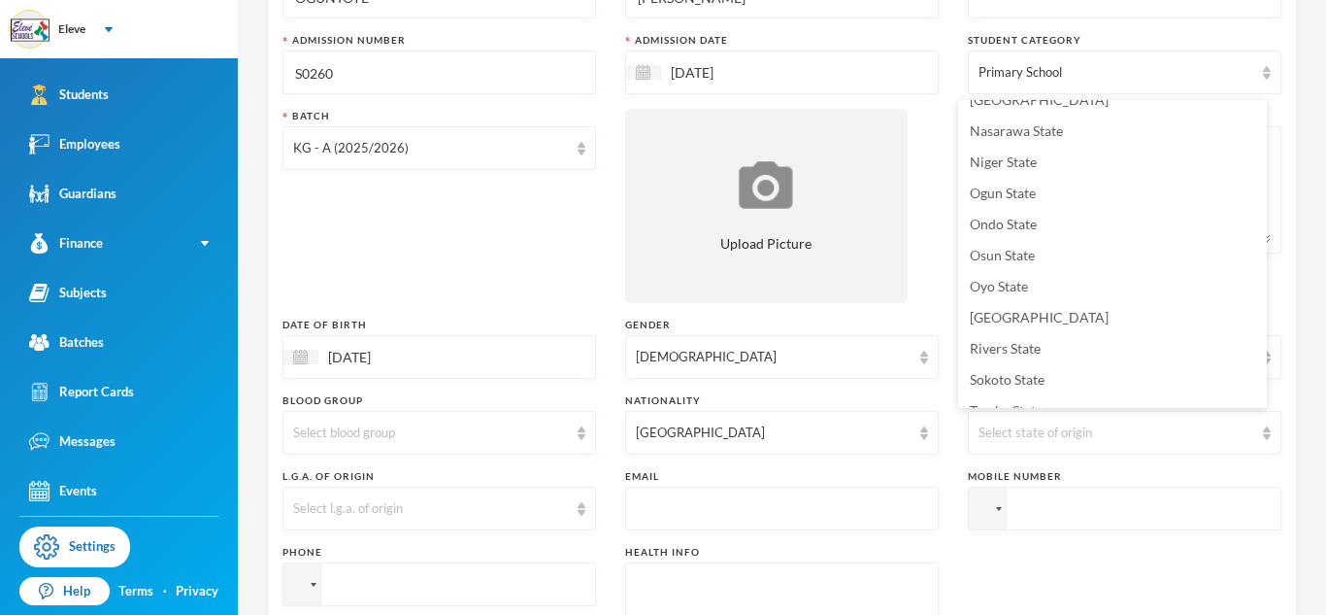
scroll to position [814, 0]
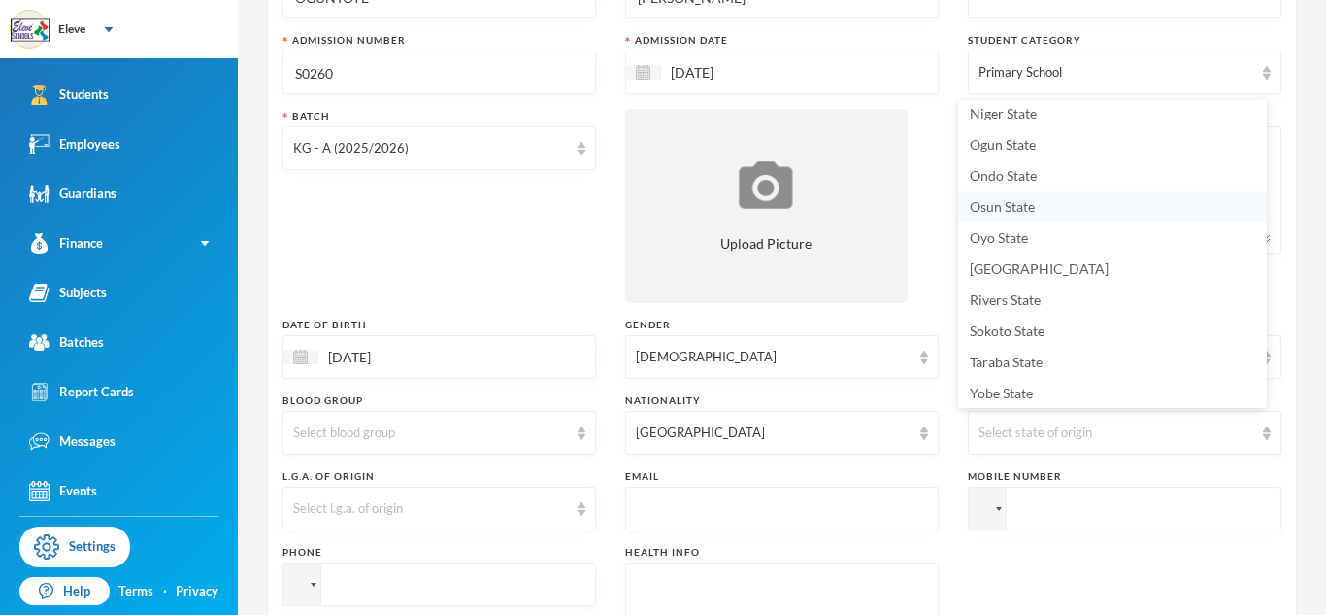
click at [1011, 207] on span "Osun State" at bounding box center [1002, 206] width 65 height 17
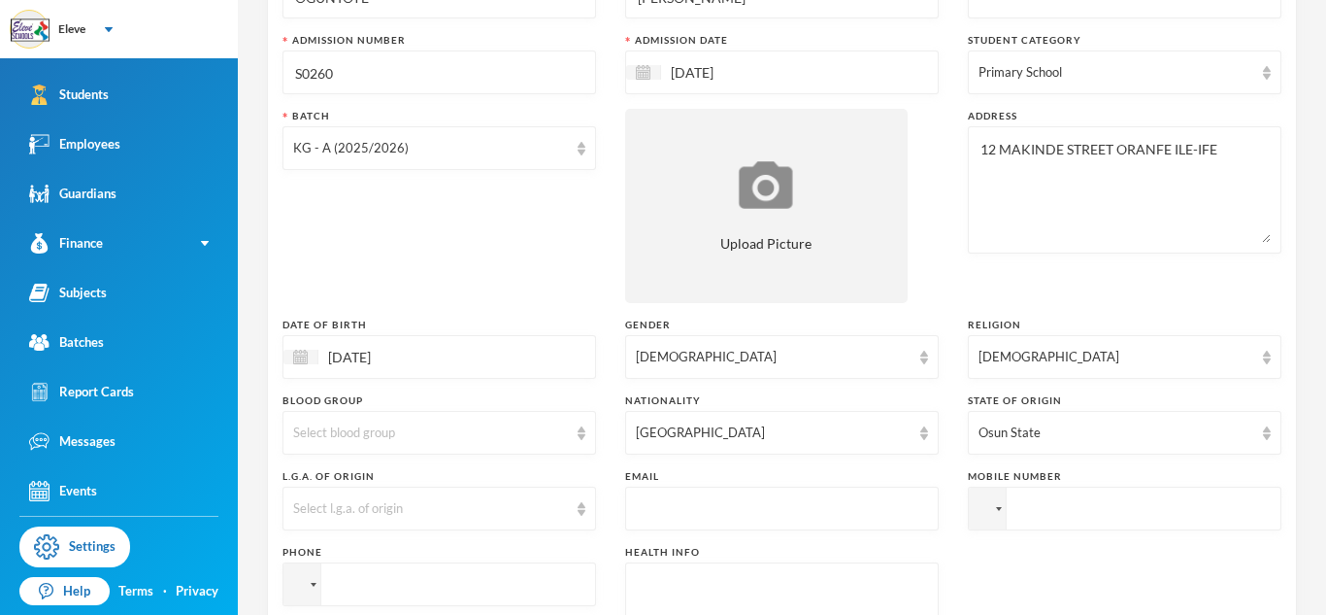
click at [1052, 513] on input "tel" at bounding box center [1125, 508] width 314 height 44
type input "[PHONE_NUMBER]"
click at [420, 578] on input "tel" at bounding box center [440, 584] width 314 height 44
type input "[PHONE_NUMBER]"
click at [972, 586] on div "Surname OGUNTOYE First Name [PERSON_NAME] Middle Name Admission Number S0260 Ad…" at bounding box center [782, 330] width 999 height 747
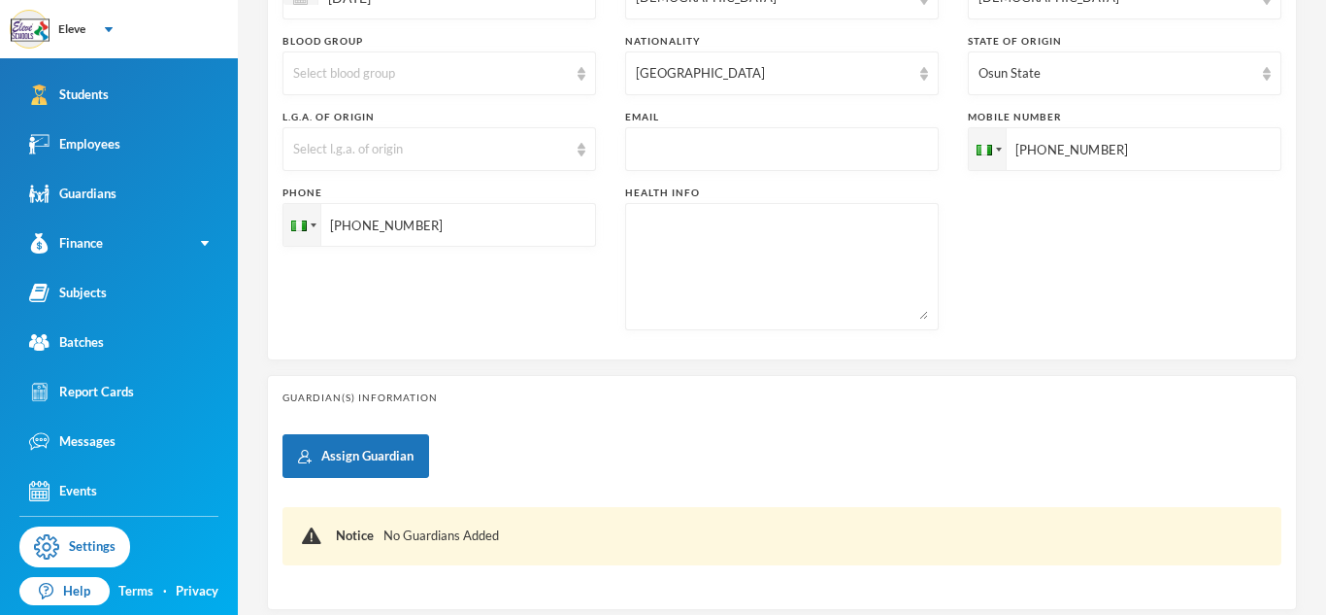
scroll to position [621, 0]
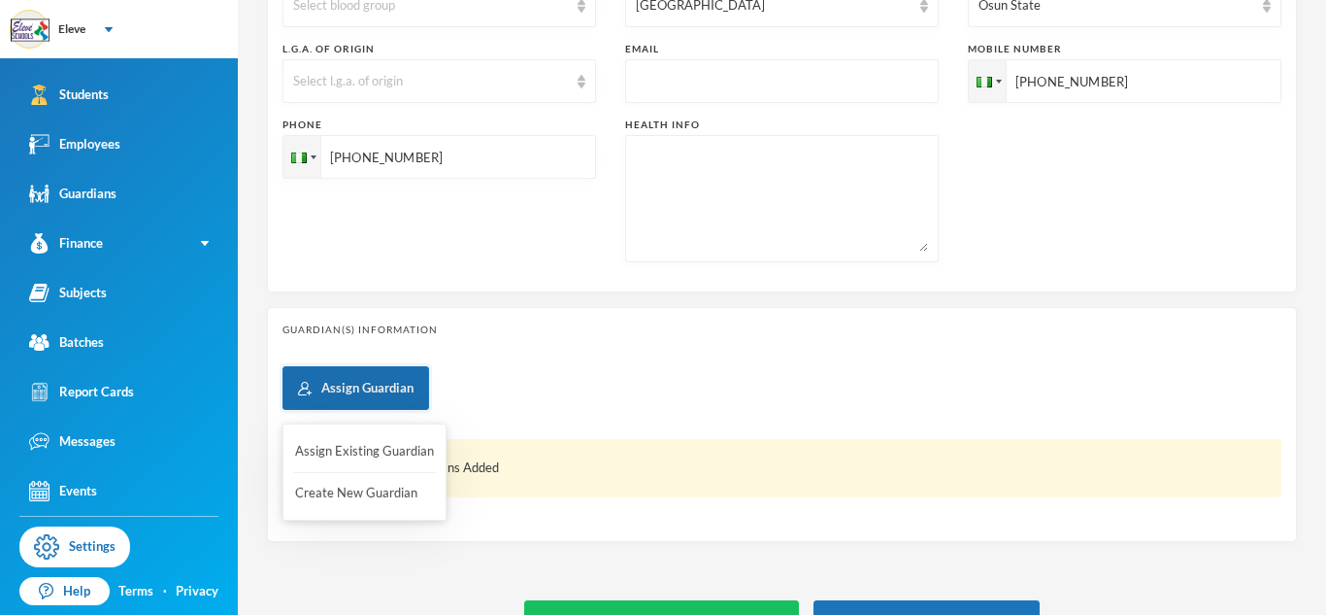
click at [398, 391] on button "Assign Guardian" at bounding box center [356, 388] width 147 height 44
click at [343, 487] on button "Create New Guardian" at bounding box center [364, 493] width 143 height 35
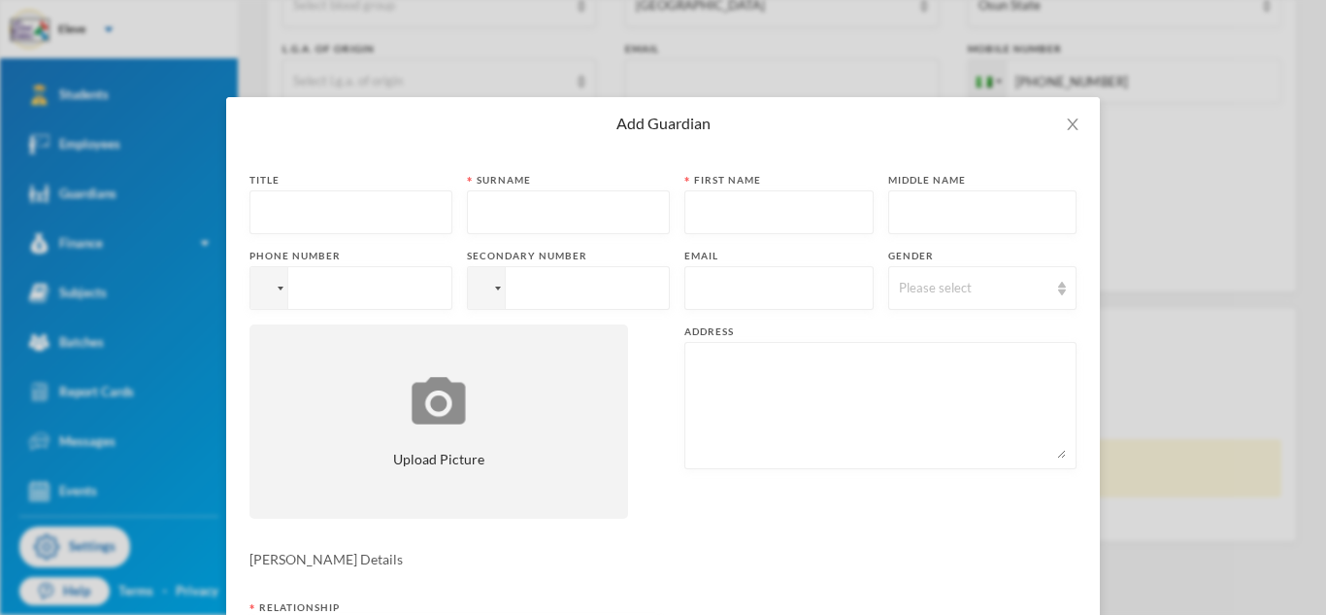
click at [304, 230] on input "text" at bounding box center [351, 213] width 182 height 44
type input "MR"
click at [506, 200] on input "text" at bounding box center [569, 213] width 182 height 44
type input "OGUNTOYE"
click at [723, 212] on input "text" at bounding box center [779, 213] width 168 height 44
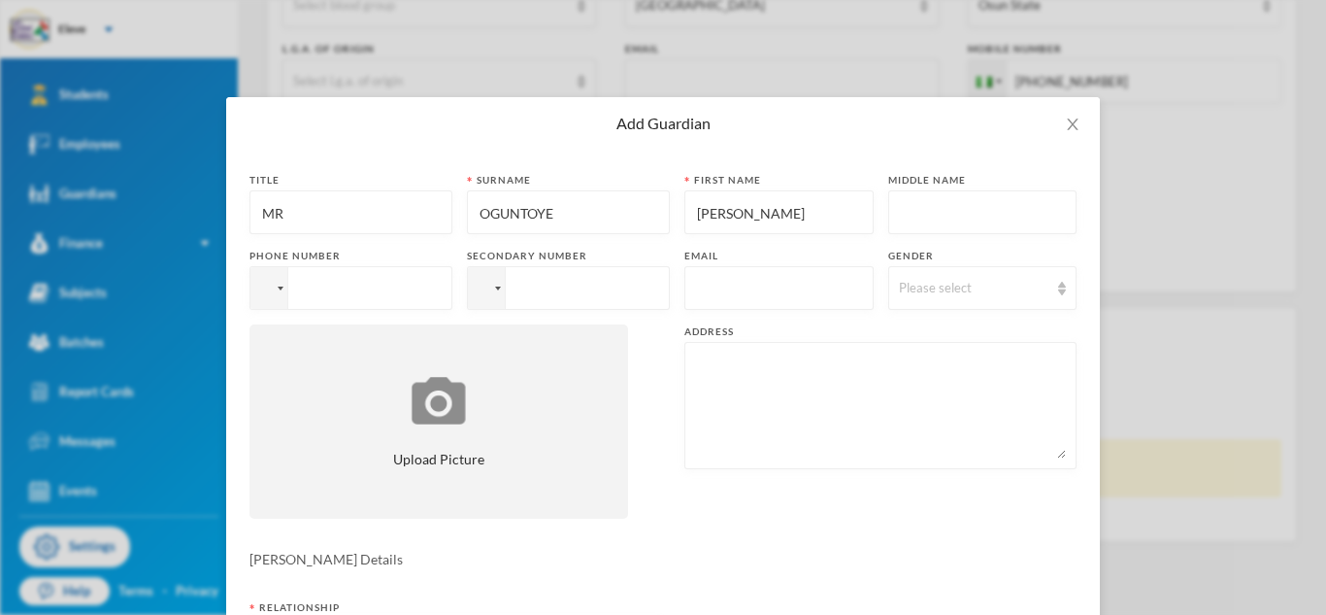
type input "[PERSON_NAME]"
click at [346, 287] on input "tel" at bounding box center [351, 288] width 203 height 44
type input "[PHONE_NUMBER]"
click at [930, 282] on div "Please select" at bounding box center [974, 288] width 150 height 19
click at [923, 332] on li "[DEMOGRAPHIC_DATA]" at bounding box center [975, 333] width 189 height 31
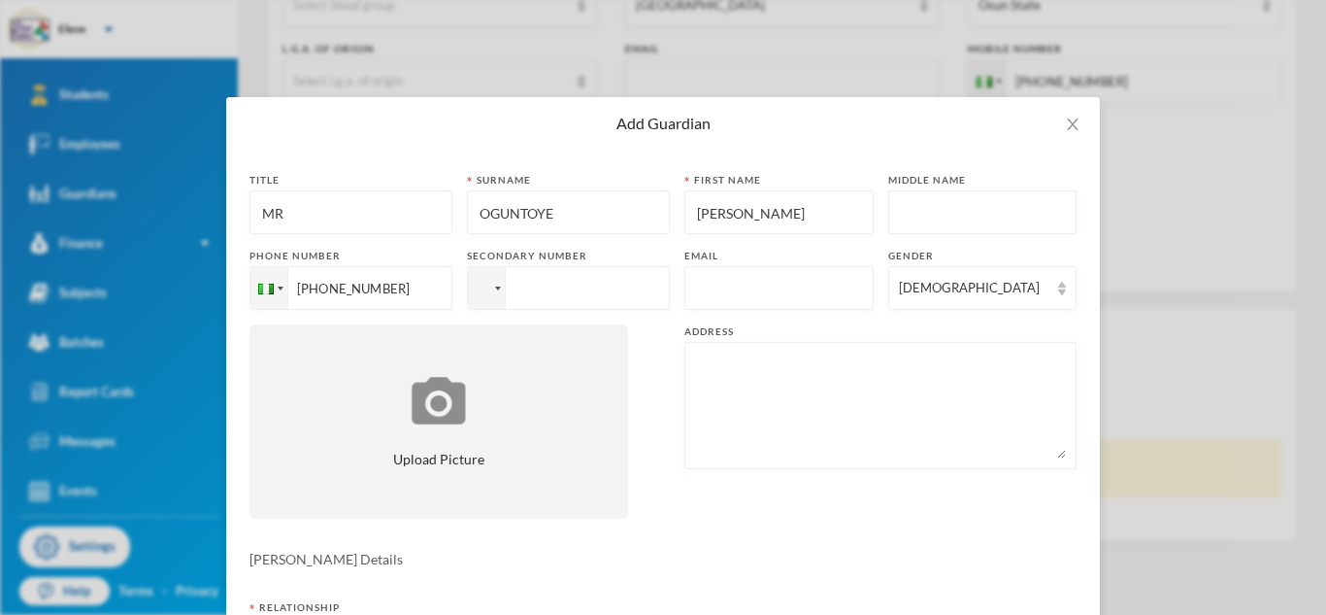
click at [739, 367] on textarea at bounding box center [880, 405] width 371 height 106
drag, startPoint x: 926, startPoint y: 360, endPoint x: 691, endPoint y: 371, distance: 235.2
click at [695, 371] on textarea "[STREET_ADDRESS] ORANFE ILE IFE" at bounding box center [880, 405] width 371 height 106
type textarea "[STREET_ADDRESS] ORANFE ILE IFE"
click at [736, 500] on div "Title MR [PERSON_NAME] [PERSON_NAME] First name [PERSON_NAME] Middle name Phone…" at bounding box center [663, 353] width 827 height 360
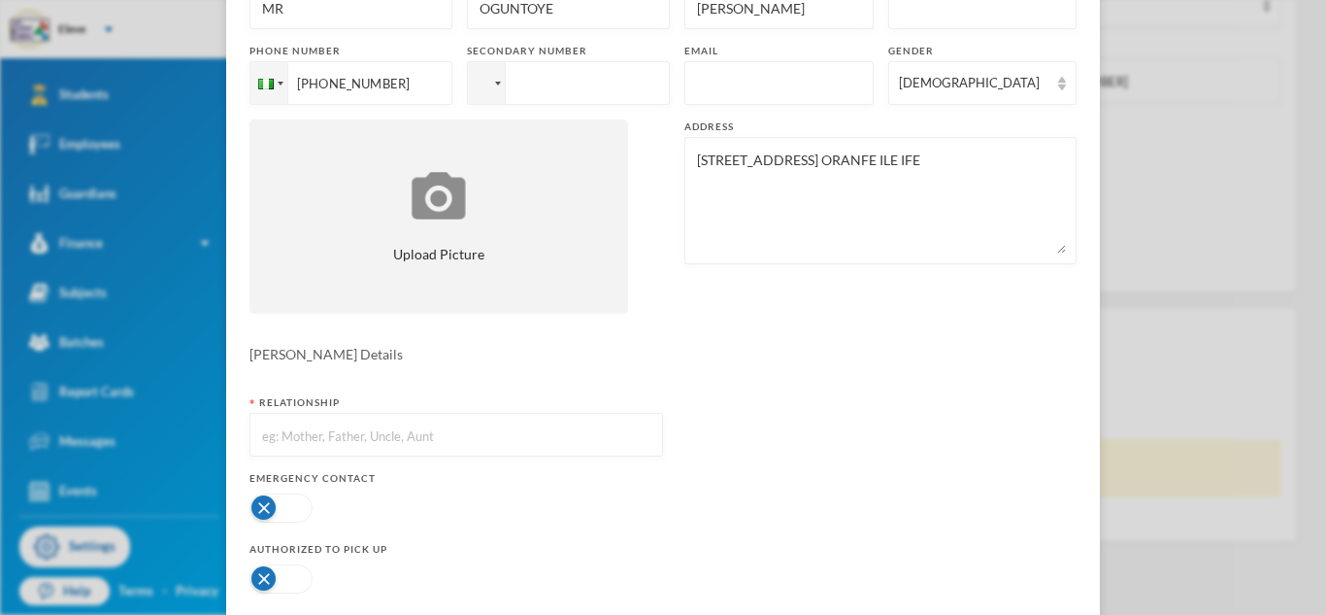
scroll to position [233, 0]
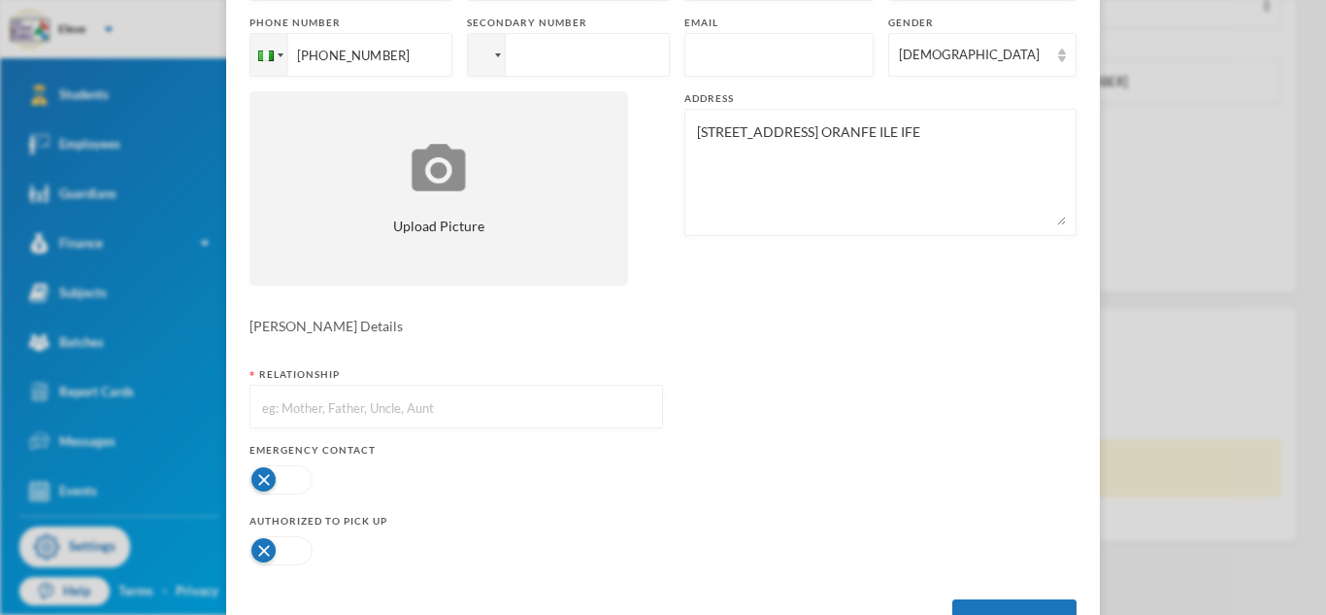
click at [600, 409] on input "text" at bounding box center [456, 407] width 392 height 44
type input "FATHER"
click at [267, 477] on button "button" at bounding box center [281, 479] width 63 height 29
click at [271, 557] on button "button" at bounding box center [281, 550] width 63 height 29
click at [964, 604] on button "Create Guardian" at bounding box center [1015, 621] width 124 height 44
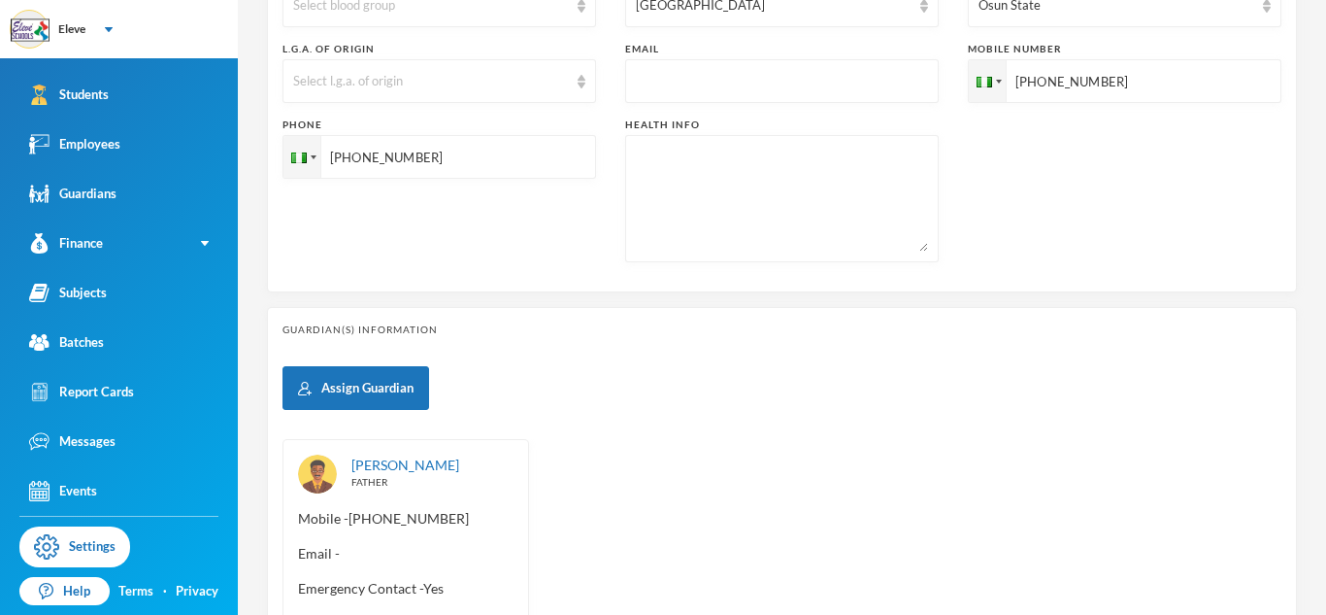
scroll to position [0, 0]
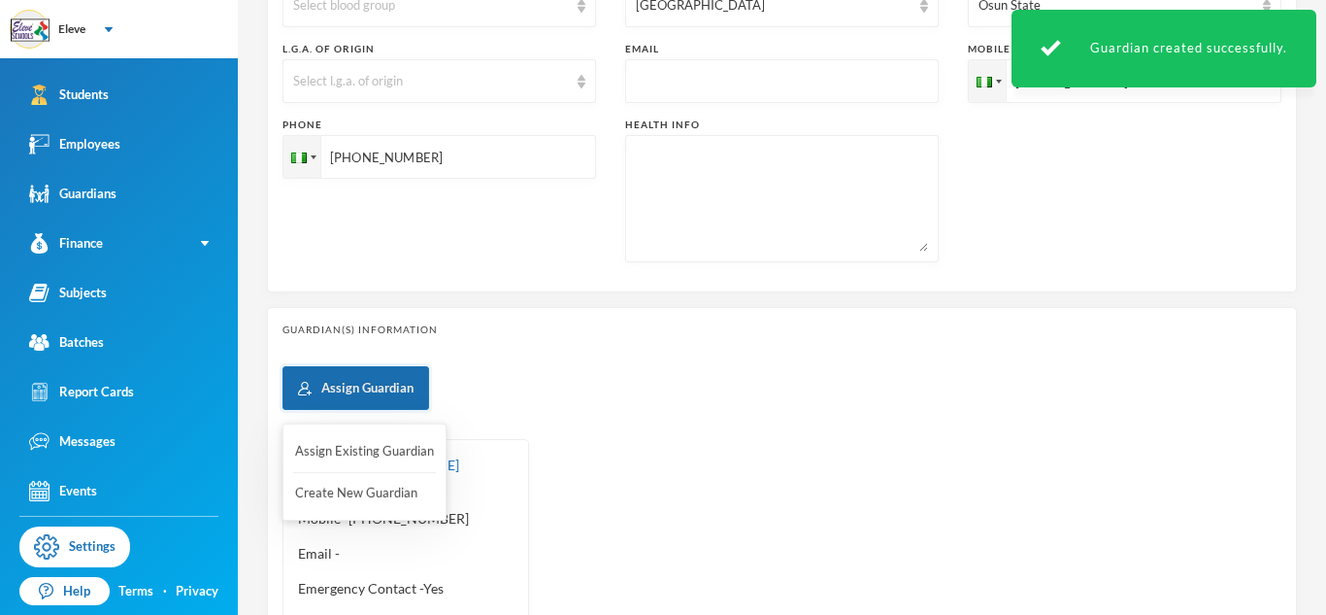
click at [326, 385] on button "Assign Guardian" at bounding box center [356, 388] width 147 height 44
click at [335, 492] on button "Create New Guardian" at bounding box center [364, 493] width 143 height 35
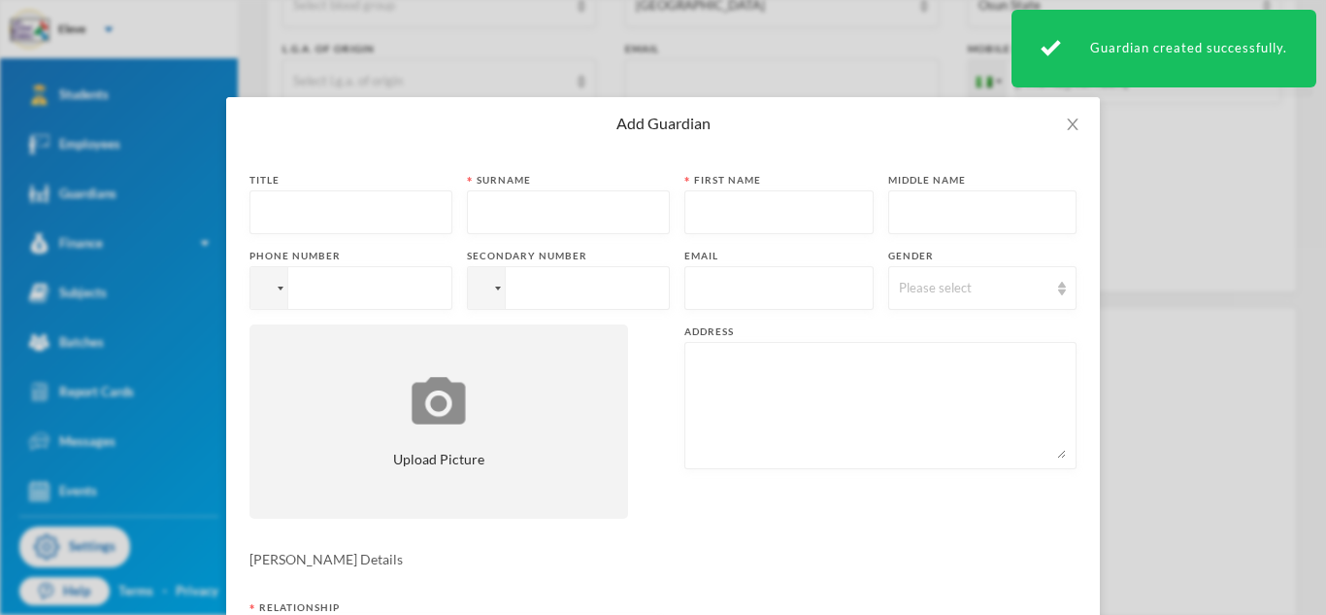
click at [369, 210] on input "text" at bounding box center [351, 213] width 182 height 44
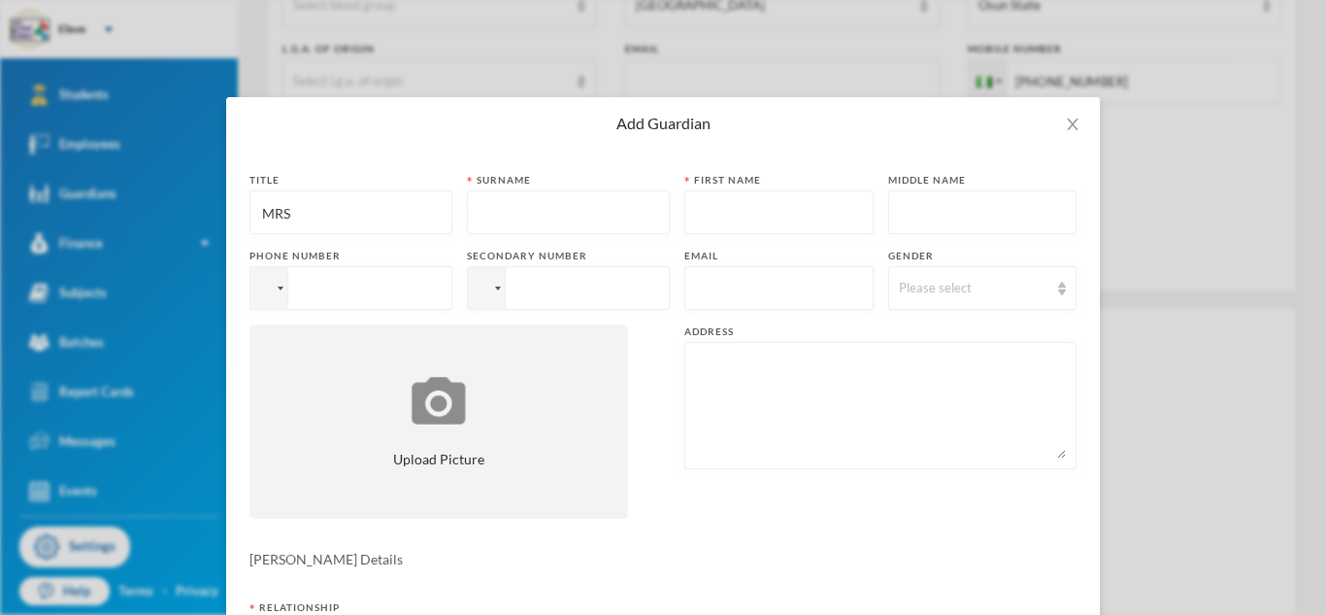
type input "MRS"
click at [538, 211] on input "text" at bounding box center [569, 213] width 182 height 44
type input "OGUNTOYE"
click at [834, 204] on input "text" at bounding box center [779, 213] width 168 height 44
type input "IFEOLUWA"
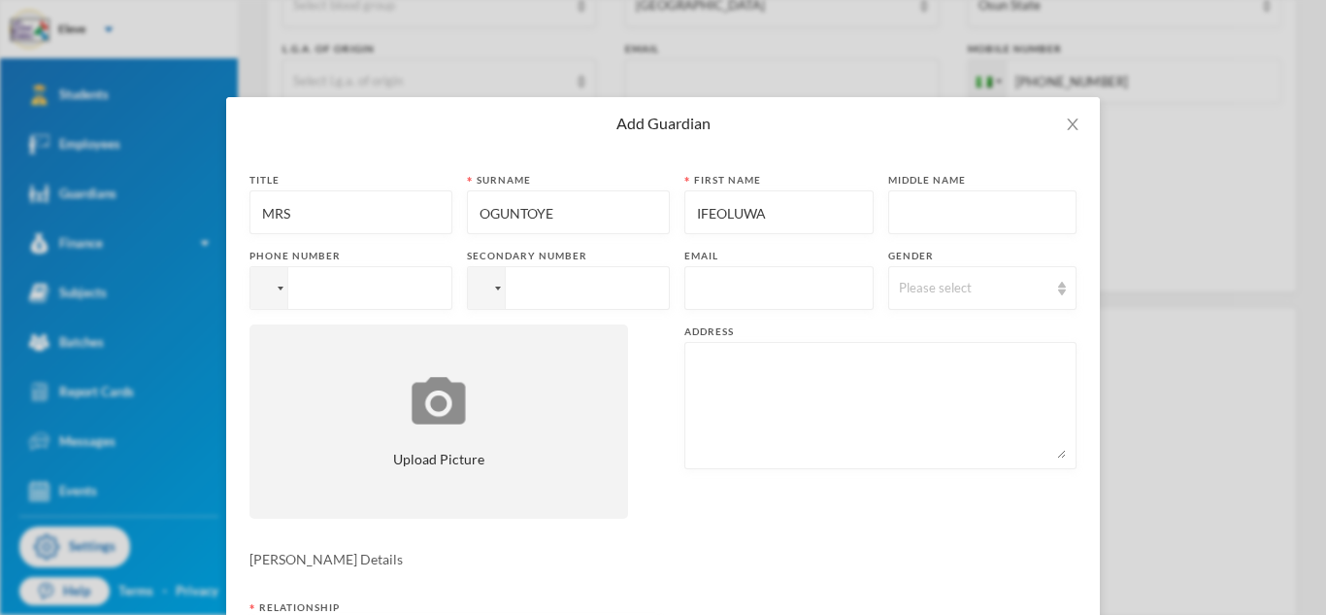
click at [388, 290] on input "tel" at bounding box center [351, 288] width 203 height 44
type input "[PHONE_NUMBER]"
click at [739, 371] on textarea at bounding box center [880, 405] width 371 height 106
paste textarea "[STREET_ADDRESS] ORANFE ILE IFE"
type textarea "[STREET_ADDRESS] ORANFE ILE IFE"
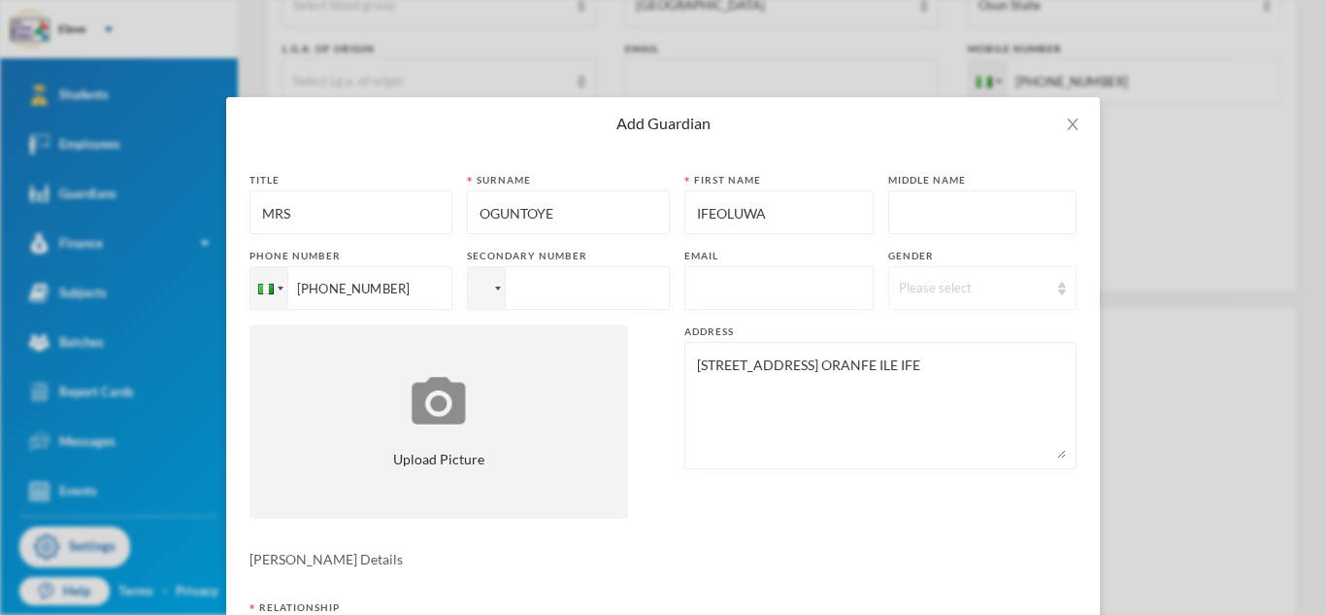
click at [1022, 290] on div "Please select" at bounding box center [974, 288] width 150 height 19
click at [937, 373] on li "[DEMOGRAPHIC_DATA]" at bounding box center [975, 364] width 189 height 31
click at [843, 596] on form "Title MRS [PERSON_NAME] [PERSON_NAME] First name IFEOLUWA Middle name Phone num…" at bounding box center [663, 524] width 827 height 703
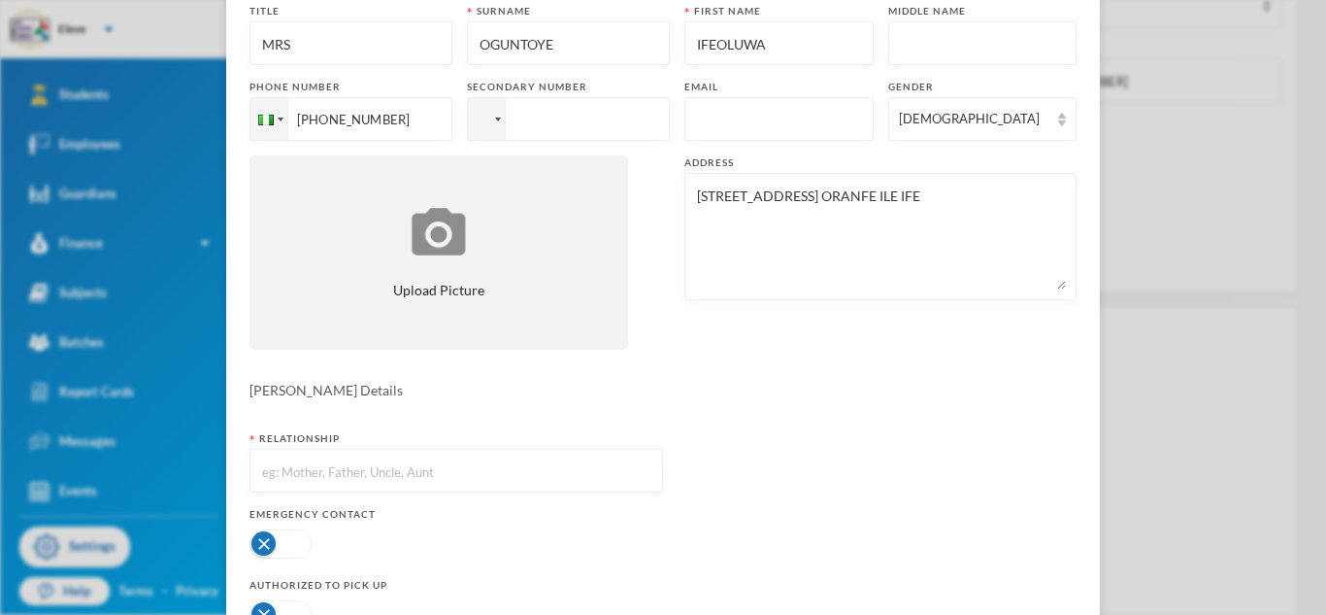
scroll to position [194, 0]
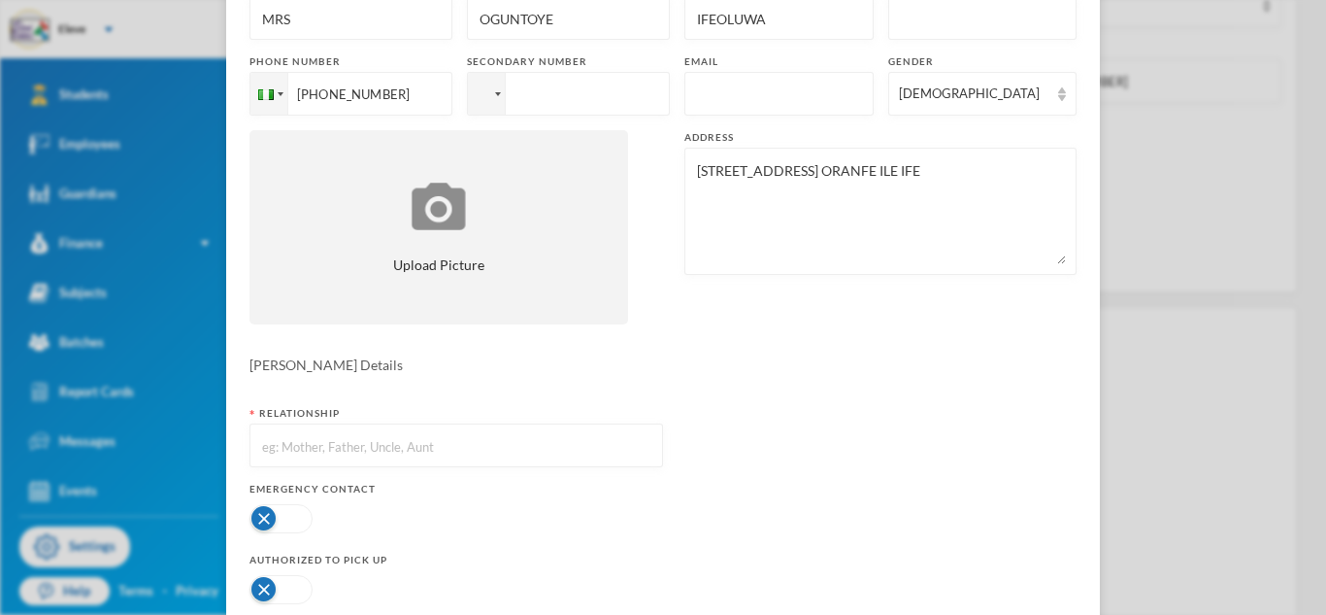
click at [614, 452] on input "text" at bounding box center [456, 446] width 392 height 44
type input "MOTHER"
click at [276, 513] on button "button" at bounding box center [281, 518] width 63 height 29
click at [284, 592] on button "button" at bounding box center [281, 589] width 63 height 29
click at [859, 422] on form "Title MRS [PERSON_NAME] [PERSON_NAME] First name [PERSON_NAME] Middle name Phon…" at bounding box center [663, 330] width 827 height 703
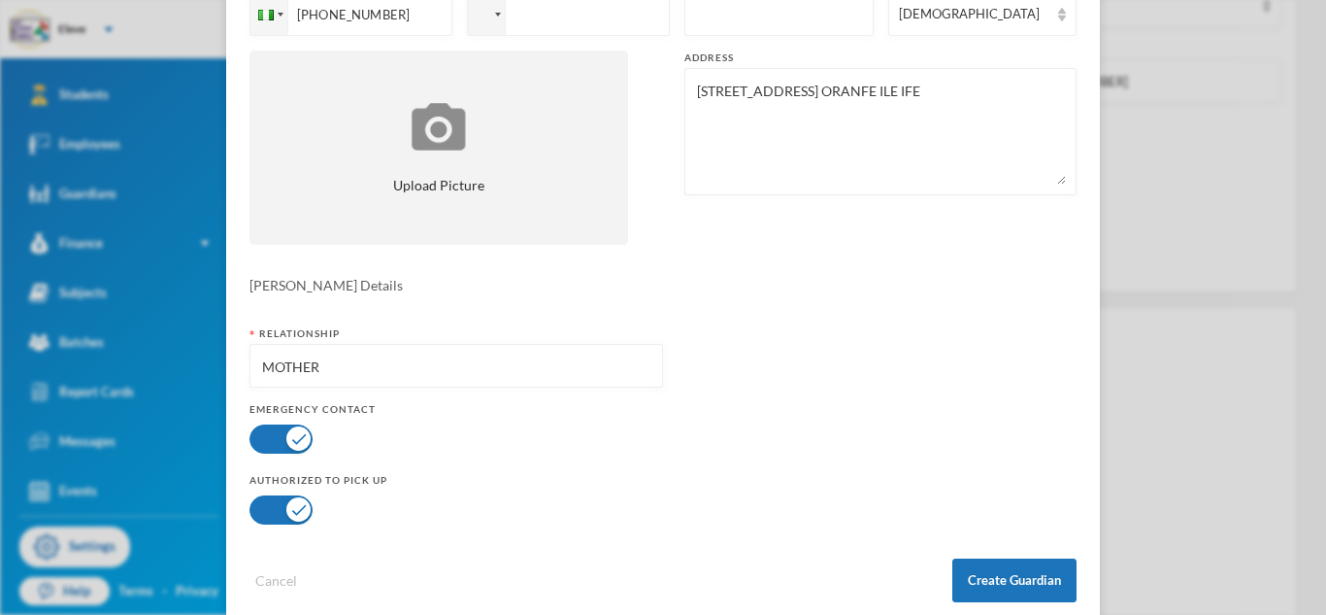
scroll to position [308, 0]
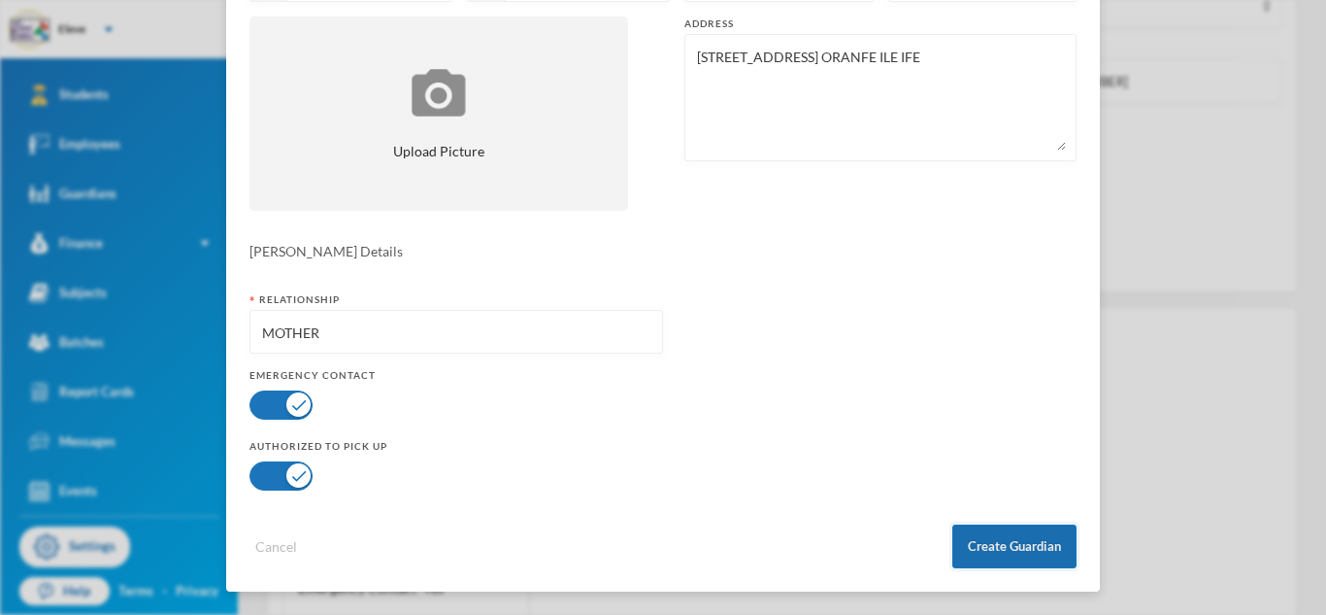
click at [1010, 543] on button "Create Guardian" at bounding box center [1015, 546] width 124 height 44
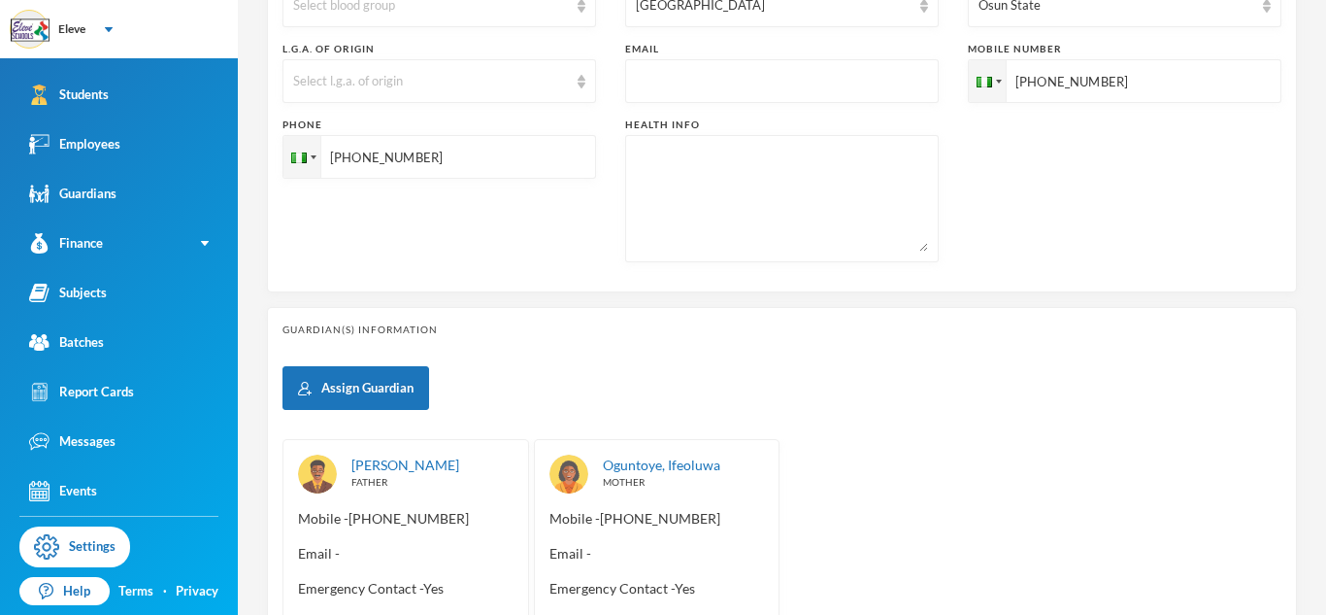
scroll to position [211, 0]
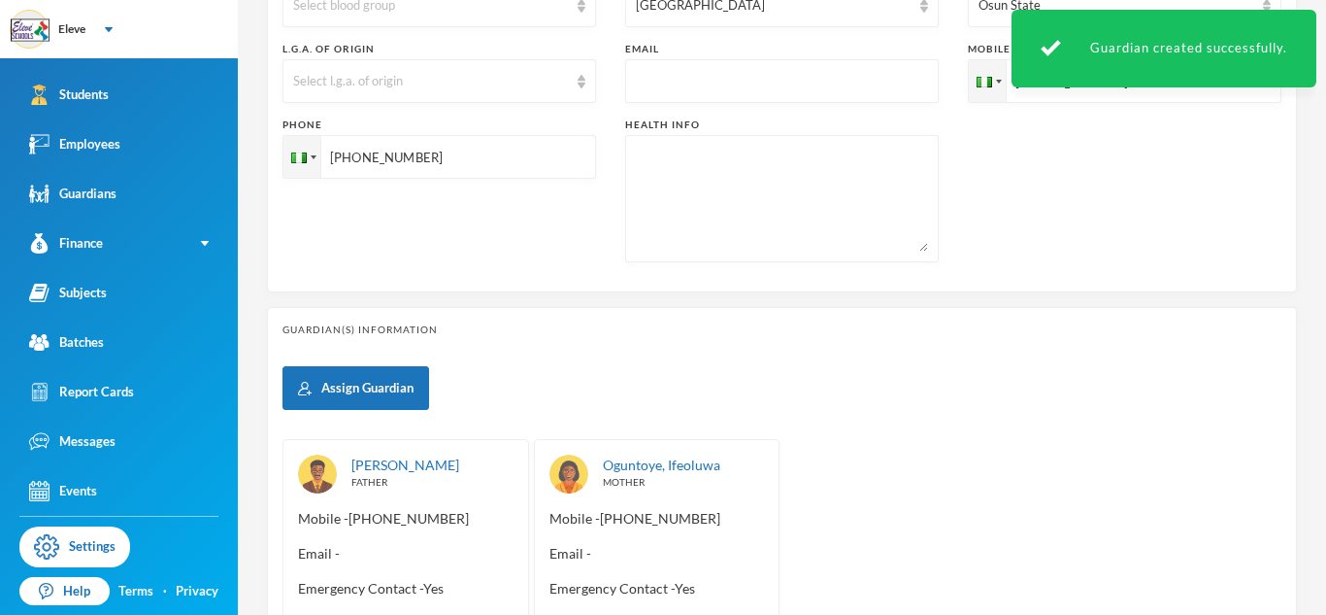
click at [1013, 473] on div "[PERSON_NAME] FATHER Mobile - [PHONE_NUMBER] Email - Emergency Contact - Yes Ca…" at bounding box center [782, 561] width 999 height 245
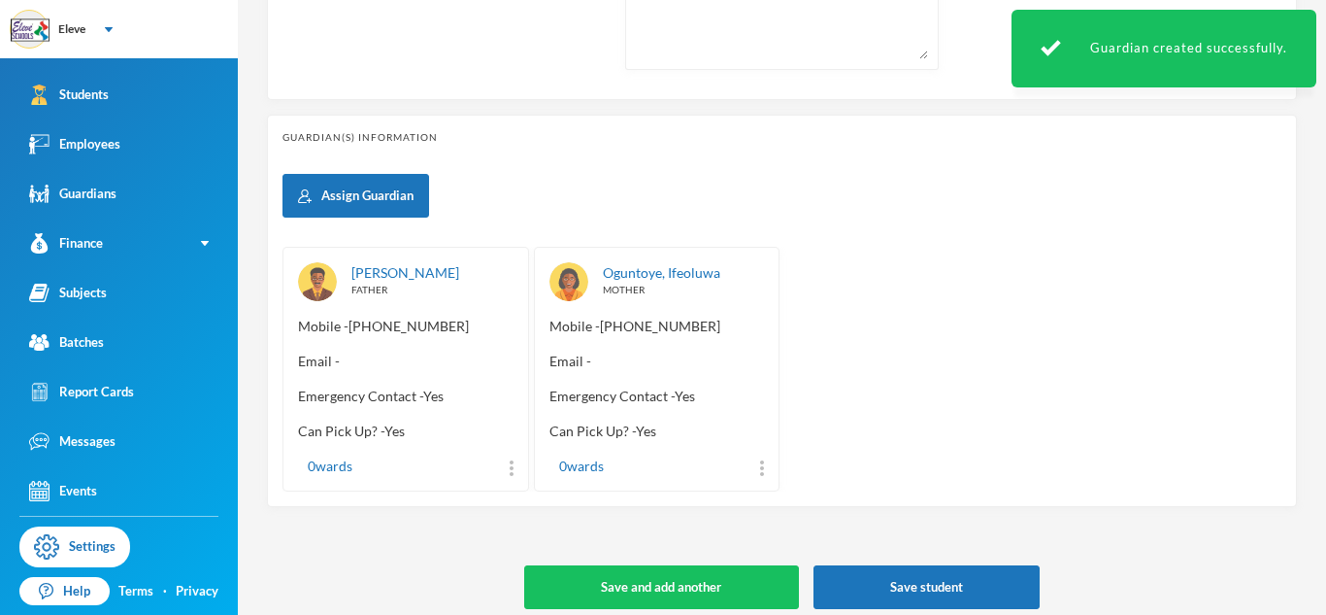
scroll to position [816, 0]
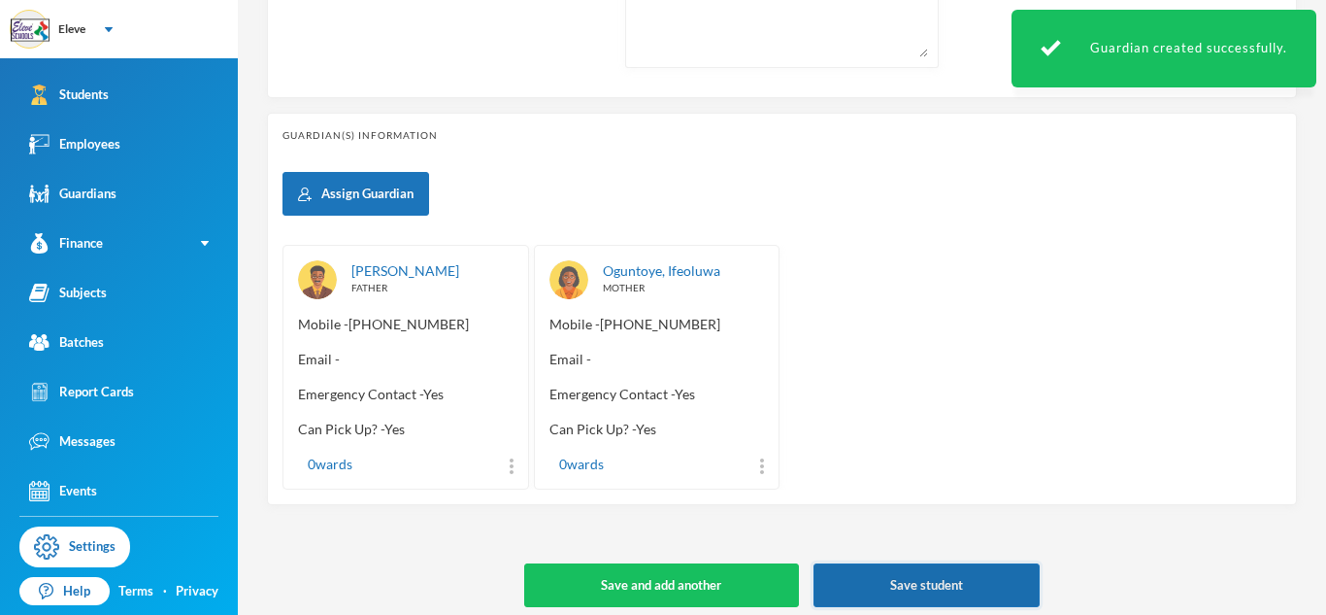
click at [934, 580] on button "Save student" at bounding box center [927, 585] width 226 height 44
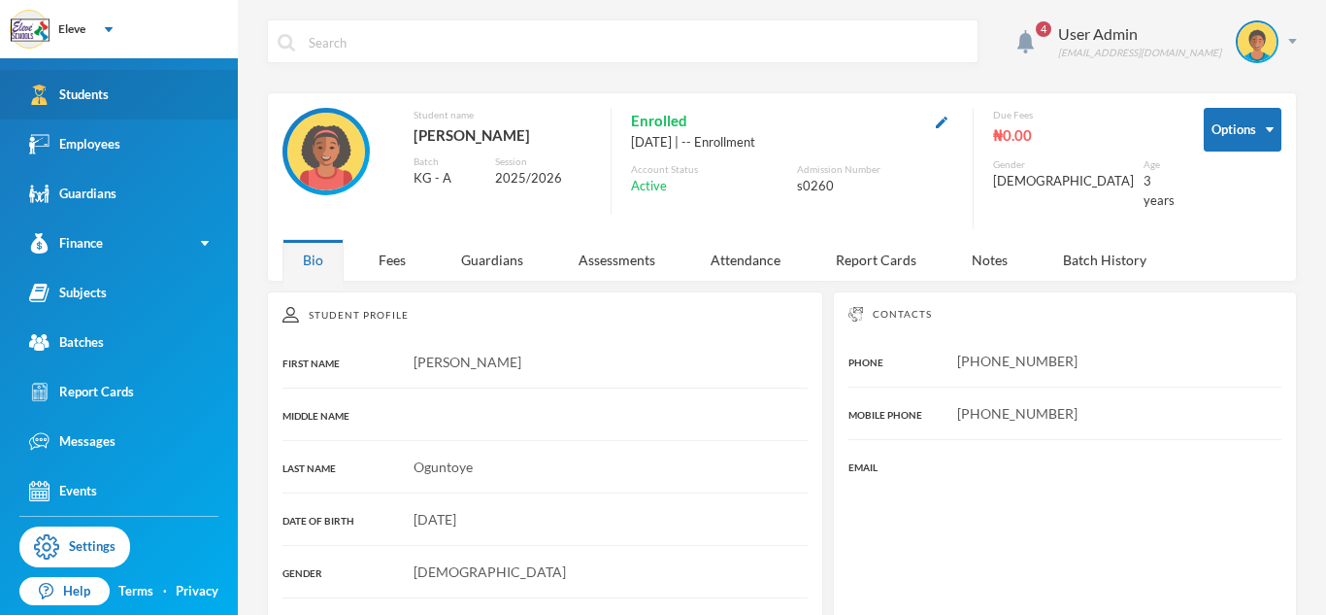
click at [150, 97] on link "Students" at bounding box center [119, 95] width 238 height 50
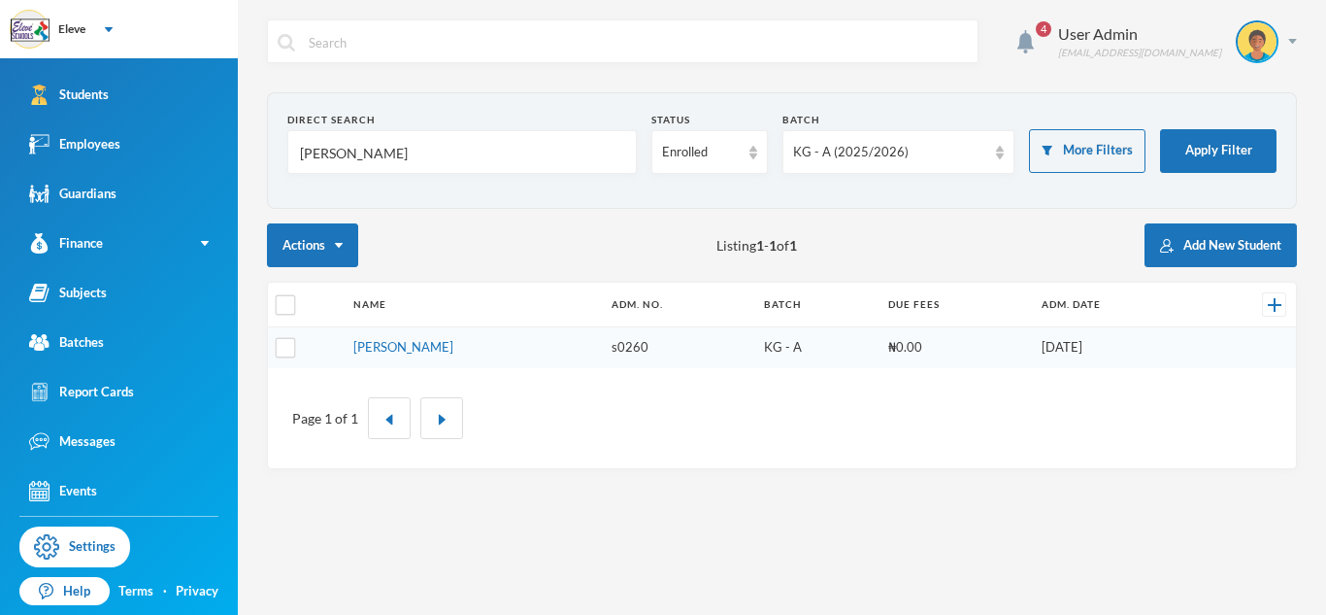
click at [410, 156] on input "[PERSON_NAME]" at bounding box center [462, 153] width 328 height 44
type input "j"
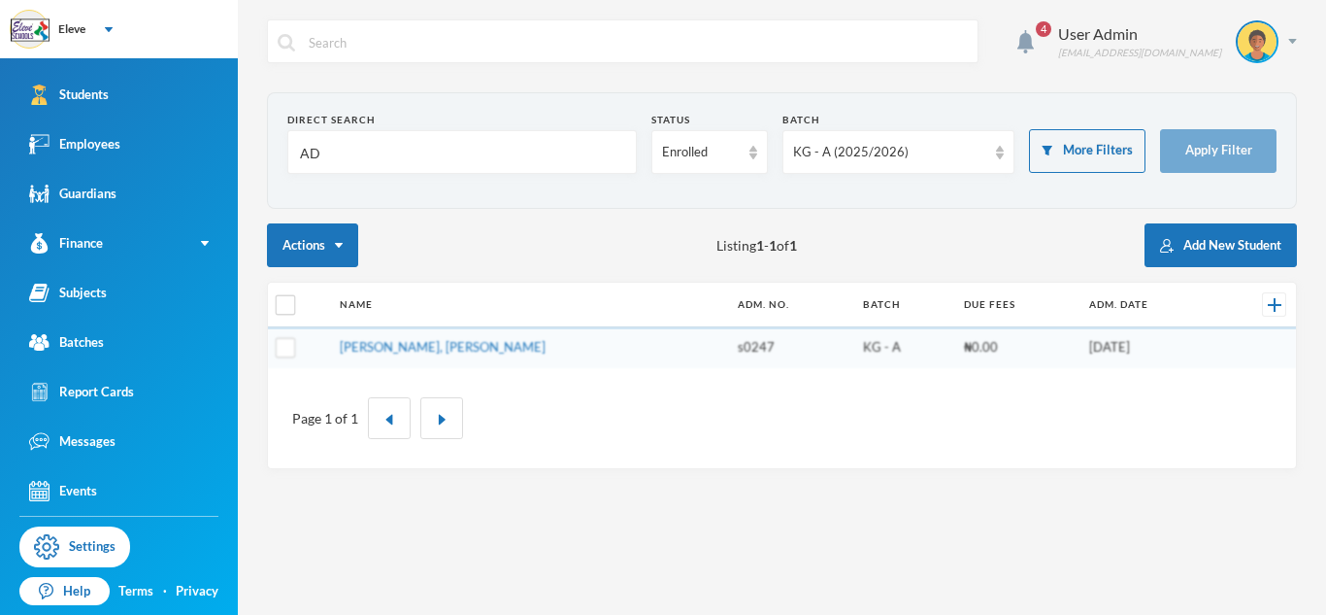
type input "A"
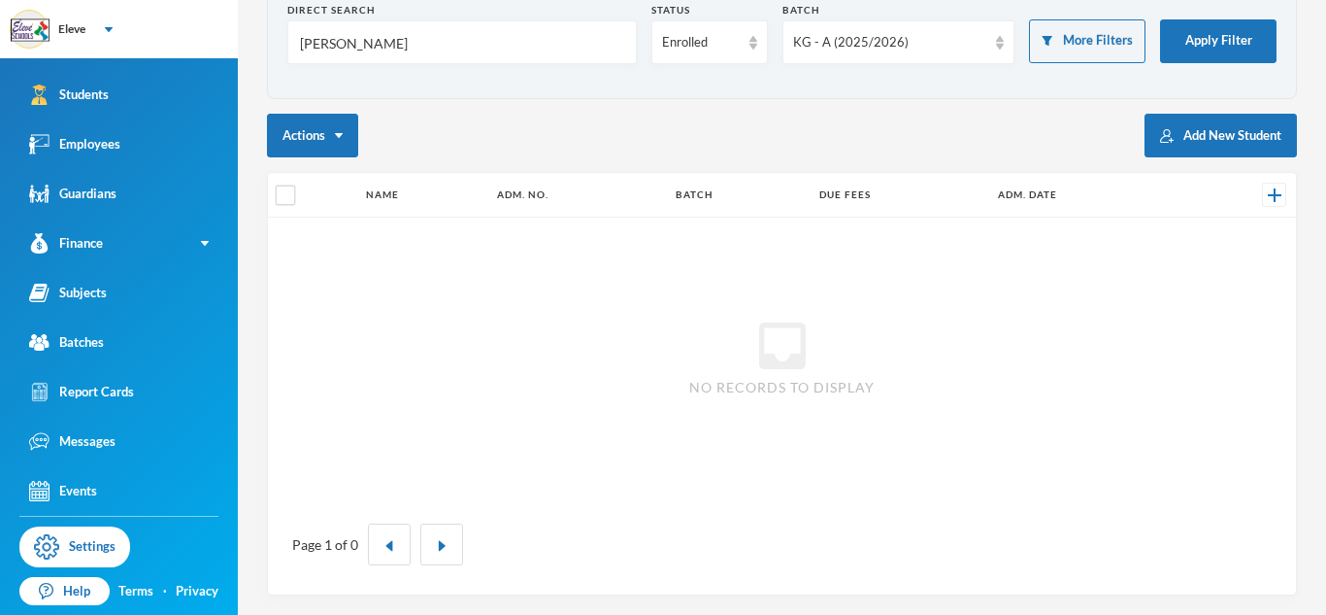
scroll to position [25, 0]
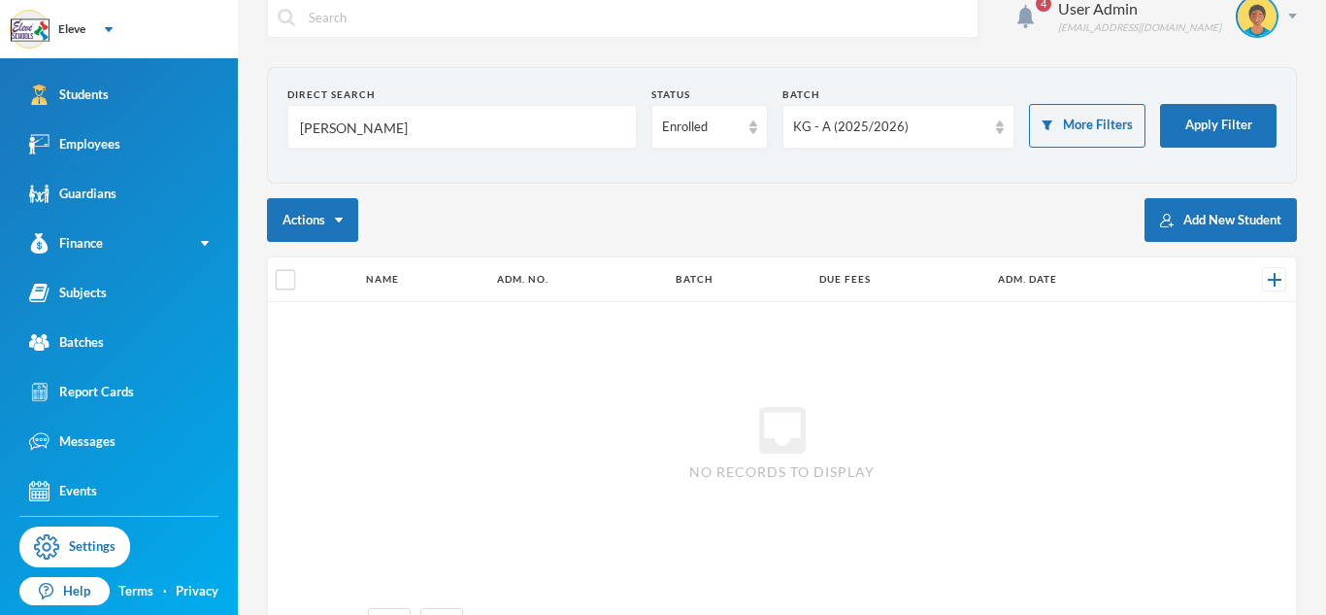
click at [535, 134] on input "[PERSON_NAME]" at bounding box center [462, 128] width 328 height 44
type input "O"
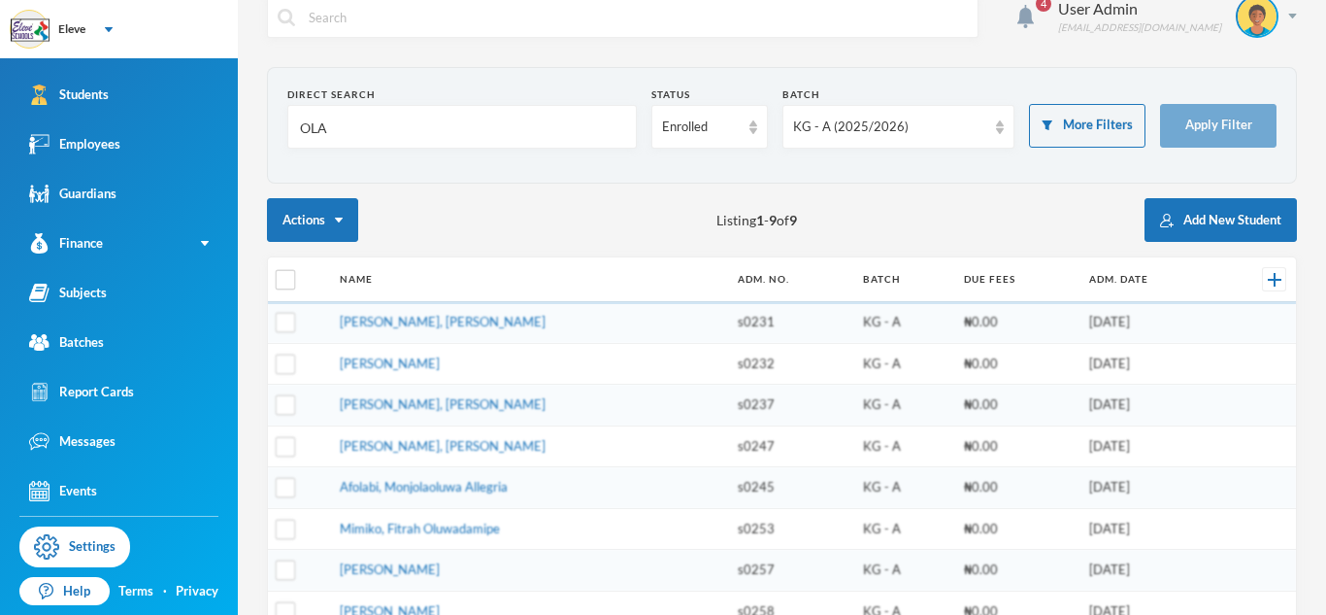
scroll to position [0, 0]
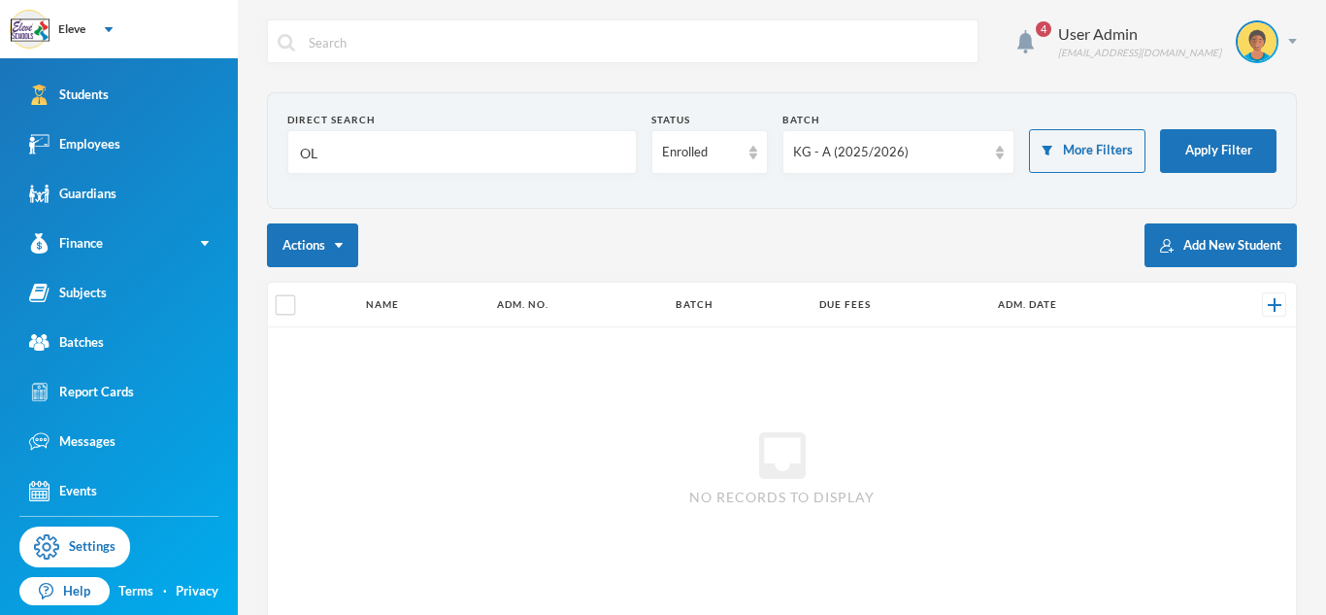
type input "O"
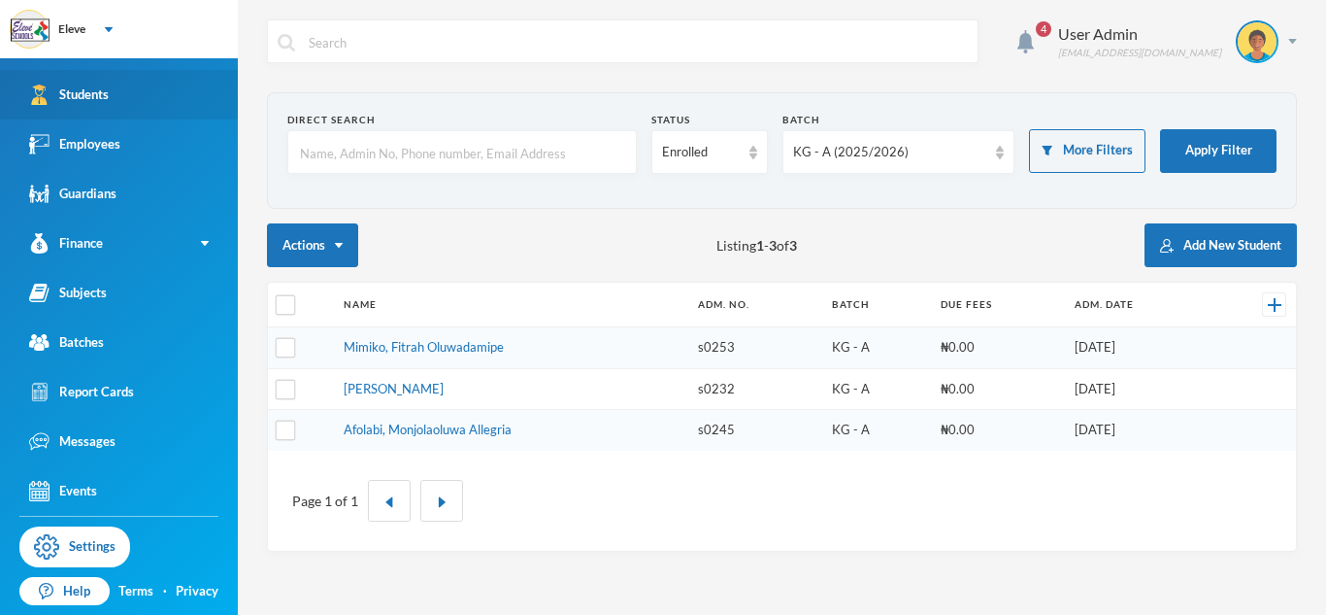
click at [113, 106] on link "Students" at bounding box center [119, 95] width 238 height 50
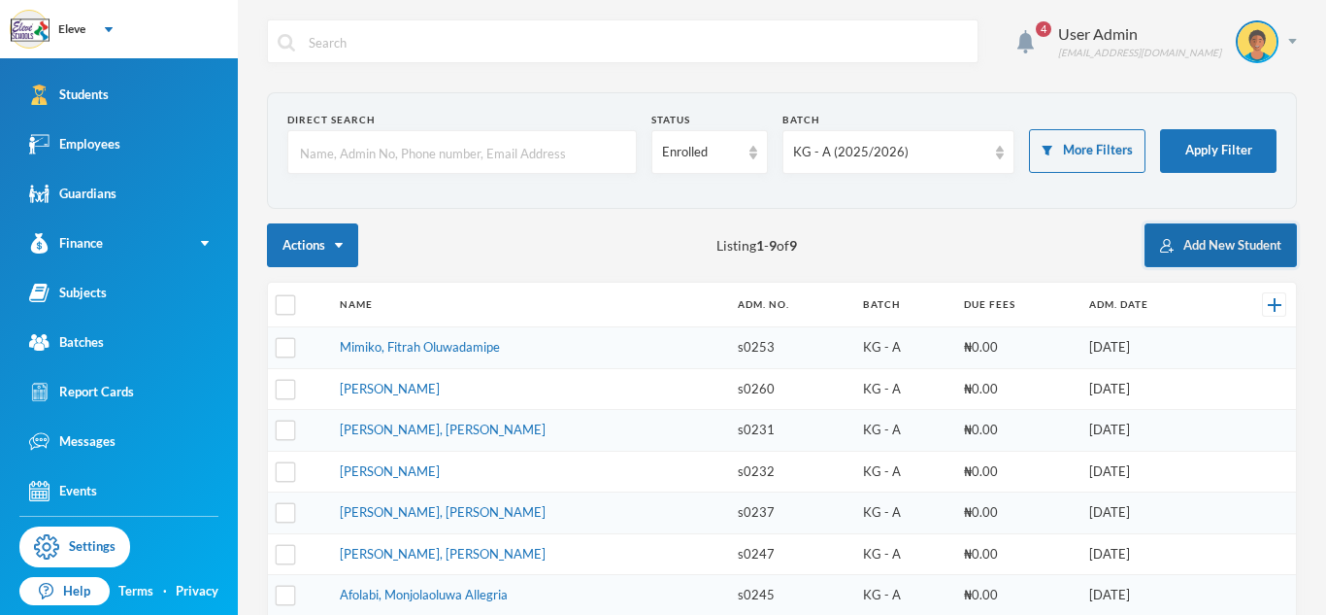
click at [1185, 232] on button "Add New Student" at bounding box center [1221, 245] width 152 height 44
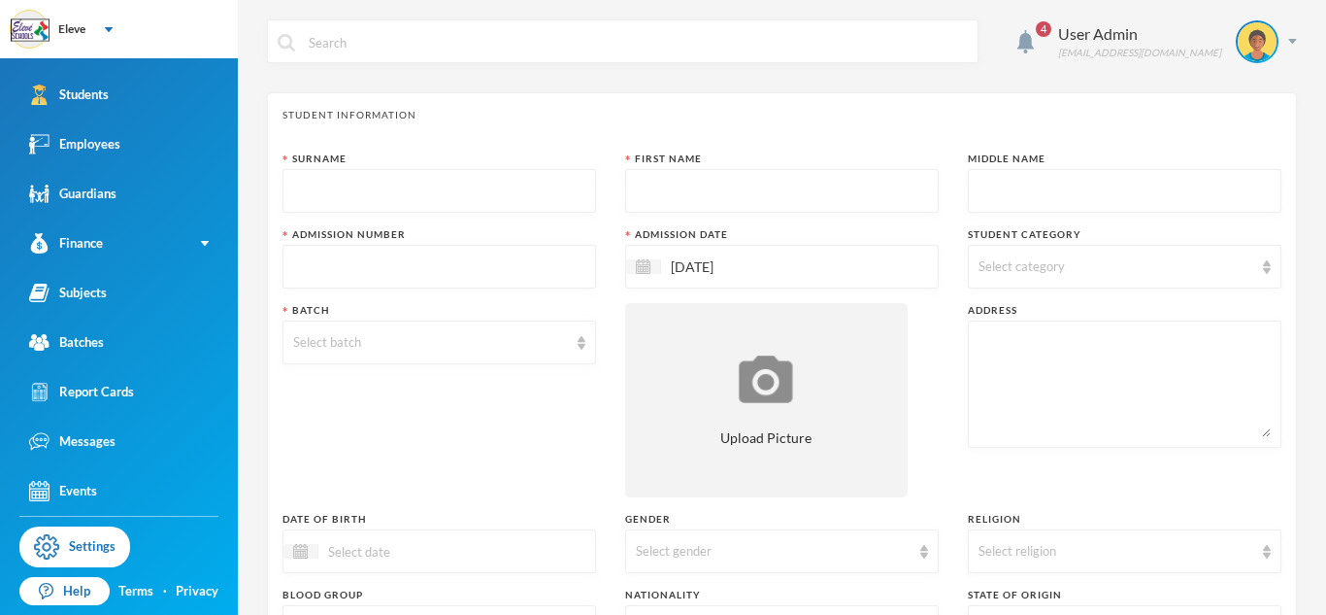
click at [375, 203] on input "text" at bounding box center [439, 192] width 292 height 44
type input "[PERSON_NAME]"
click at [743, 195] on input "text" at bounding box center [782, 192] width 292 height 44
type input "ISEOLUWA"
click at [1104, 190] on input "text" at bounding box center [1125, 192] width 292 height 44
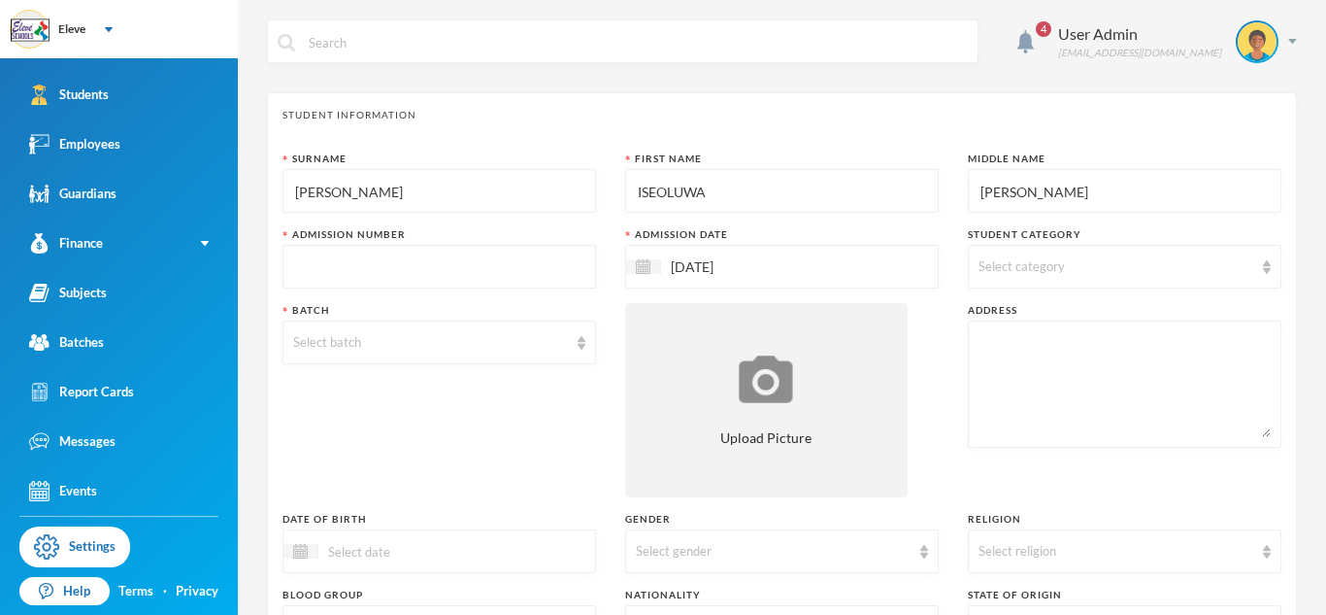
type input "[PERSON_NAME]"
click at [385, 255] on input "text" at bounding box center [439, 268] width 292 height 44
type input "SO261"
click at [318, 337] on div "Select batch" at bounding box center [430, 342] width 275 height 19
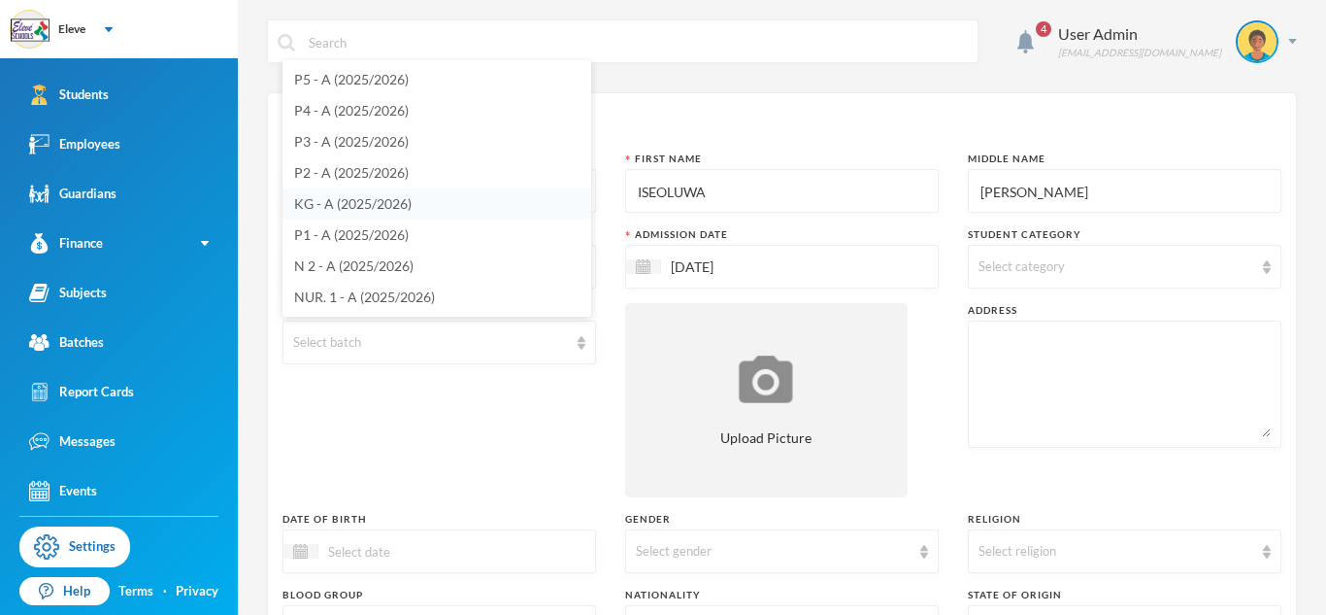
click at [372, 203] on span "KG - A (2025/2026)" at bounding box center [352, 203] width 117 height 17
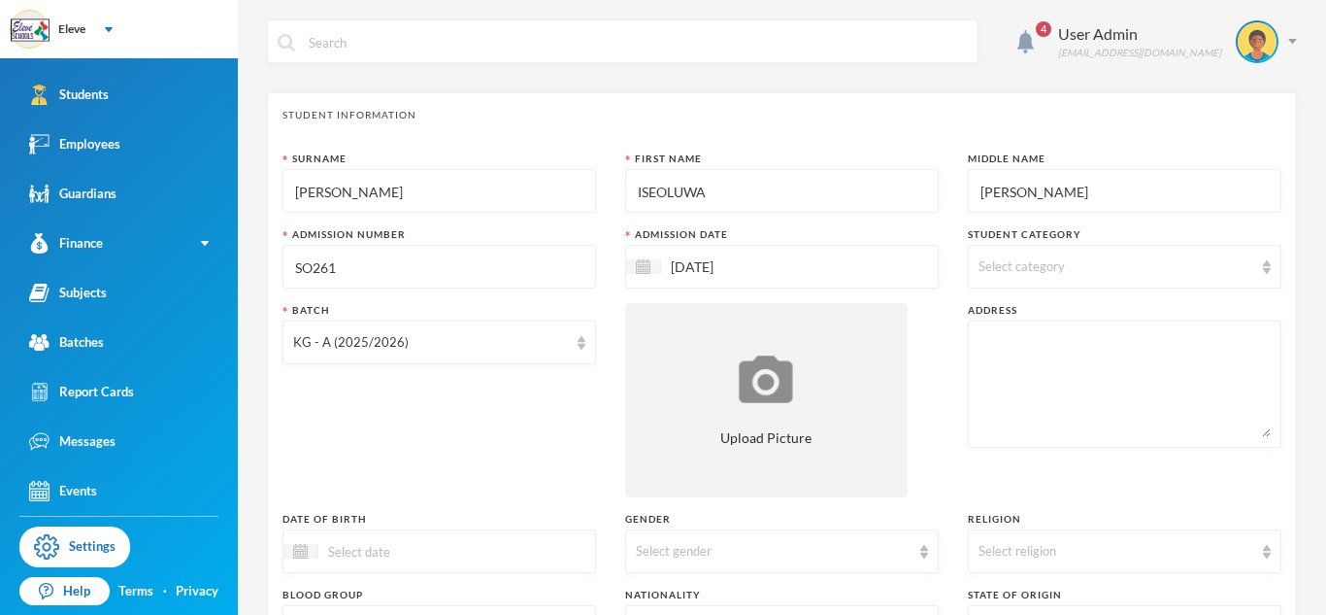
click at [674, 265] on input "[DATE]" at bounding box center [742, 266] width 163 height 22
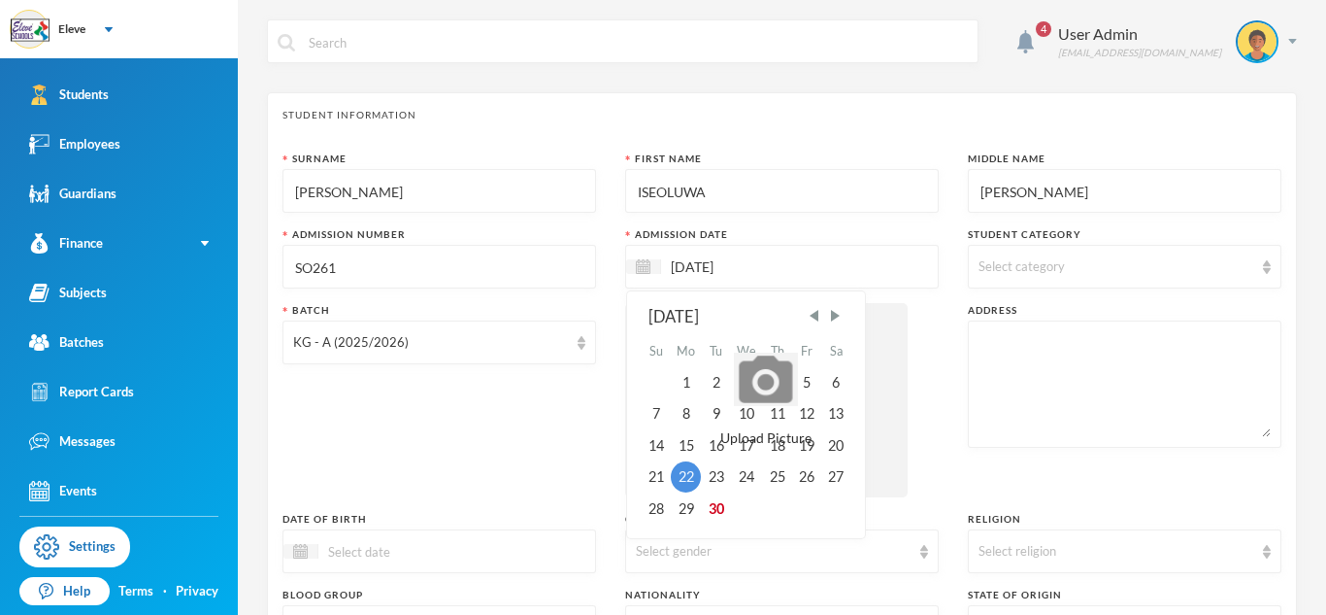
type input "[DATE]"
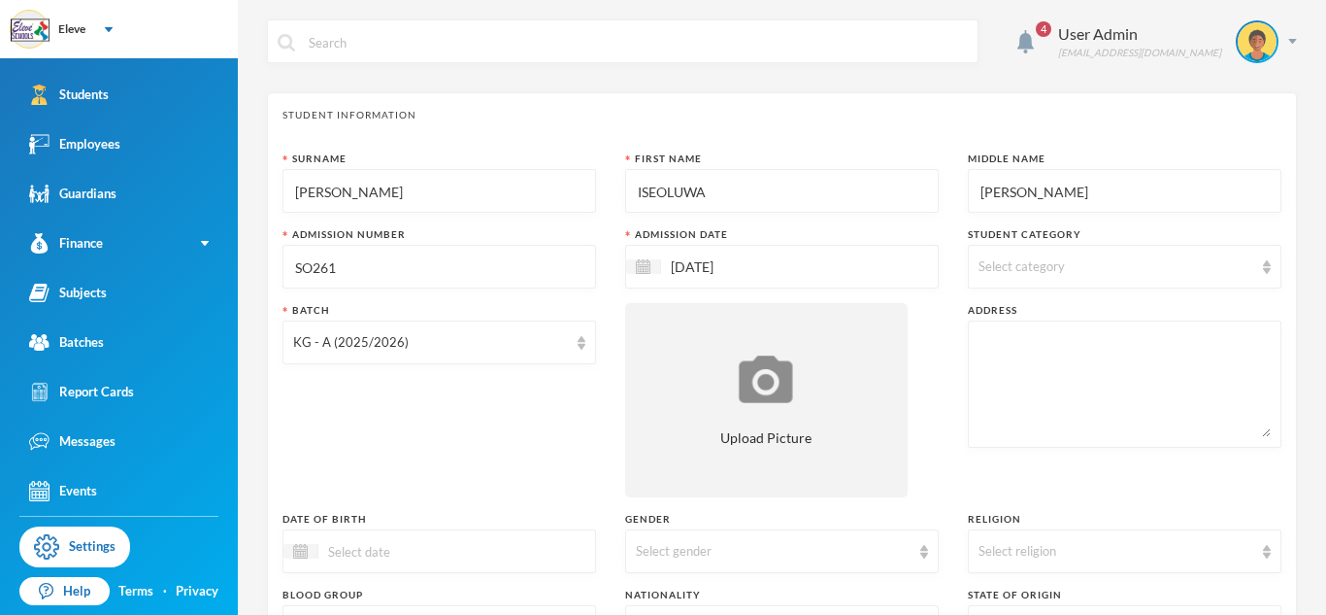
click at [587, 419] on div "Batch KG - A (2025/2026)" at bounding box center [440, 400] width 314 height 194
click at [1226, 272] on div "Select category" at bounding box center [1116, 266] width 275 height 19
click at [1143, 361] on label "Primary School" at bounding box center [1113, 351] width 280 height 31
click at [991, 361] on input "Primary School" at bounding box center [981, 358] width 20 height 20
checkbox input "true"
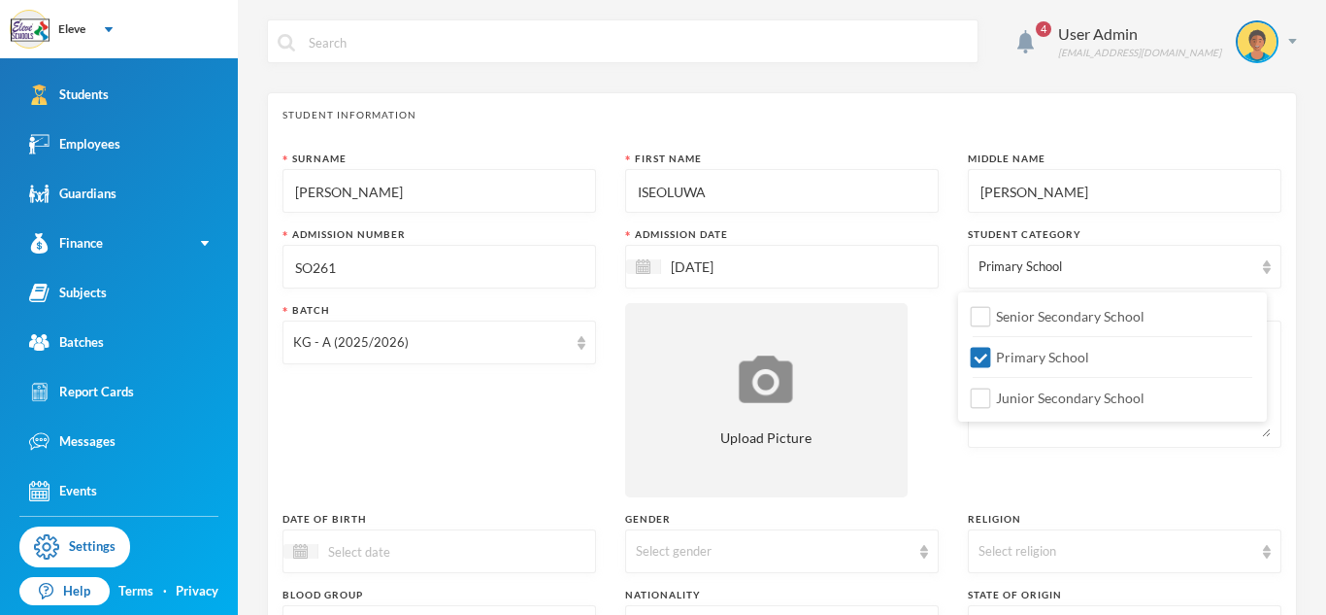
click at [921, 340] on div "Surname [PERSON_NAME] First Name ISEOLUWA Middle Name [PERSON_NAME] Admission N…" at bounding box center [782, 524] width 999 height 747
click at [997, 342] on textarea at bounding box center [1125, 384] width 292 height 106
type textarea "FALOLU STREET ILE-IFE"
drag, startPoint x: 968, startPoint y: 340, endPoint x: 1117, endPoint y: 348, distance: 148.8
click at [1117, 348] on div "FALOLU STREET ILE-IFE" at bounding box center [1125, 383] width 314 height 127
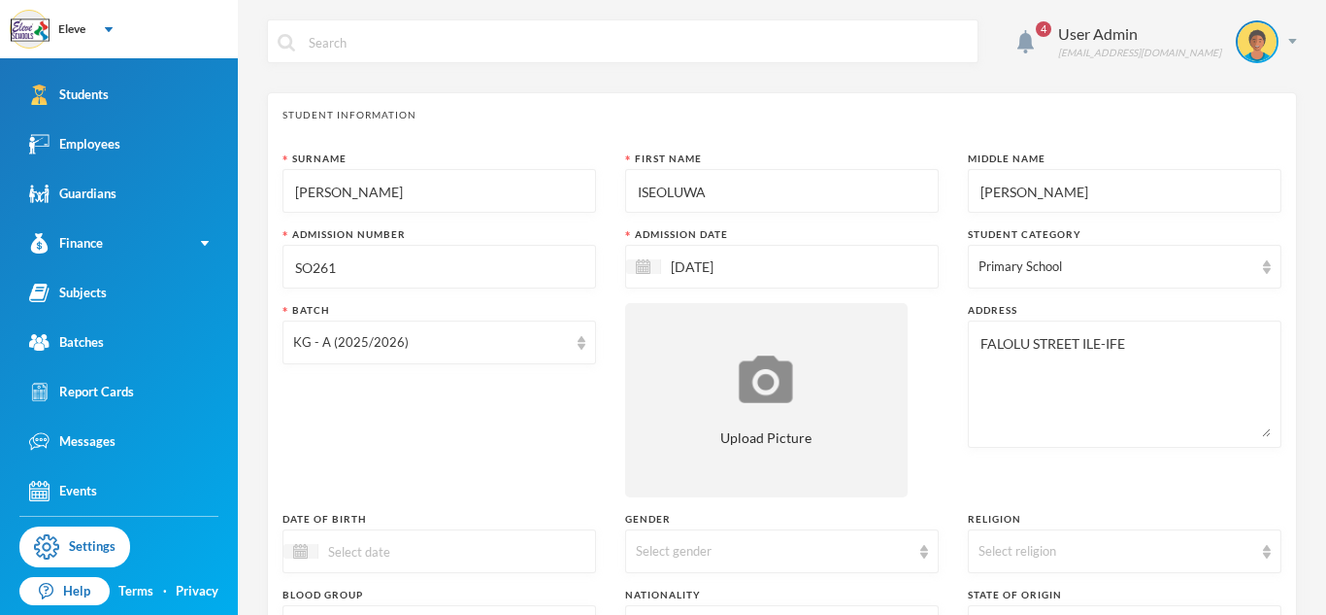
drag, startPoint x: 1117, startPoint y: 348, endPoint x: 957, endPoint y: 355, distance: 159.4
click at [957, 355] on div "Surname [PERSON_NAME] First Name ISEOLUWA Middle Name [PERSON_NAME] Admission N…" at bounding box center [782, 524] width 999 height 747
click at [401, 538] on div at bounding box center [440, 551] width 314 height 44
click at [371, 552] on input "07/06/0002" at bounding box center [399, 551] width 163 height 22
type input "[DATE]"
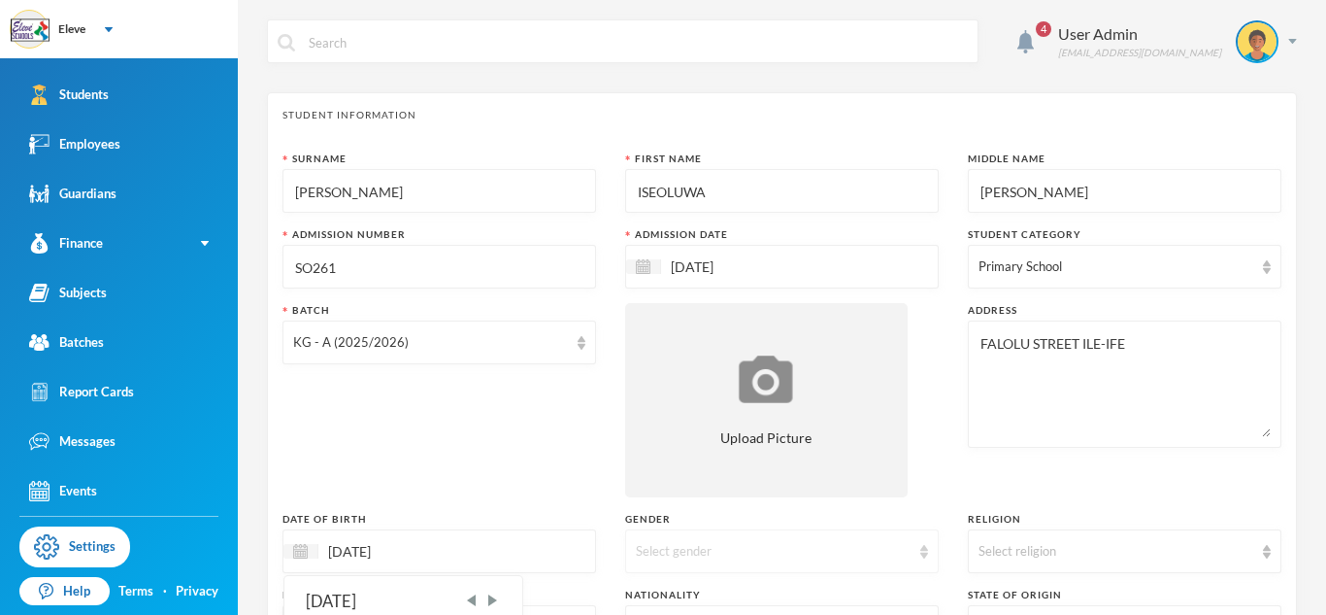
click at [729, 545] on div "Select gender" at bounding box center [773, 551] width 275 height 19
click at [659, 478] on span "[DEMOGRAPHIC_DATA]" at bounding box center [708, 474] width 152 height 17
click at [987, 481] on div "Address [GEOGRAPHIC_DATA] ILE-IFE" at bounding box center [1125, 400] width 314 height 194
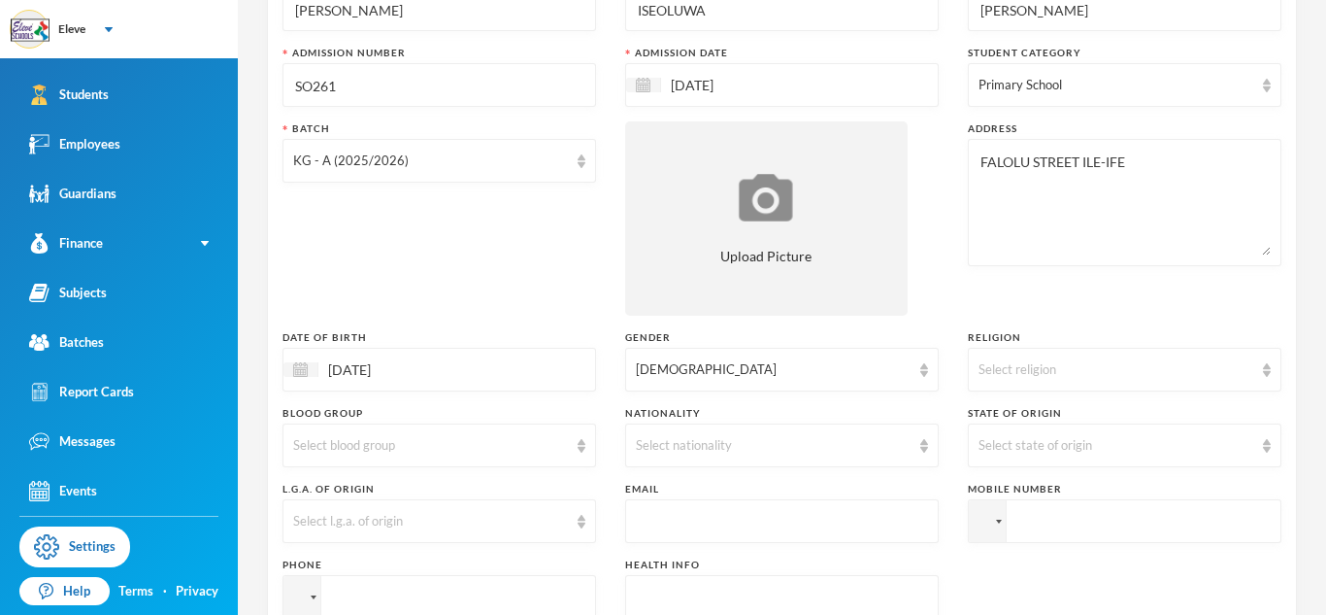
scroll to position [194, 0]
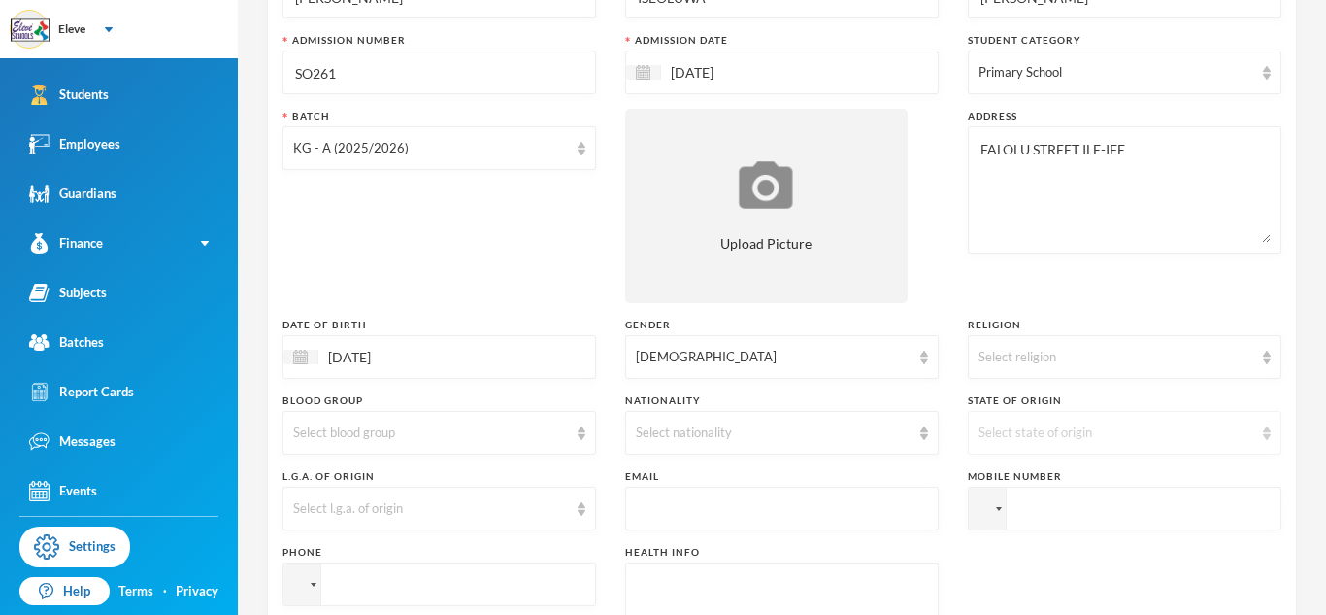
click at [1188, 421] on div "Select state of origin" at bounding box center [1125, 433] width 314 height 44
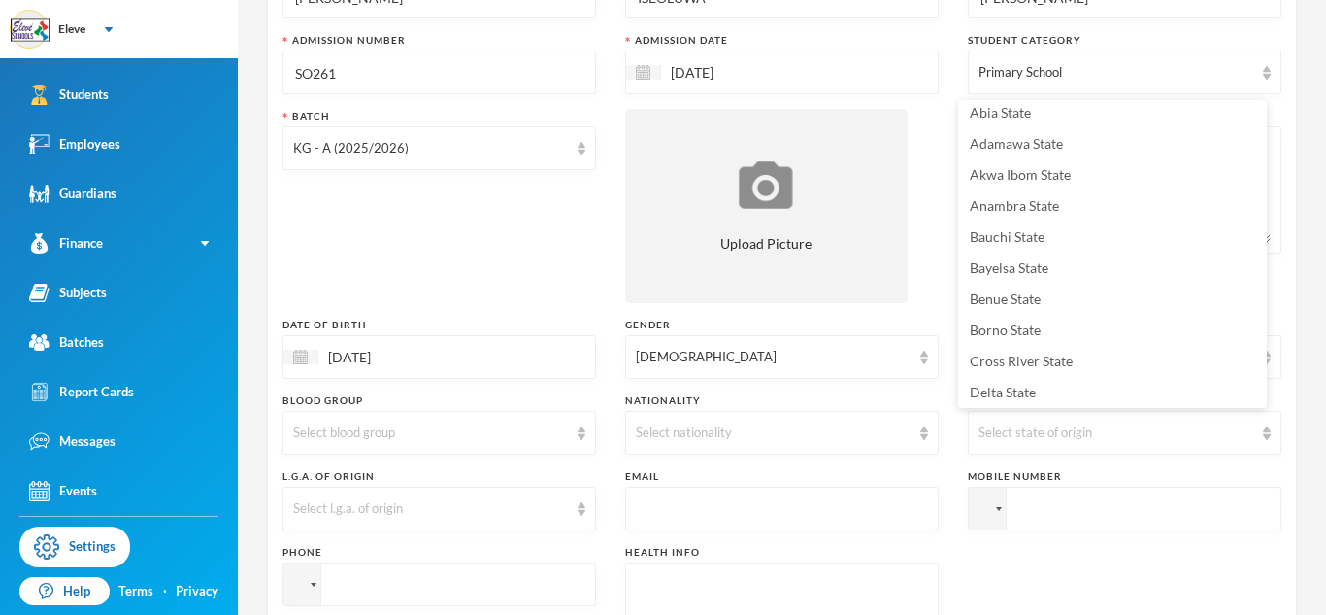
scroll to position [276, 0]
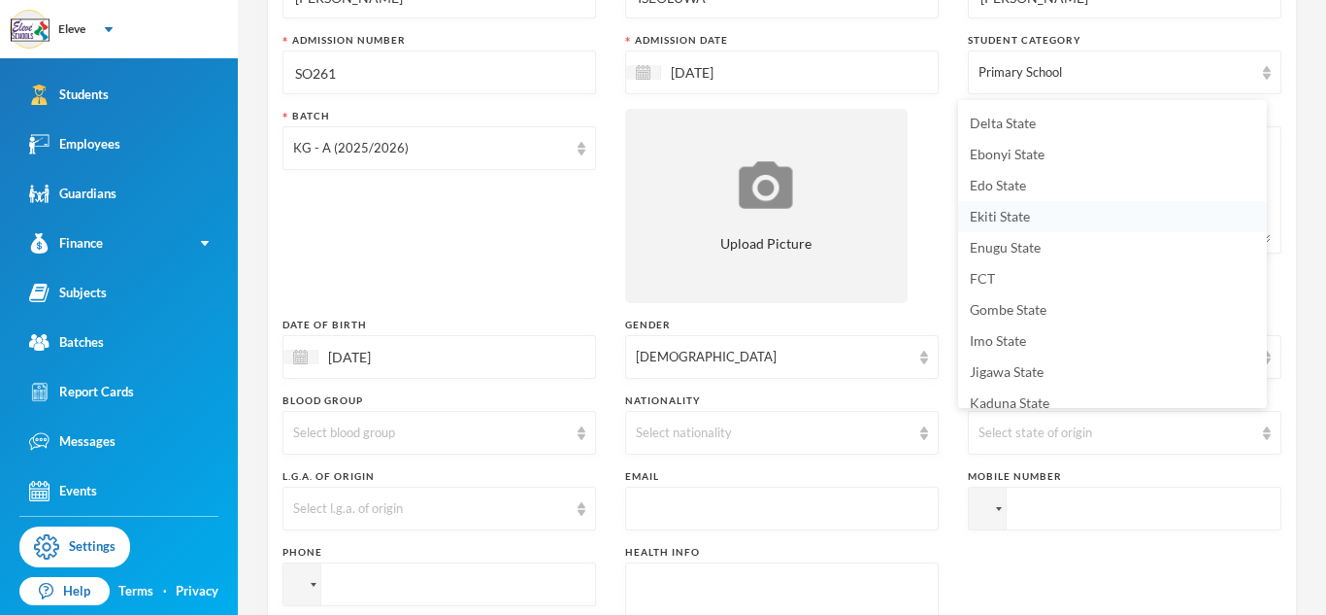
click at [983, 217] on span "Ekiti State" at bounding box center [1000, 216] width 60 height 17
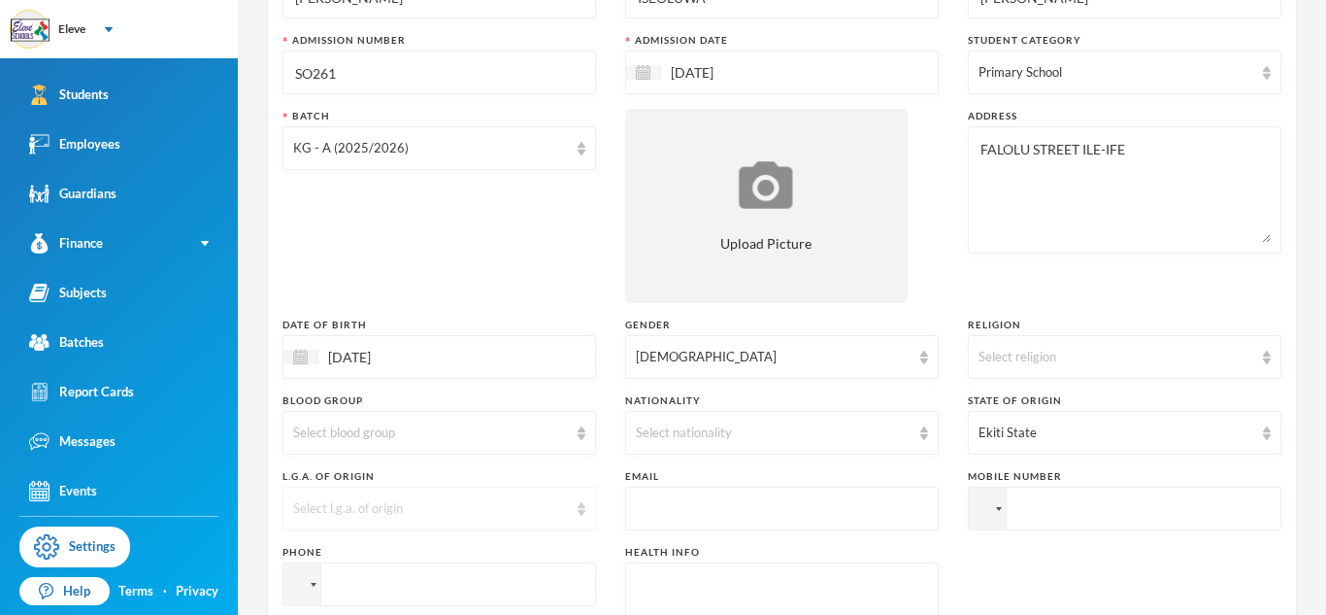
click at [439, 501] on div "Select l.g.a. of origin" at bounding box center [430, 508] width 275 height 19
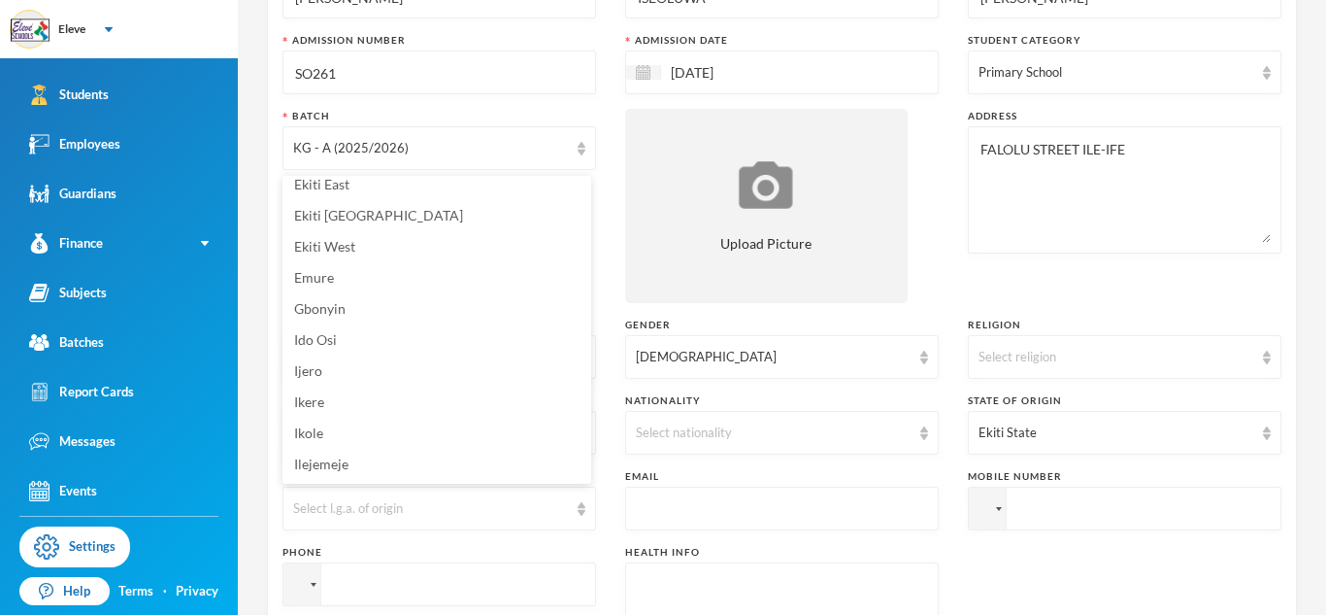
scroll to position [0, 0]
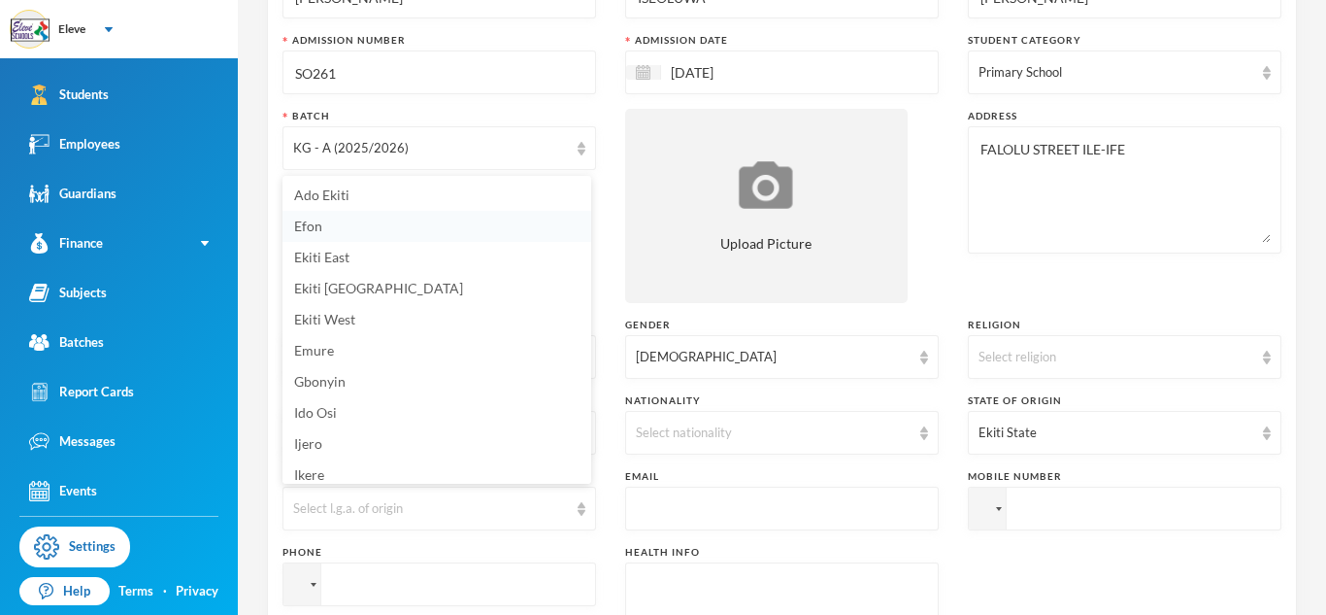
click at [417, 227] on li "Efon" at bounding box center [437, 226] width 309 height 31
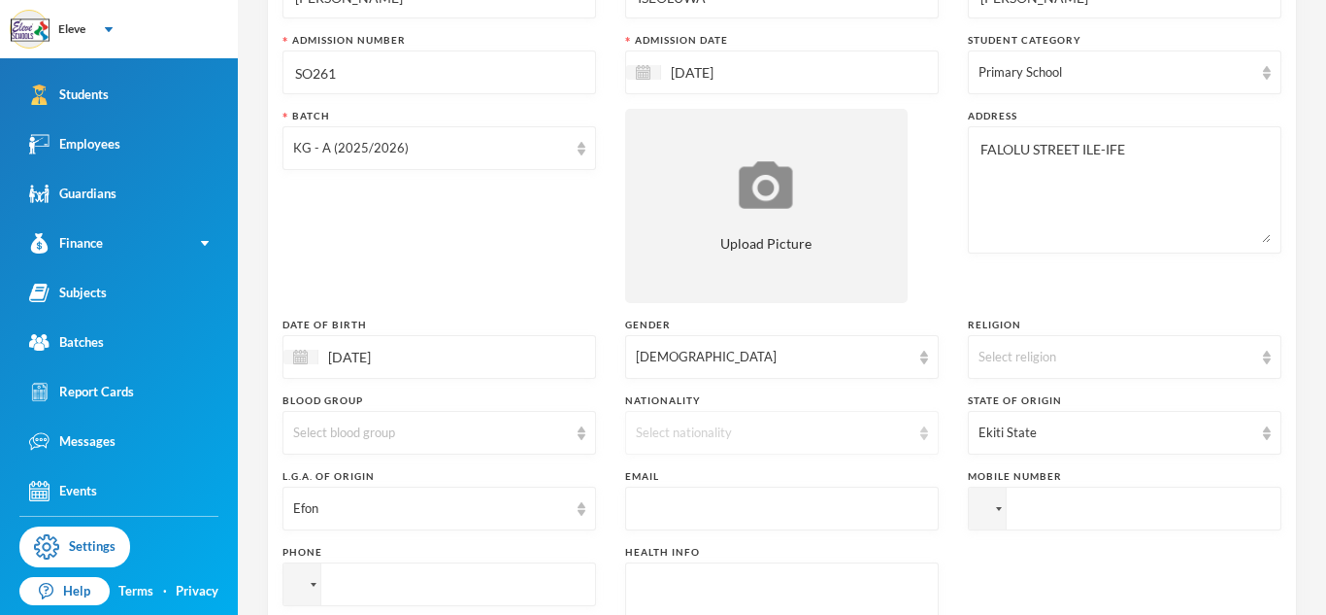
click at [674, 429] on div "Select nationality" at bounding box center [773, 432] width 275 height 19
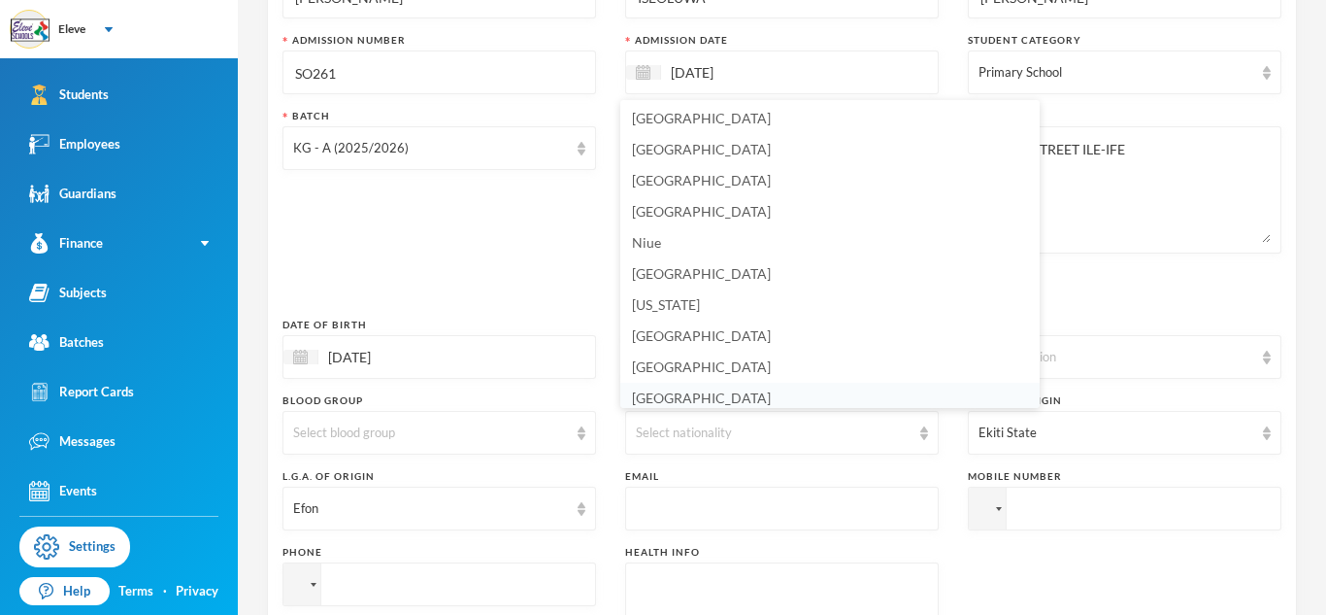
scroll to position [4854, 0]
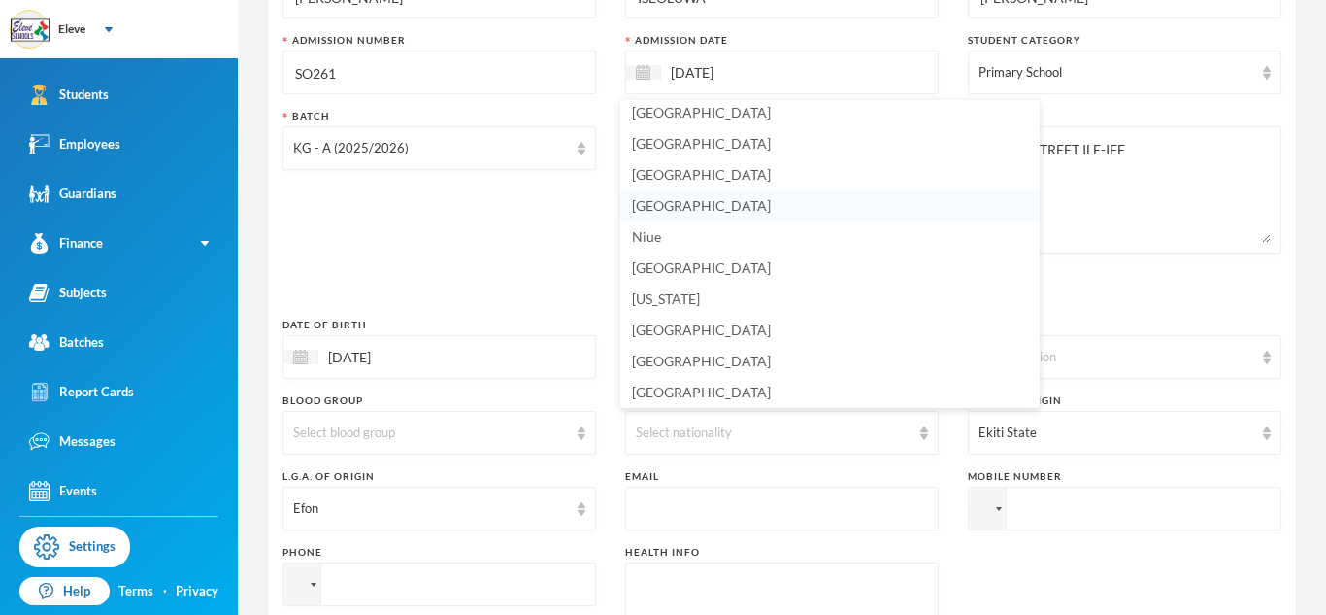
click at [659, 210] on span "[GEOGRAPHIC_DATA]" at bounding box center [701, 205] width 139 height 17
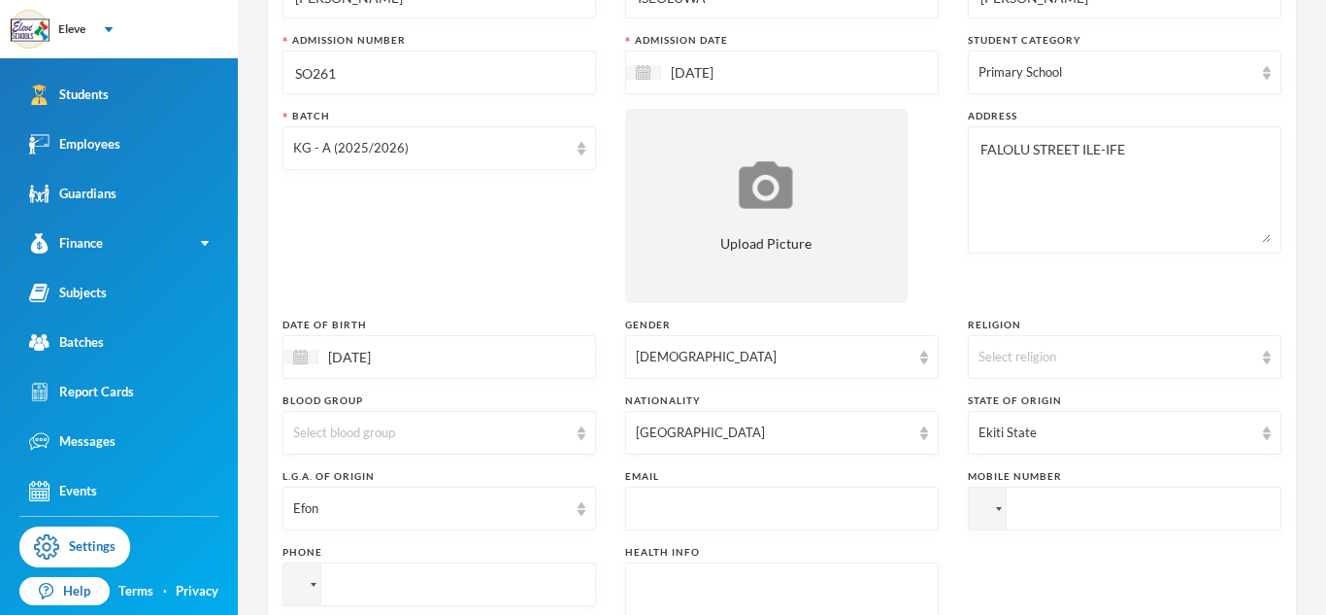
click at [1029, 505] on input "tel" at bounding box center [1125, 508] width 314 height 44
type input "[PHONE_NUMBER]"
click at [549, 582] on input "tel" at bounding box center [440, 584] width 314 height 44
type input "[PHONE_NUMBER]"
click at [972, 570] on div "Surname [PERSON_NAME] First Name ISEOLUWA Middle Name [PERSON_NAME] Admission N…" at bounding box center [782, 330] width 999 height 747
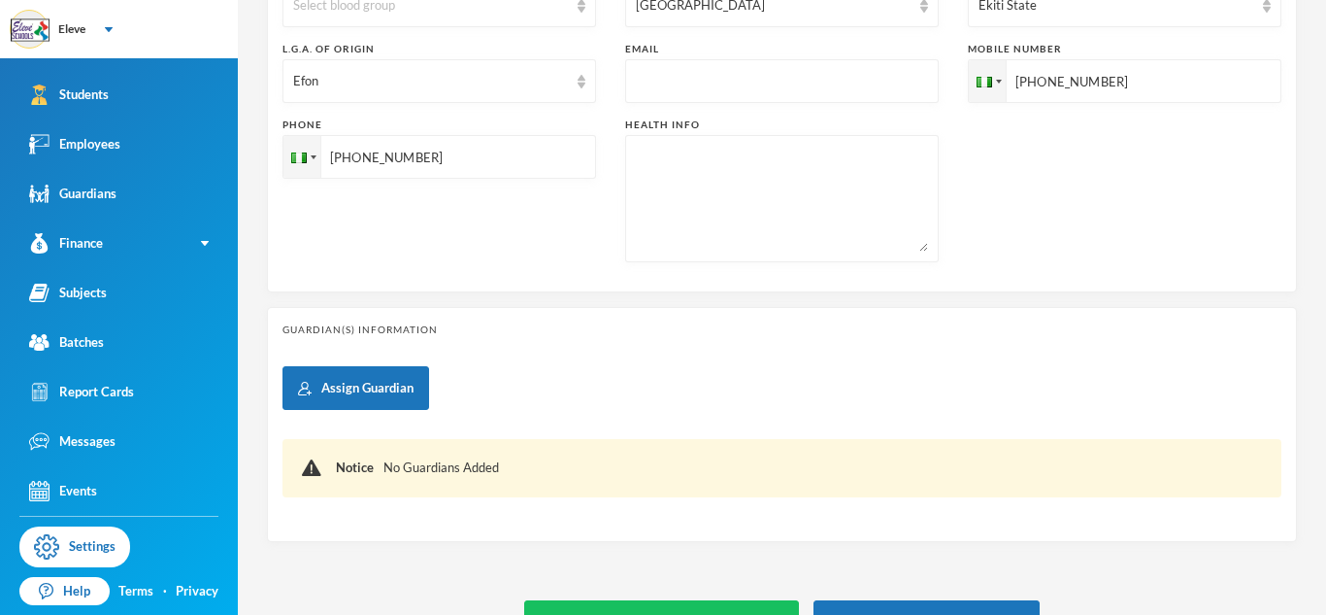
scroll to position [660, 0]
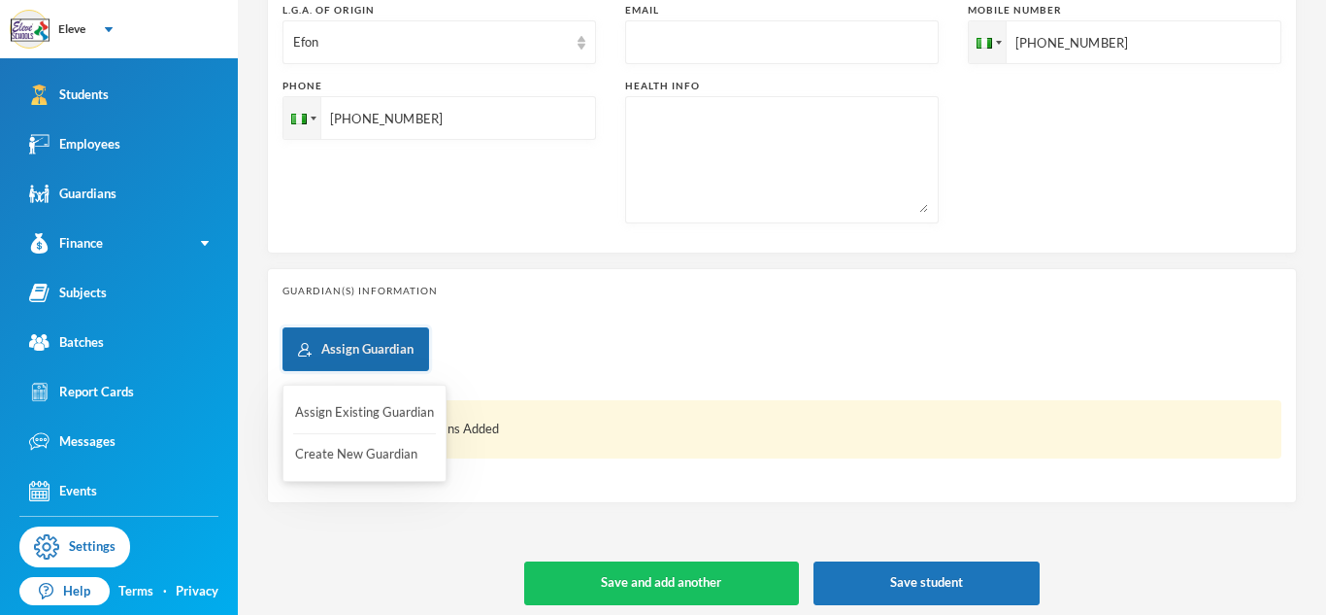
click at [407, 342] on button "Assign Guardian" at bounding box center [356, 349] width 147 height 44
click at [385, 350] on button "Assign Guardian" at bounding box center [356, 349] width 147 height 44
click at [354, 457] on button "Create New Guardian" at bounding box center [364, 454] width 143 height 35
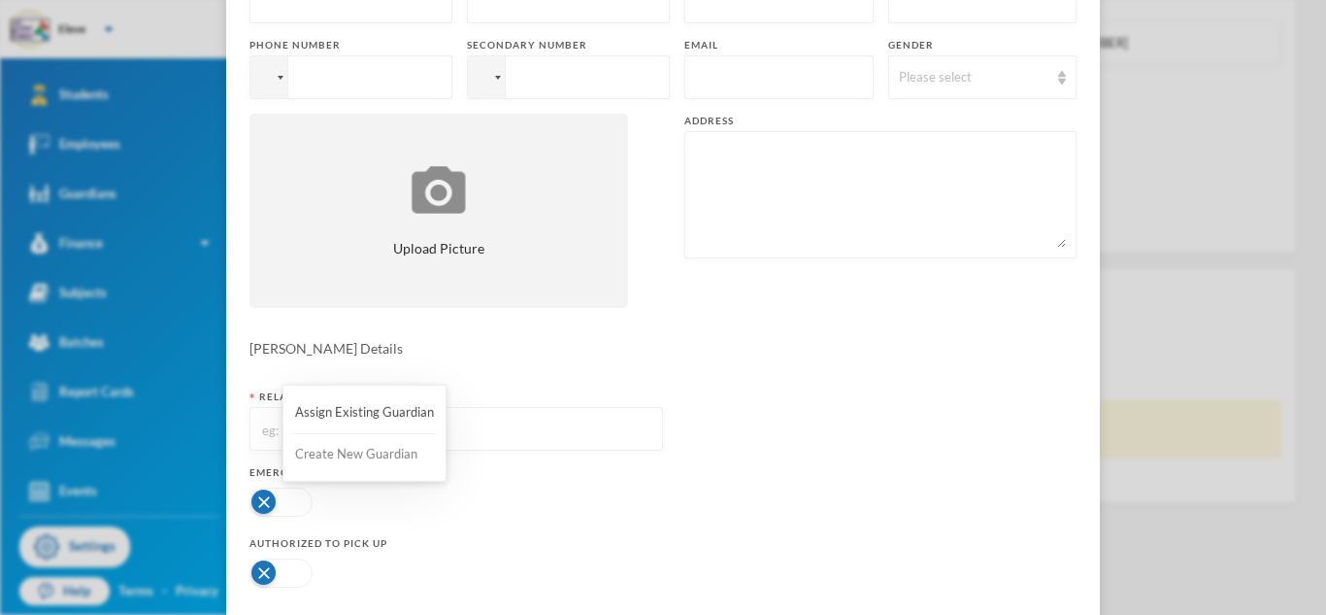
scroll to position [0, 0]
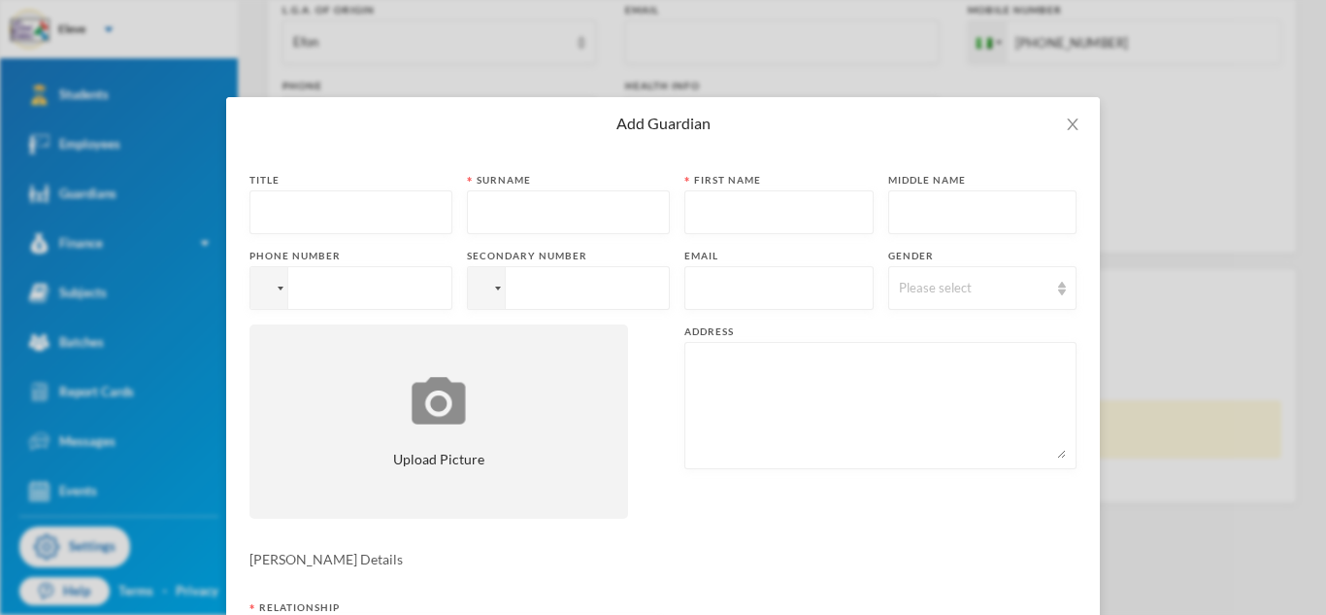
click at [335, 214] on input "text" at bounding box center [351, 213] width 182 height 44
type input "MR"
click at [505, 212] on input "text" at bounding box center [569, 213] width 182 height 44
type input "[PERSON_NAME]"
click at [718, 223] on input "text" at bounding box center [779, 213] width 168 height 44
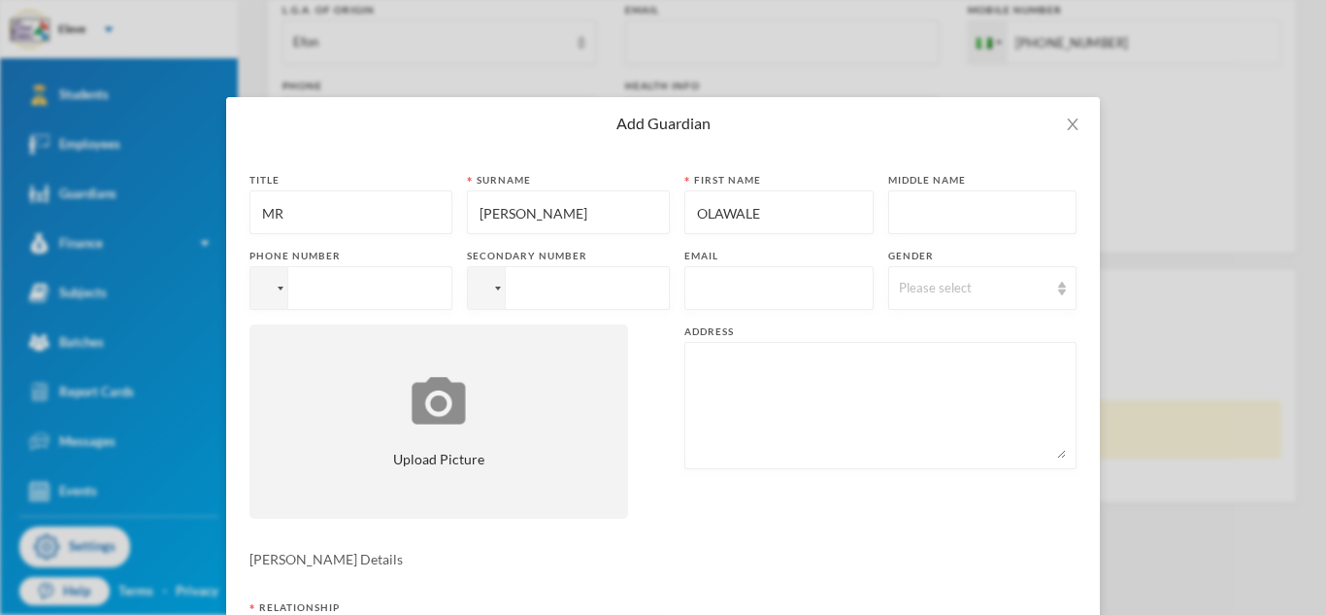
type input "OLAWALE"
click at [1006, 218] on input "text" at bounding box center [983, 213] width 168 height 44
type input "[PERSON_NAME]"
click at [922, 293] on div "Please select" at bounding box center [974, 288] width 150 height 19
click at [918, 330] on span "[DEMOGRAPHIC_DATA]" at bounding box center [968, 332] width 152 height 17
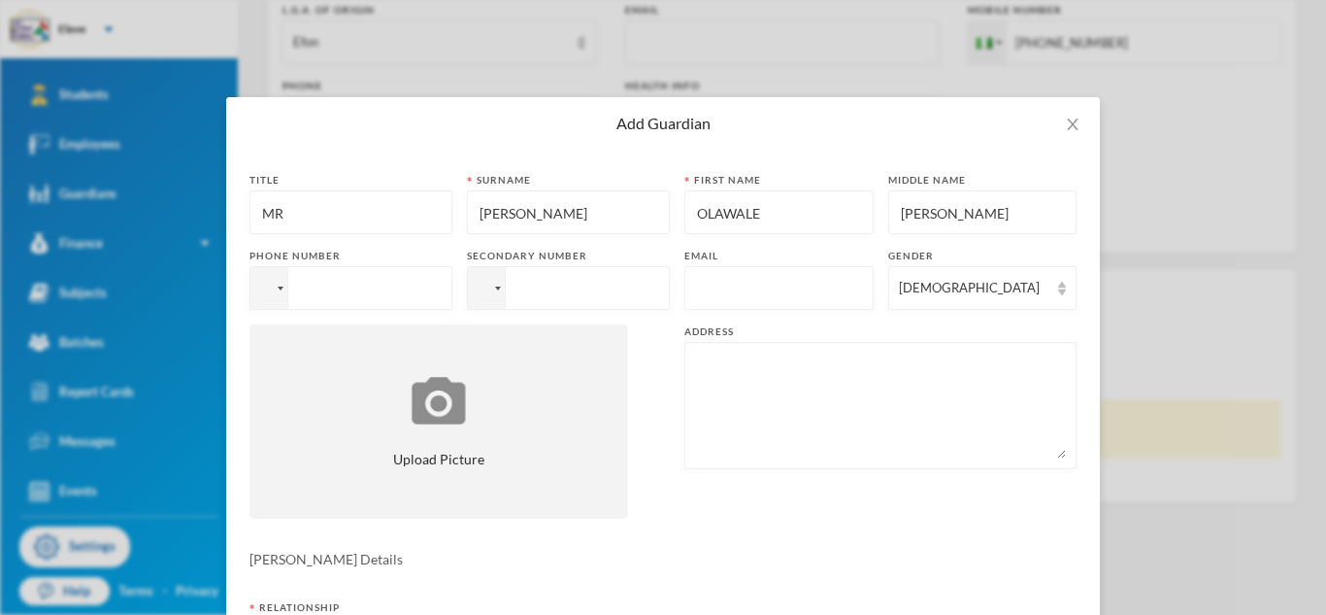
click at [294, 293] on input "tel" at bounding box center [351, 288] width 203 height 44
click at [737, 385] on textarea at bounding box center [880, 405] width 371 height 106
paste textarea "FALOLU STREET ILE-IFE"
type textarea "FALOLU STREET ILE-IFE"
click at [275, 306] on div at bounding box center [269, 288] width 37 height 42
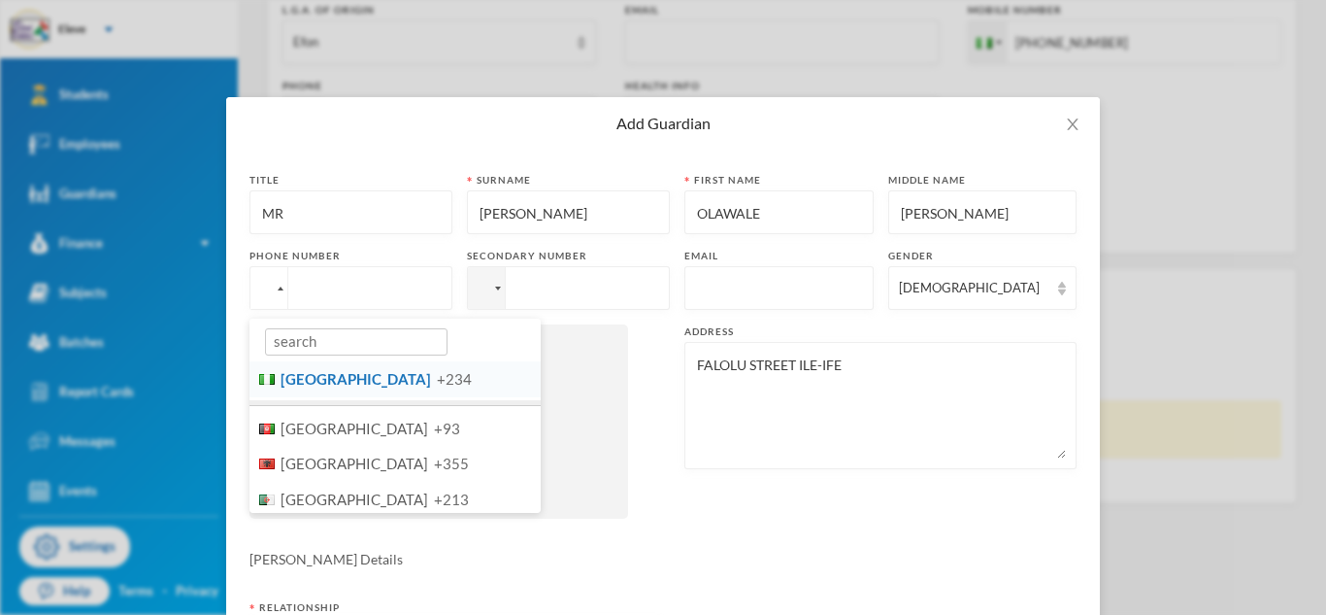
click at [296, 298] on input "tel" at bounding box center [351, 288] width 203 height 44
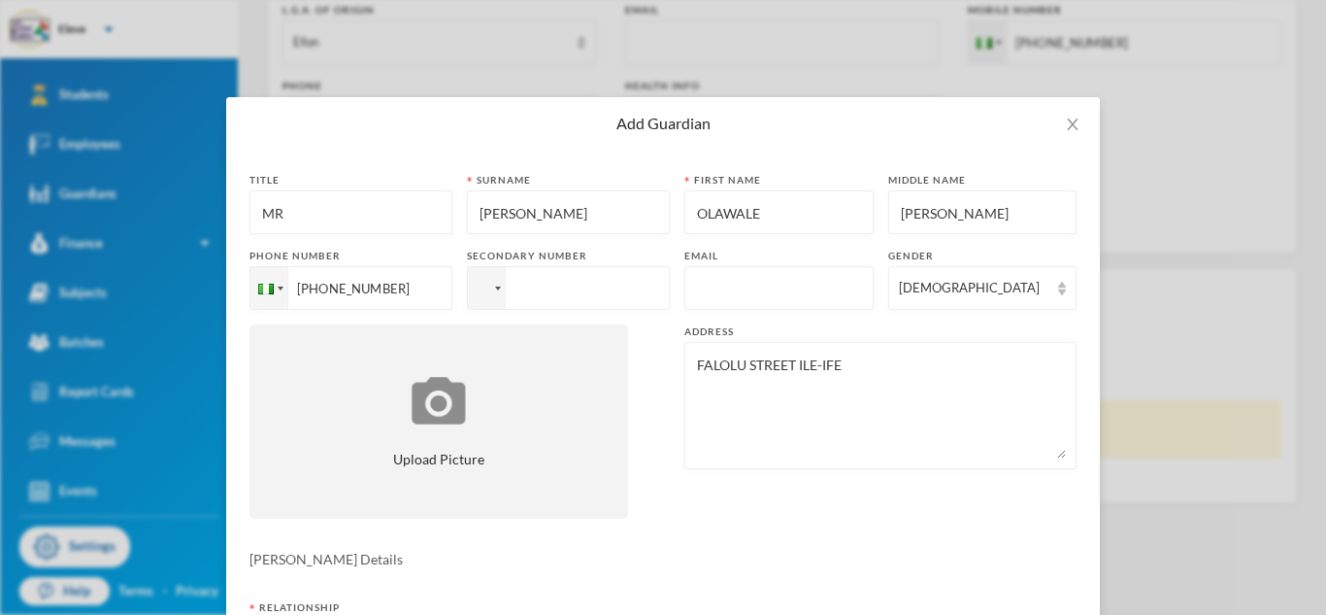
type input "[PHONE_NUMBER]"
click at [696, 522] on div "Title MR [PERSON_NAME] First name [PERSON_NAME] Middle name [PERSON_NAME] Phone…" at bounding box center [663, 353] width 827 height 360
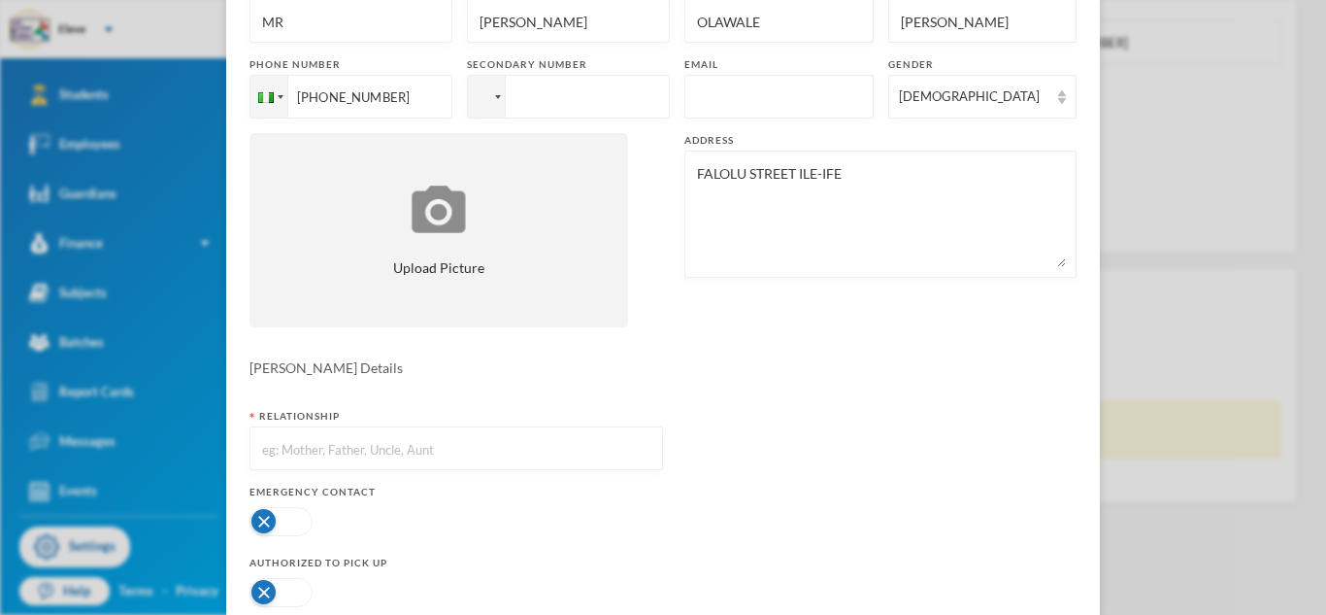
scroll to position [194, 0]
click at [615, 442] on input "text" at bounding box center [456, 446] width 392 height 44
type input "FATHER"
click at [879, 515] on form "Title MR Surname [PERSON_NAME] First name [PERSON_NAME] Middle name [PERSON_NAM…" at bounding box center [663, 330] width 827 height 703
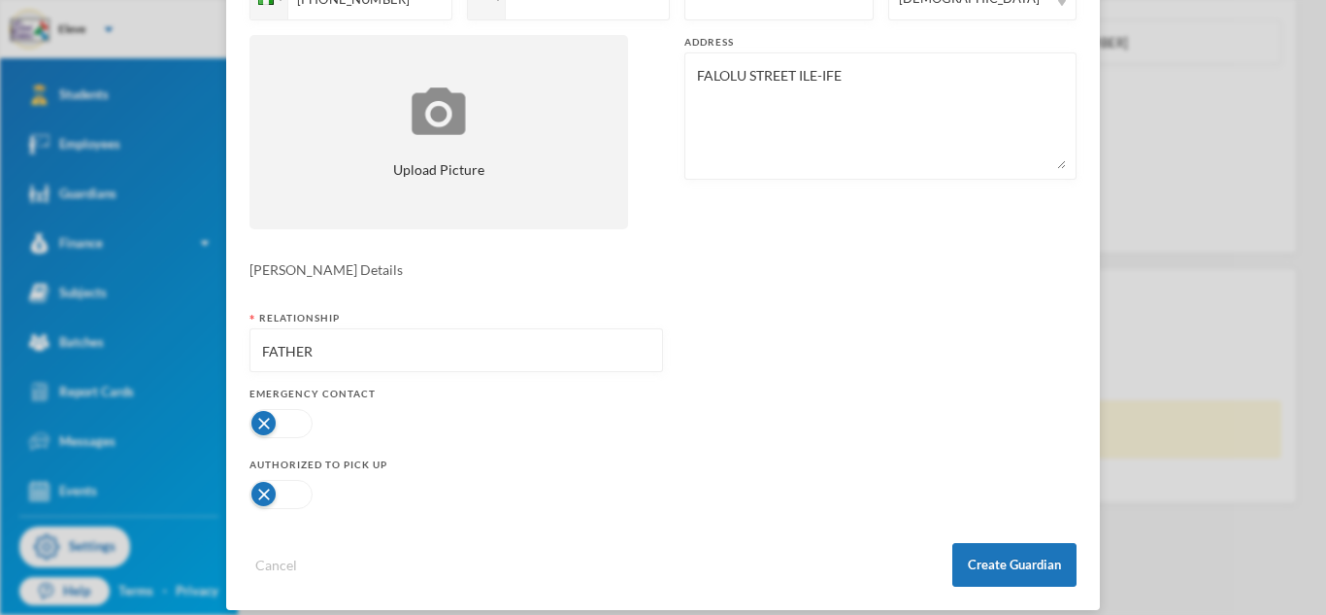
scroll to position [308, 0]
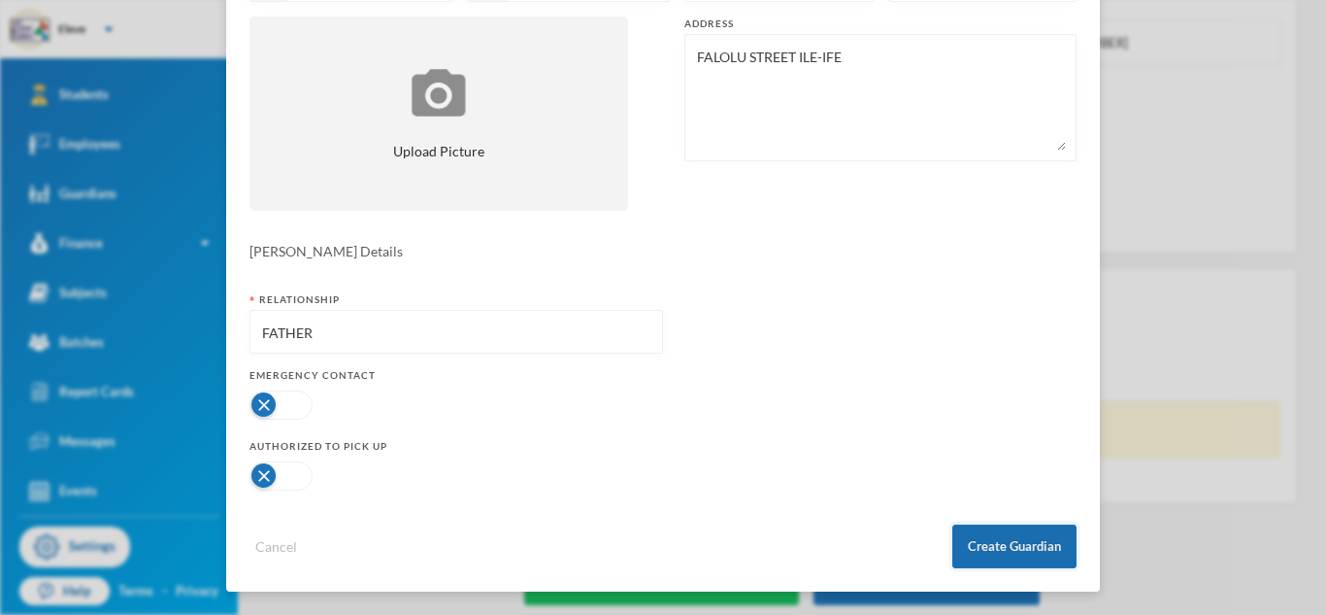
click at [1040, 541] on button "Create Guardian" at bounding box center [1015, 546] width 124 height 44
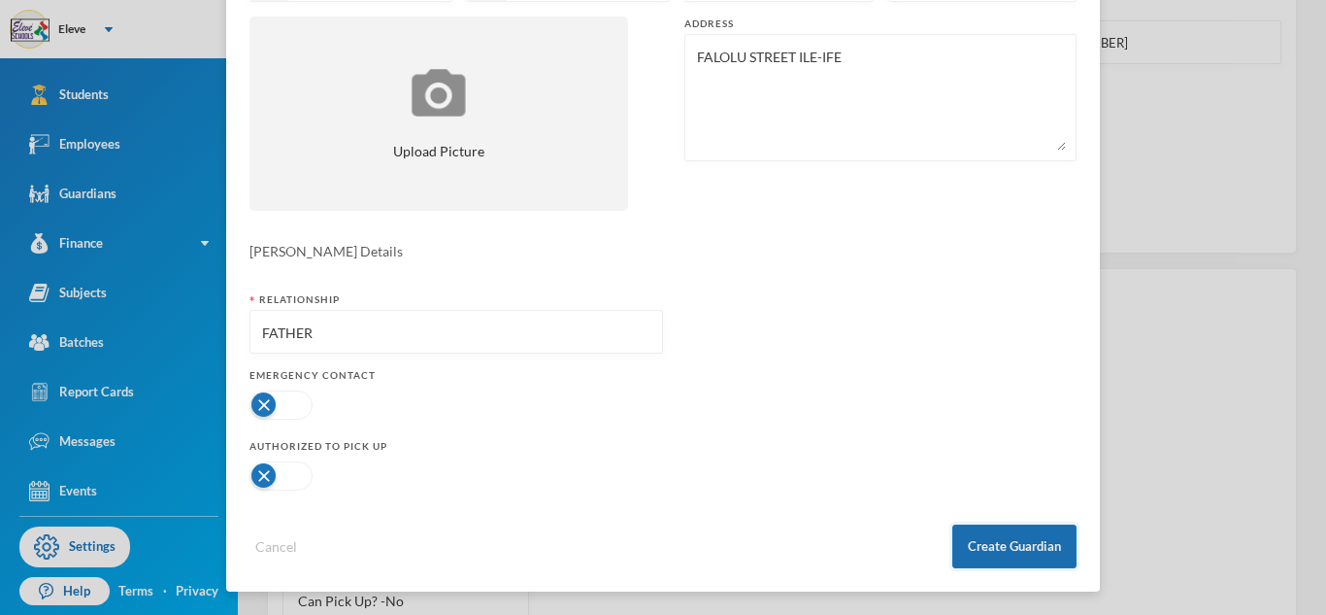
scroll to position [211, 0]
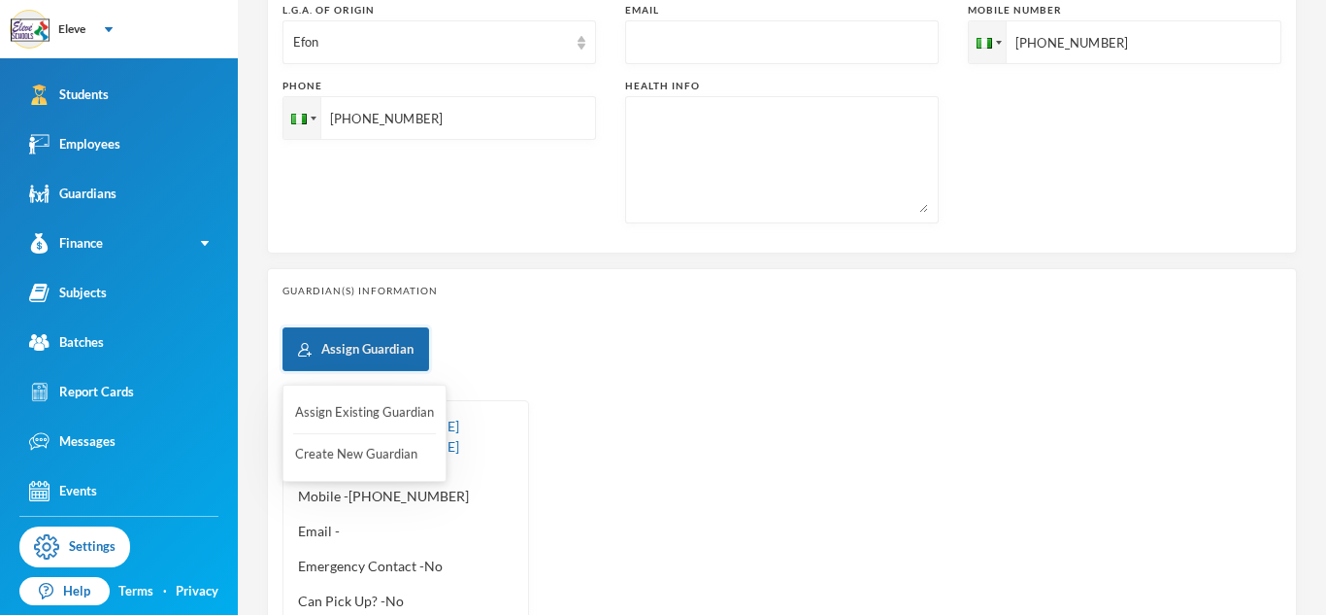
click at [390, 354] on button "Assign Guardian" at bounding box center [356, 349] width 147 height 44
click at [390, 439] on button "Create New Guardian" at bounding box center [364, 454] width 143 height 35
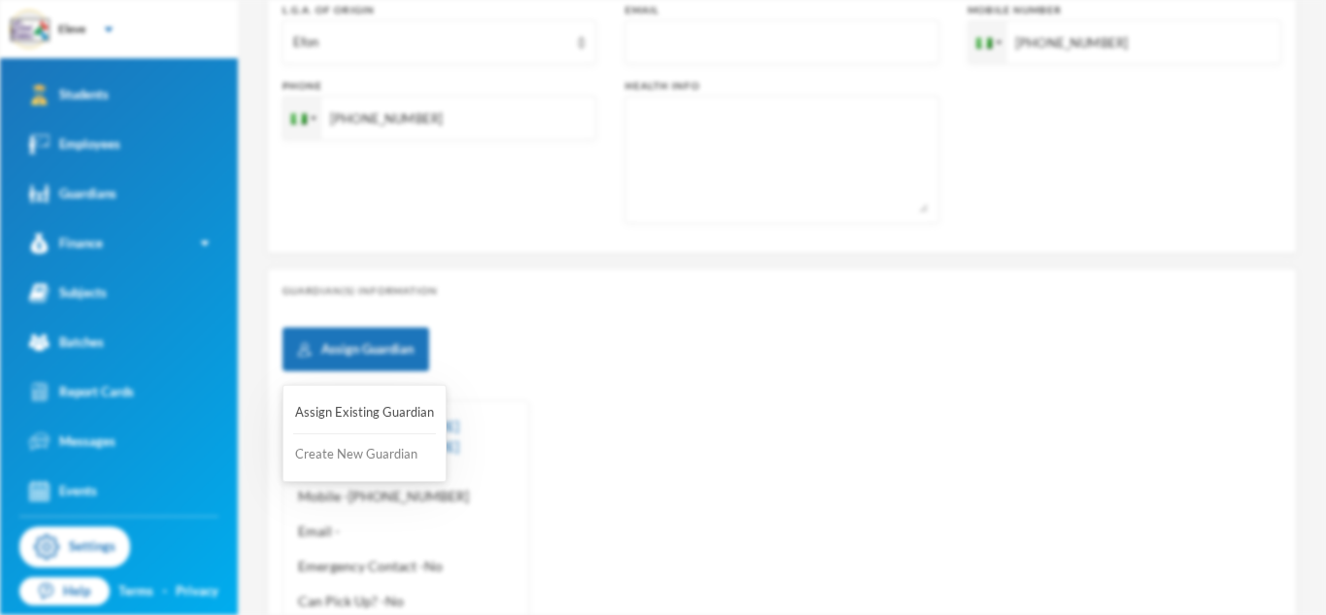
scroll to position [0, 0]
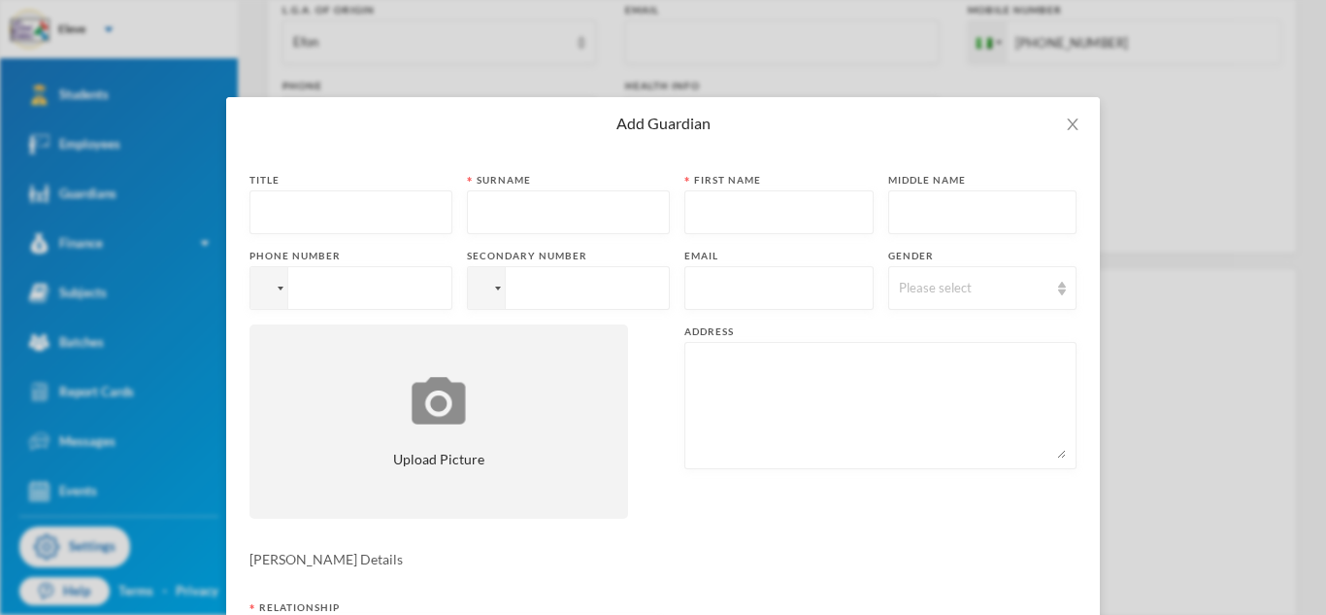
click at [358, 203] on input "text" at bounding box center [351, 213] width 182 height 44
type input "MRS"
click at [493, 221] on input "text" at bounding box center [569, 213] width 182 height 44
type input "LAWAL"
click at [753, 208] on input "text" at bounding box center [779, 213] width 168 height 44
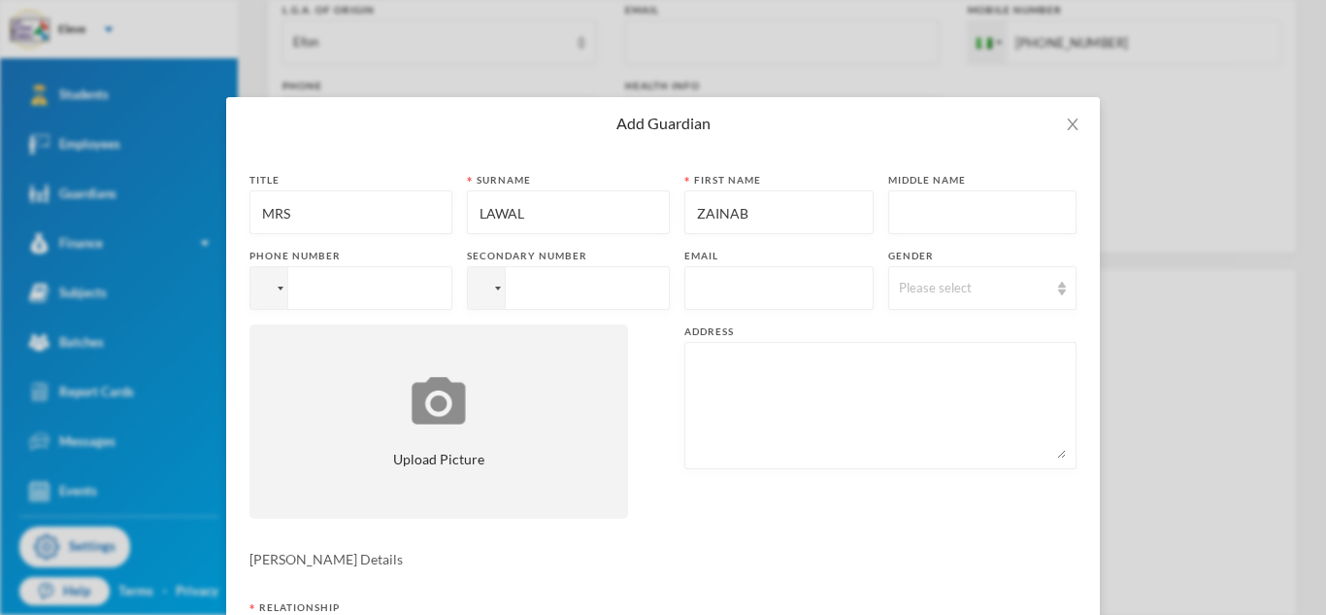
type input "ZAINAB"
click at [916, 211] on input "text" at bounding box center [983, 213] width 168 height 44
type input "OLASUNBO"
click at [971, 284] on div "Please select" at bounding box center [974, 288] width 150 height 19
click at [943, 354] on li "[DEMOGRAPHIC_DATA]" at bounding box center [975, 364] width 189 height 31
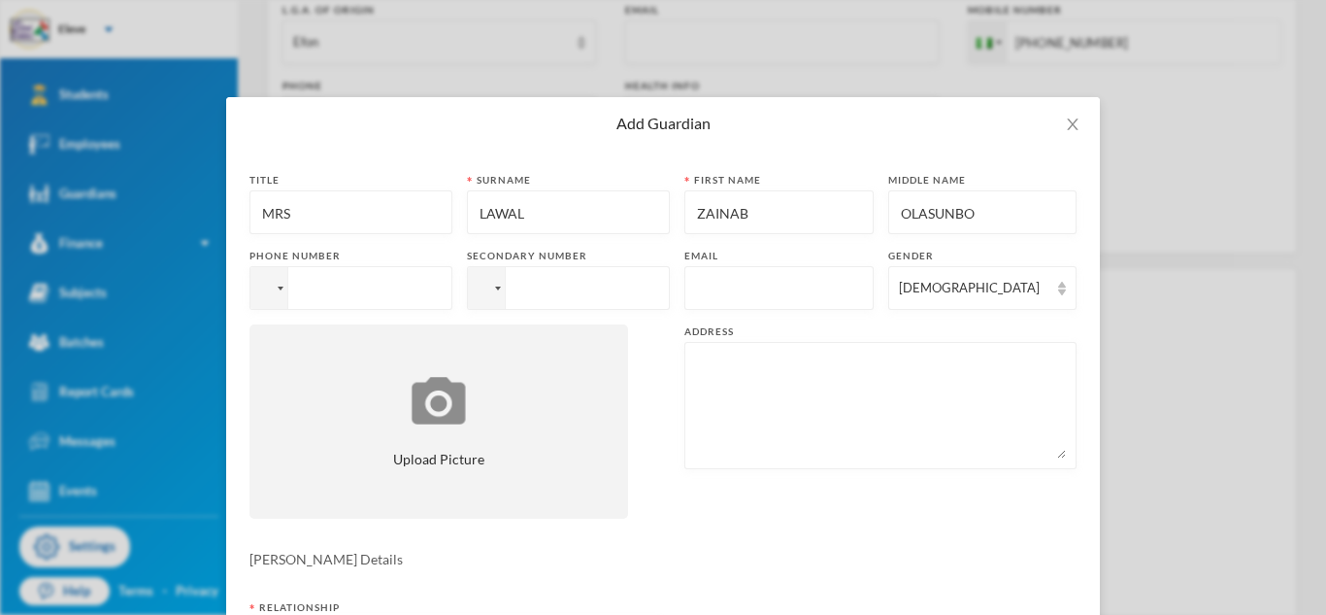
click at [320, 292] on input "tel" at bounding box center [351, 288] width 203 height 44
type input "[PHONE_NUMBER]"
click at [723, 383] on textarea at bounding box center [880, 405] width 371 height 106
paste textarea "FALOLU STREET ILE-IFE"
type textarea "FALOLU STREET ILE-IFE"
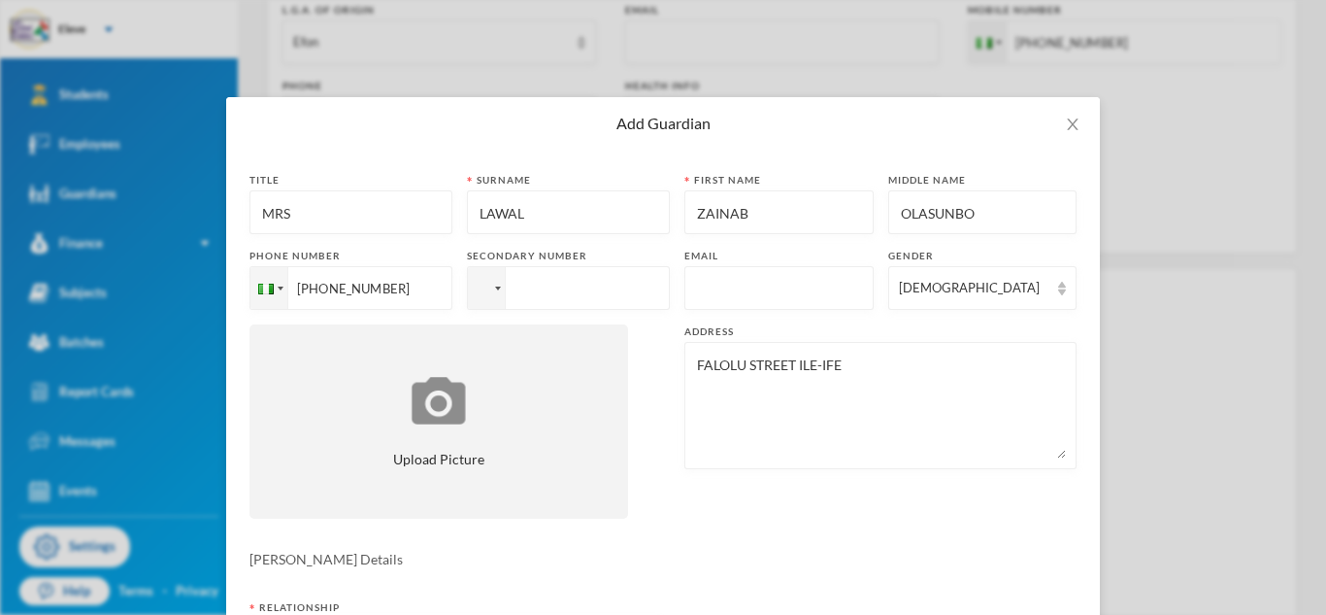
click at [805, 506] on div "Title MRS Surname [PERSON_NAME] First name [PERSON_NAME] Middle name [PERSON_NA…" at bounding box center [663, 353] width 827 height 360
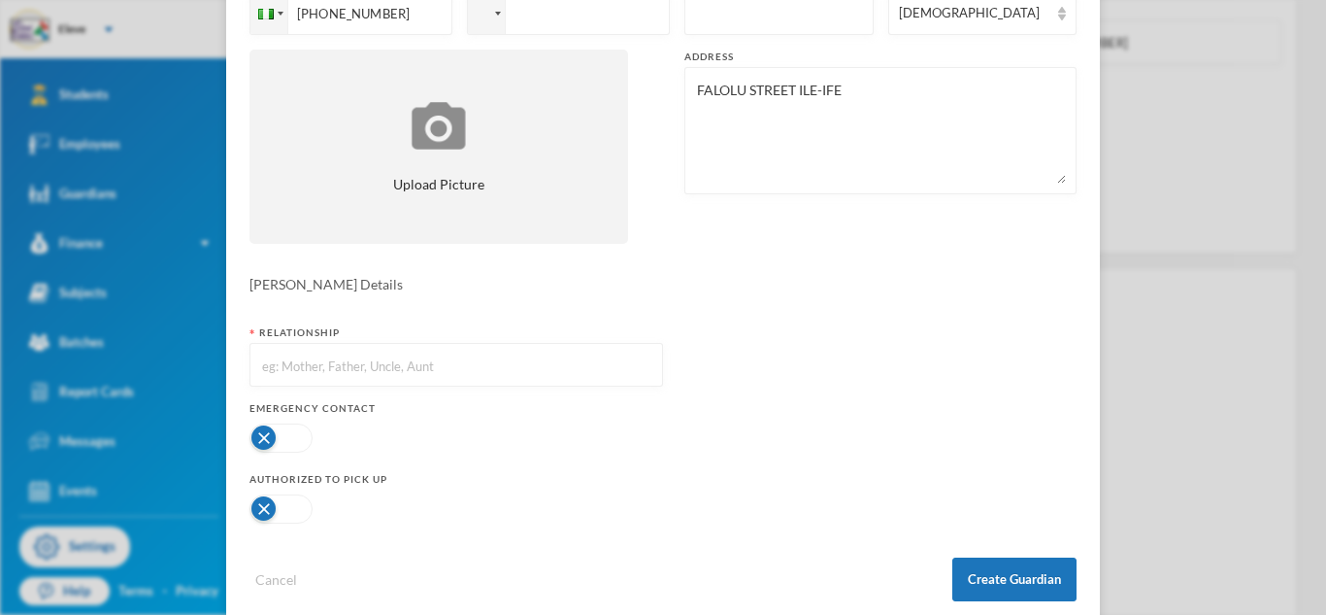
scroll to position [308, 0]
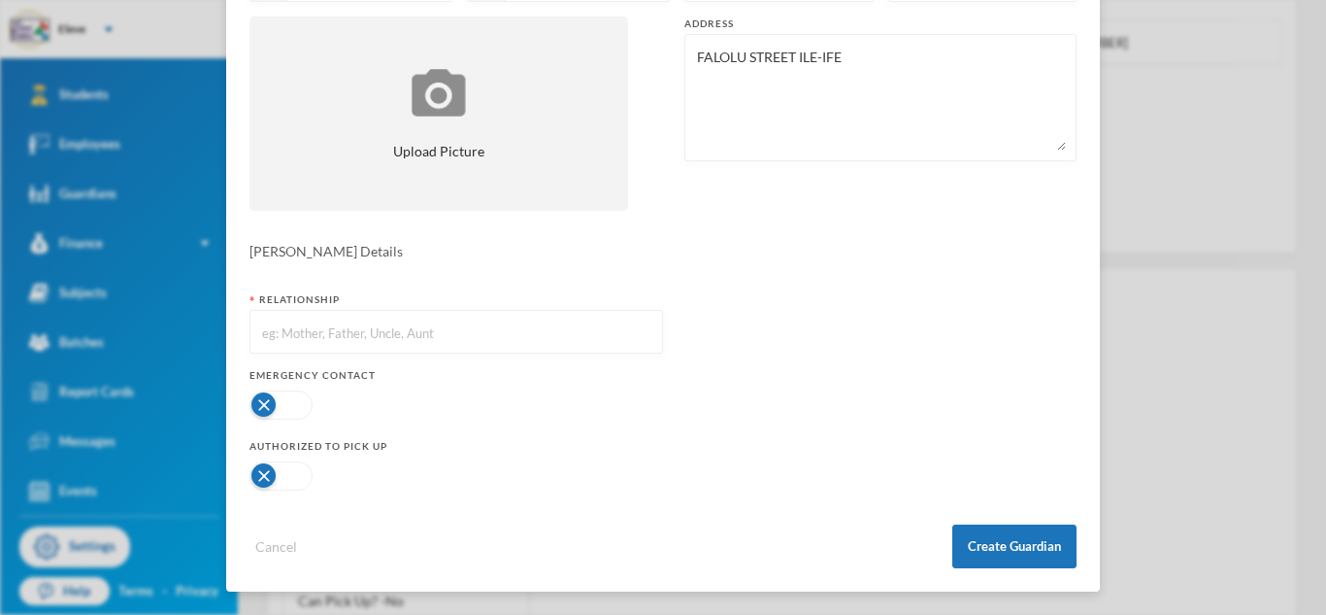
click at [570, 330] on input "text" at bounding box center [456, 333] width 392 height 44
type input "MOTHER"
click at [277, 400] on button "button" at bounding box center [281, 404] width 63 height 29
click at [273, 474] on button "button" at bounding box center [281, 475] width 63 height 29
click at [1008, 527] on button "Create Guardian" at bounding box center [1015, 546] width 124 height 44
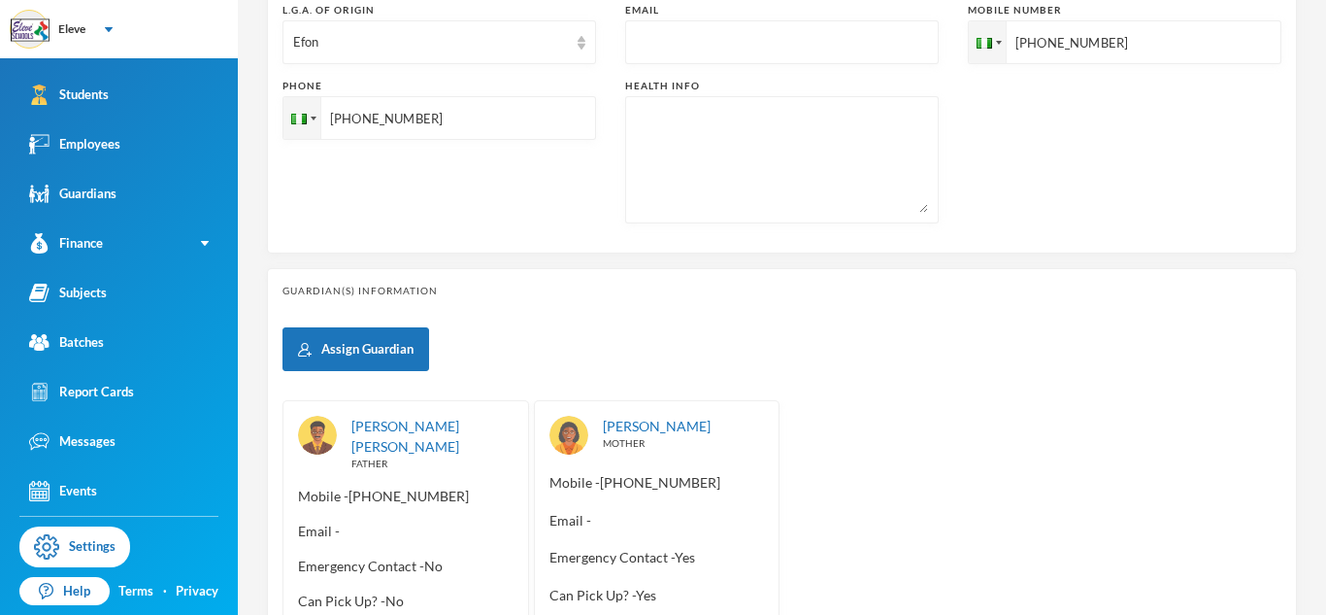
scroll to position [211, 0]
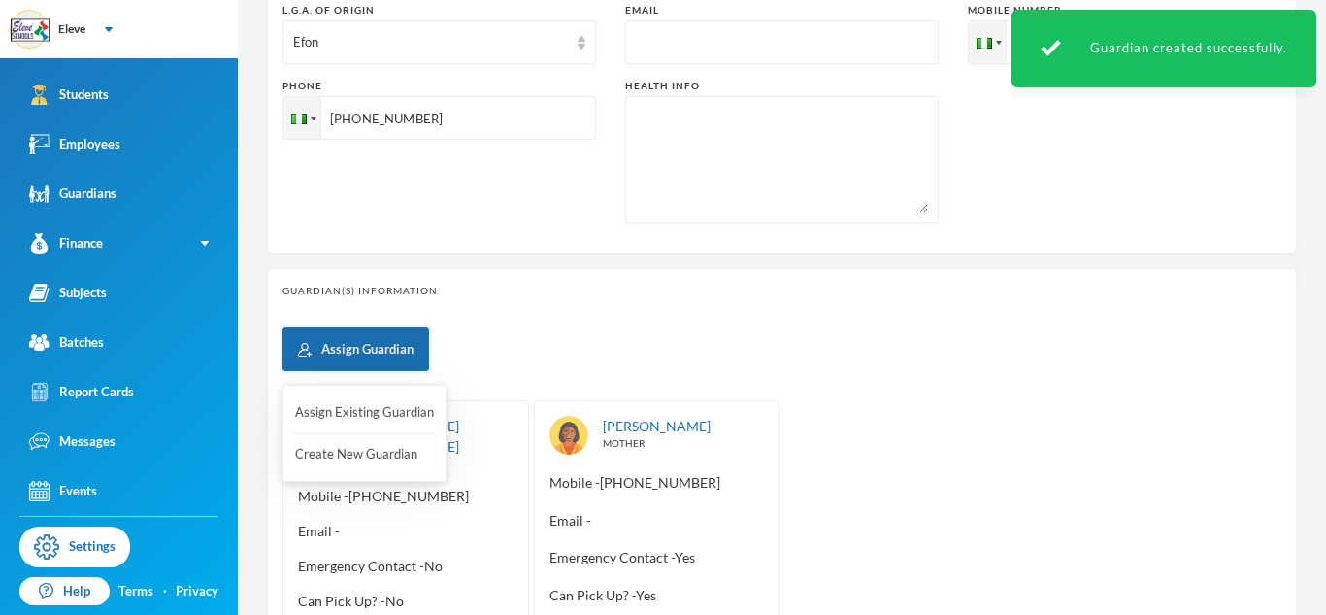
click at [420, 353] on button "Assign Guardian" at bounding box center [356, 349] width 147 height 44
click at [389, 450] on button "Create New Guardian" at bounding box center [364, 454] width 143 height 35
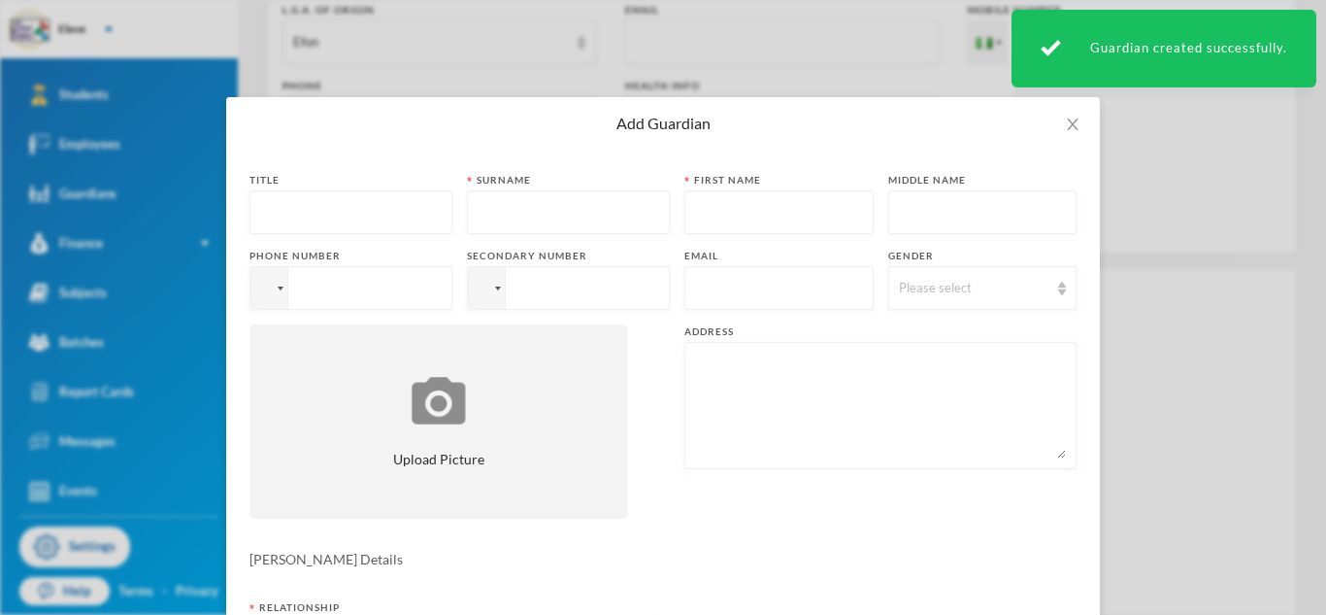
click at [325, 215] on input "text" at bounding box center [351, 213] width 182 height 44
click at [553, 213] on input "text" at bounding box center [569, 213] width 182 height 44
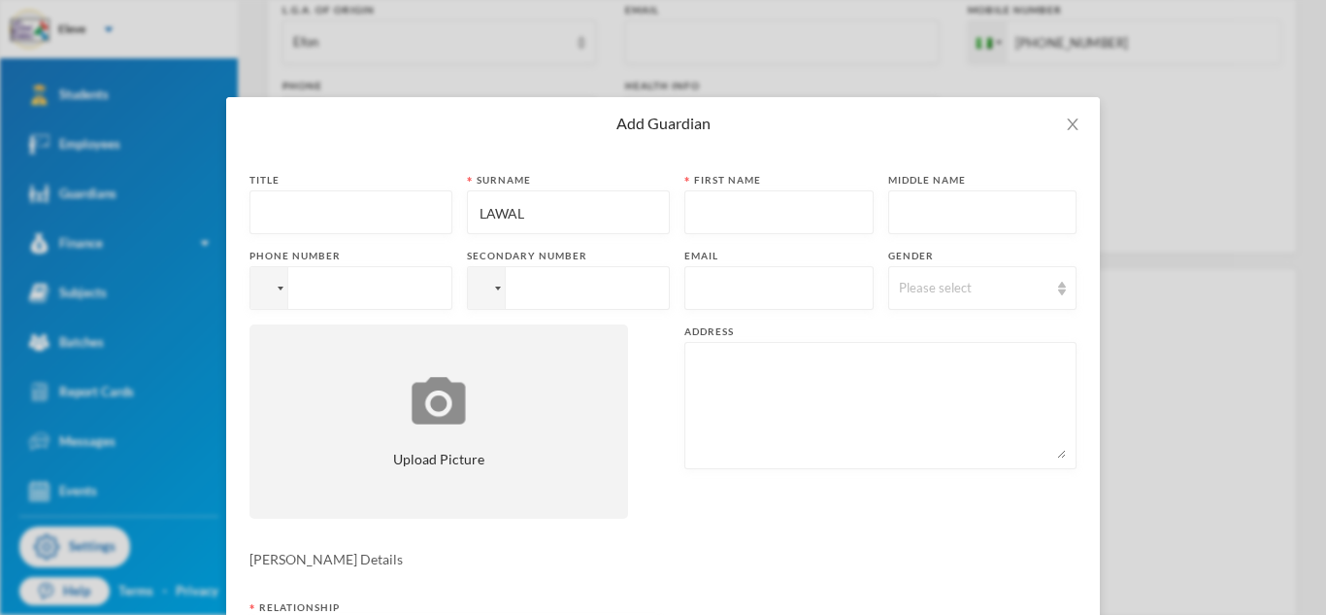
type input "LAWAL"
click at [785, 208] on input "text" at bounding box center [779, 213] width 168 height 44
click at [717, 221] on input "text" at bounding box center [779, 213] width 168 height 44
type input "SERIFAT"
click at [934, 211] on input "text" at bounding box center [983, 213] width 168 height 44
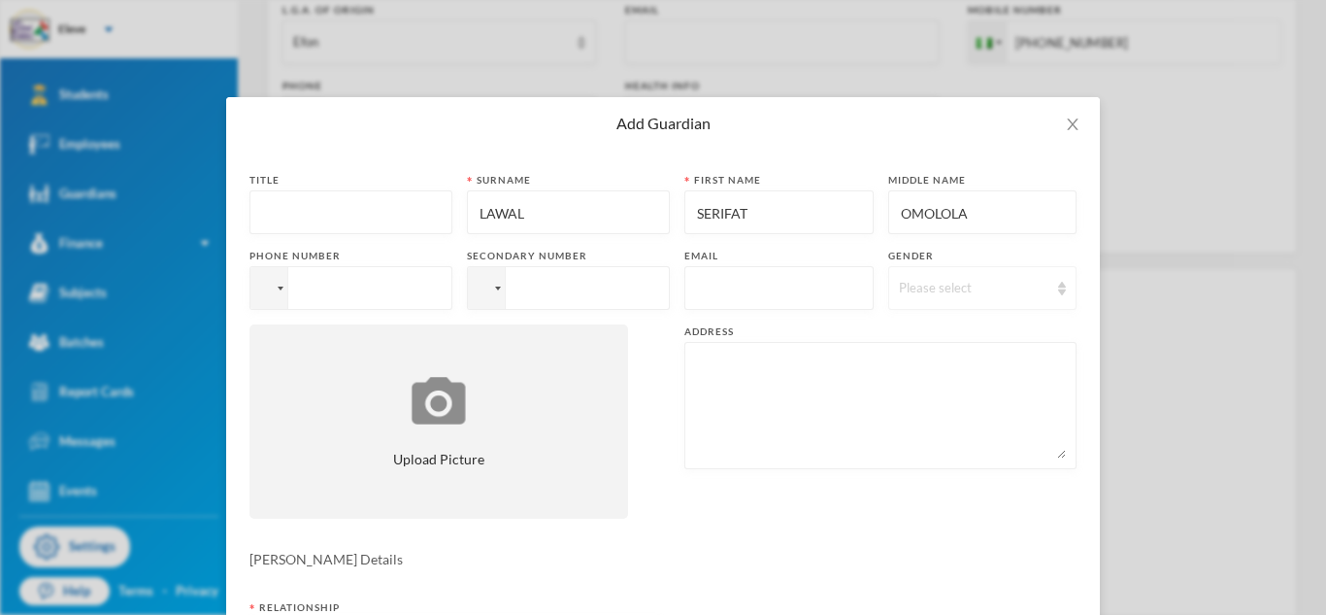
type input "OMOLOLA"
click at [934, 274] on div "Please select" at bounding box center [982, 288] width 189 height 44
click at [934, 363] on span "[DEMOGRAPHIC_DATA]" at bounding box center [968, 363] width 152 height 17
click at [385, 286] on input "tel" at bounding box center [351, 288] width 203 height 44
type input "[PHONE_NUMBER]"
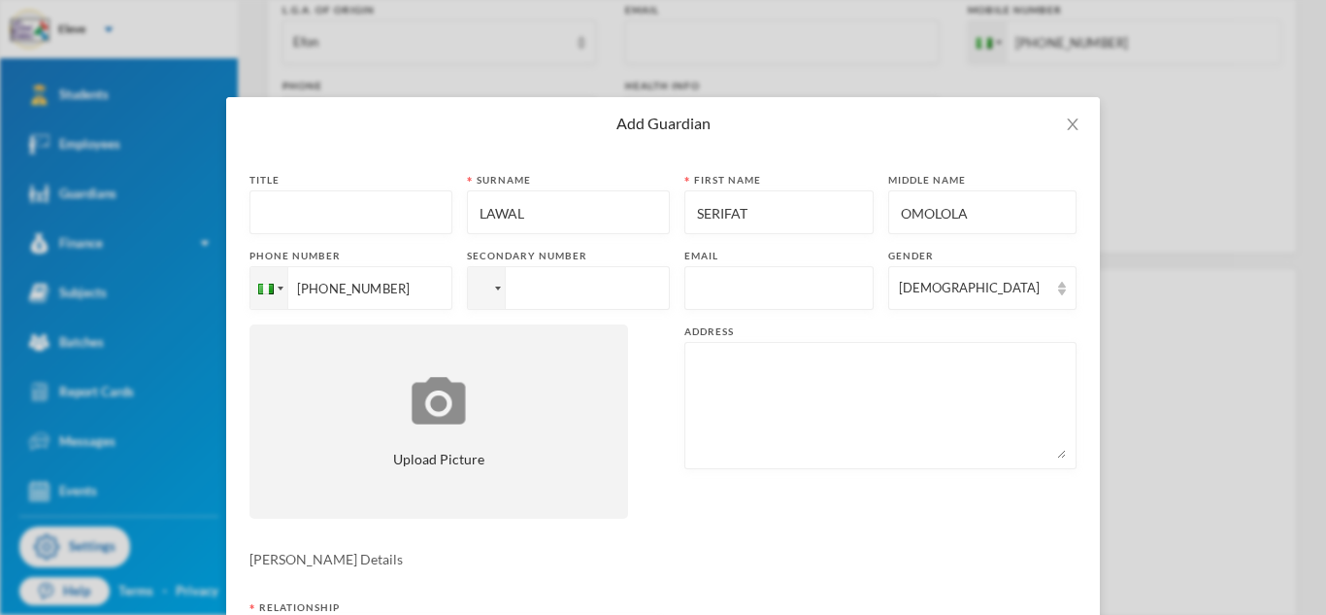
click at [778, 360] on textarea at bounding box center [880, 405] width 371 height 106
paste textarea "FALOLU STREET ILE-IFE"
type textarea "FALOLU STREET ILE-IFE"
click at [732, 560] on div "[PERSON_NAME] Details" at bounding box center [663, 559] width 827 height 20
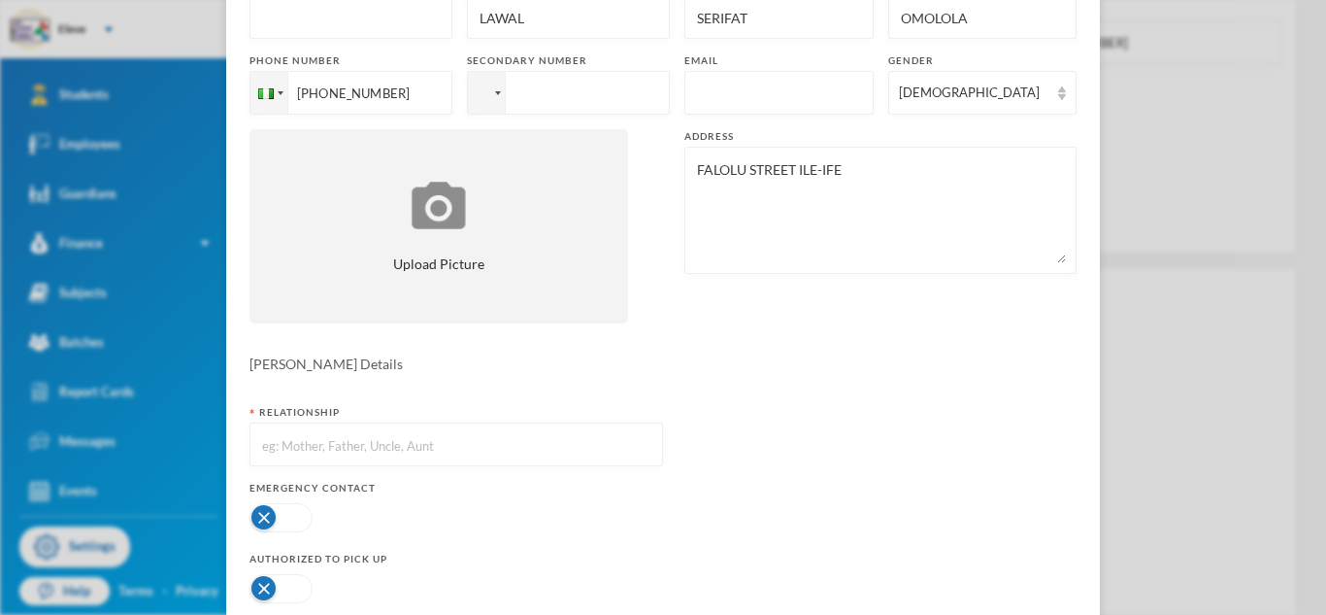
scroll to position [233, 0]
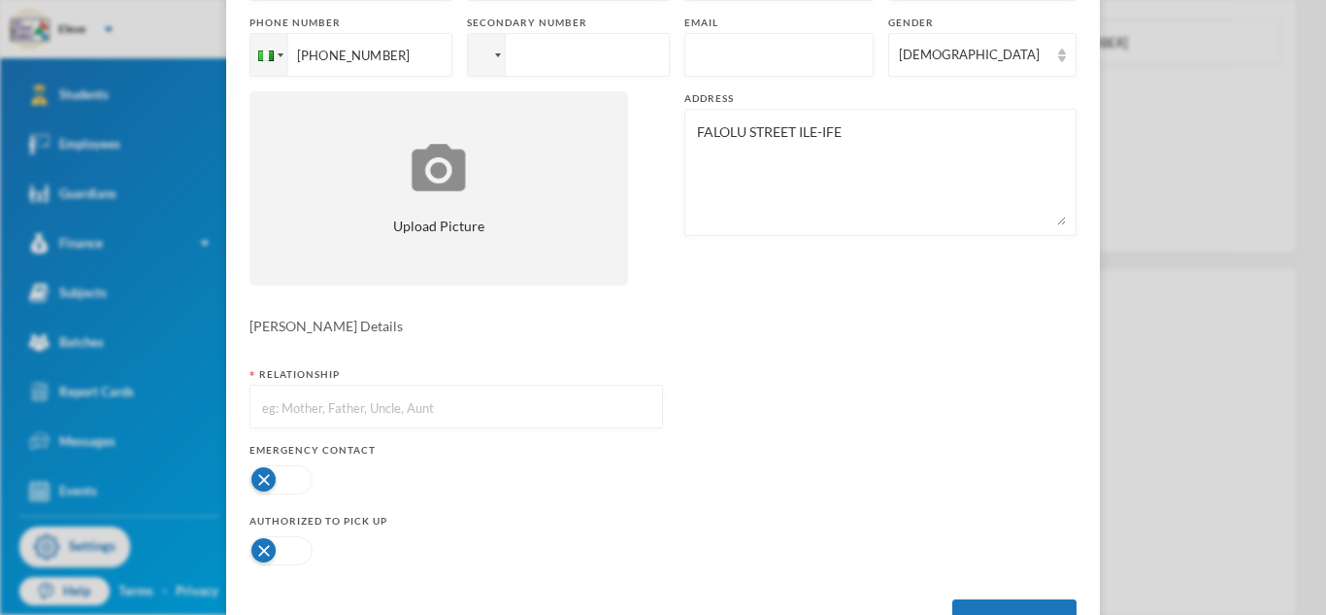
click at [470, 414] on input "text" at bounding box center [456, 407] width 392 height 44
type input "GUARDIAN"
click at [298, 479] on button "button" at bounding box center [281, 479] width 63 height 29
click at [297, 544] on button "button" at bounding box center [281, 550] width 63 height 29
click at [1007, 608] on button "Create Guardian" at bounding box center [1015, 621] width 124 height 44
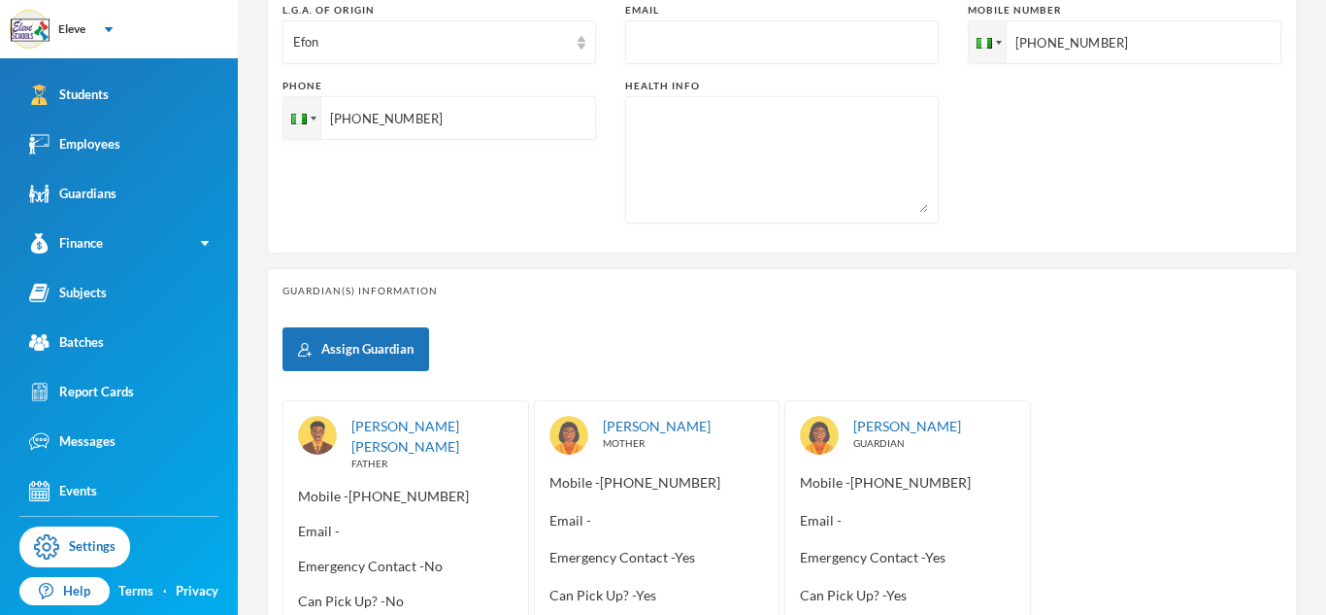
scroll to position [0, 0]
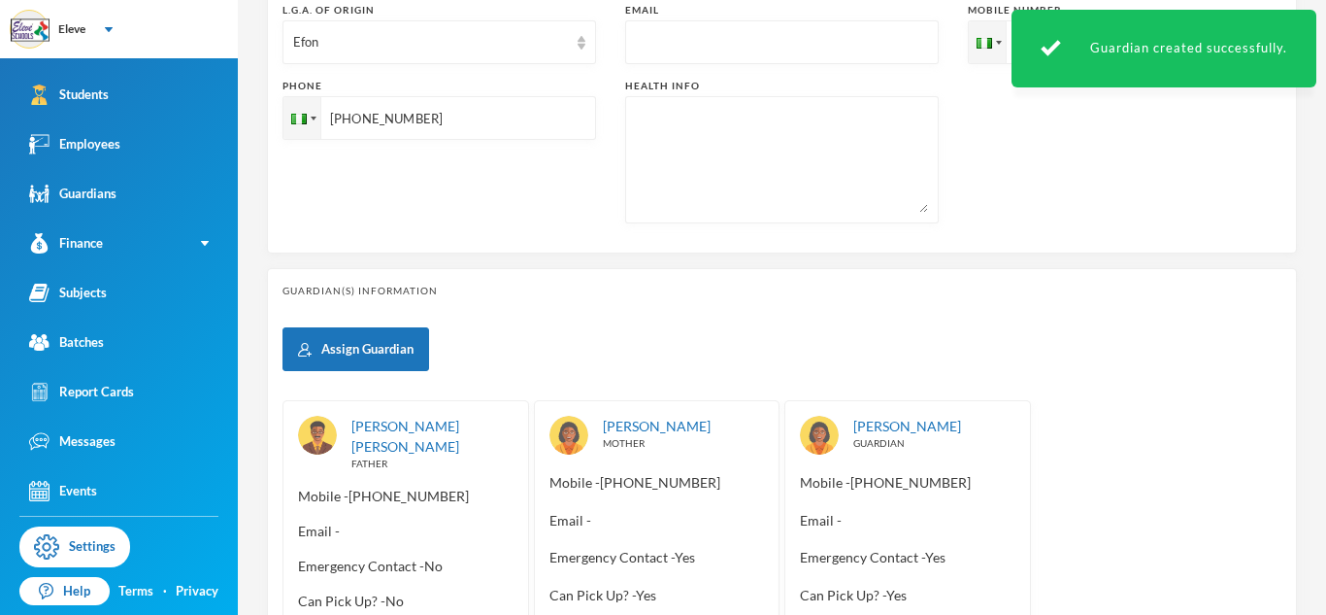
click at [1045, 380] on div "Assign Guardian [PERSON_NAME] [PERSON_NAME] FATHER Mobile - [PHONE_NUMBER] Emai…" at bounding box center [782, 494] width 999 height 334
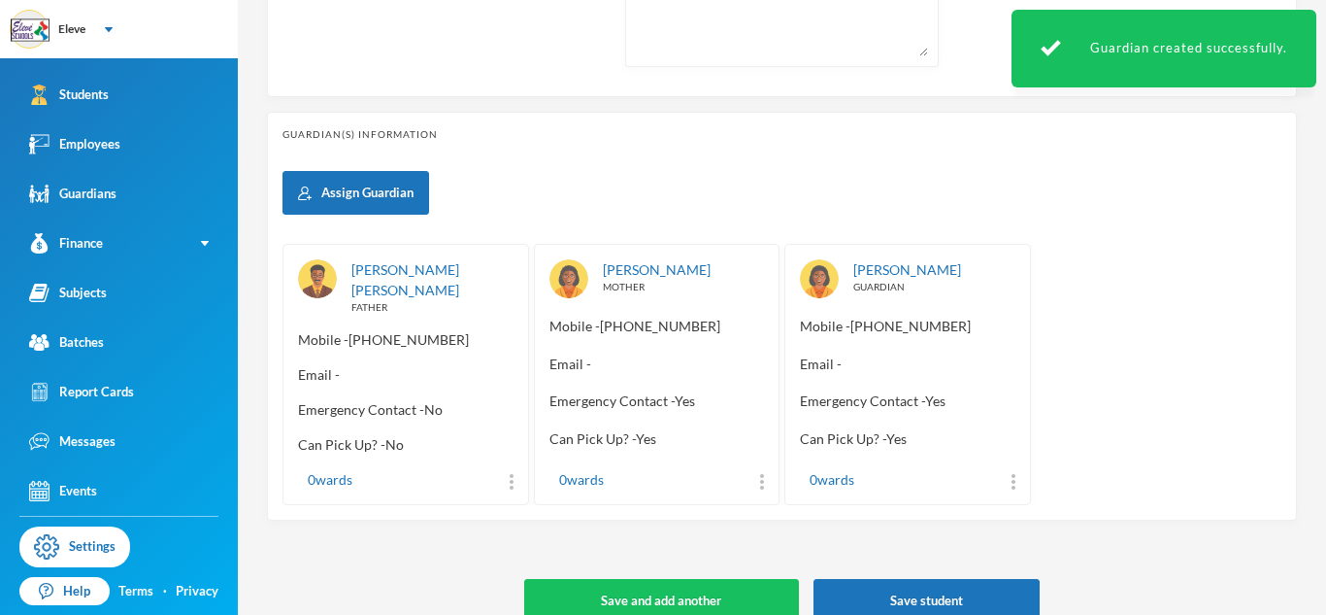
scroll to position [827, 0]
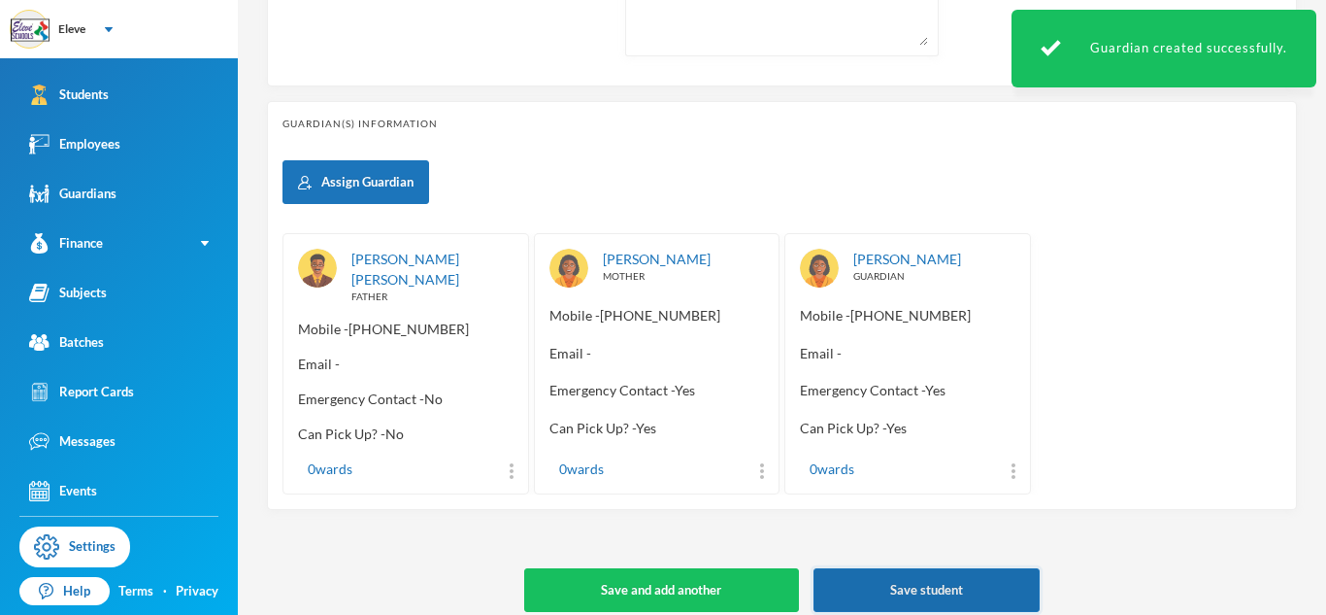
click at [971, 573] on button "Save student" at bounding box center [927, 590] width 226 height 44
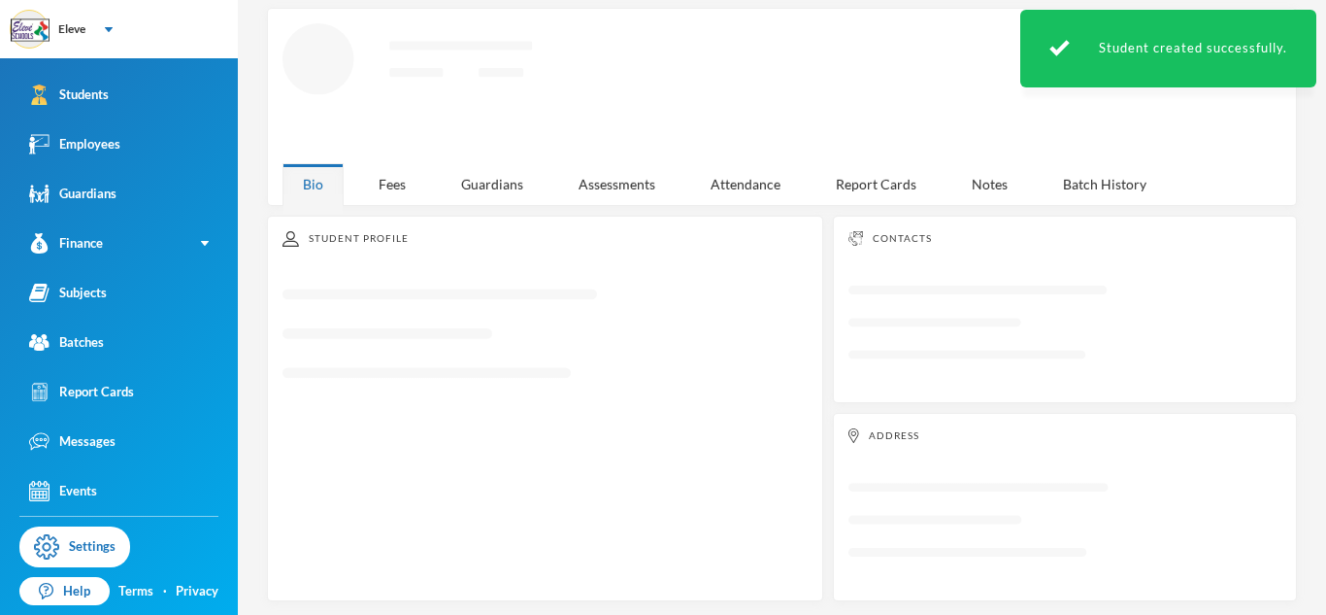
scroll to position [353, 0]
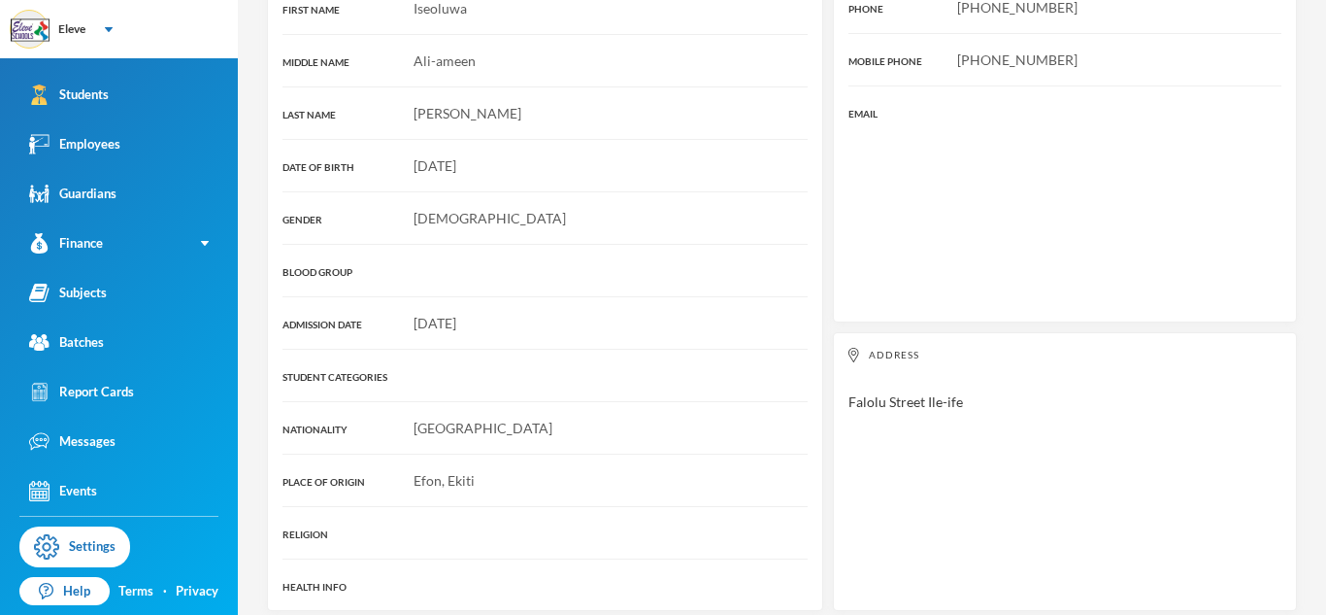
click at [743, 470] on div "Efon, Ekiti" at bounding box center [545, 480] width 525 height 20
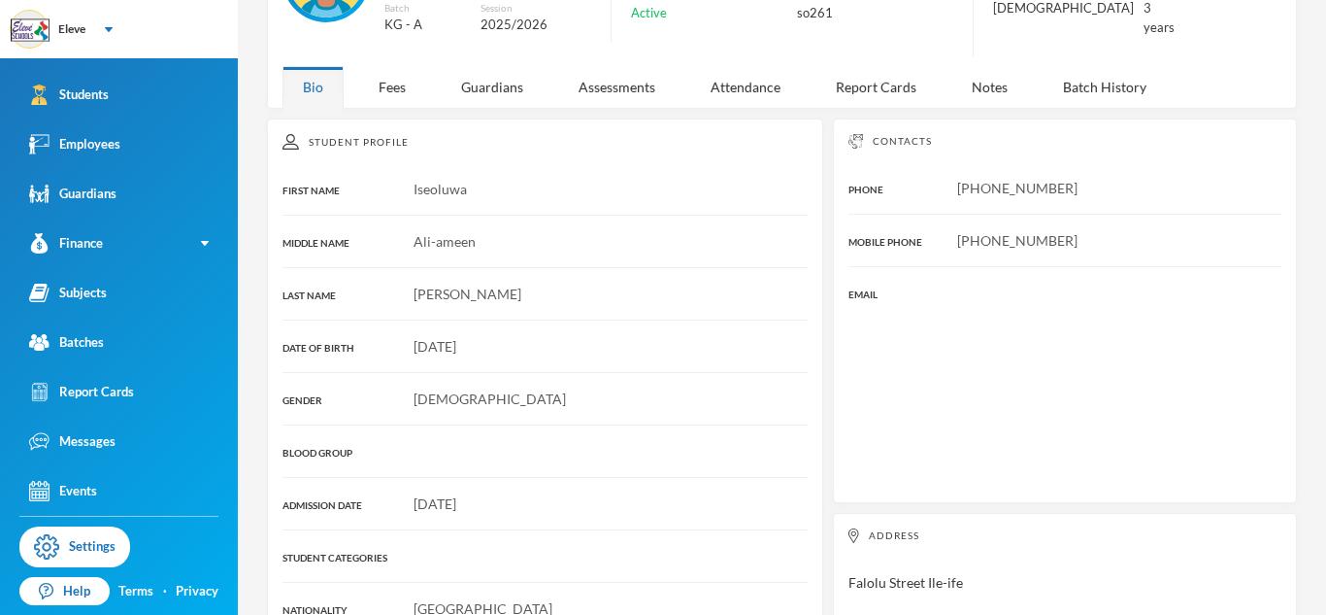
scroll to position [0, 0]
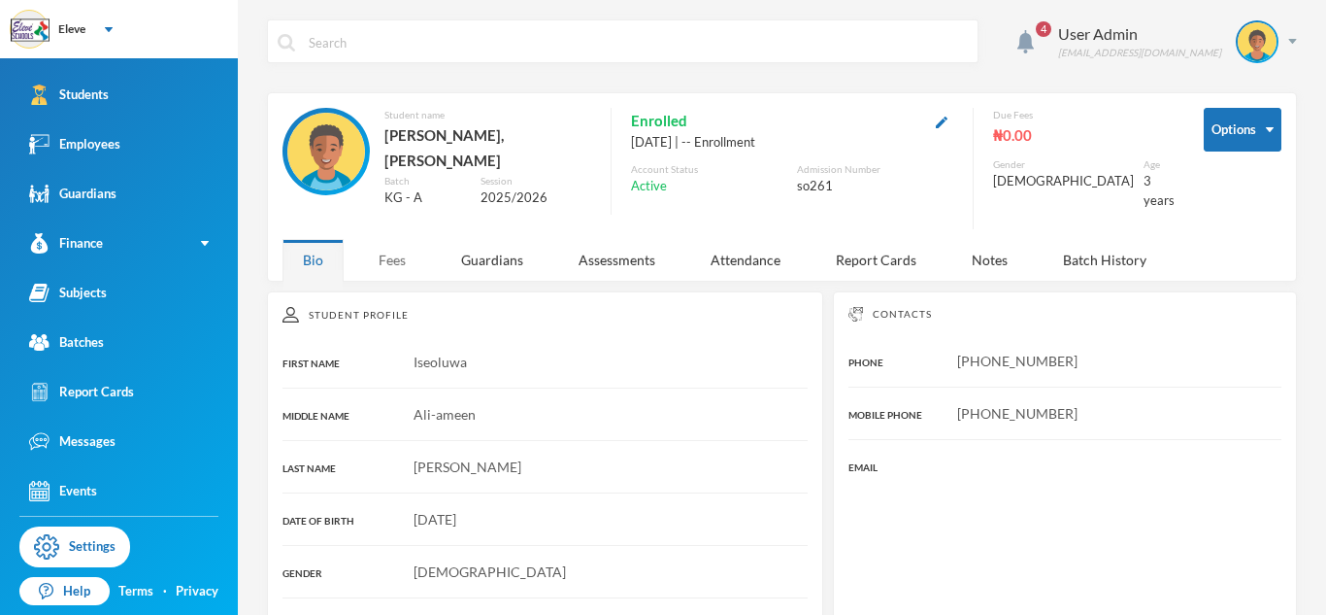
click at [372, 240] on div "Fees" at bounding box center [392, 260] width 68 height 42
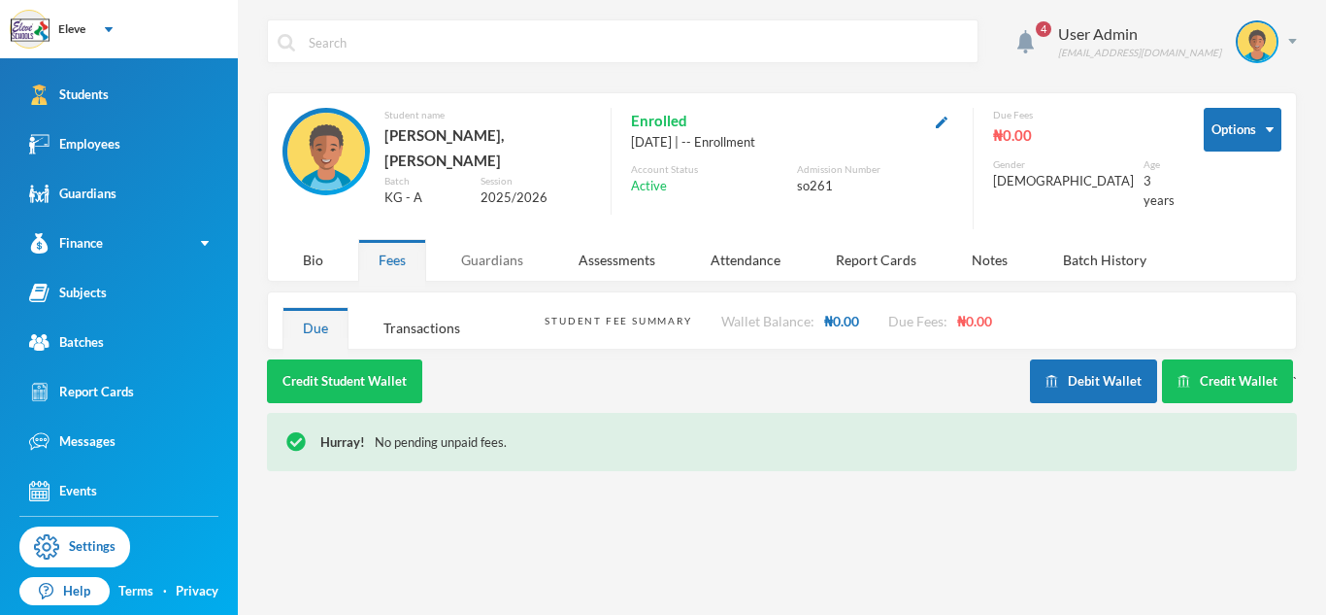
click at [509, 240] on div "Guardians" at bounding box center [492, 260] width 103 height 42
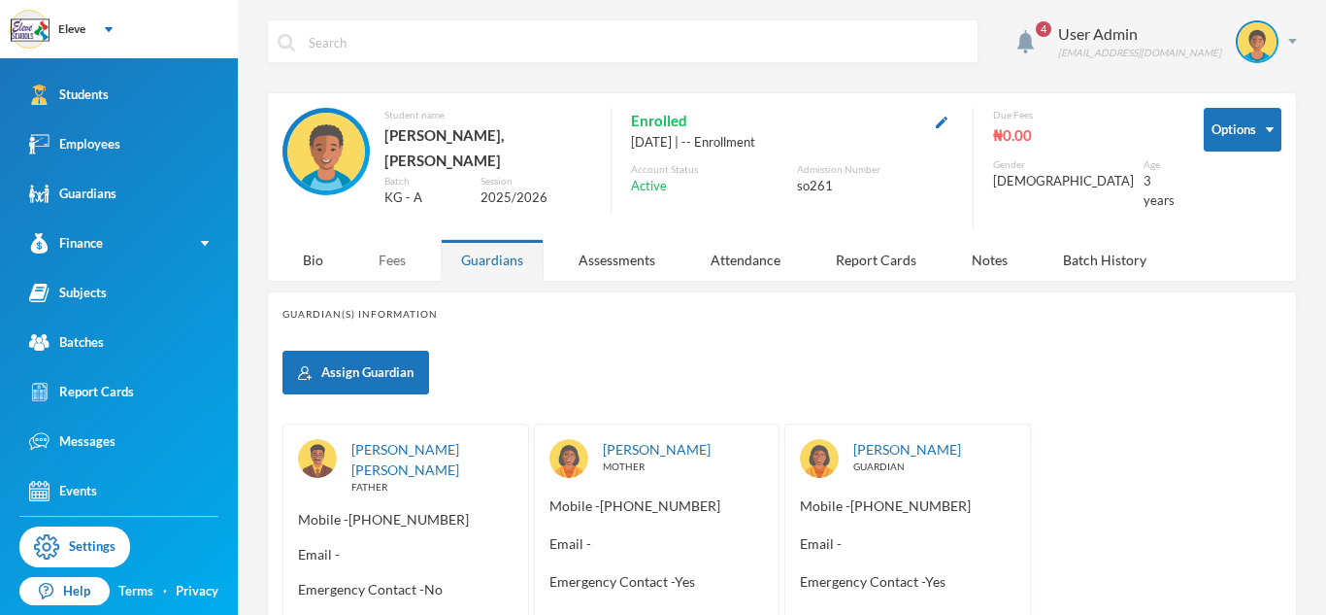
click at [404, 251] on div "Fees" at bounding box center [392, 260] width 68 height 42
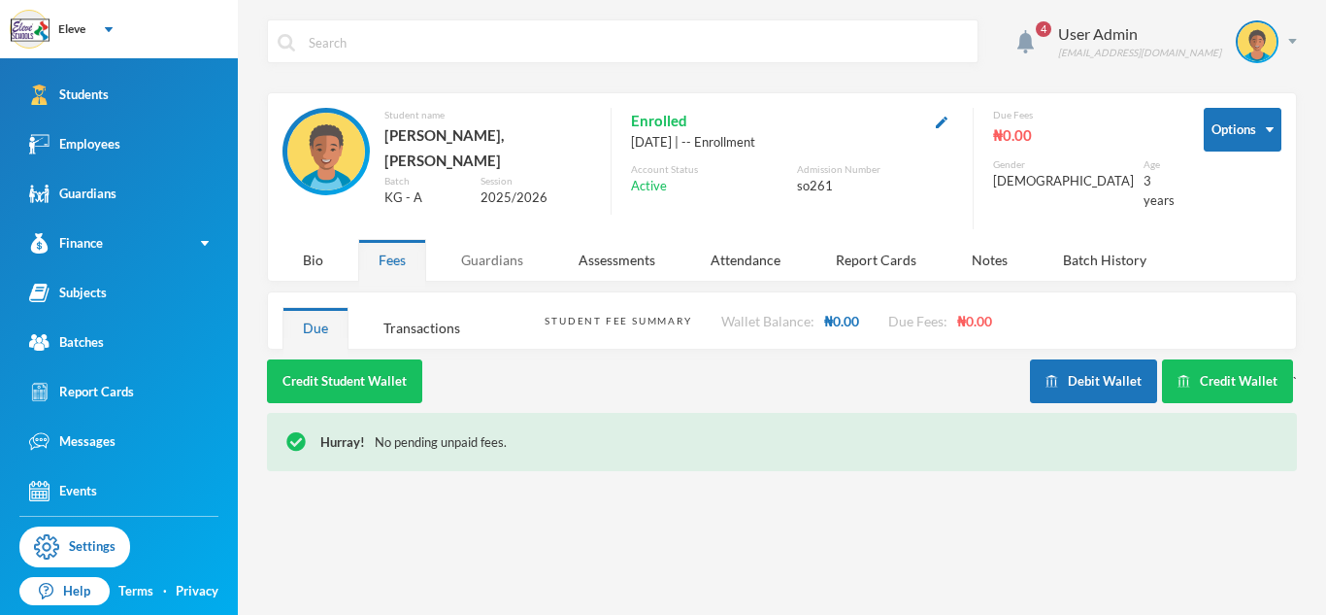
click at [469, 251] on div "Guardians" at bounding box center [492, 260] width 103 height 42
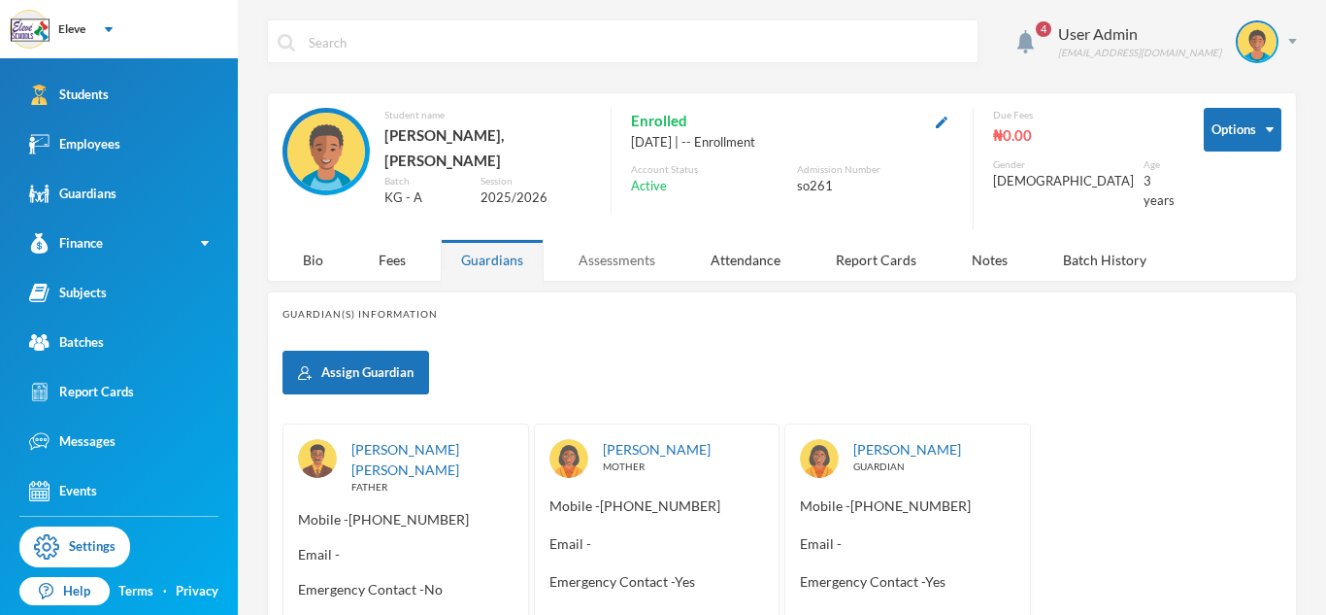
click at [614, 247] on div "Assessments" at bounding box center [616, 260] width 117 height 42
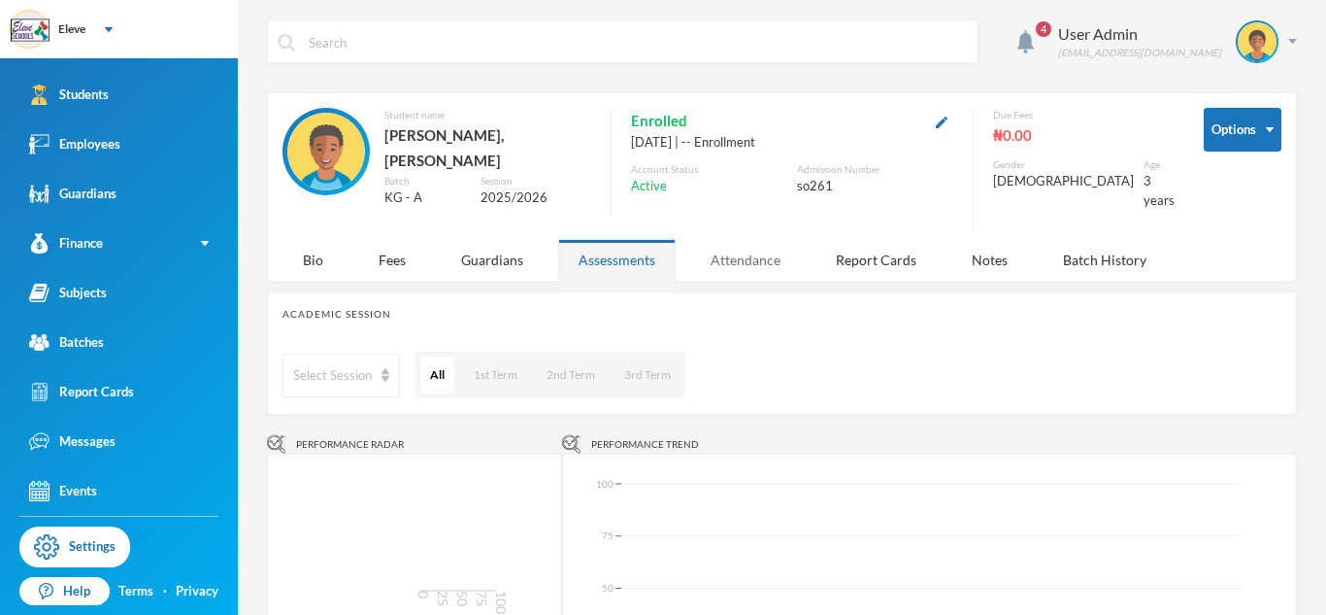
click at [762, 239] on div "Attendance" at bounding box center [745, 260] width 111 height 42
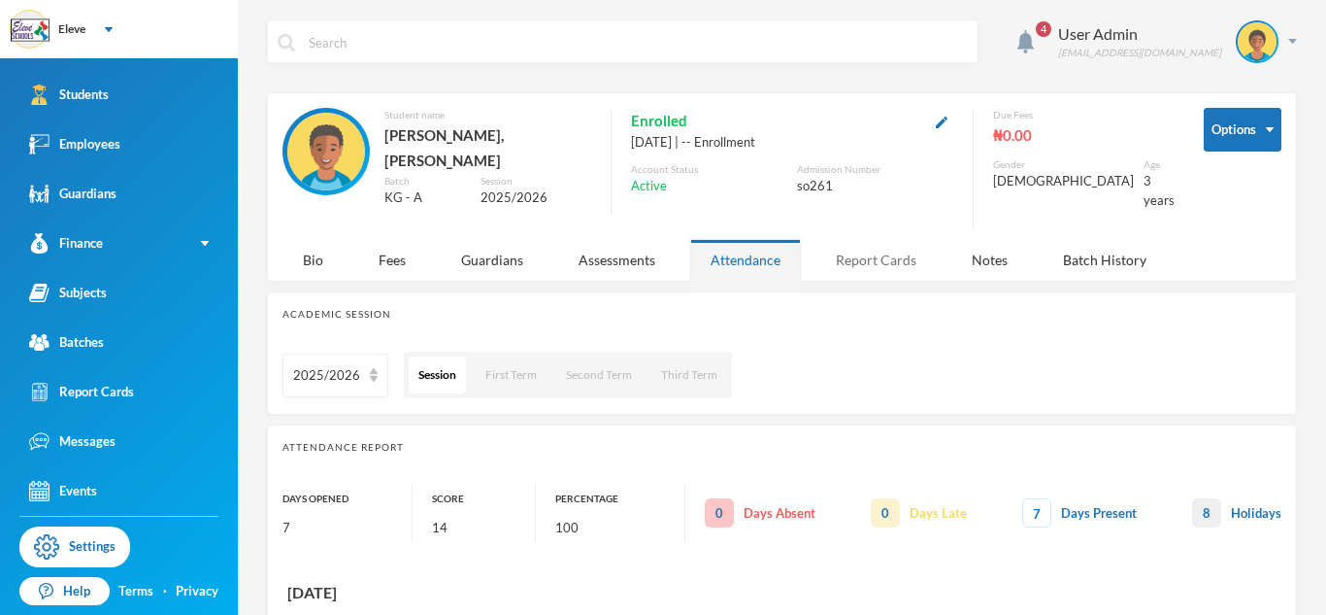
click at [893, 245] on div "Report Cards" at bounding box center [876, 260] width 121 height 42
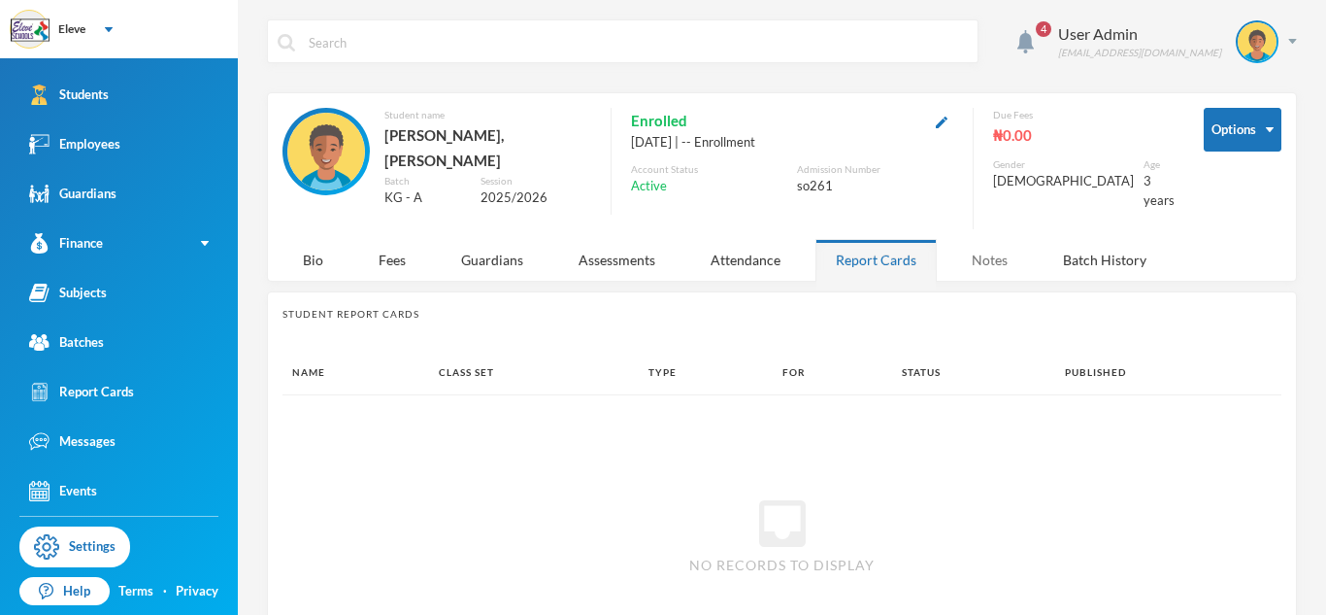
click at [997, 239] on div "Notes" at bounding box center [990, 260] width 77 height 42
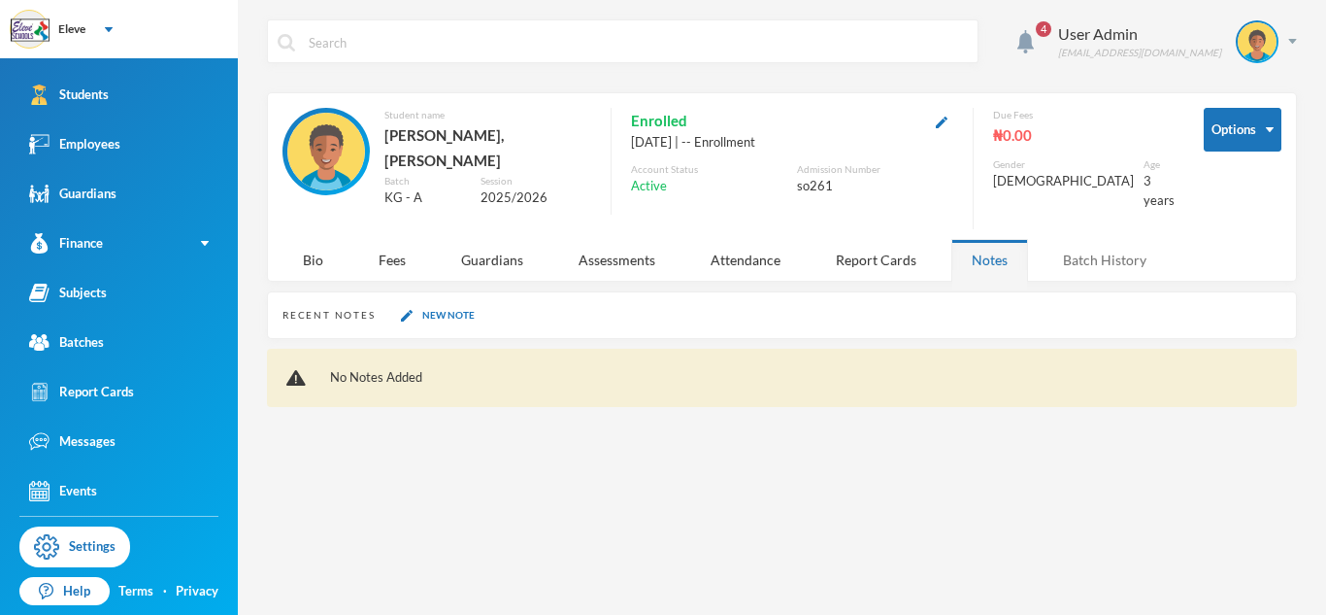
click at [1132, 241] on div "Batch History" at bounding box center [1105, 260] width 124 height 42
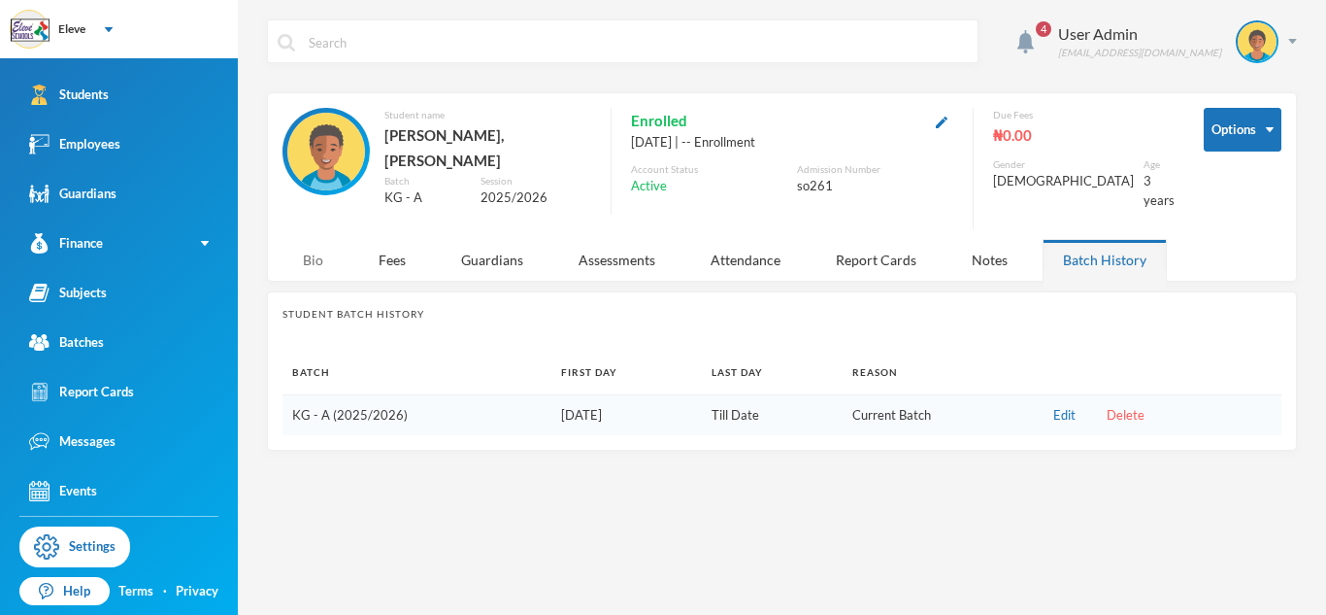
click at [310, 245] on div "Bio" at bounding box center [313, 260] width 61 height 42
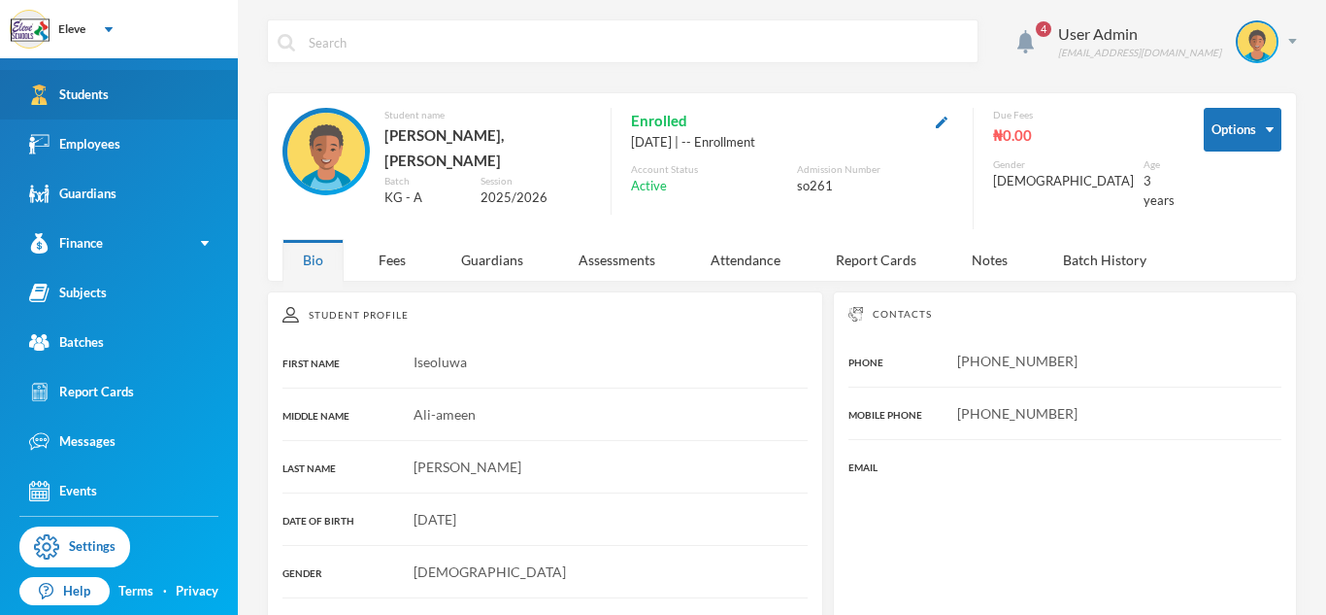
click at [146, 92] on link "Students" at bounding box center [119, 95] width 238 height 50
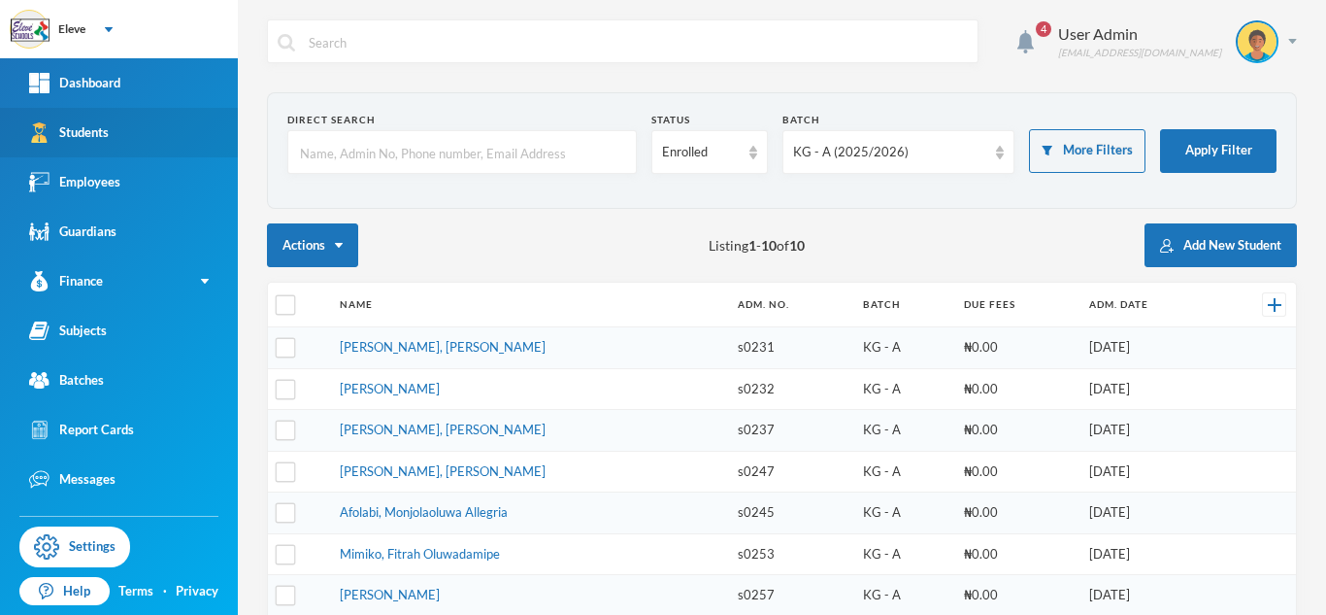
click at [136, 117] on link "Students" at bounding box center [119, 133] width 238 height 50
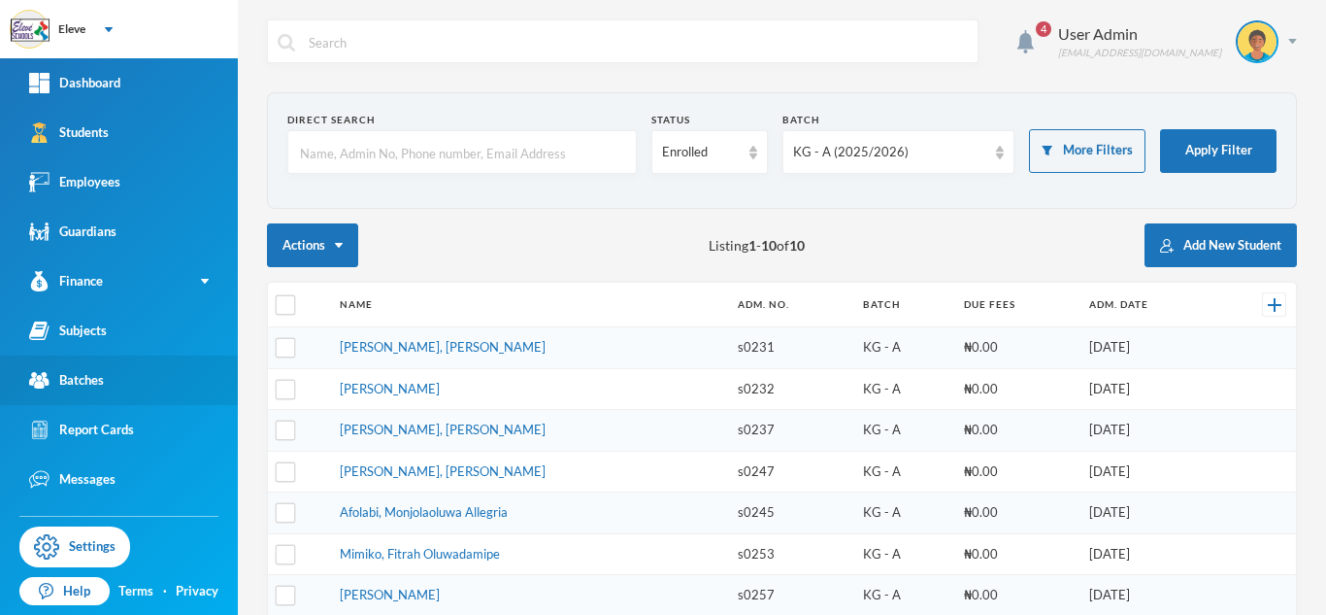
click at [179, 390] on link "Batches" at bounding box center [119, 380] width 238 height 50
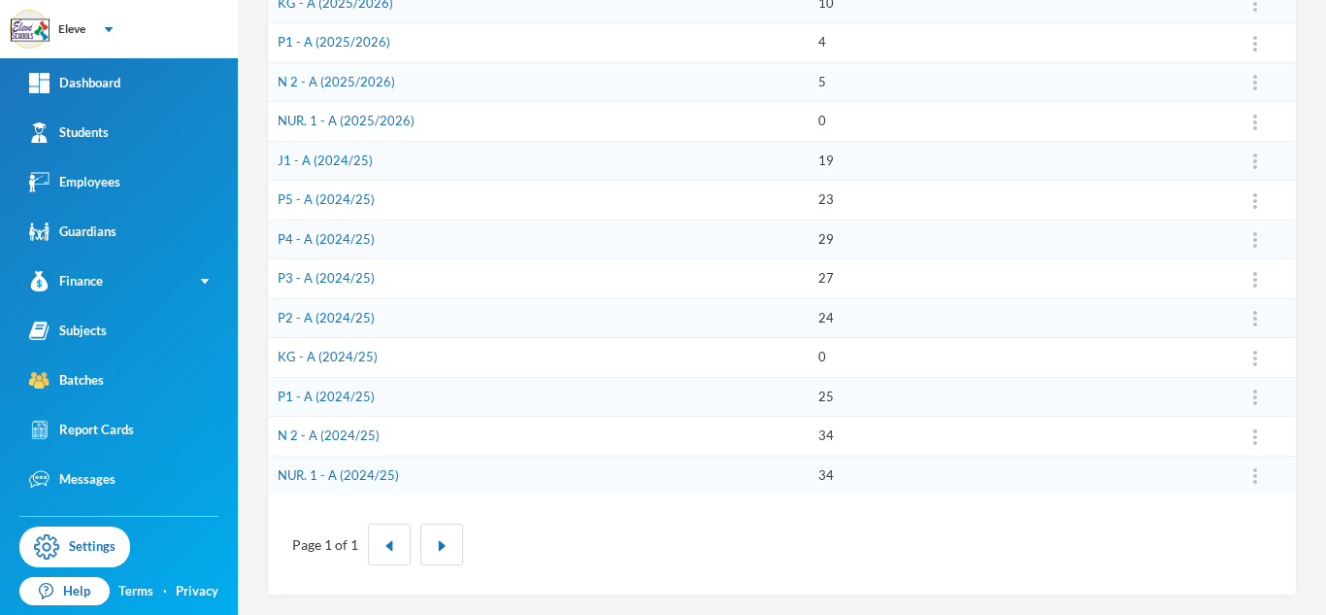
scroll to position [79, 0]
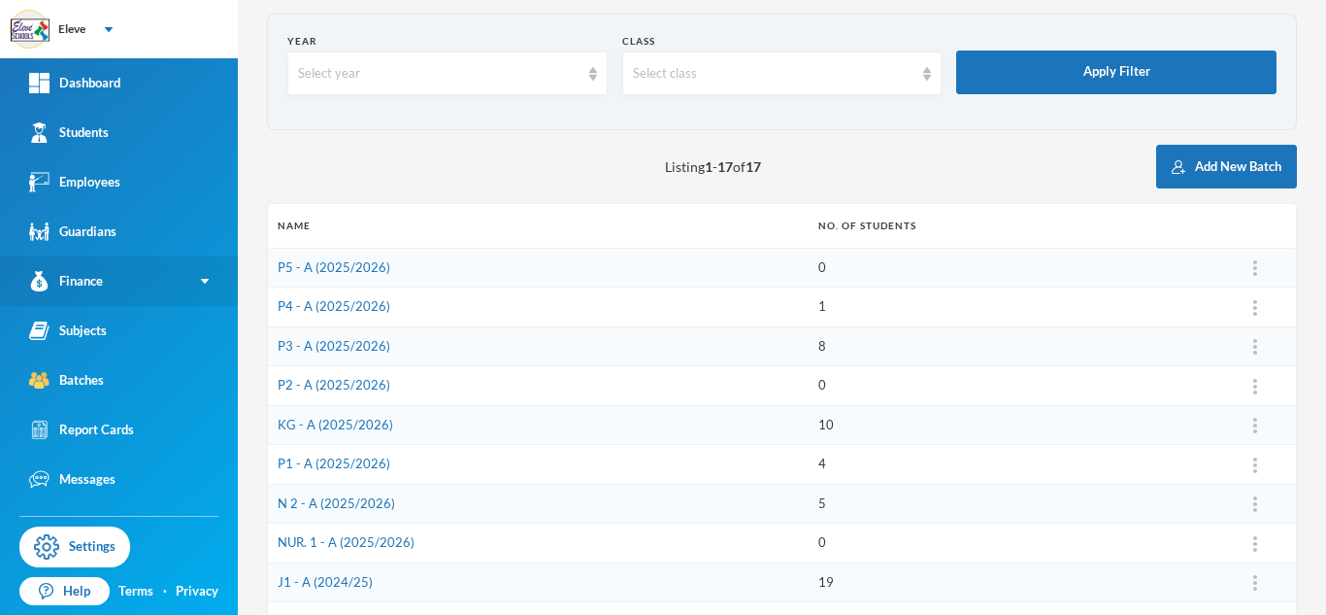
click at [154, 269] on link "Finance" at bounding box center [119, 281] width 238 height 50
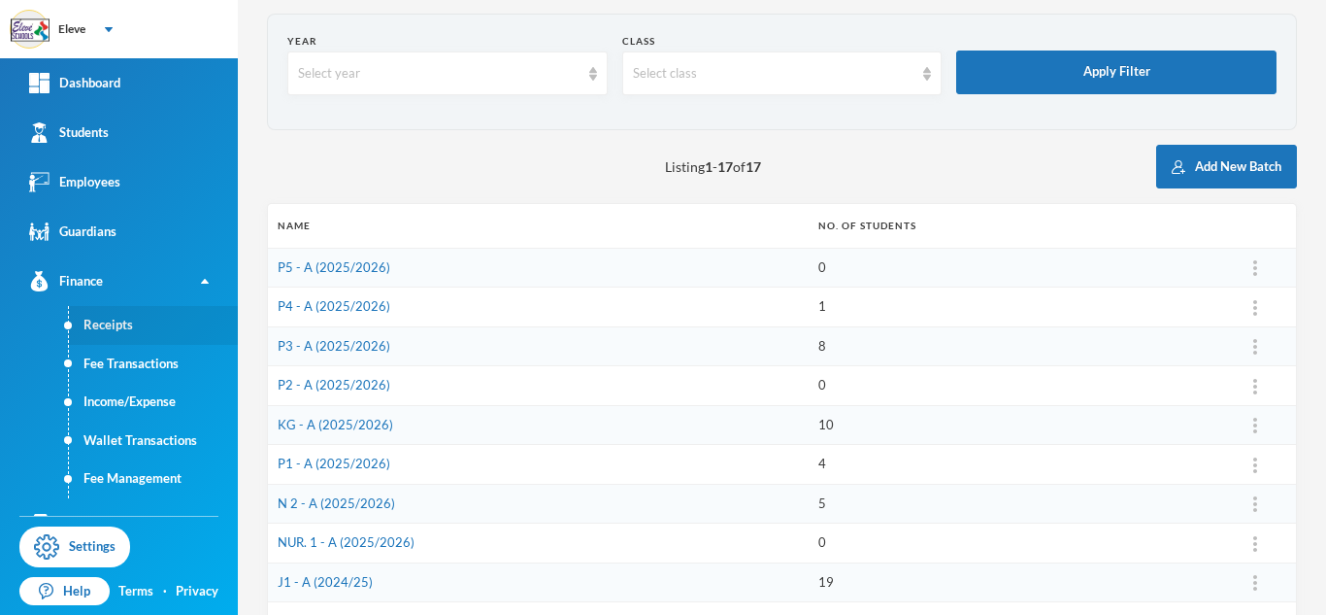
click at [145, 321] on link "Receipts" at bounding box center [153, 325] width 169 height 39
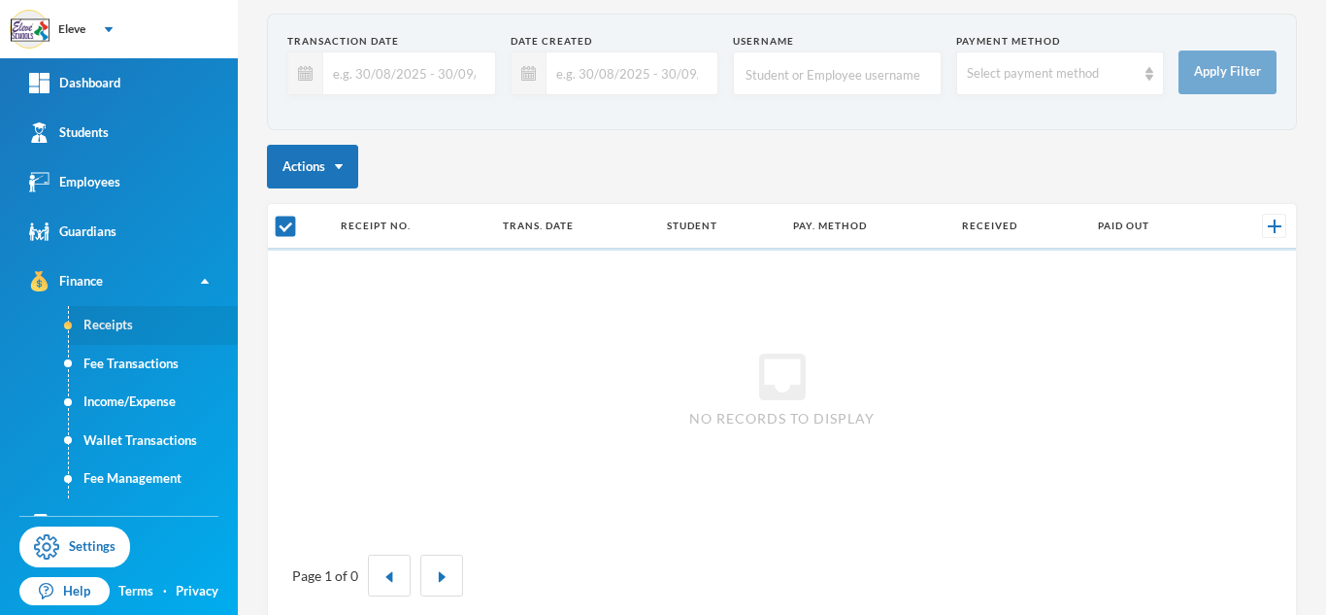
checkbox input "false"
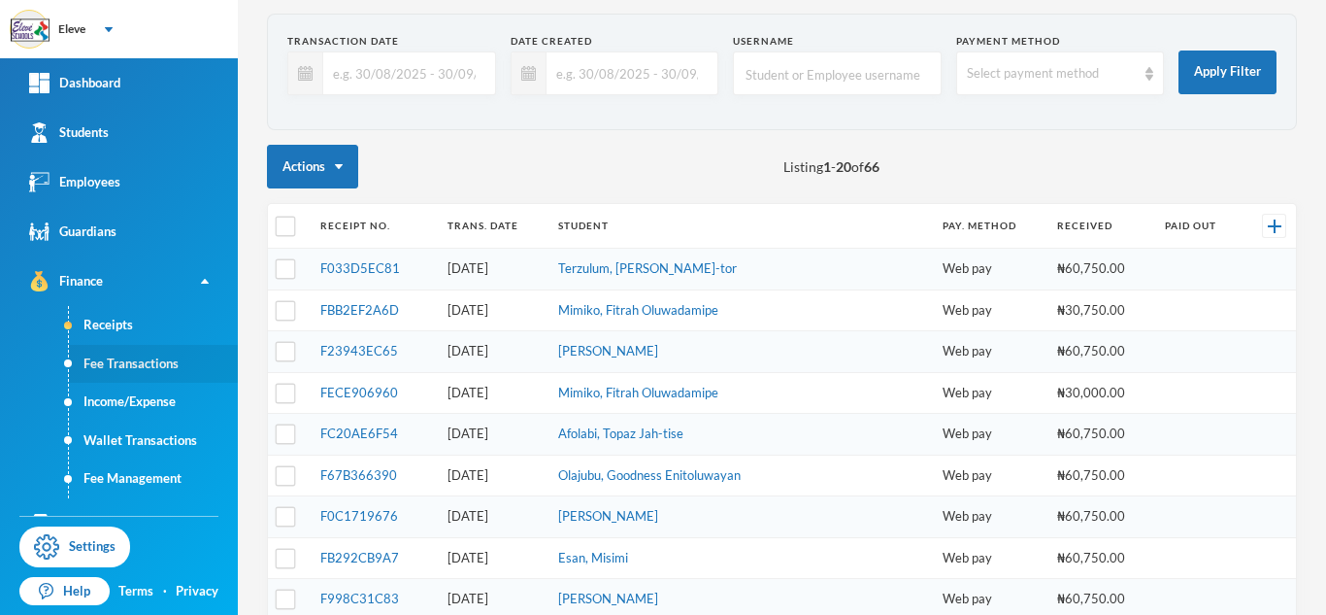
click at [138, 357] on link "Fee Transactions" at bounding box center [153, 364] width 169 height 39
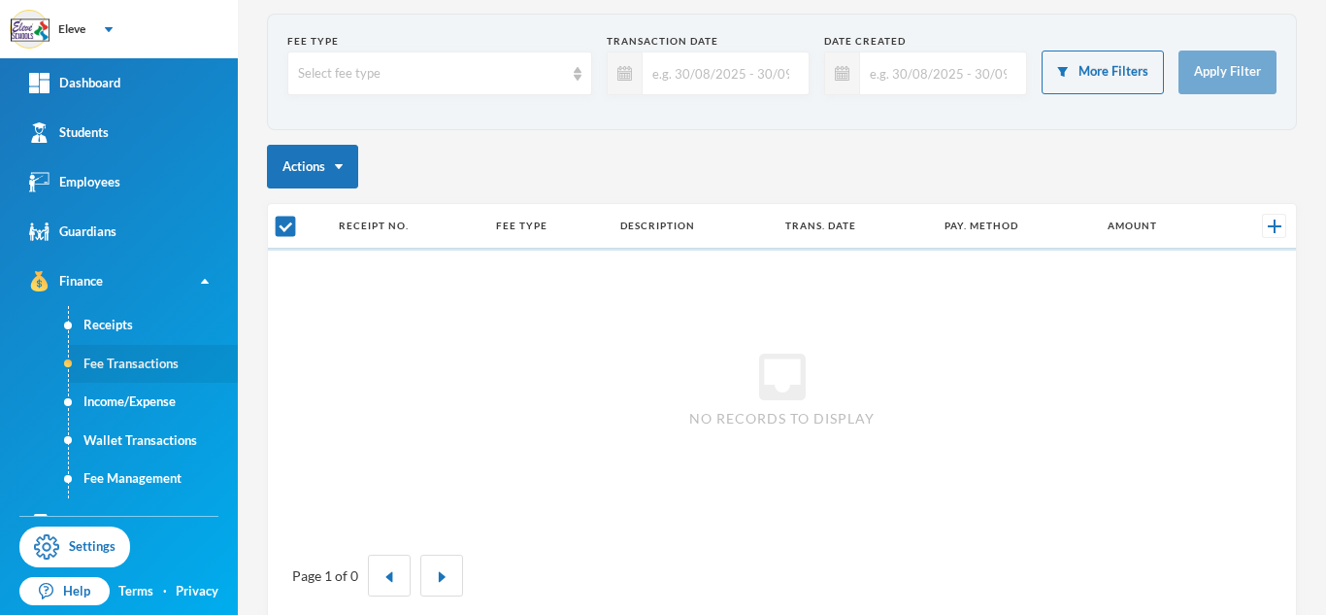
checkbox input "false"
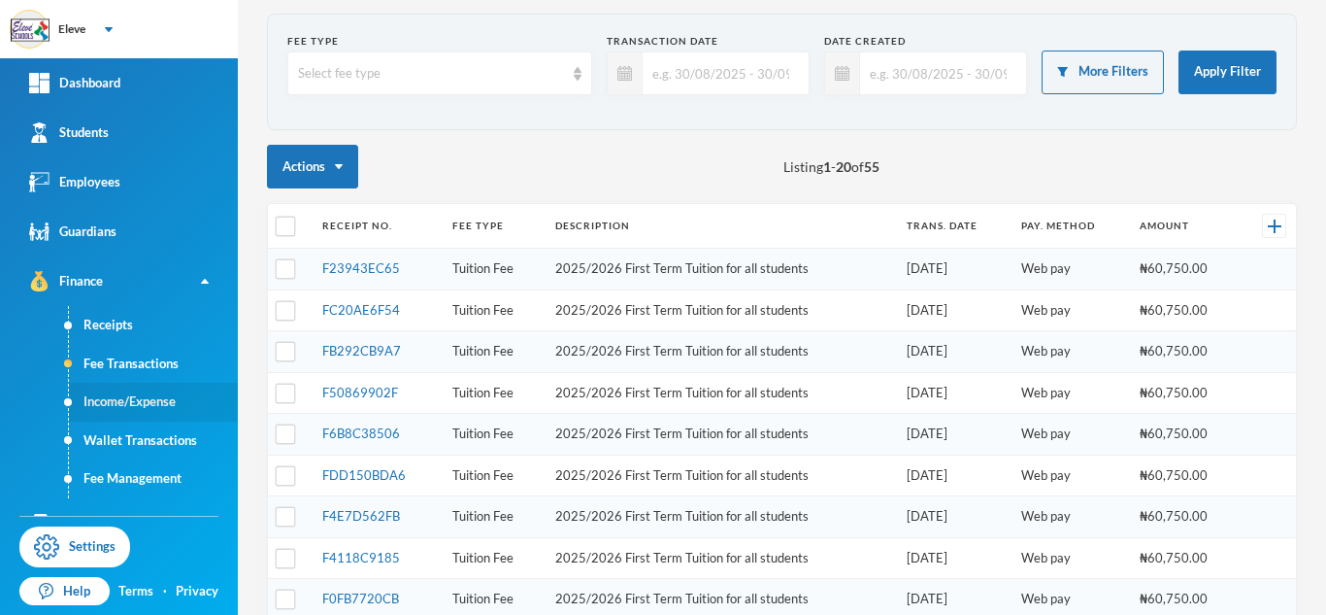
click at [138, 392] on link "Income/Expense" at bounding box center [153, 402] width 169 height 39
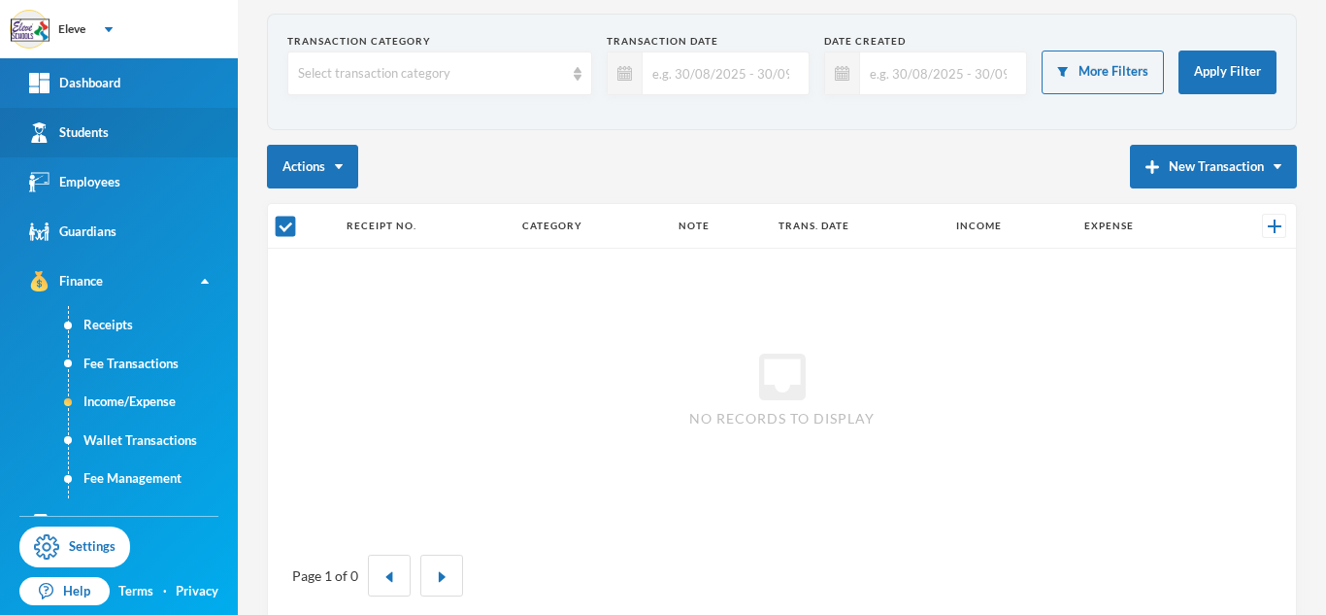
click at [155, 141] on link "Students" at bounding box center [119, 133] width 238 height 50
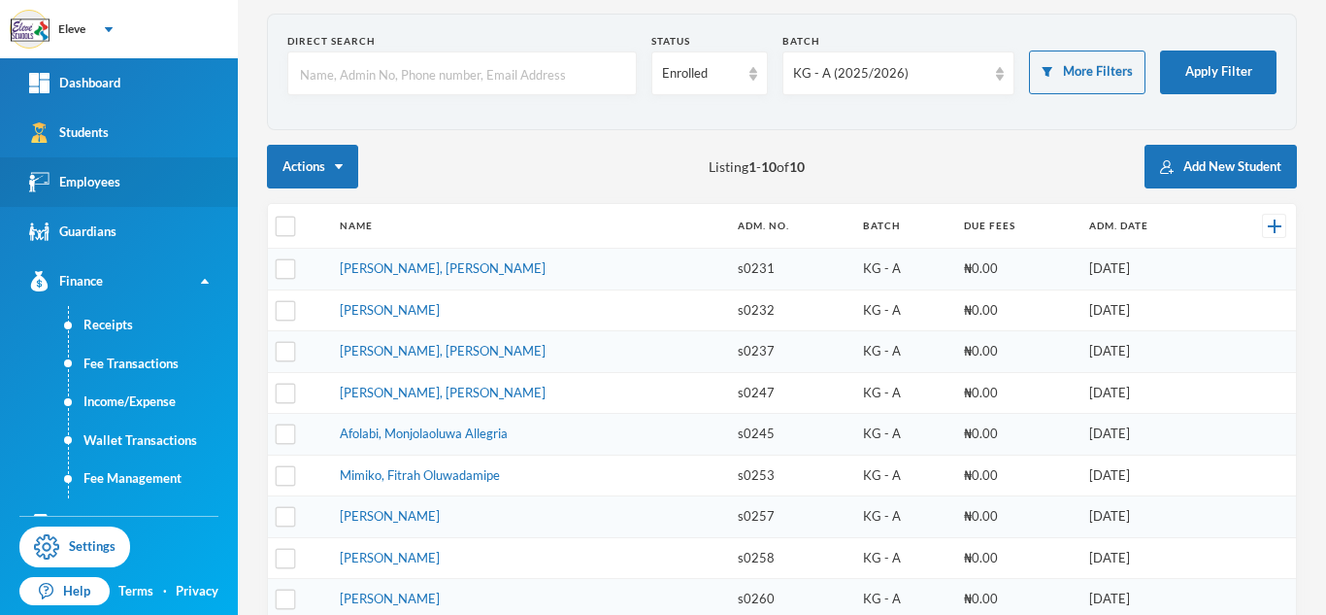
click at [141, 174] on link "Employees" at bounding box center [119, 182] width 238 height 50
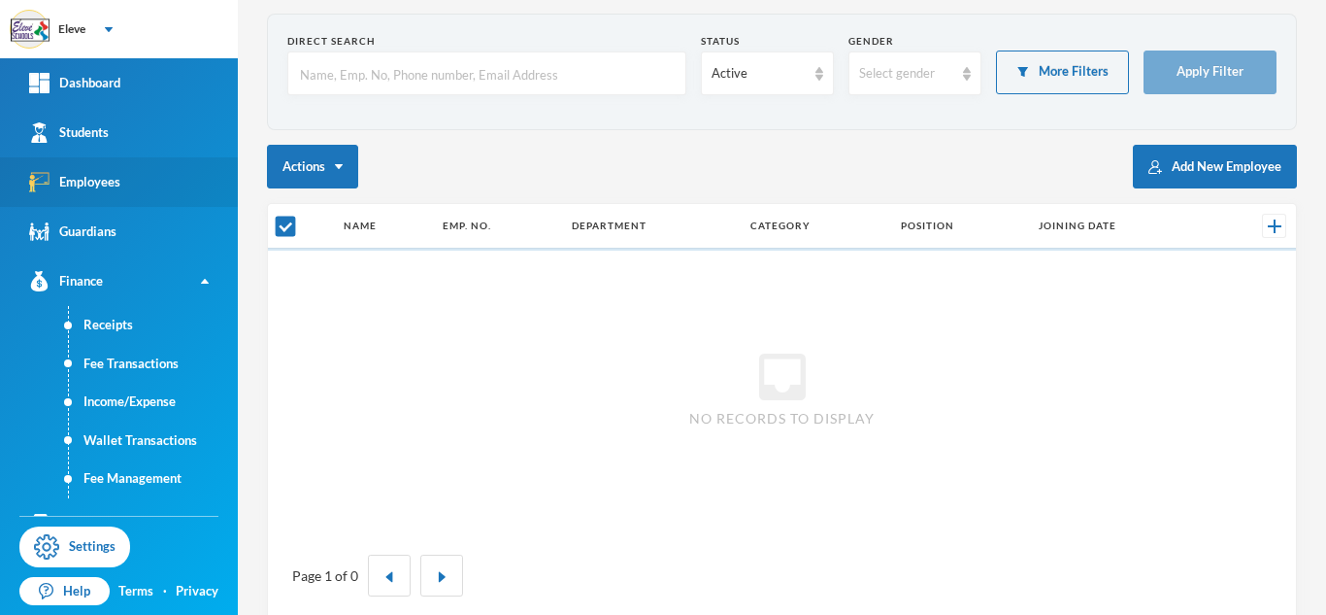
checkbox input "false"
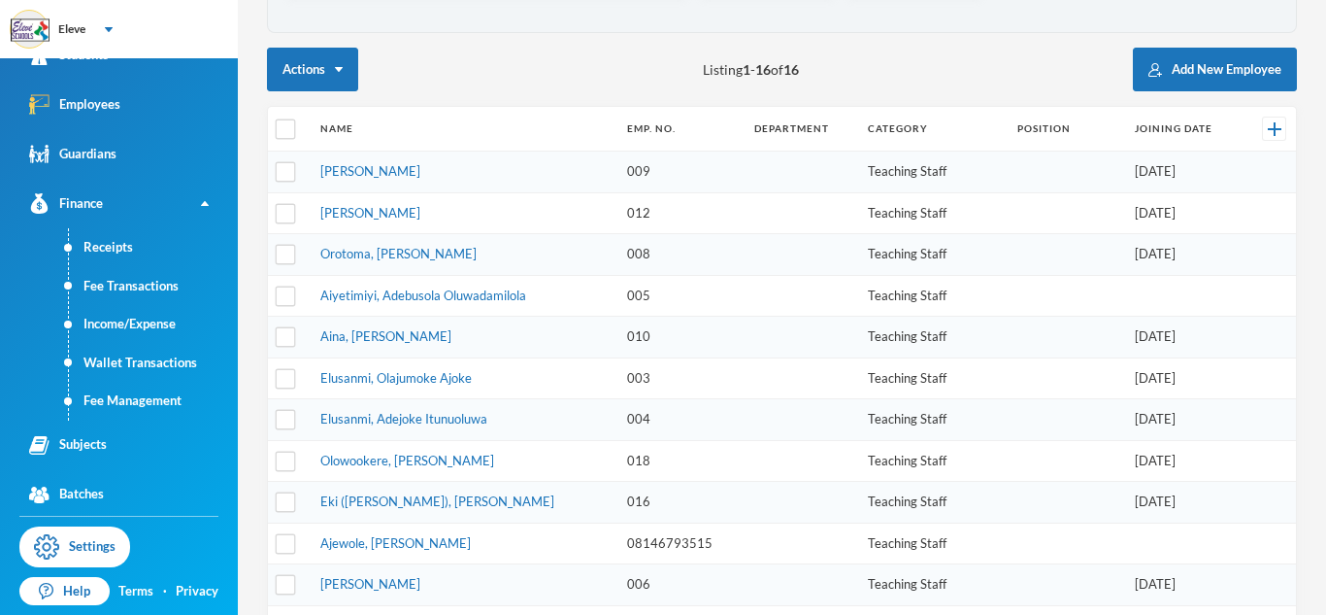
scroll to position [151, 0]
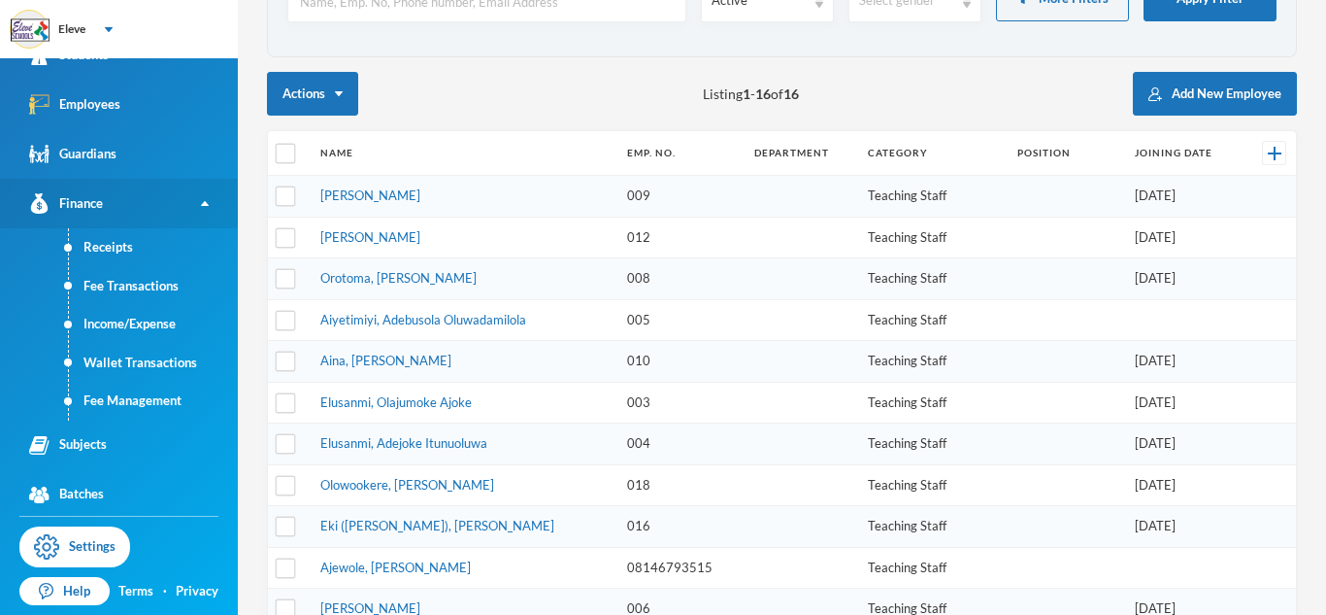
click at [191, 193] on link "Finance" at bounding box center [119, 204] width 238 height 50
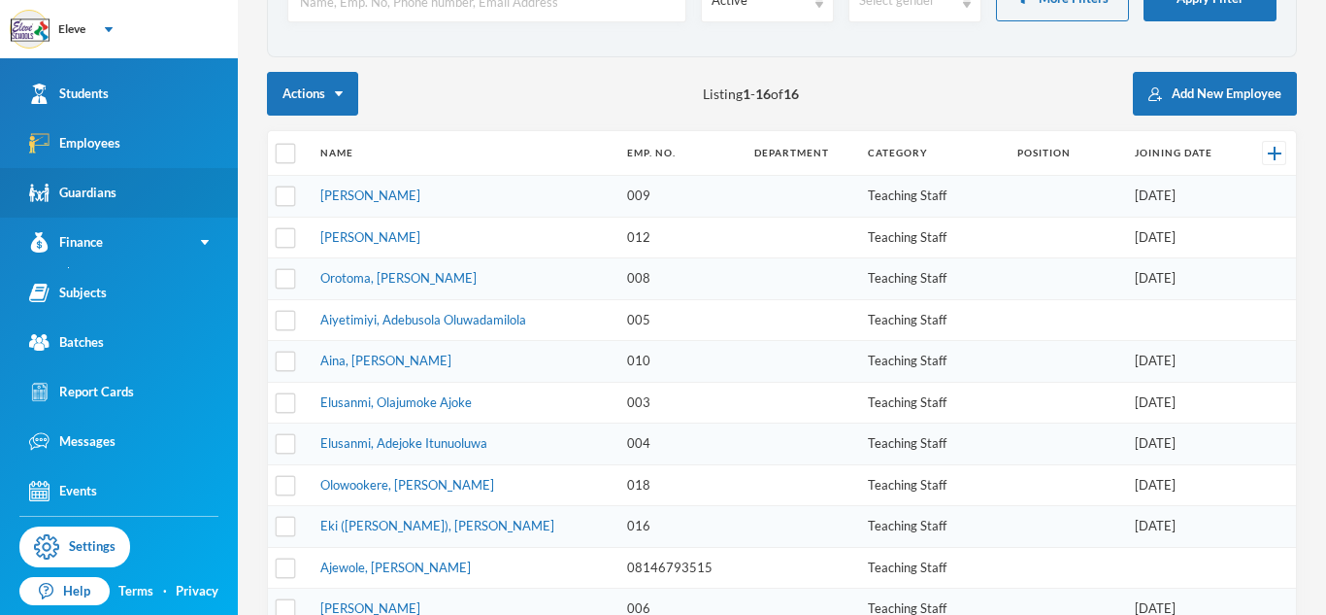
scroll to position [38, 0]
click at [187, 186] on link "Guardians" at bounding box center [119, 194] width 238 height 50
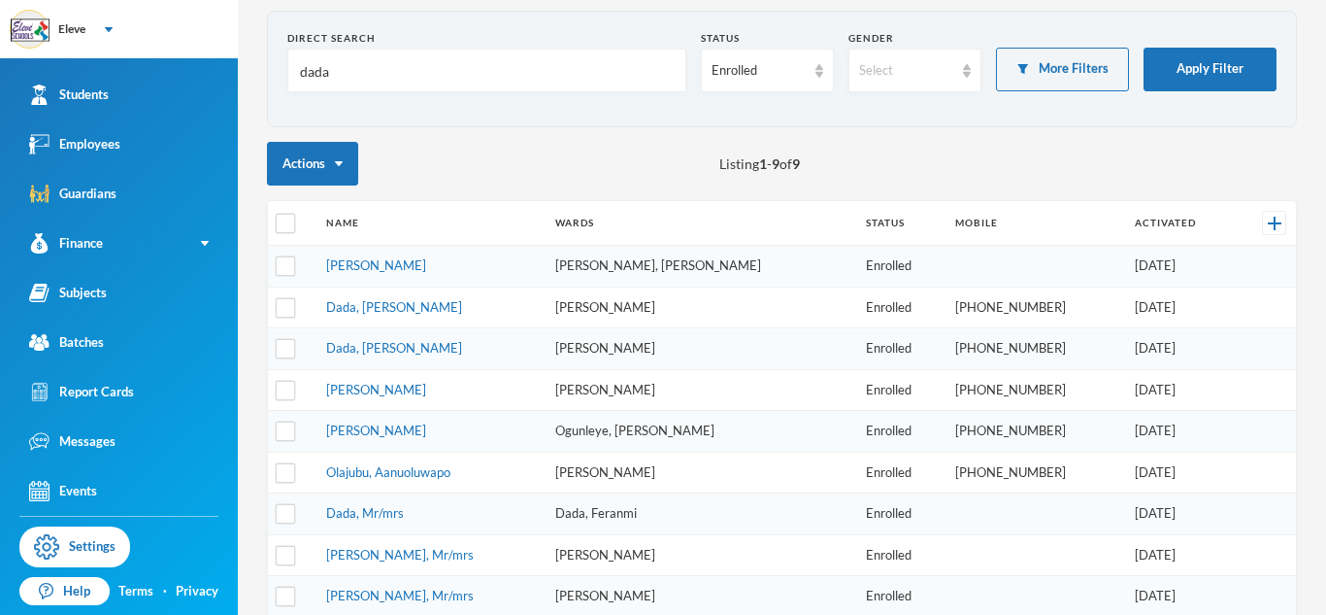
scroll to position [81, 0]
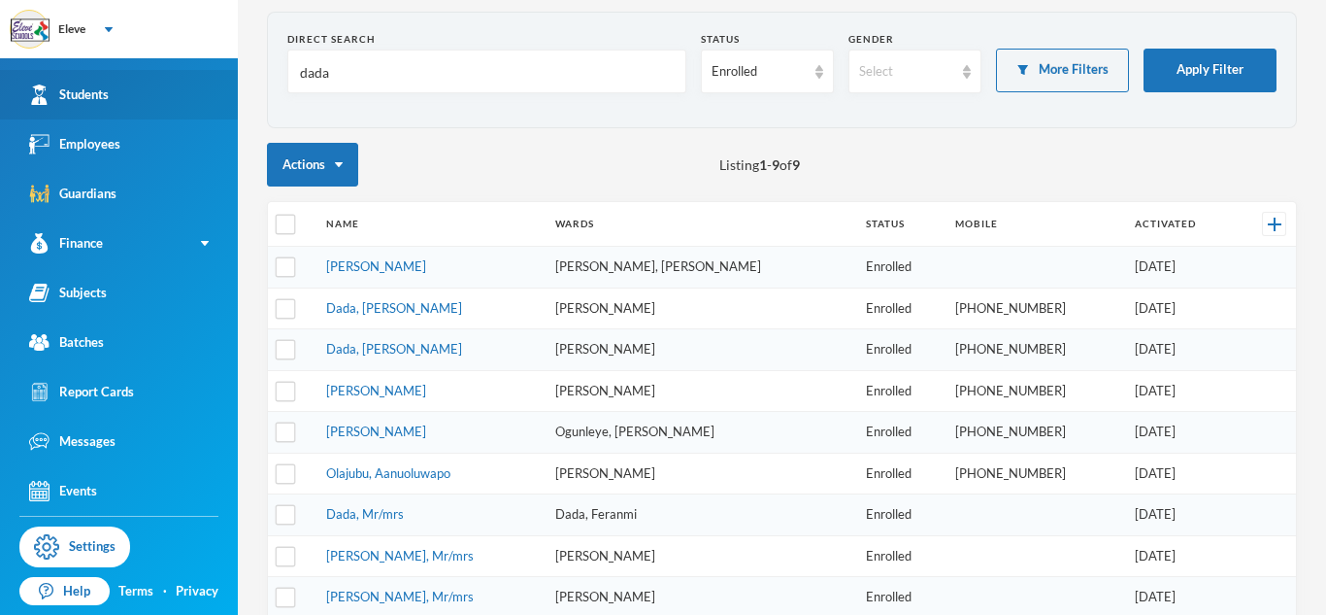
click at [141, 87] on link "Students" at bounding box center [119, 95] width 238 height 50
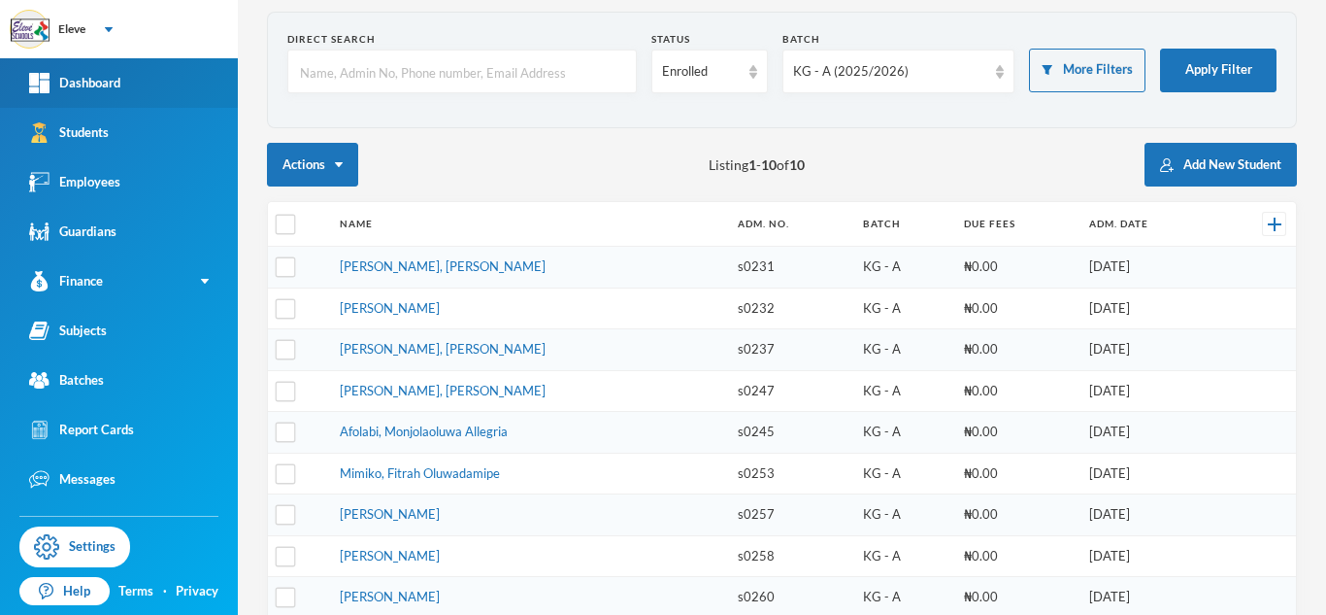
click at [188, 79] on link "Dashboard" at bounding box center [119, 83] width 238 height 50
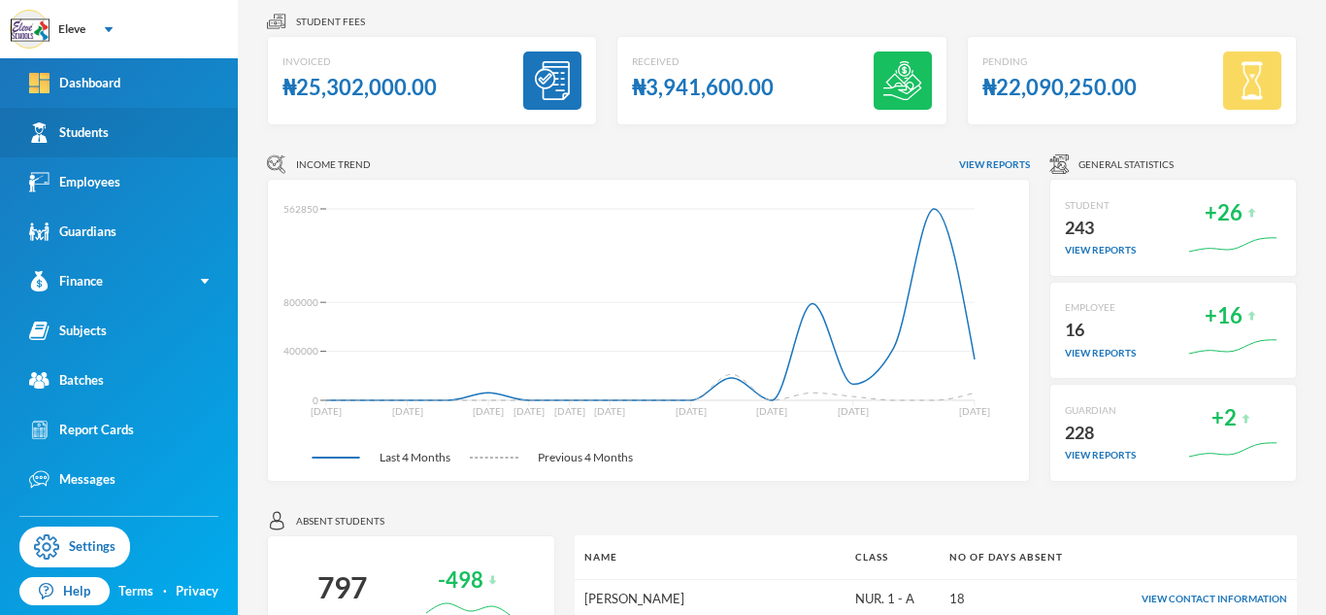
click at [141, 124] on link "Students" at bounding box center [119, 133] width 238 height 50
